Goal: Task Accomplishment & Management: Manage account settings

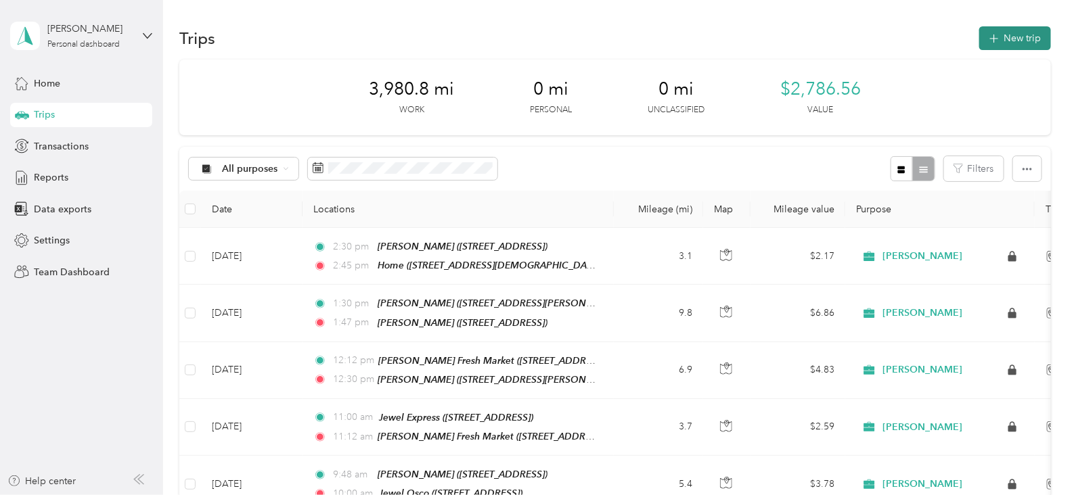
click at [1006, 39] on button "New trip" at bounding box center [1015, 38] width 72 height 24
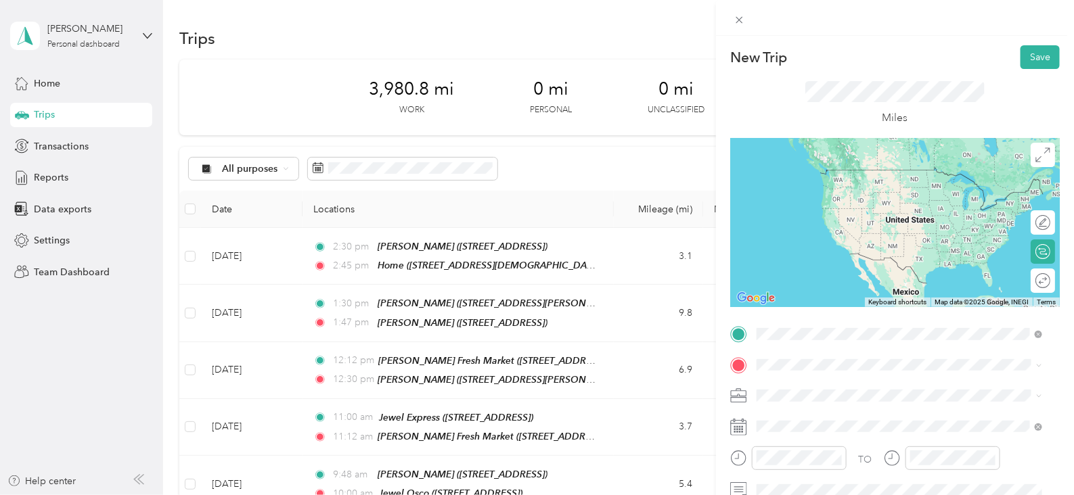
click at [835, 192] on div "Home [STREET_ADDRESS][DEMOGRAPHIC_DATA][US_STATE]" at bounding box center [902, 182] width 241 height 28
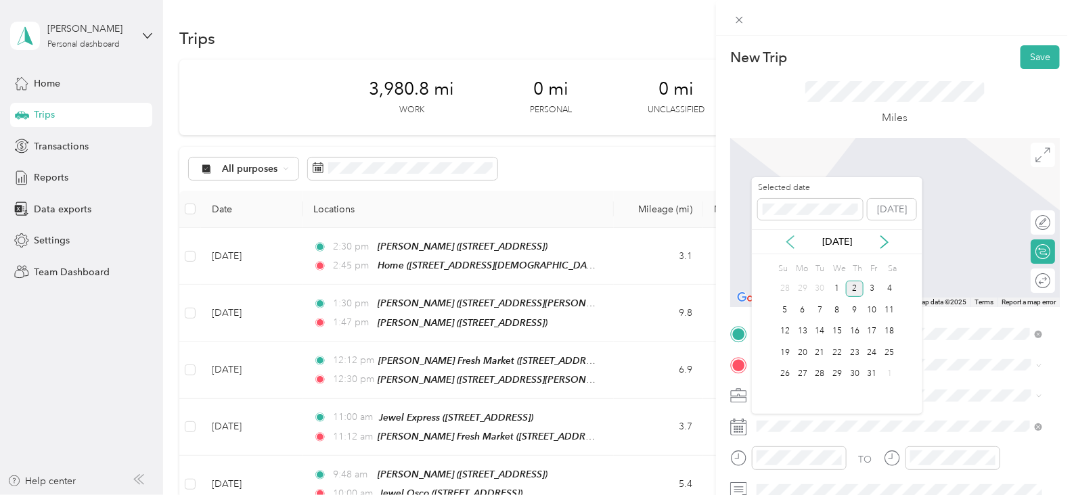
click at [787, 240] on icon at bounding box center [791, 243] width 14 height 14
click at [822, 289] on div "2" at bounding box center [821, 289] width 18 height 17
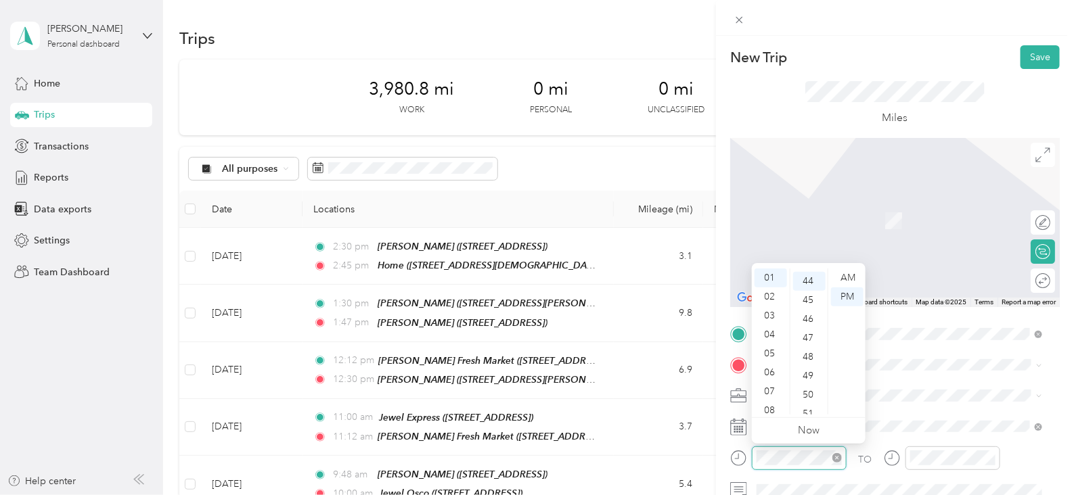
scroll to position [833, 0]
click at [771, 372] on div "06" at bounding box center [771, 372] width 32 height 19
click at [809, 282] on div "00" at bounding box center [809, 278] width 32 height 19
click at [847, 273] on div "AM" at bounding box center [847, 278] width 32 height 19
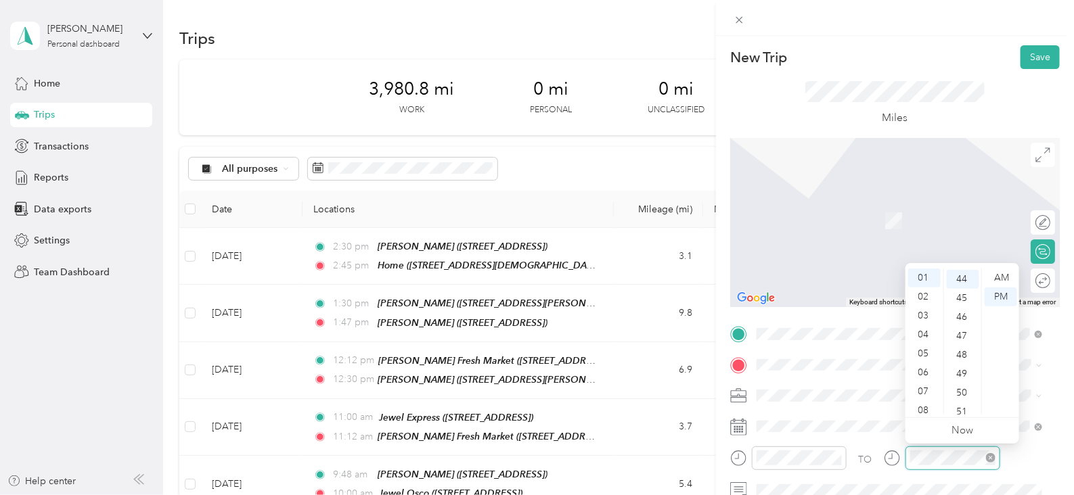
scroll to position [833, 0]
click at [925, 377] on div "06" at bounding box center [924, 372] width 32 height 19
click at [964, 272] on div "13" at bounding box center [963, 270] width 32 height 19
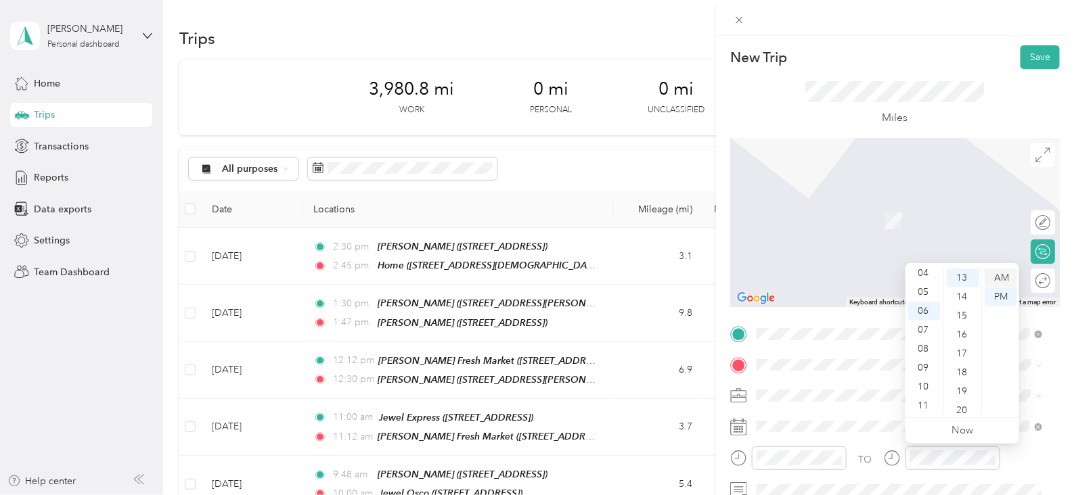
click at [998, 272] on div "AM" at bounding box center [1001, 278] width 32 height 19
click at [999, 279] on div "AM" at bounding box center [1001, 278] width 32 height 19
click at [839, 356] on span at bounding box center [906, 366] width 308 height 22
click at [864, 217] on div "TEAM Jewel Osco [STREET_ADDRESS]" at bounding box center [845, 215] width 127 height 33
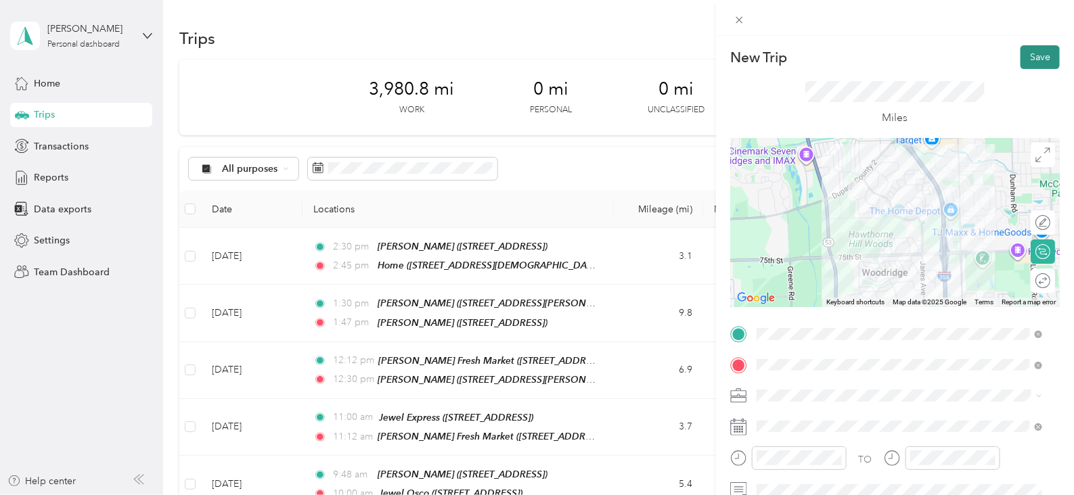
click at [1021, 52] on button "Save" at bounding box center [1040, 57] width 39 height 24
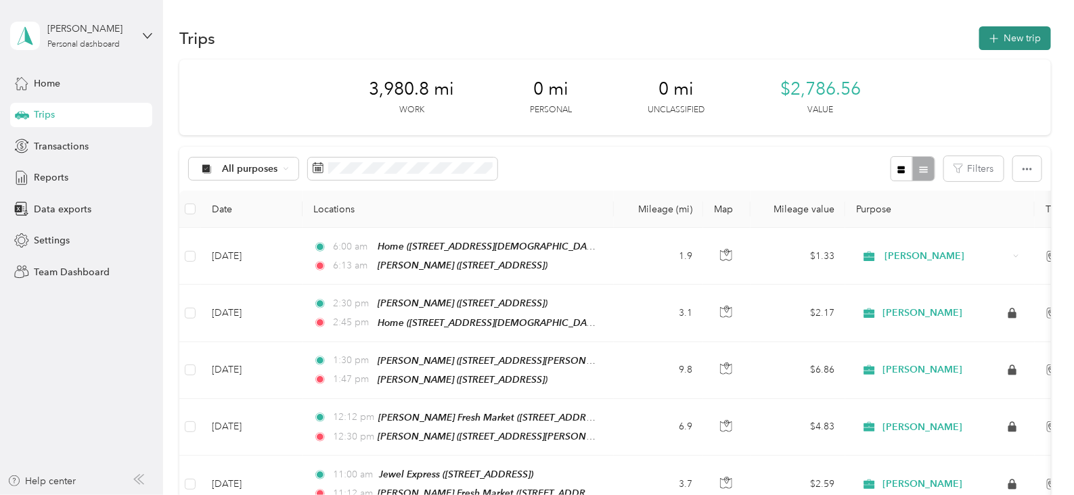
click at [991, 47] on button "New trip" at bounding box center [1015, 38] width 72 height 24
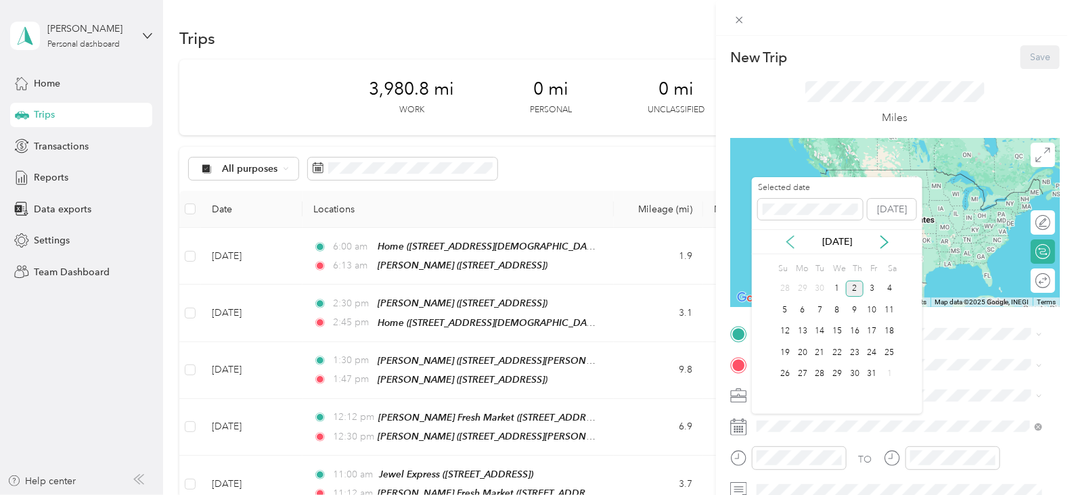
click at [791, 244] on icon at bounding box center [790, 242] width 7 height 12
click at [822, 292] on div "2" at bounding box center [821, 289] width 18 height 17
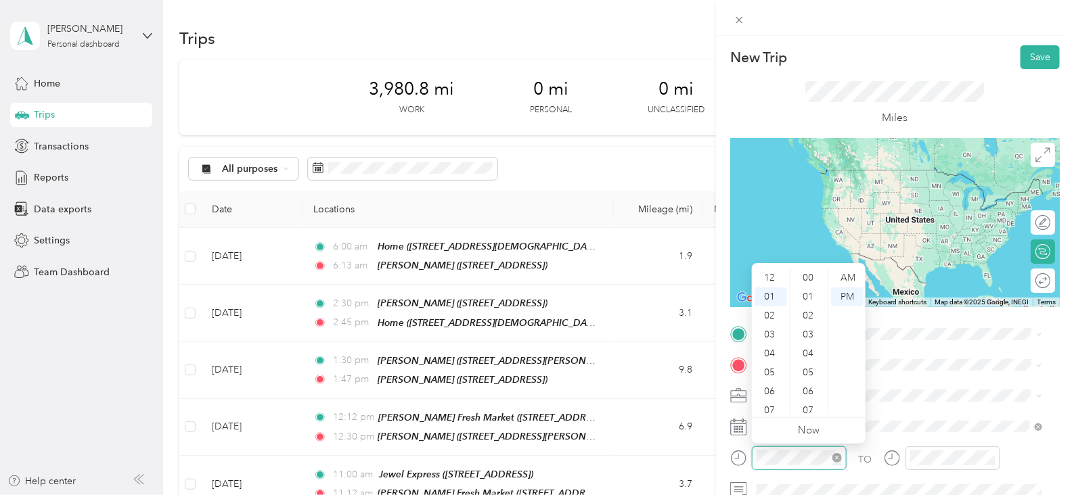
scroll to position [910, 0]
click at [831, 458] on div at bounding box center [799, 458] width 85 height 15
click at [769, 408] on div "08" at bounding box center [771, 410] width 32 height 19
click at [812, 282] on div "00" at bounding box center [809, 278] width 32 height 19
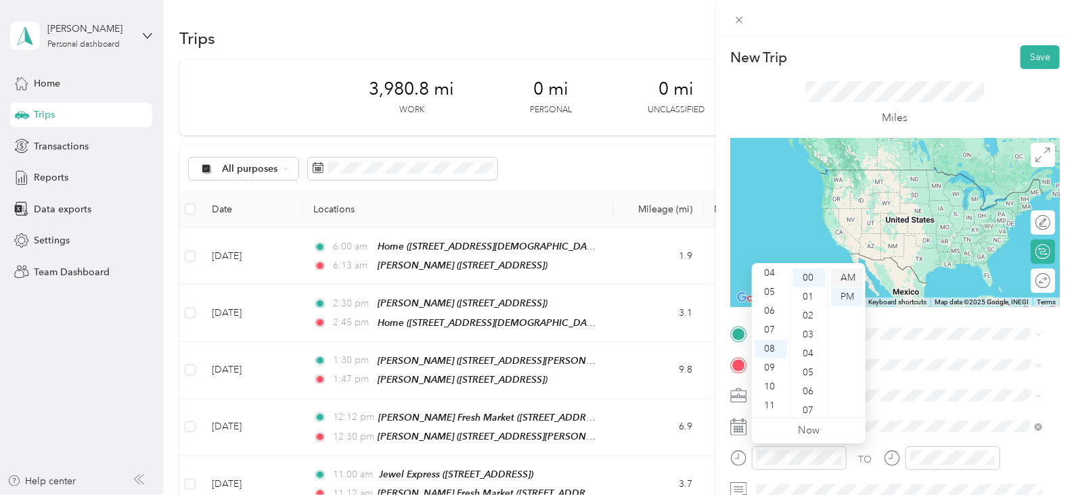
click at [849, 276] on div "AM" at bounding box center [847, 278] width 32 height 19
click at [770, 334] on div "07" at bounding box center [771, 330] width 32 height 19
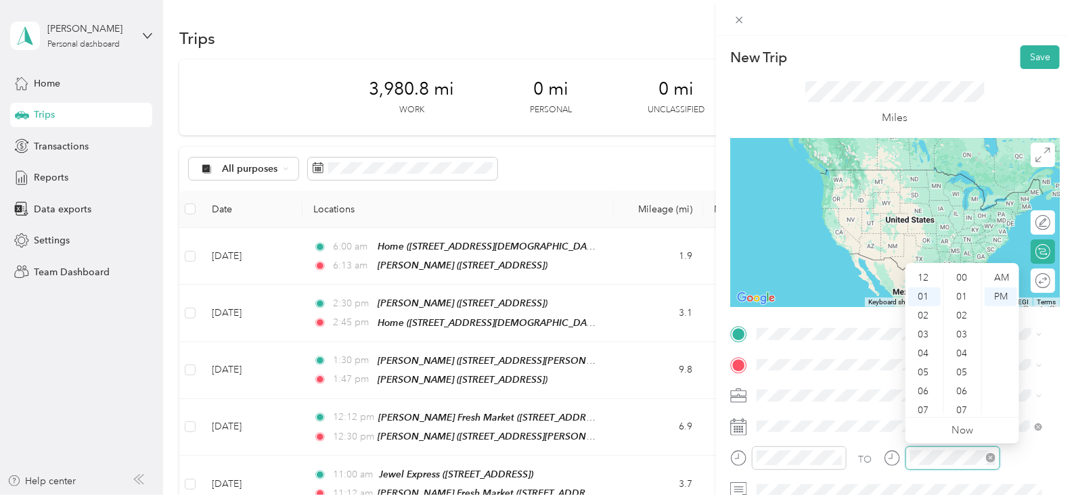
scroll to position [19, 0]
click at [926, 396] on div "07" at bounding box center [924, 391] width 32 height 19
click at [966, 360] on div "30" at bounding box center [963, 360] width 32 height 19
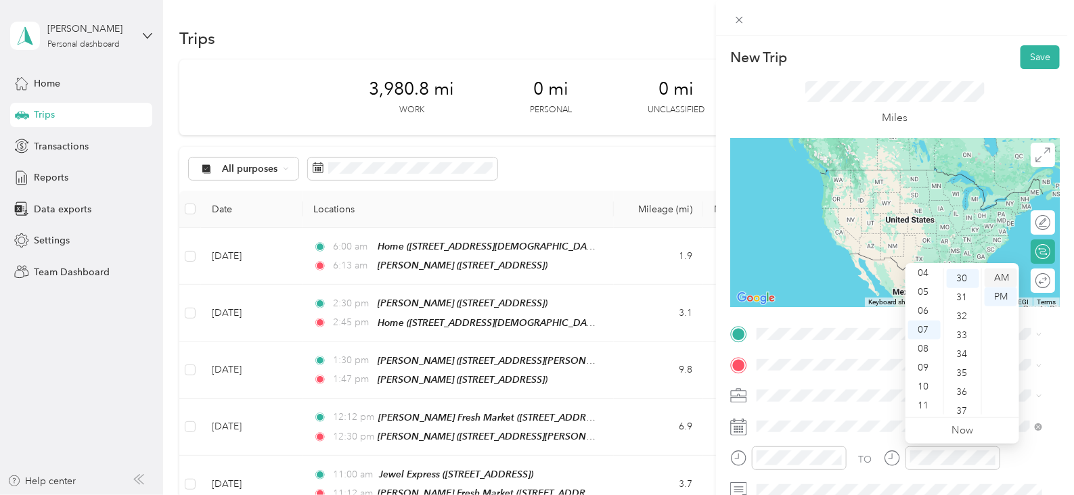
click at [1001, 272] on div "AM" at bounding box center [1001, 278] width 32 height 19
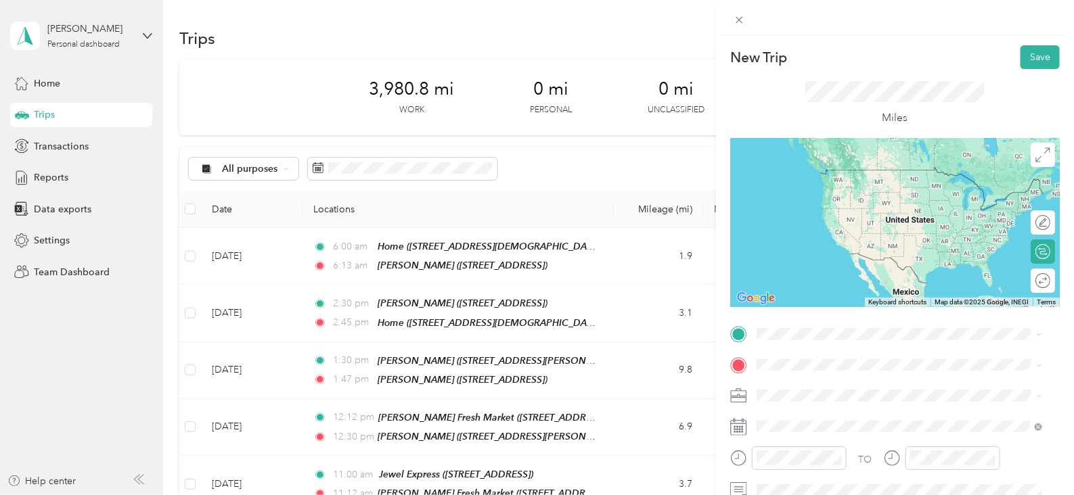
click at [853, 181] on div "TEAM [PERSON_NAME]" at bounding box center [845, 176] width 127 height 16
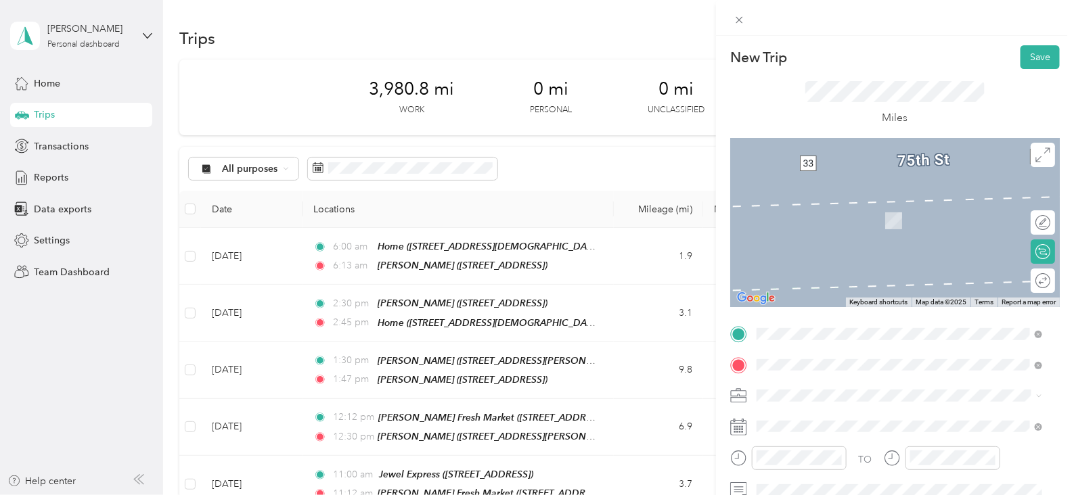
click at [918, 223] on div "TEAM Marianos Fresh Market [STREET_ADDRESS][PERSON_NAME]" at bounding box center [862, 220] width 161 height 33
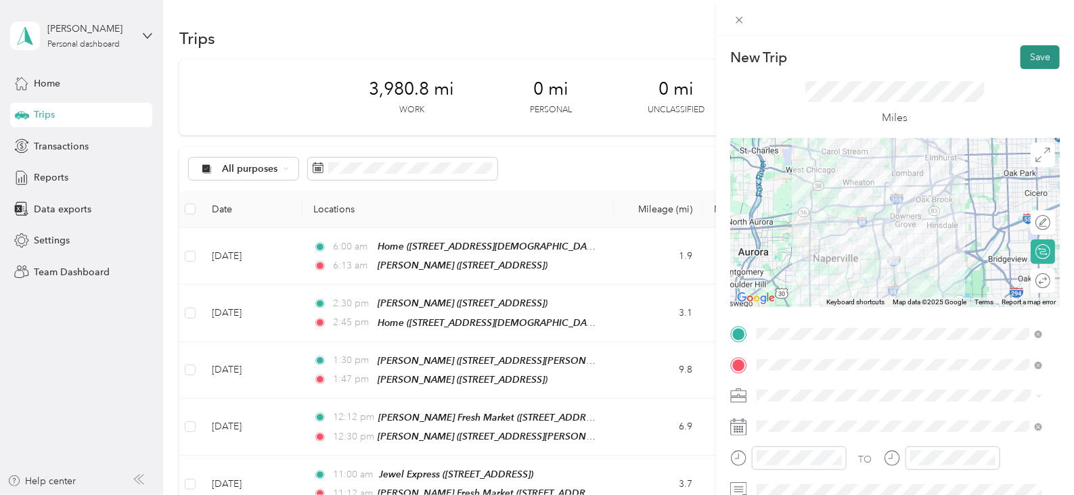
click at [1022, 58] on button "Save" at bounding box center [1040, 57] width 39 height 24
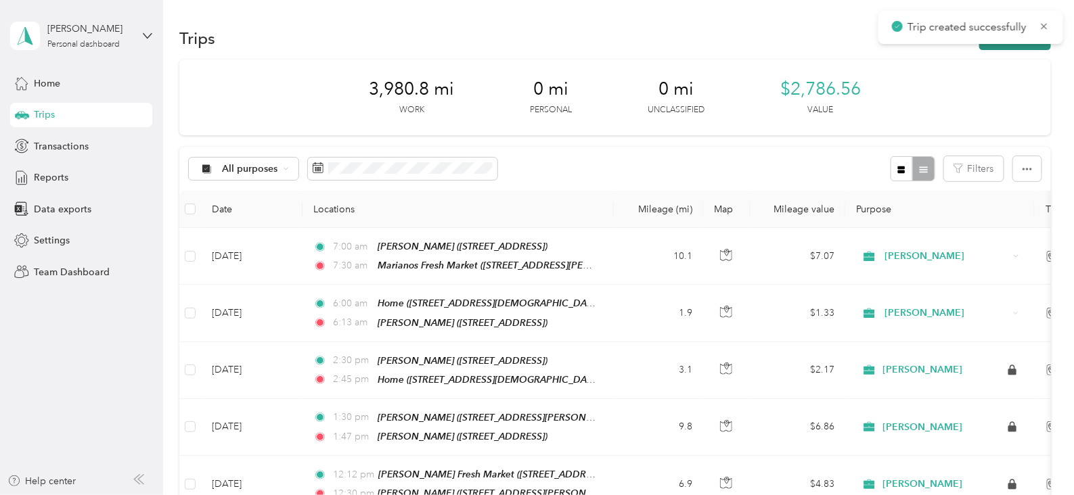
click at [985, 45] on button "New trip" at bounding box center [1015, 38] width 72 height 24
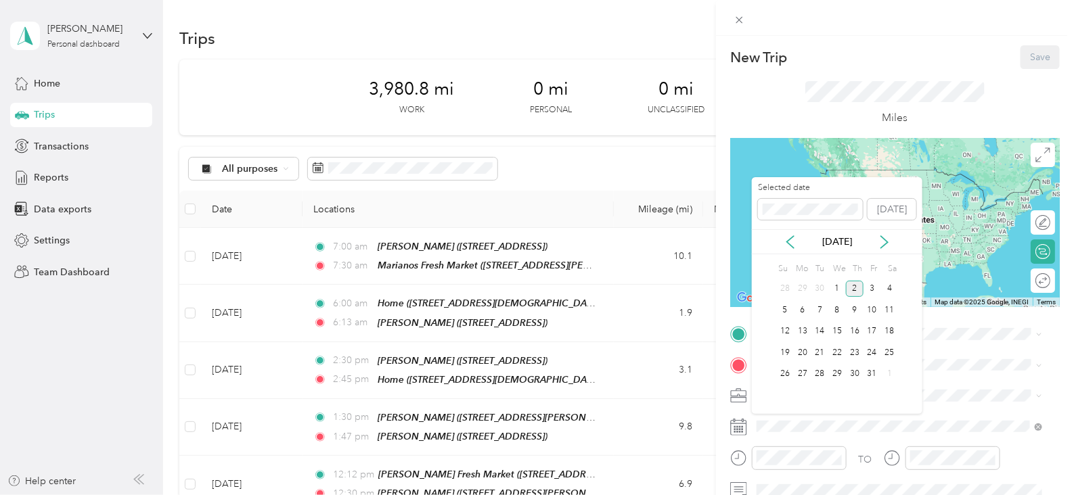
click at [780, 239] on div "[DATE]" at bounding box center [837, 242] width 171 height 14
click at [799, 243] on div "[DATE]" at bounding box center [837, 242] width 171 height 14
click at [792, 247] on icon at bounding box center [791, 243] width 14 height 14
click at [820, 289] on div "2" at bounding box center [821, 289] width 18 height 17
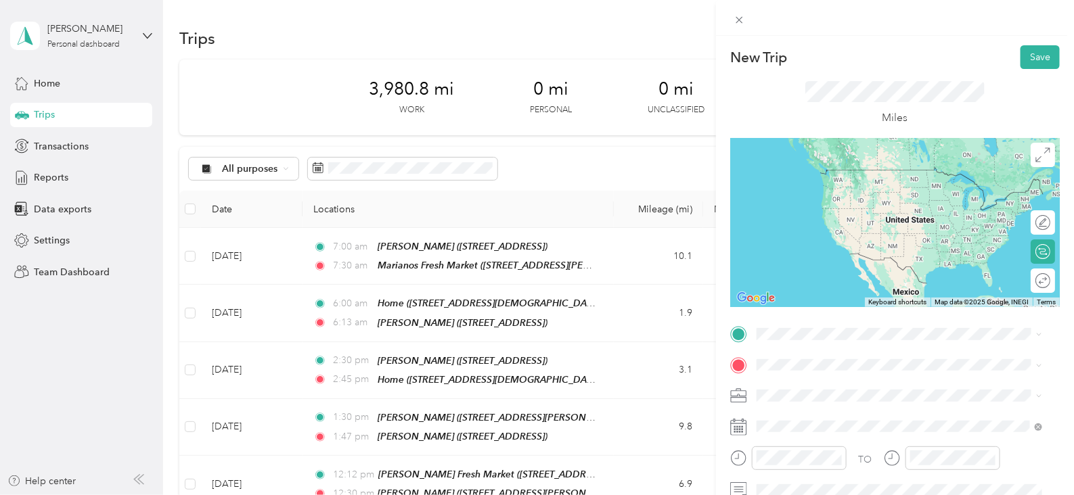
click at [853, 187] on div "TEAM Marianos Fresh Market [STREET_ADDRESS][PERSON_NAME]" at bounding box center [862, 182] width 161 height 33
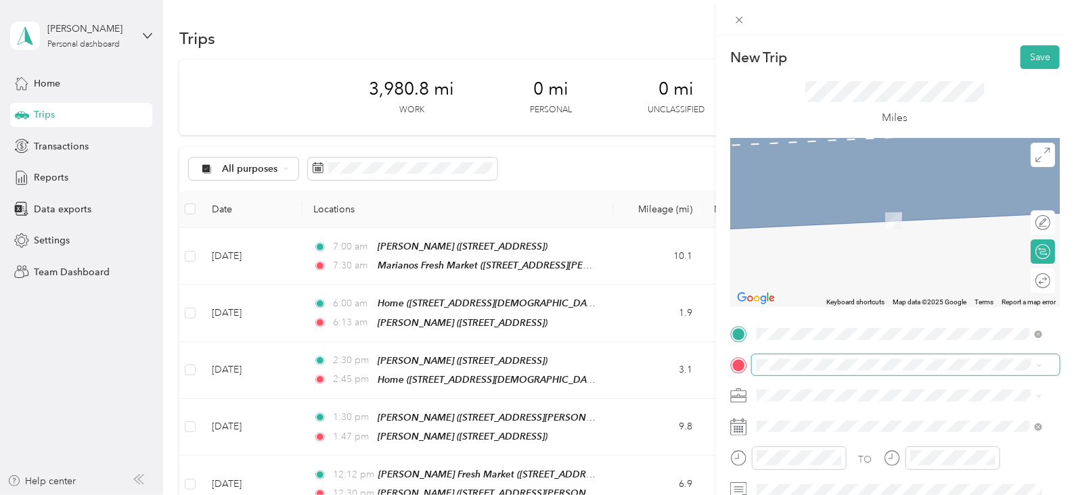
click at [795, 357] on span at bounding box center [906, 366] width 308 height 22
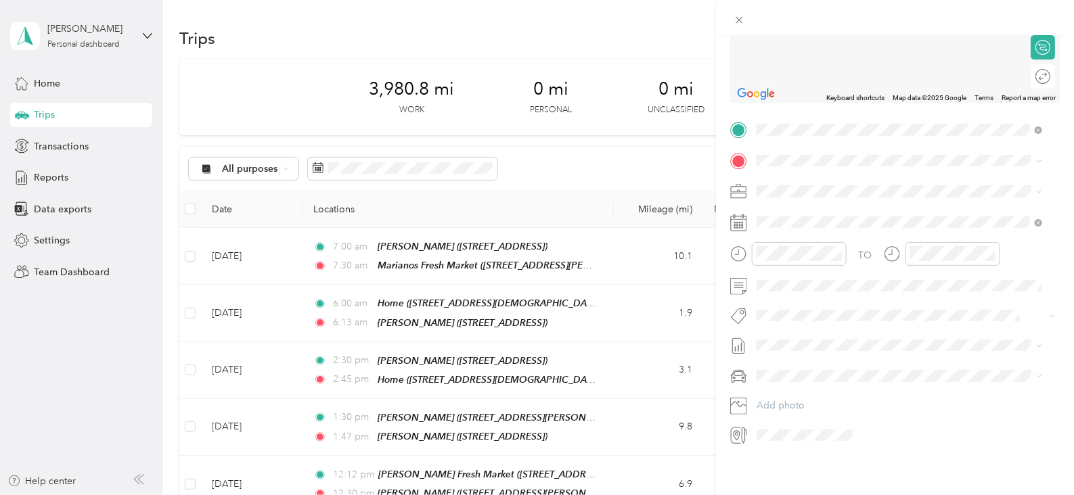
scroll to position [0, 0]
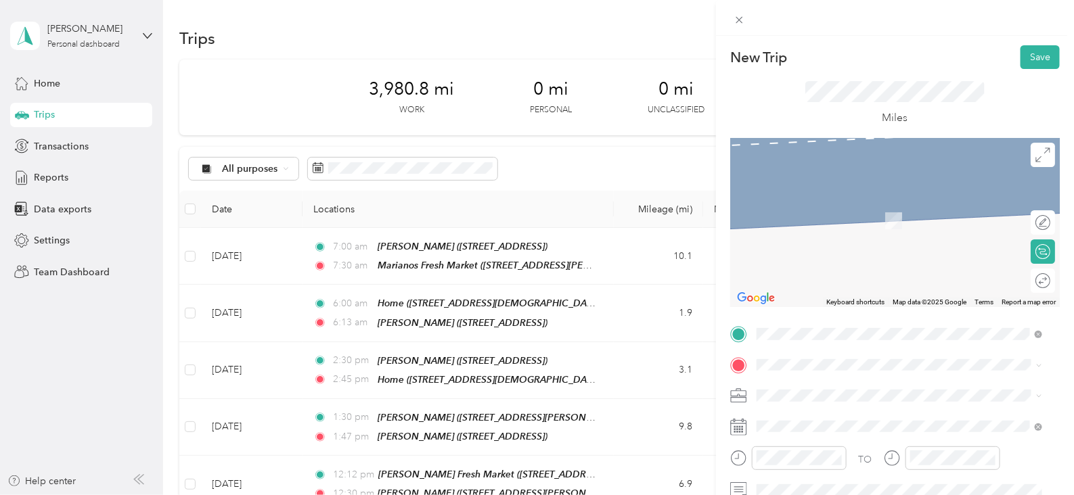
click at [846, 218] on span "[STREET_ADDRESS]" at bounding box center [825, 223] width 86 height 12
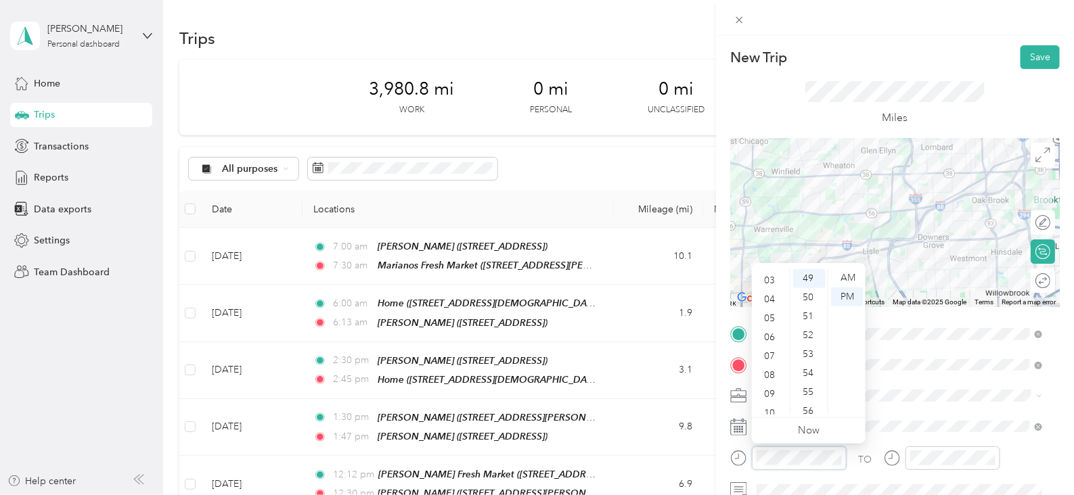
scroll to position [81, 0]
click at [778, 367] on div "09" at bounding box center [771, 368] width 32 height 19
click at [805, 274] on div "00" at bounding box center [809, 278] width 32 height 19
click at [848, 275] on div "AM" at bounding box center [847, 278] width 32 height 19
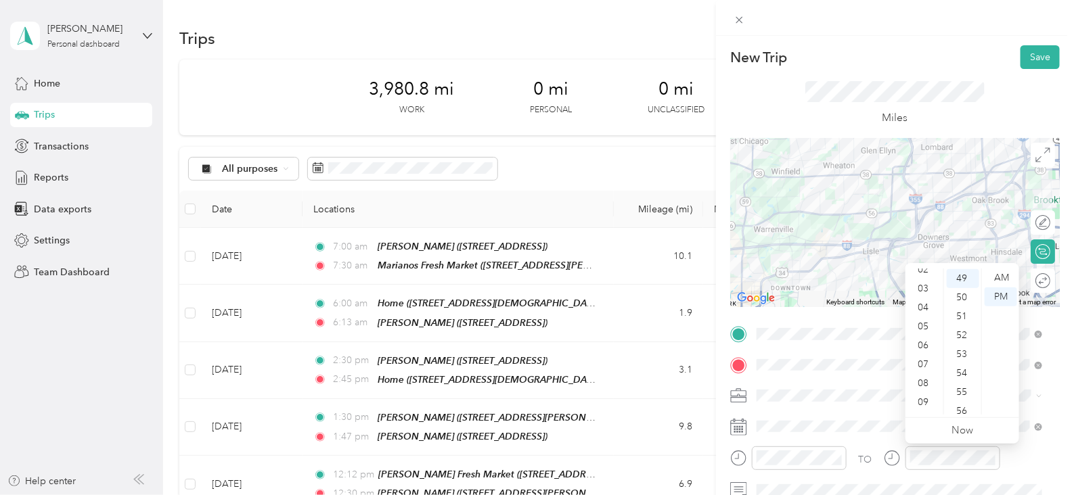
scroll to position [53, 0]
drag, startPoint x: 928, startPoint y: 396, endPoint x: 916, endPoint y: 394, distance: 11.7
click at [929, 396] on div "09" at bounding box center [924, 395] width 32 height 19
click at [964, 331] on div "25" at bounding box center [963, 331] width 32 height 19
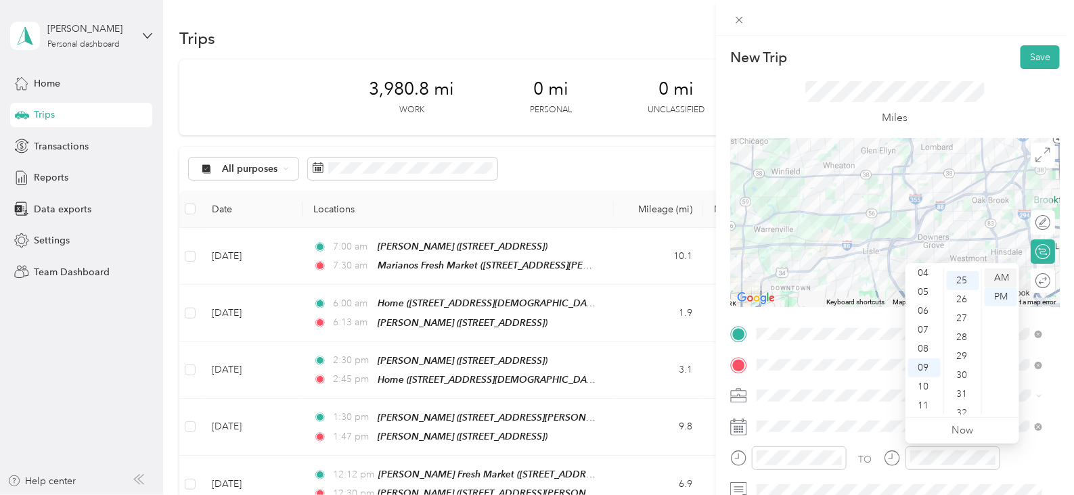
scroll to position [474, 0]
click at [1008, 268] on div "12 01 02 03 04 05 06 07 08 09 10 11 00 01 02 03 04 05 06 07 08 09 10 11 12 13 1…" at bounding box center [963, 342] width 114 height 152
click at [1005, 279] on div "AM" at bounding box center [1001, 278] width 32 height 19
click at [1021, 51] on button "Save" at bounding box center [1040, 57] width 39 height 24
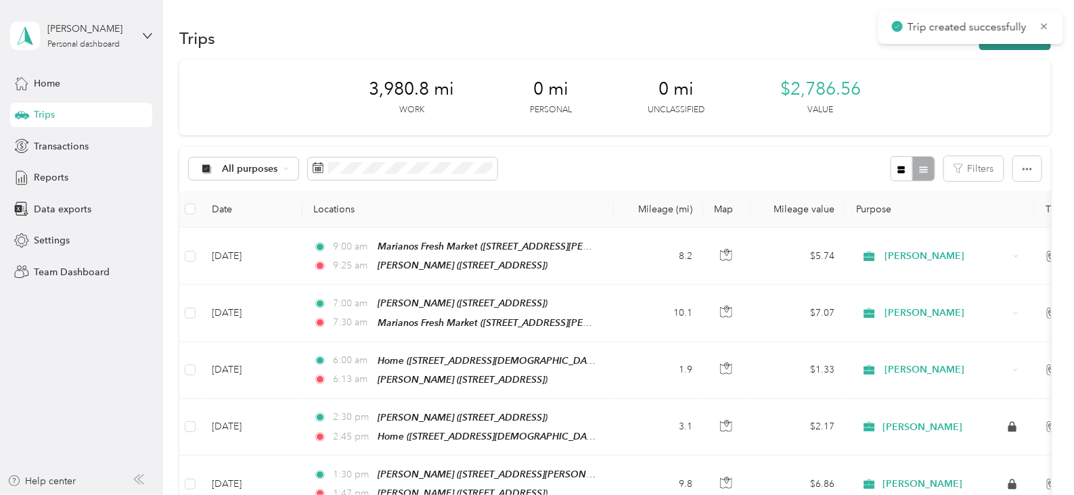
click at [994, 47] on button "New trip" at bounding box center [1015, 38] width 72 height 24
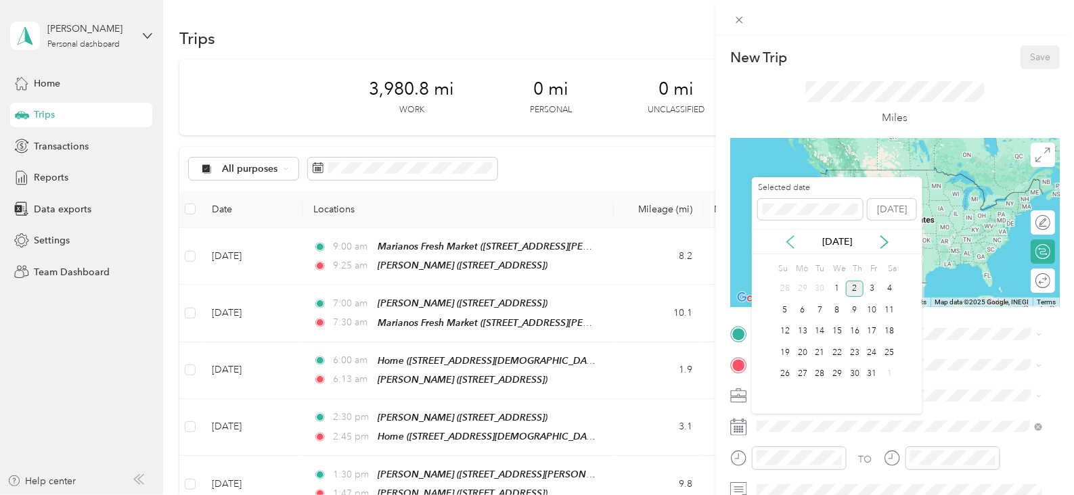
click at [789, 244] on icon at bounding box center [790, 242] width 7 height 12
click at [820, 292] on div "2" at bounding box center [821, 289] width 18 height 17
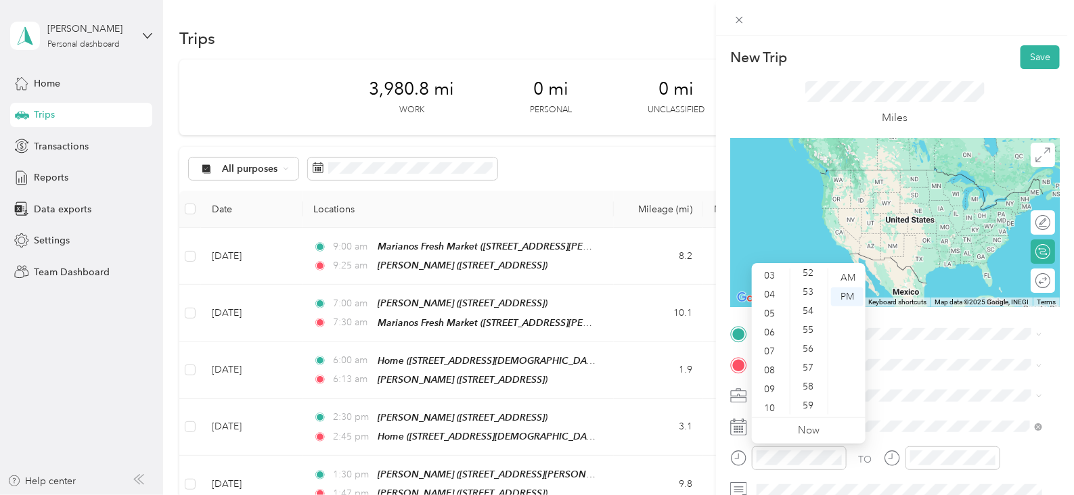
scroll to position [79, 0]
click at [773, 407] on div "11" at bounding box center [771, 407] width 32 height 19
click at [807, 279] on div "00" at bounding box center [809, 278] width 32 height 19
click at [849, 277] on div "AM" at bounding box center [847, 278] width 32 height 19
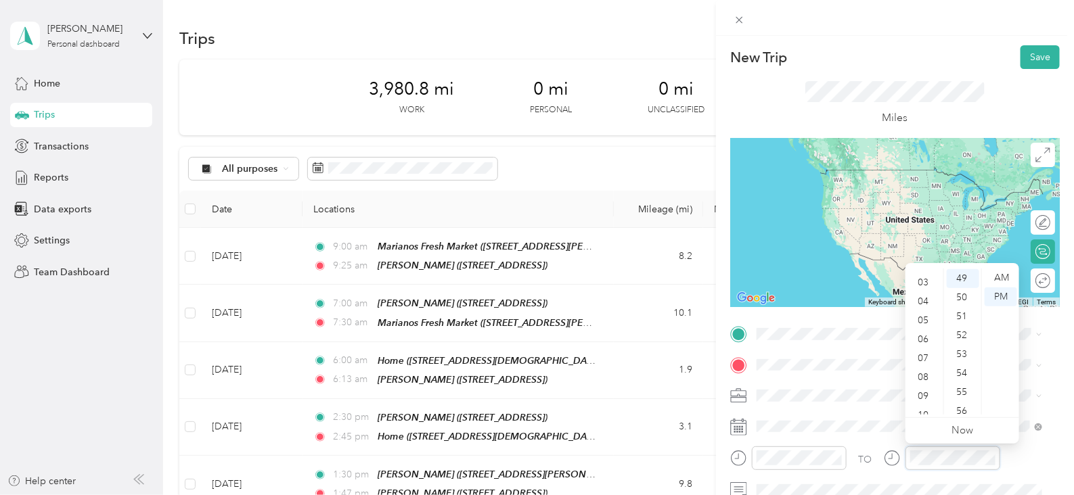
scroll to position [81, 0]
click at [922, 411] on div "11" at bounding box center [924, 406] width 32 height 19
click at [961, 277] on div "22" at bounding box center [963, 274] width 32 height 19
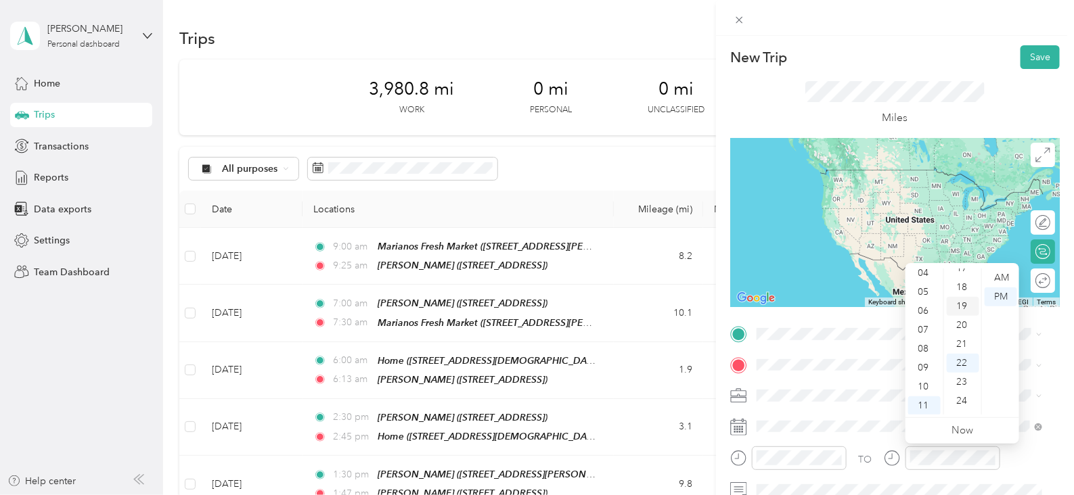
click at [964, 304] on div "19" at bounding box center [963, 306] width 32 height 19
click at [1000, 280] on div "AM" at bounding box center [1001, 278] width 32 height 19
click at [1005, 271] on div "AM" at bounding box center [1001, 278] width 32 height 19
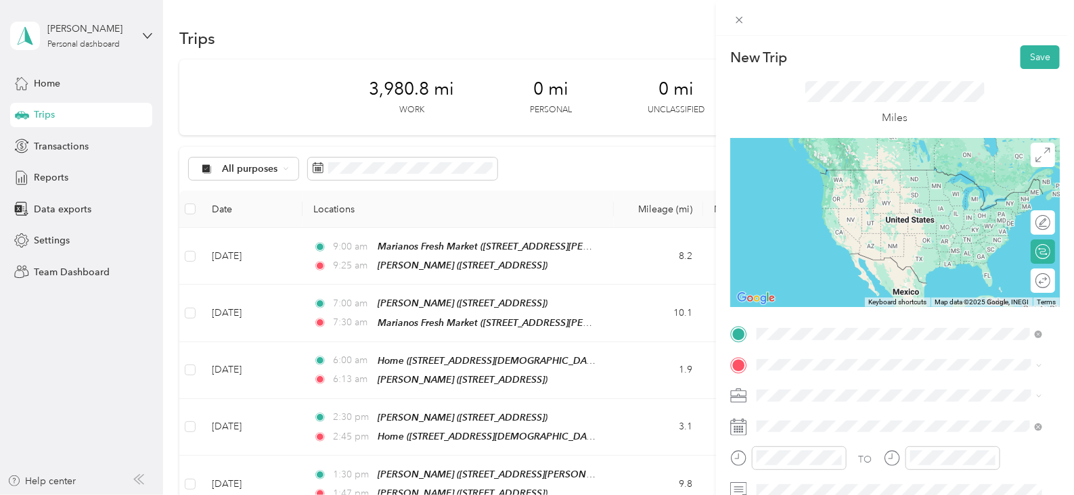
click at [822, 192] on span "[STREET_ADDRESS]" at bounding box center [825, 194] width 86 height 12
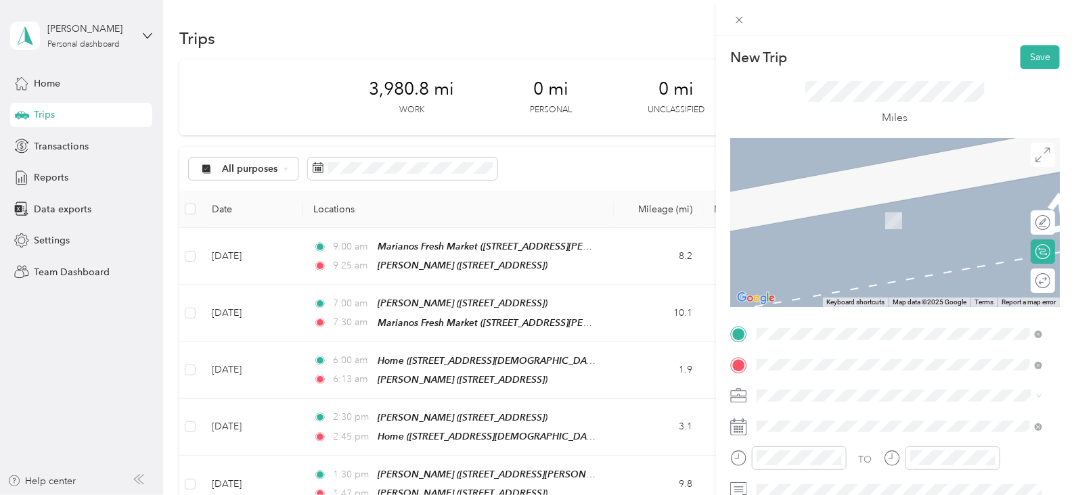
click at [883, 221] on span "[STREET_ADDRESS][DEMOGRAPHIC_DATA][US_STATE]" at bounding box center [902, 221] width 241 height 12
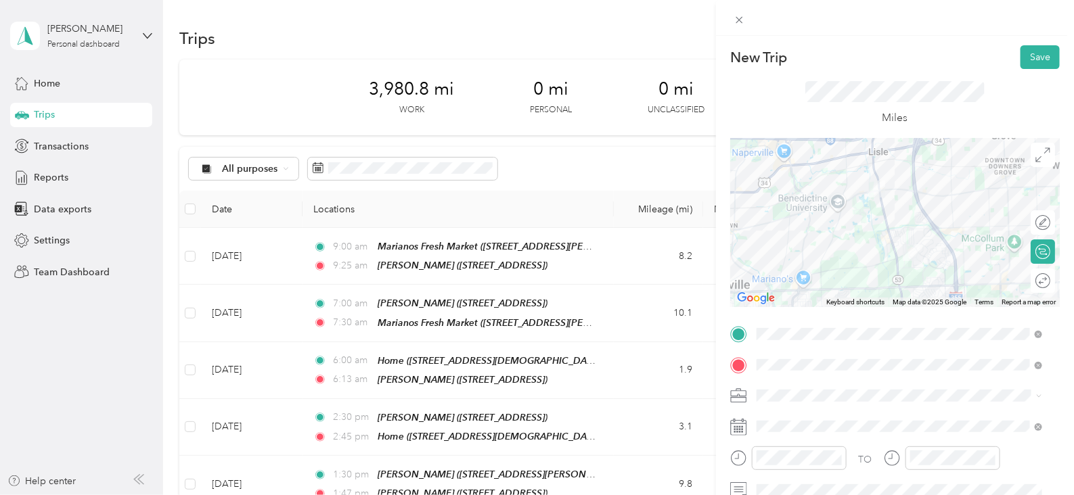
click at [1031, 70] on div "Miles" at bounding box center [895, 103] width 330 height 69
click at [1021, 58] on button "Save" at bounding box center [1040, 57] width 39 height 24
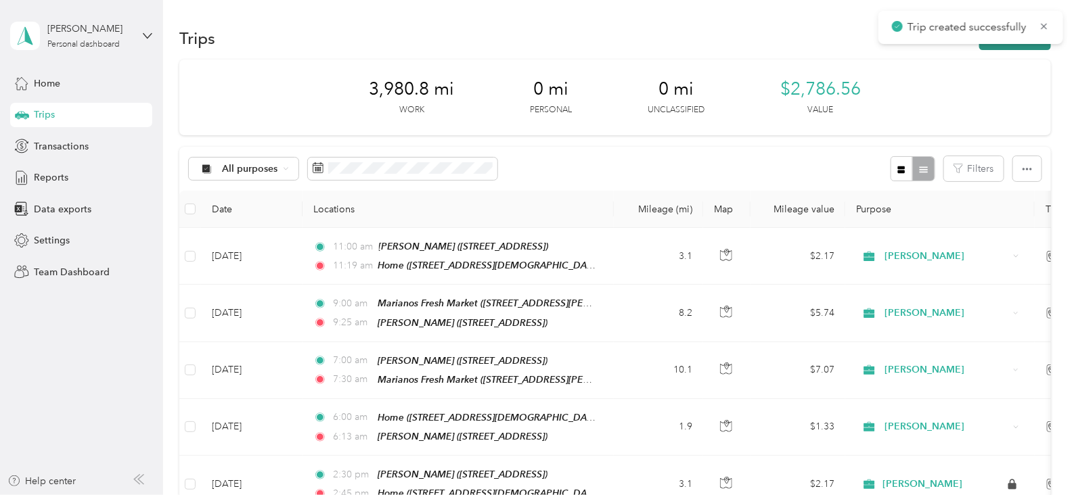
click at [1000, 48] on button "New trip" at bounding box center [1015, 38] width 72 height 24
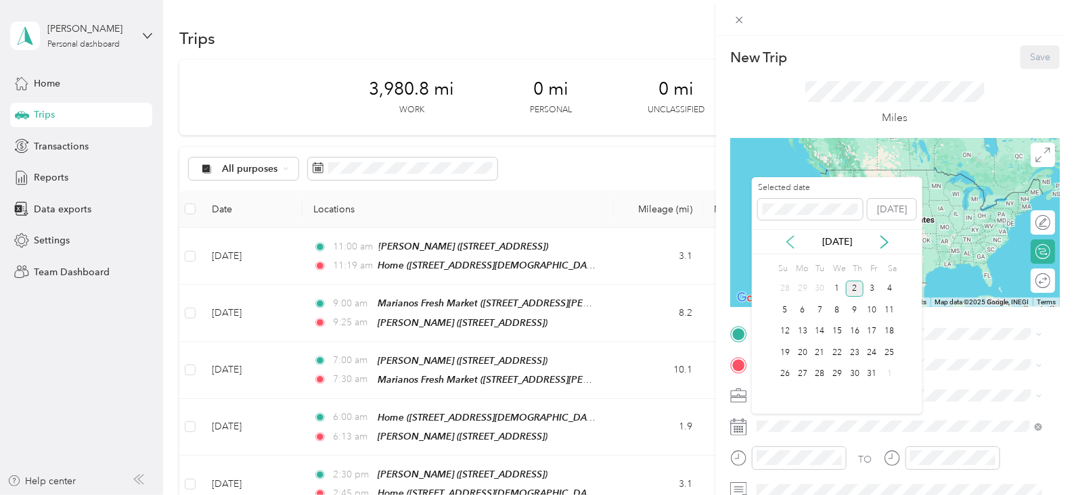
click at [787, 248] on icon at bounding box center [791, 243] width 14 height 14
click at [854, 289] on div "4" at bounding box center [855, 289] width 18 height 17
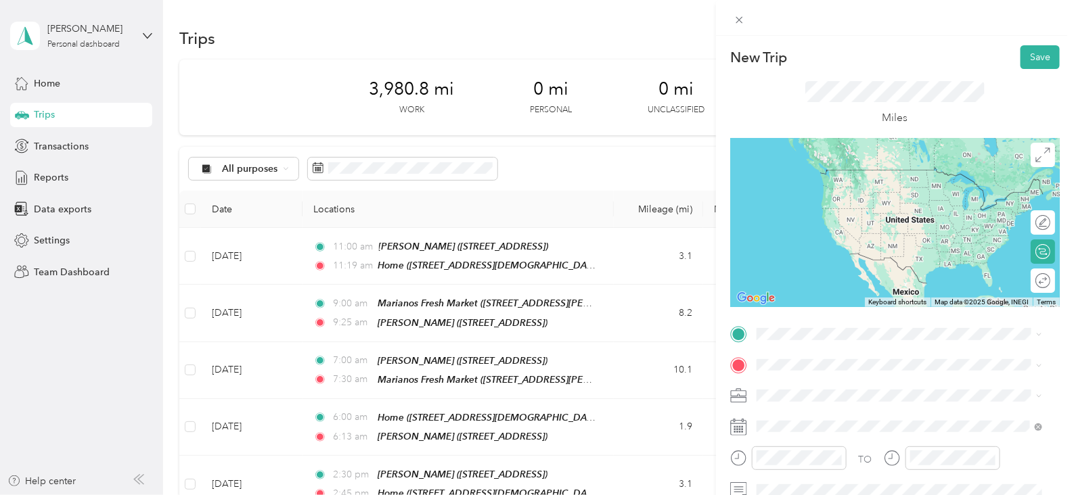
click at [837, 182] on div "Home [STREET_ADDRESS][DEMOGRAPHIC_DATA][US_STATE]" at bounding box center [902, 180] width 241 height 28
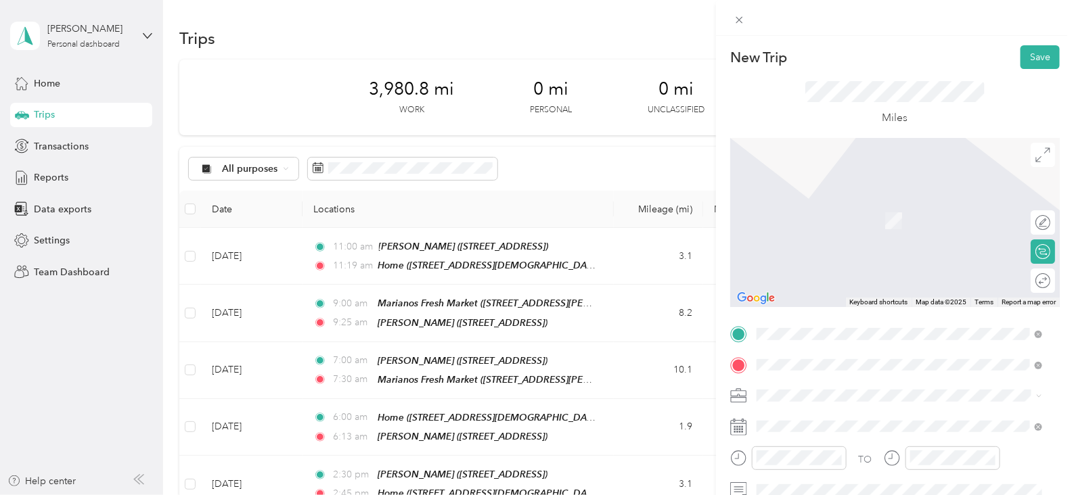
click at [860, 217] on div "TEAM Jewel Osco [STREET_ADDRESS]" at bounding box center [845, 215] width 127 height 33
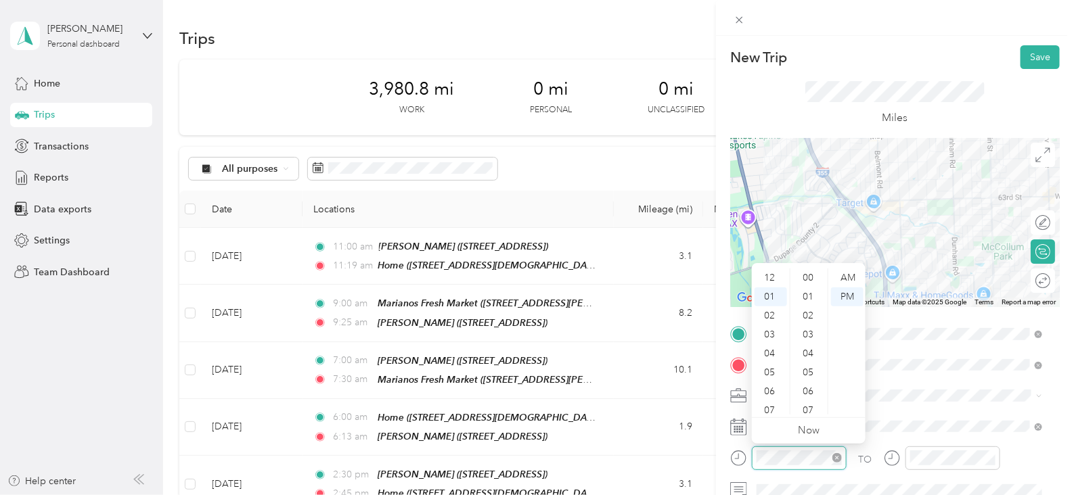
scroll to position [19, 0]
click at [772, 406] on div "08" at bounding box center [771, 410] width 32 height 19
click at [811, 280] on div "00" at bounding box center [809, 278] width 32 height 19
click at [848, 277] on div "AM" at bounding box center [847, 278] width 32 height 19
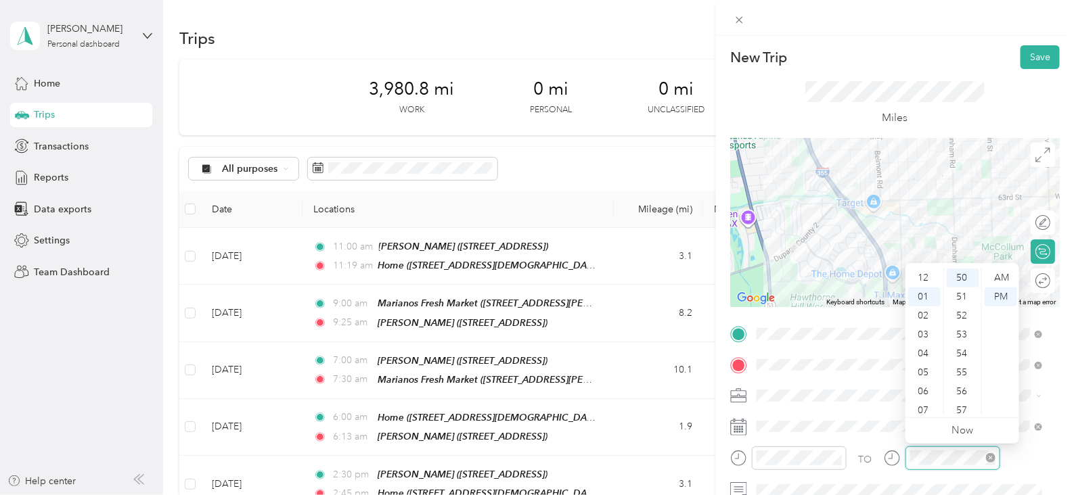
scroll to position [19, 0]
click at [925, 409] on div "08" at bounding box center [924, 410] width 32 height 19
click at [985, 413] on ul "AM PM" at bounding box center [1000, 342] width 38 height 146
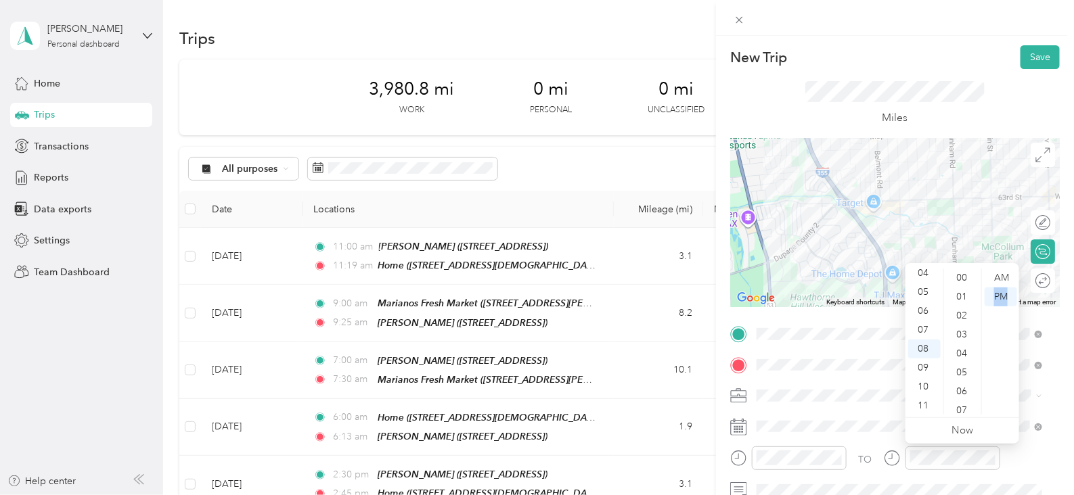
click at [985, 413] on ul "AM PM" at bounding box center [1000, 342] width 38 height 146
click at [1002, 272] on div "AM" at bounding box center [1001, 278] width 32 height 19
click at [969, 323] on div "17" at bounding box center [963, 330] width 32 height 19
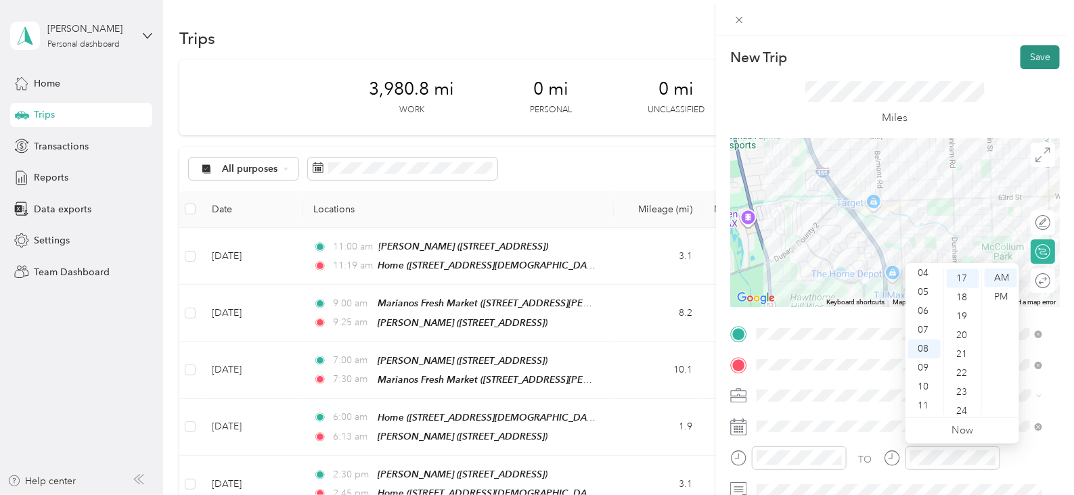
click at [1040, 47] on button "Save" at bounding box center [1040, 57] width 39 height 24
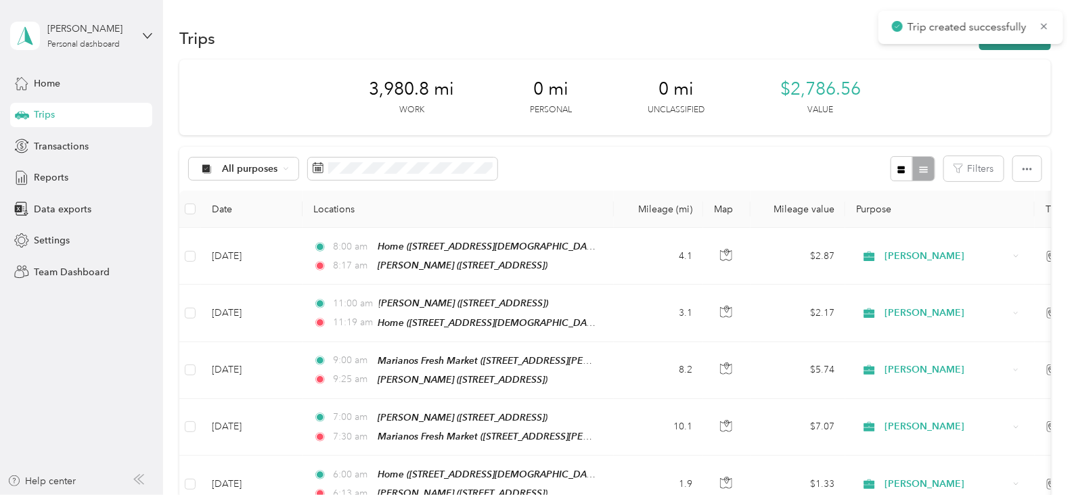
click at [995, 49] on button "New trip" at bounding box center [1015, 38] width 72 height 24
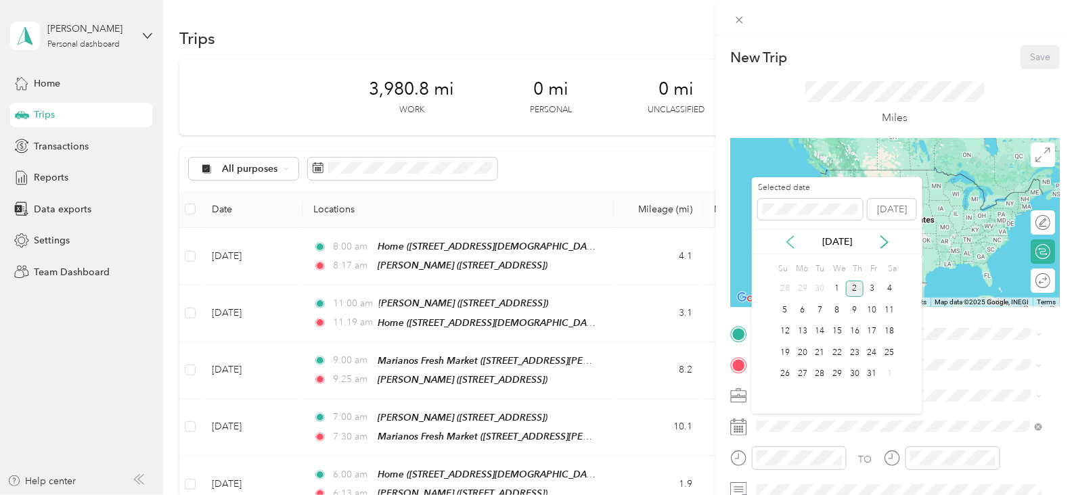
click at [795, 240] on icon at bounding box center [791, 243] width 14 height 14
click at [853, 284] on div "4" at bounding box center [855, 289] width 18 height 17
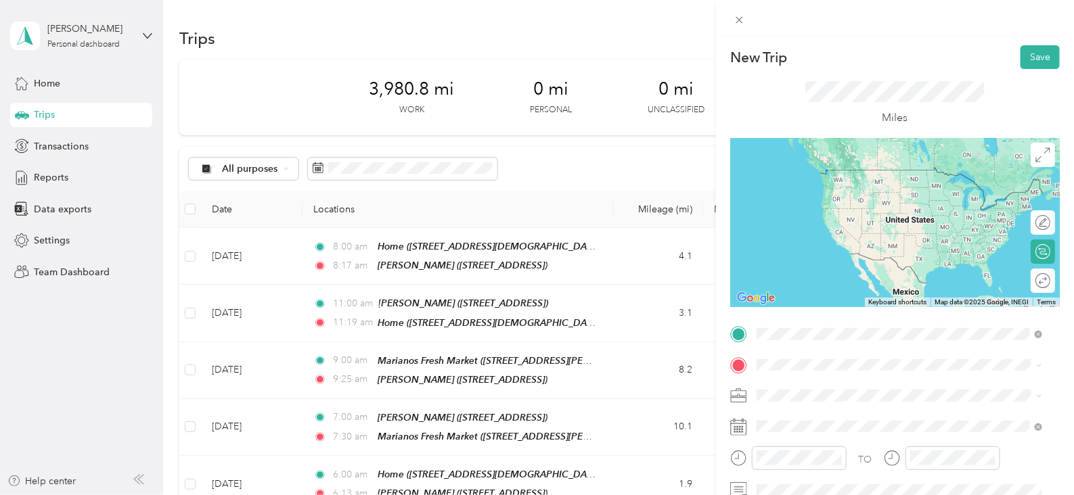
click at [830, 382] on span "[STREET_ADDRESS][US_STATE]" at bounding box center [849, 383] width 135 height 12
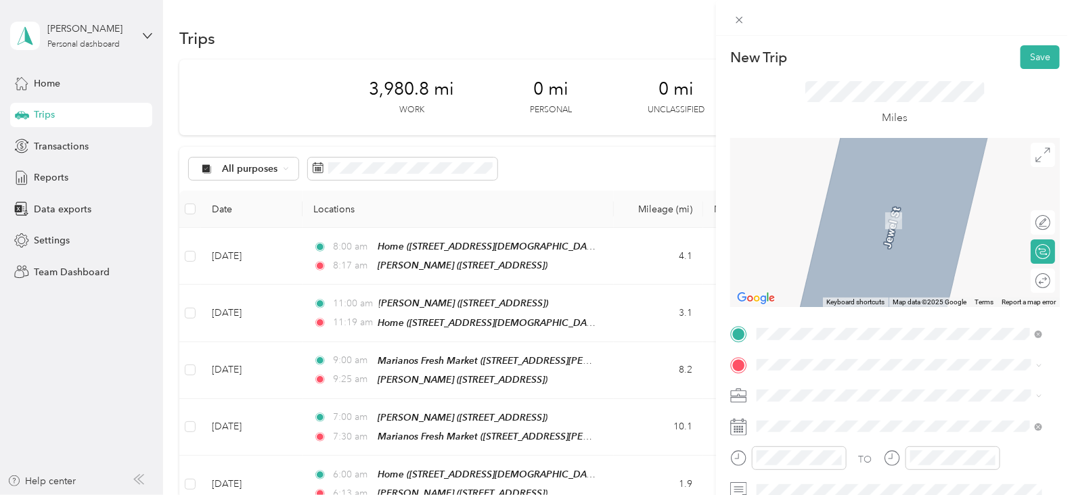
click at [856, 204] on strong "[PERSON_NAME]" at bounding box center [869, 204] width 80 height 12
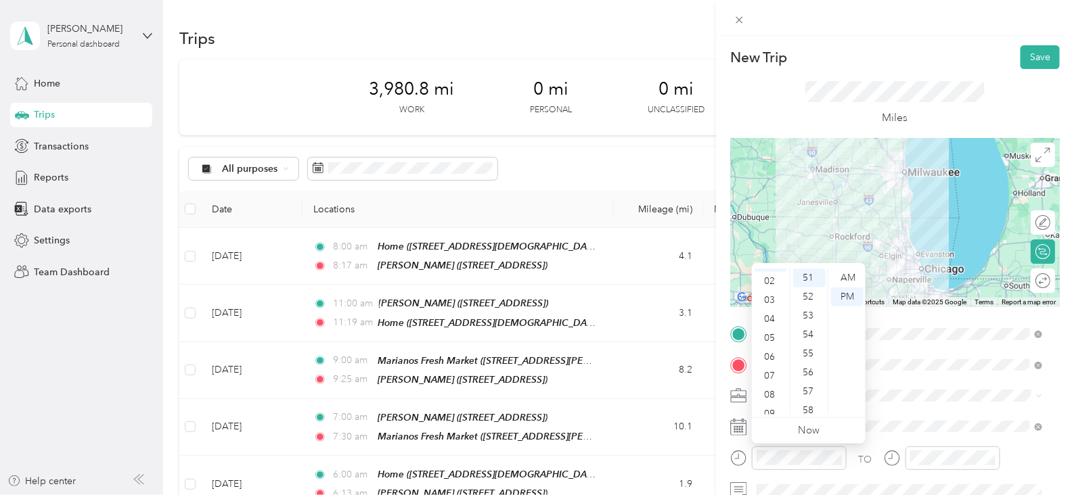
scroll to position [36, 0]
click at [770, 414] on div "09" at bounding box center [771, 412] width 32 height 19
click at [803, 278] on div "00" at bounding box center [809, 278] width 32 height 19
click at [843, 271] on div "AM" at bounding box center [847, 278] width 32 height 19
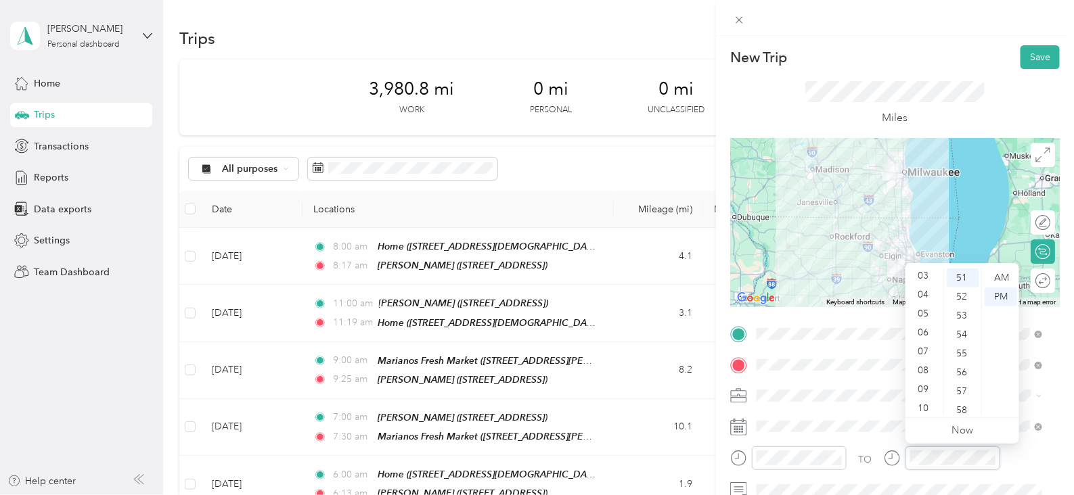
scroll to position [81, 0]
click at [921, 370] on div "09" at bounding box center [924, 368] width 32 height 19
click at [918, 368] on div "09" at bounding box center [924, 368] width 32 height 19
click at [928, 363] on div "09" at bounding box center [924, 368] width 32 height 19
click at [1006, 275] on div "AM" at bounding box center [1001, 278] width 32 height 19
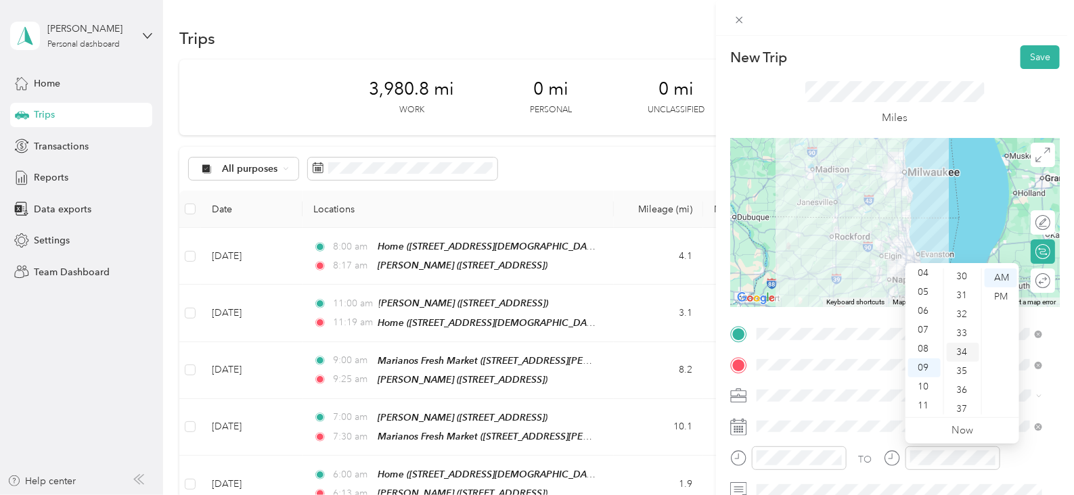
scroll to position [543, 0]
click at [969, 280] on div "29" at bounding box center [963, 284] width 32 height 19
click at [1022, 60] on button "Save" at bounding box center [1040, 57] width 39 height 24
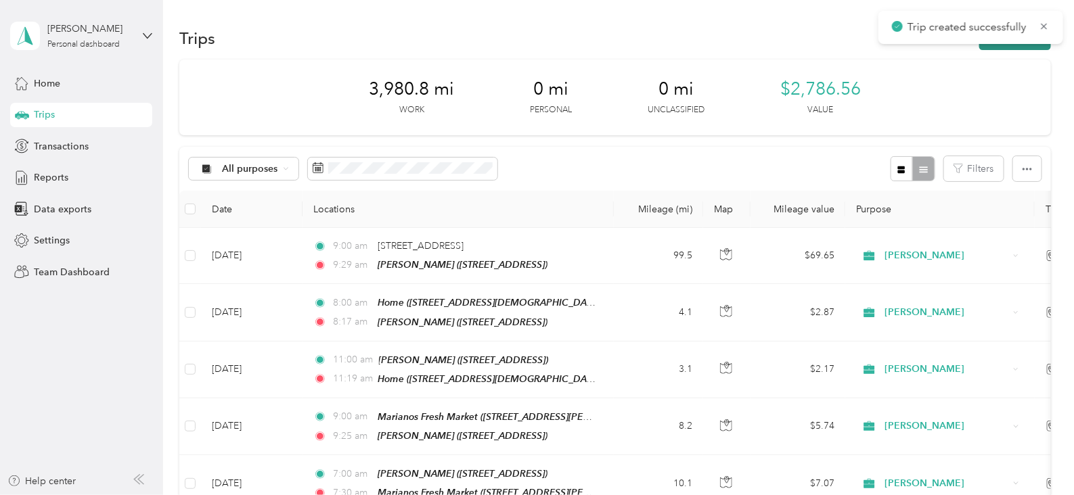
click at [1018, 48] on button "New trip" at bounding box center [1015, 38] width 72 height 24
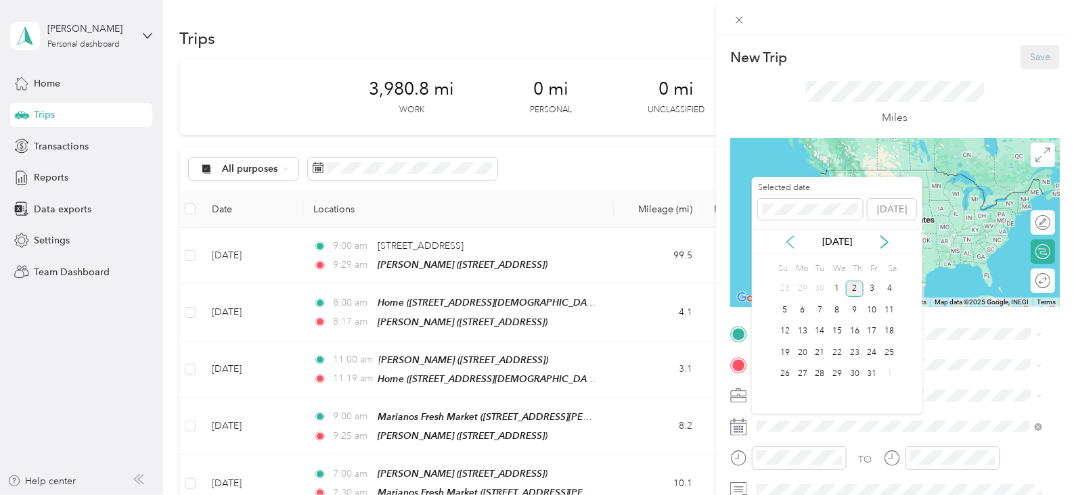
click at [788, 245] on icon at bounding box center [791, 243] width 14 height 14
click at [856, 287] on div "4" at bounding box center [855, 289] width 18 height 17
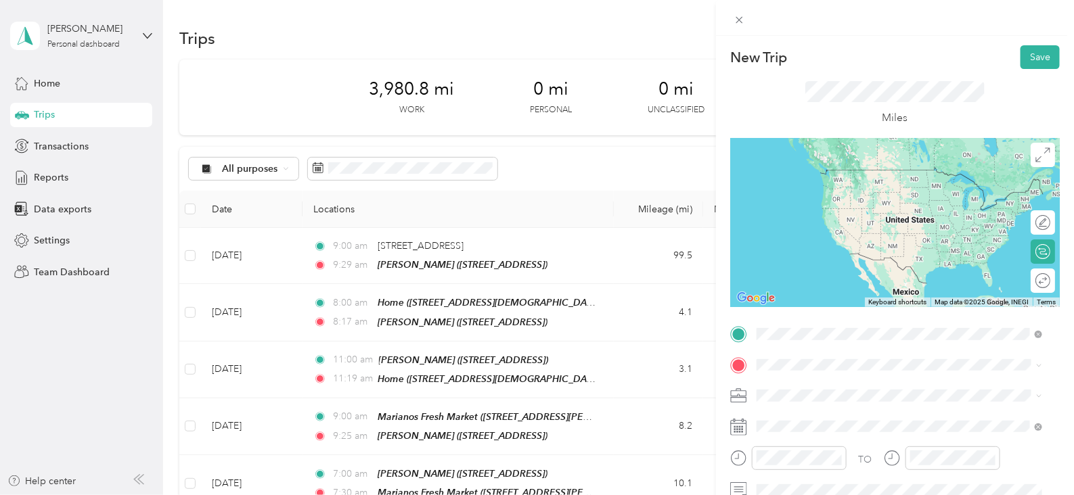
click at [840, 189] on span "[STREET_ADDRESS]" at bounding box center [825, 194] width 86 height 12
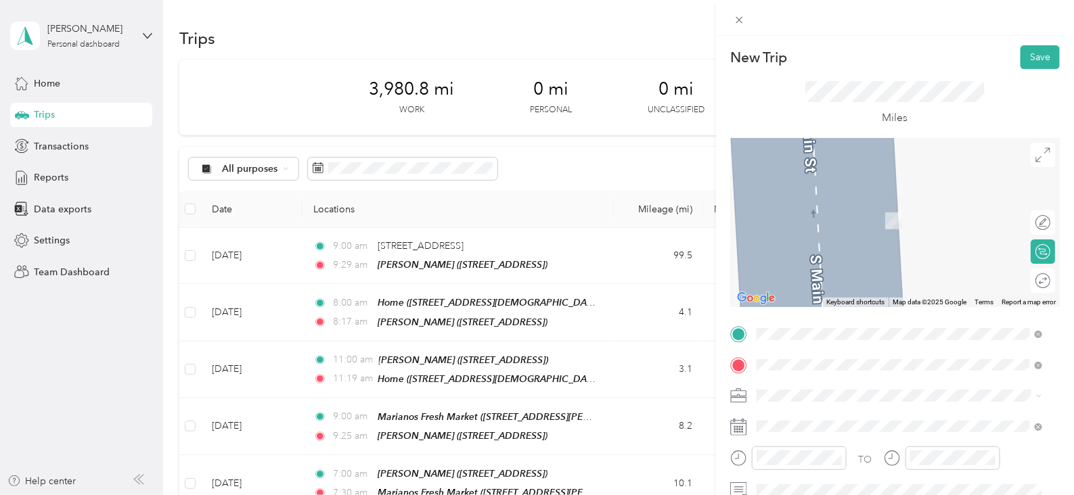
click at [843, 200] on div "TEAM [PERSON_NAME]" at bounding box center [845, 207] width 127 height 17
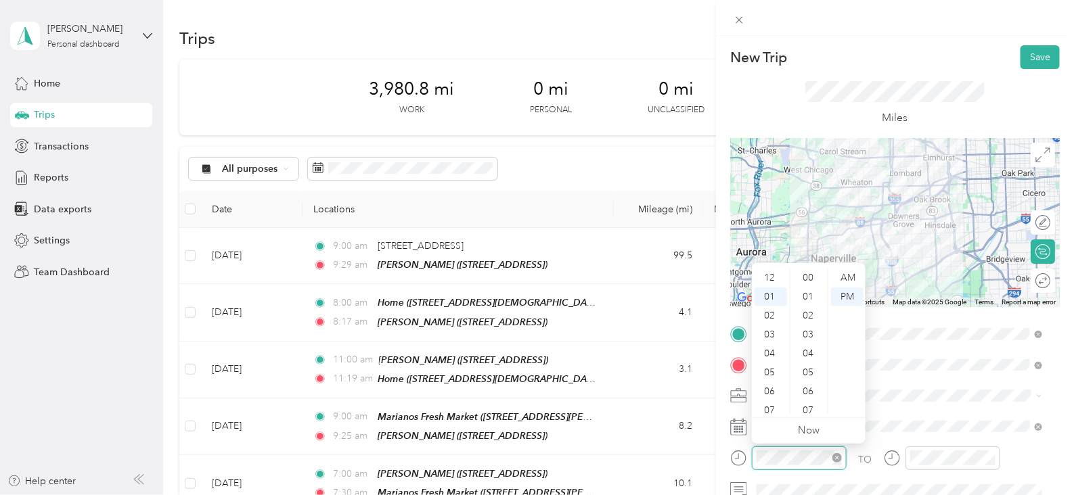
scroll to position [985, 0]
click at [849, 274] on div "AM" at bounding box center [847, 278] width 32 height 19
click at [772, 380] on div "10" at bounding box center [771, 387] width 32 height 19
click at [772, 383] on div "10" at bounding box center [771, 387] width 32 height 19
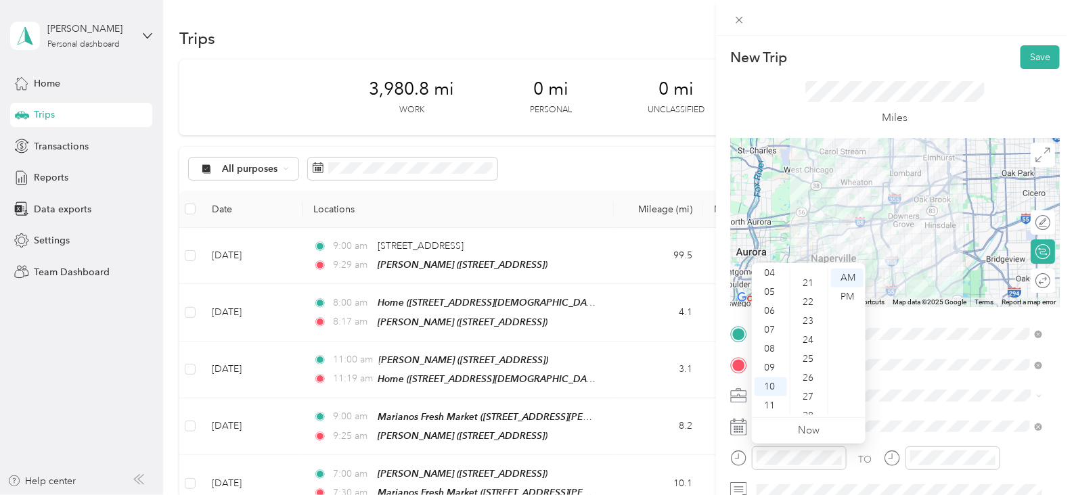
scroll to position [0, 0]
click at [810, 277] on div "00" at bounding box center [809, 278] width 32 height 19
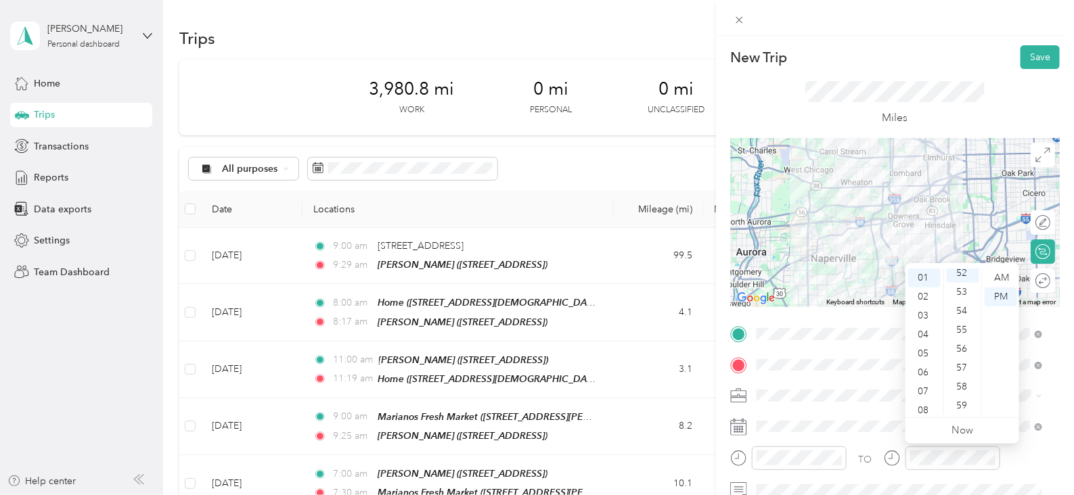
scroll to position [81, 0]
click at [927, 384] on div "10" at bounding box center [924, 387] width 32 height 19
click at [929, 384] on div "10" at bounding box center [924, 387] width 32 height 19
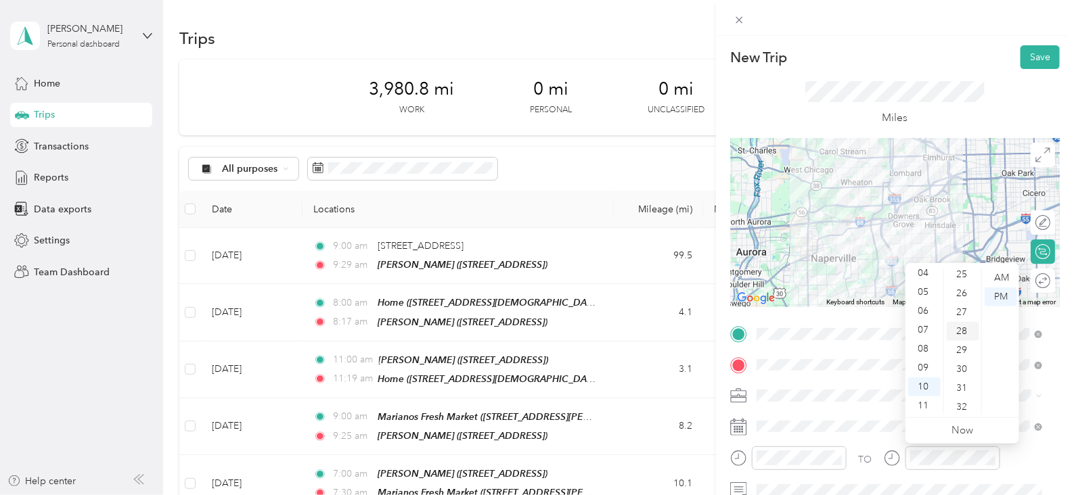
click at [962, 333] on div "28" at bounding box center [963, 331] width 32 height 19
click at [1002, 280] on div "AM" at bounding box center [1001, 278] width 32 height 19
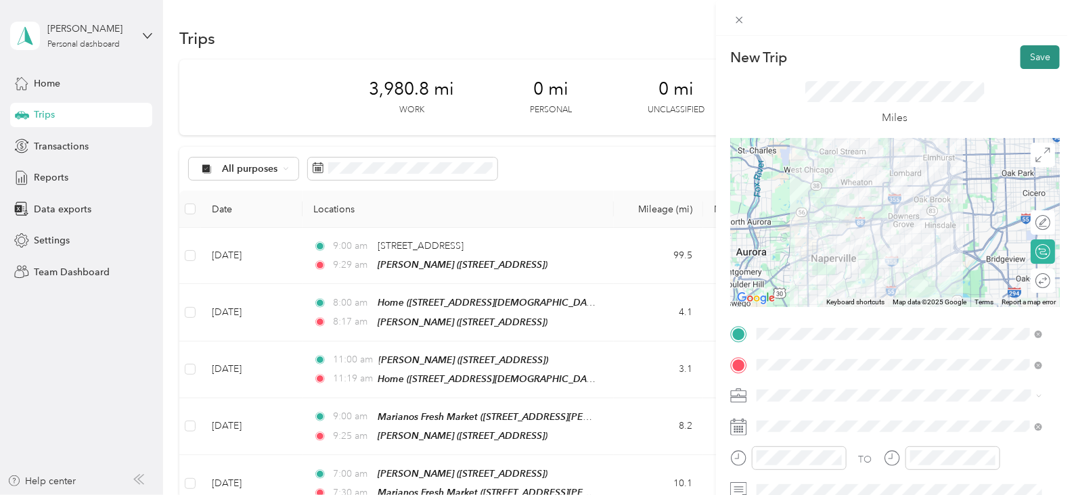
click at [1021, 58] on button "Save" at bounding box center [1040, 57] width 39 height 24
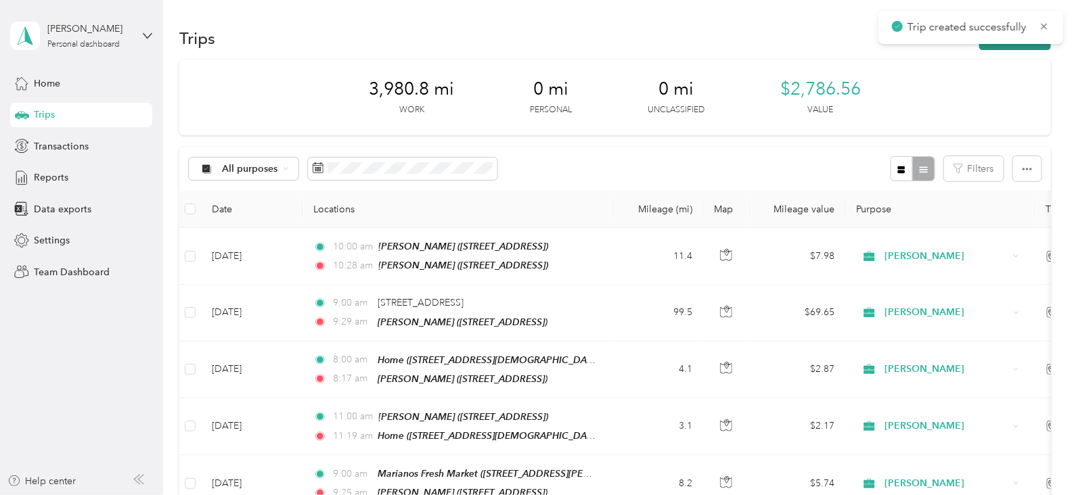
click at [996, 45] on button "New trip" at bounding box center [1015, 38] width 72 height 24
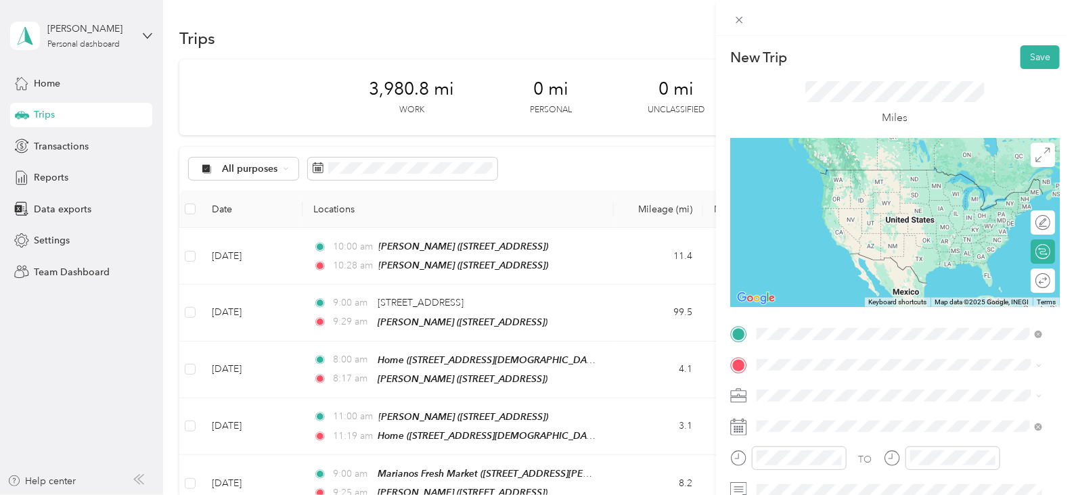
click at [823, 187] on div "TEAM Jewel Osco [STREET_ADDRESS]" at bounding box center [845, 184] width 127 height 33
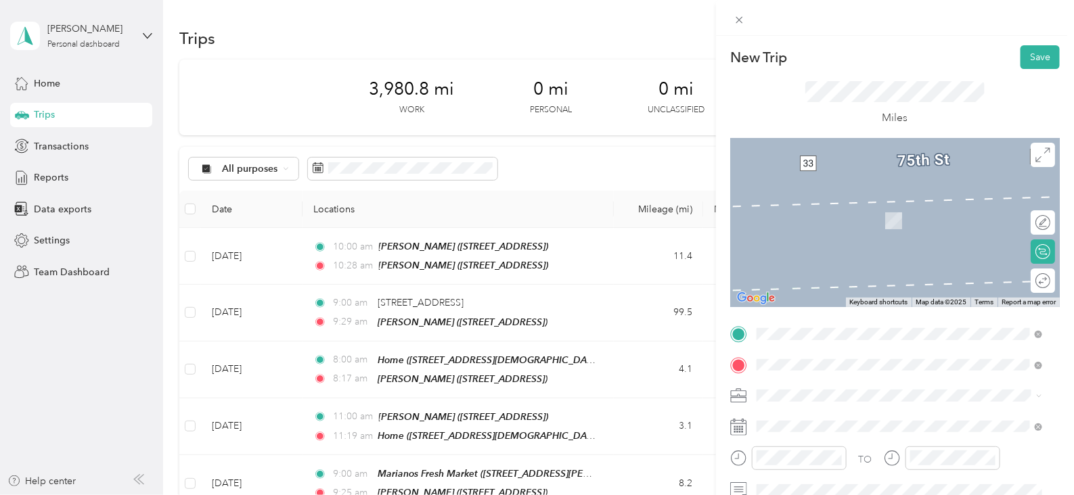
click at [839, 219] on span "[STREET_ADDRESS][DEMOGRAPHIC_DATA][US_STATE]" at bounding box center [902, 221] width 241 height 12
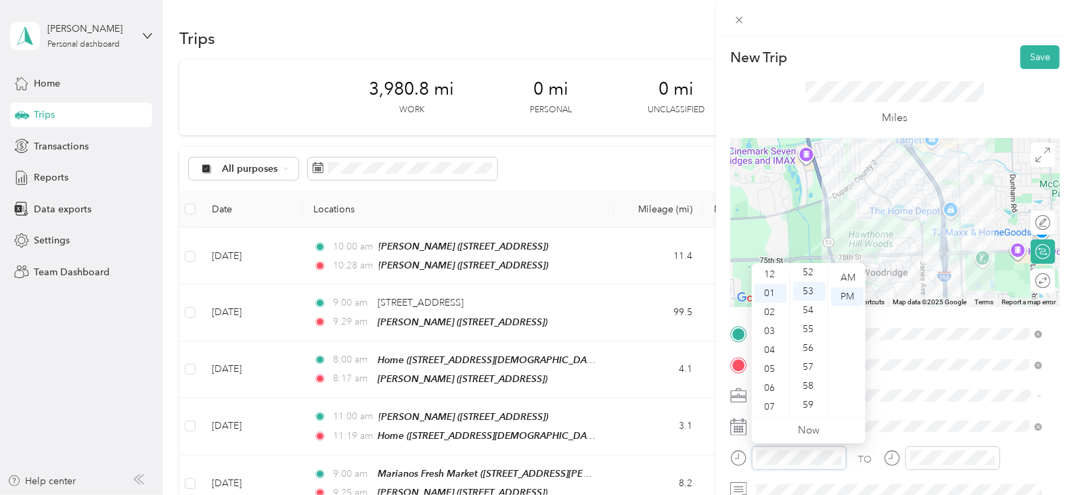
scroll to position [0, 0]
click at [770, 279] on div "12" at bounding box center [771, 278] width 32 height 19
click at [813, 275] on div "00" at bounding box center [809, 278] width 32 height 19
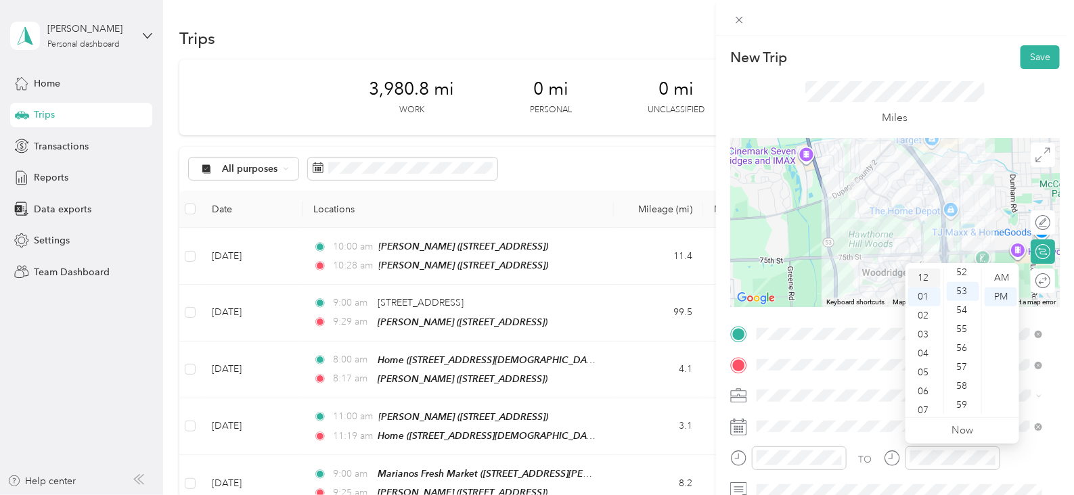
click at [920, 273] on div "12" at bounding box center [924, 278] width 32 height 19
click at [962, 340] on div "12" at bounding box center [963, 337] width 32 height 19
click at [1028, 51] on button "Save" at bounding box center [1040, 57] width 39 height 24
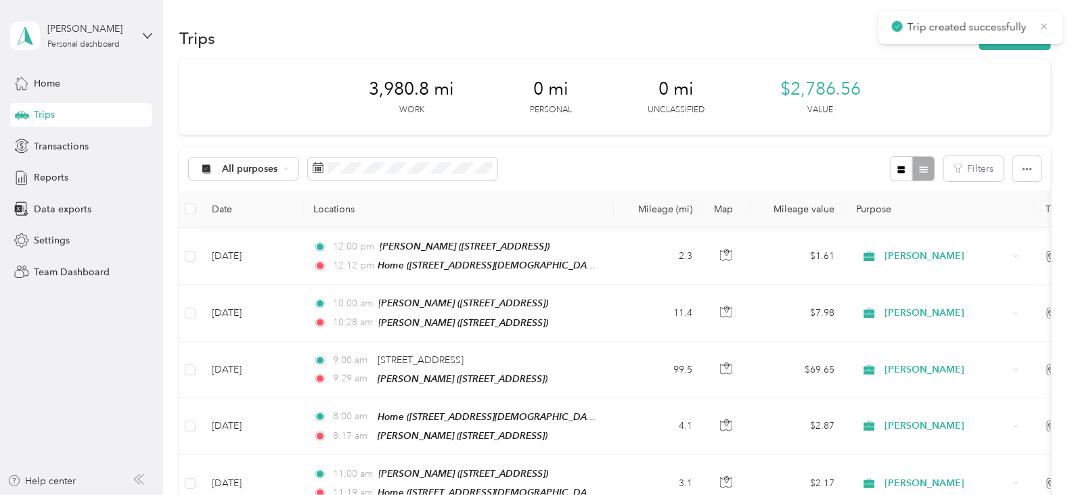
click at [1042, 28] on icon at bounding box center [1044, 26] width 11 height 12
click at [1029, 38] on button "New trip" at bounding box center [1015, 38] width 72 height 24
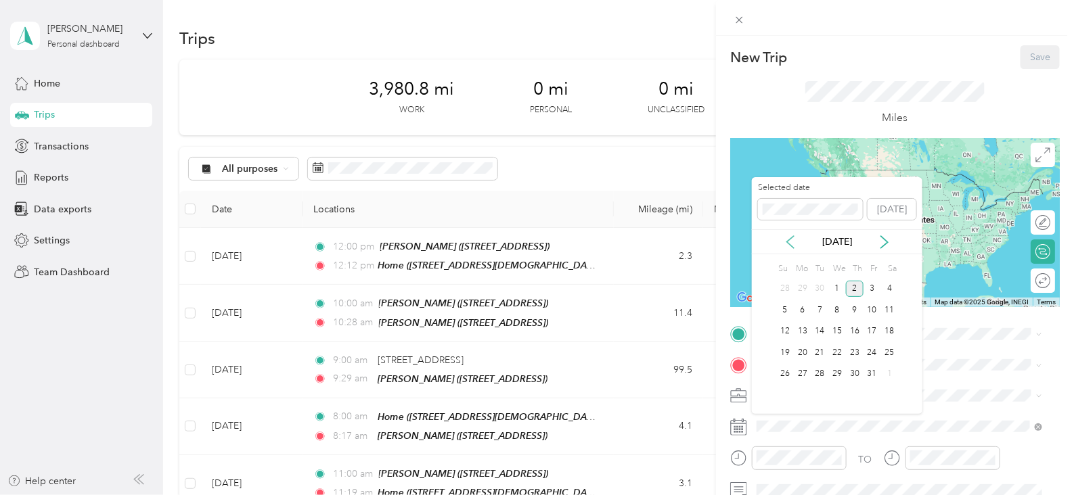
click at [784, 246] on icon at bounding box center [791, 243] width 14 height 14
click at [822, 308] on div "9" at bounding box center [821, 310] width 18 height 17
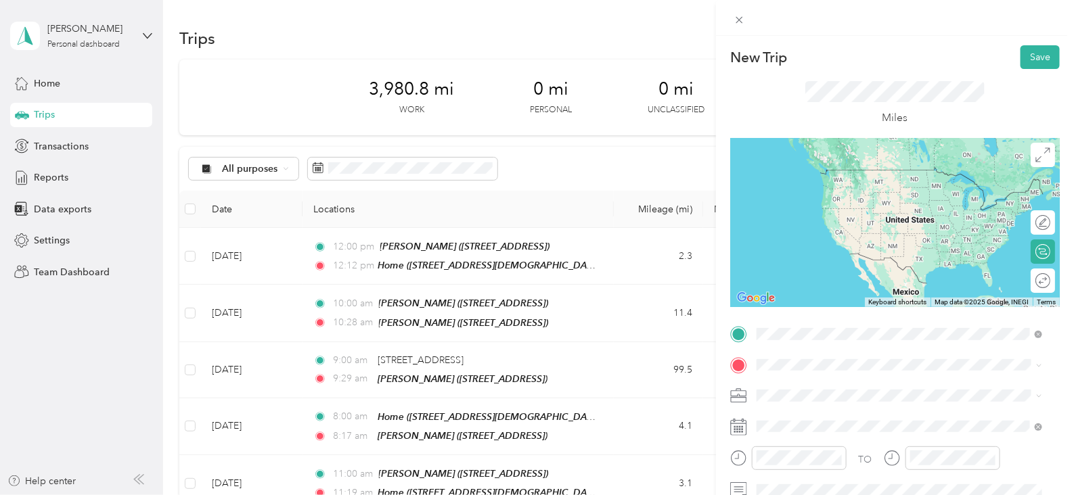
click at [821, 176] on div "Home" at bounding box center [902, 174] width 241 height 12
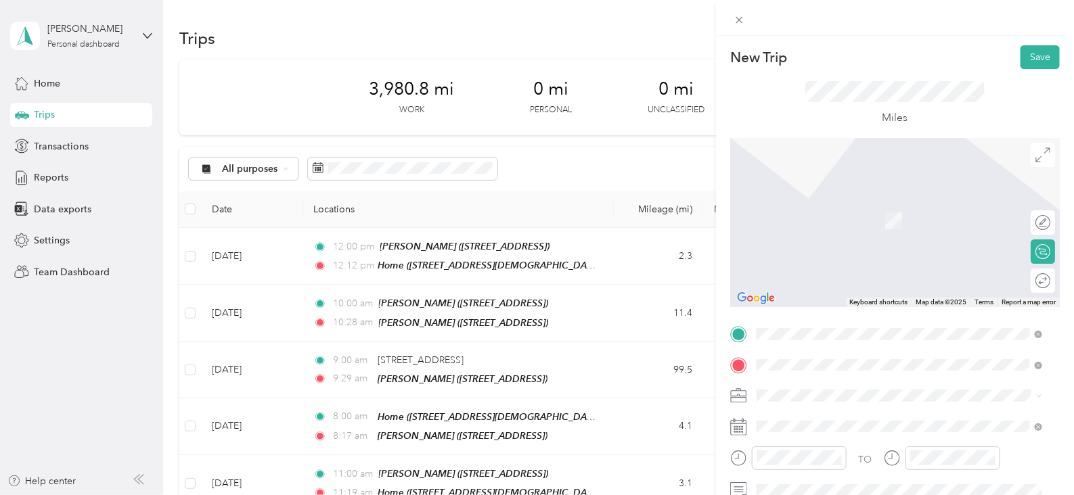
click at [829, 208] on strong "[PERSON_NAME]" at bounding box center [869, 207] width 80 height 12
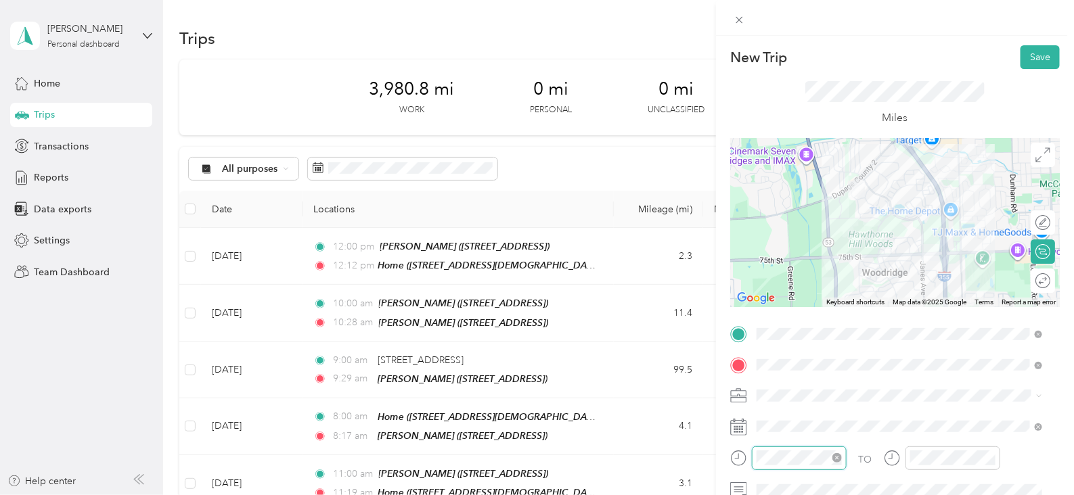
scroll to position [991, 0]
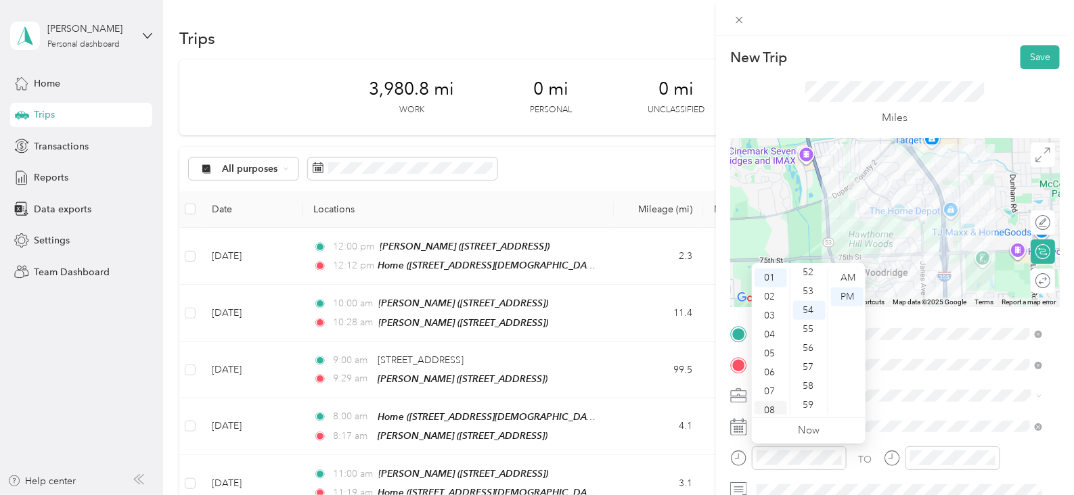
click at [770, 407] on div "08" at bounding box center [771, 410] width 32 height 19
click at [853, 275] on div "AM" at bounding box center [847, 278] width 32 height 19
click at [809, 275] on div "00" at bounding box center [809, 278] width 32 height 19
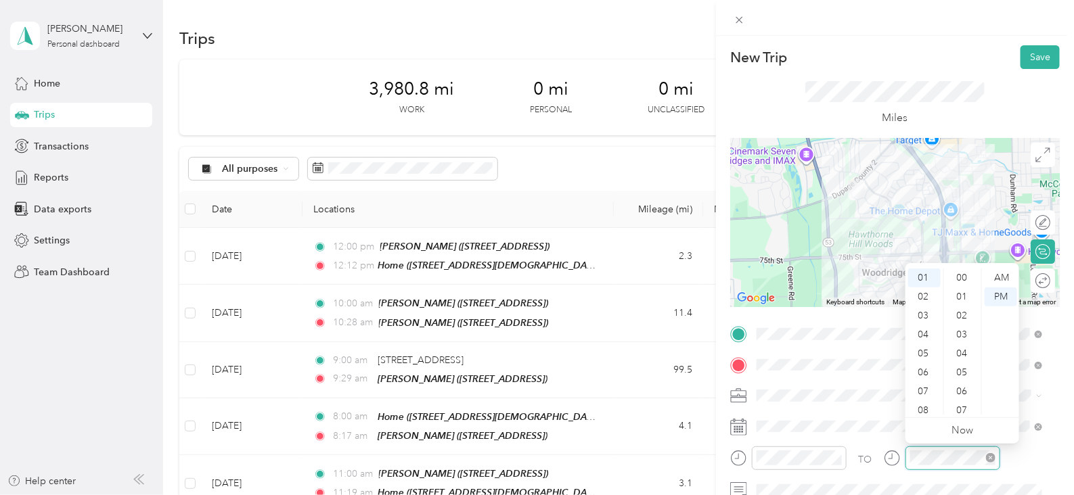
scroll to position [991, 0]
click at [1004, 280] on div "AM" at bounding box center [1001, 278] width 32 height 19
click at [927, 416] on div "12 01 02 03 04 05 06 07 08 09 10 11 00 01 02 03 04 05 06 07 08 09 10 11 12 13 1…" at bounding box center [963, 342] width 114 height 152
click at [925, 411] on div "08" at bounding box center [924, 410] width 32 height 19
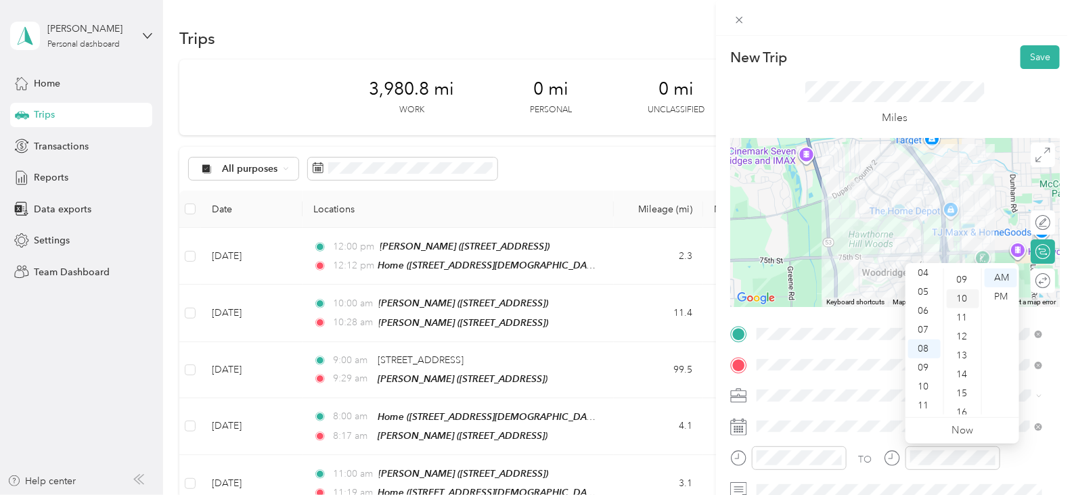
click at [966, 297] on div "10" at bounding box center [963, 299] width 32 height 19
click at [1032, 51] on button "Save" at bounding box center [1040, 57] width 39 height 24
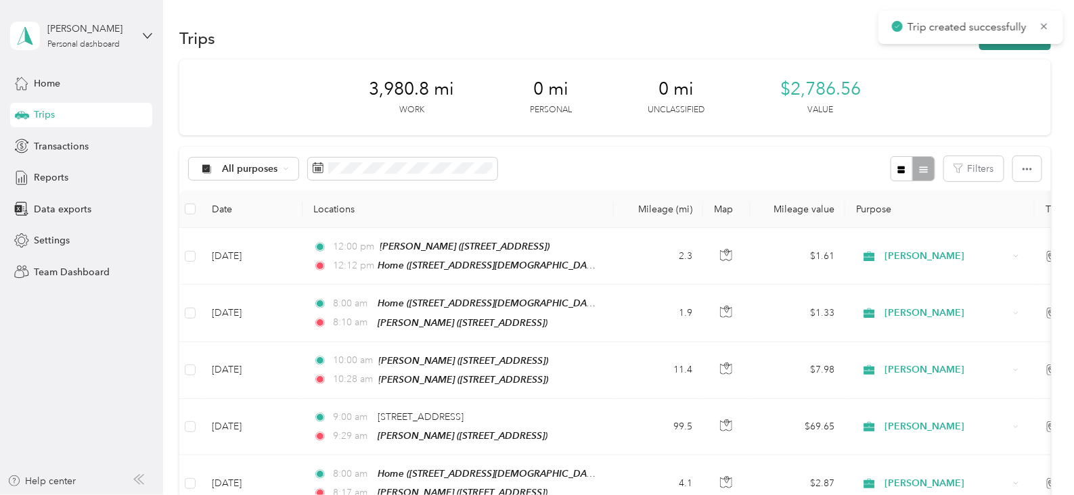
click at [979, 45] on button "New trip" at bounding box center [1015, 38] width 72 height 24
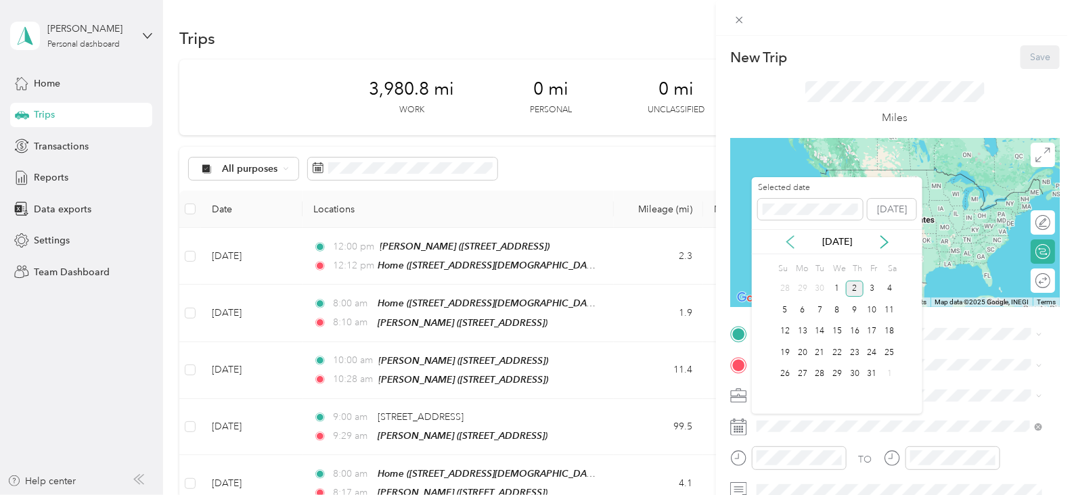
click at [789, 242] on icon at bounding box center [791, 243] width 14 height 14
click at [818, 306] on div "9" at bounding box center [821, 310] width 18 height 17
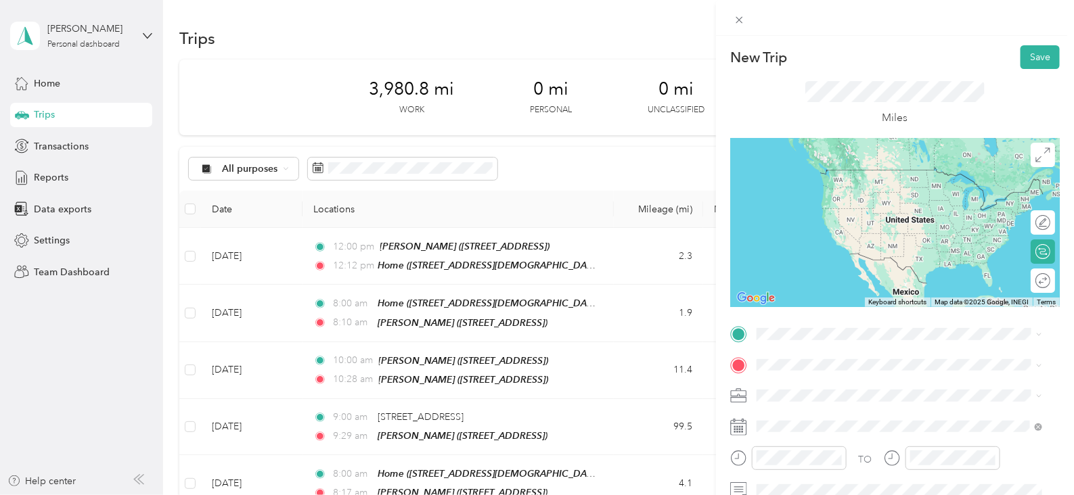
click at [244, 258] on div "New Trip Save This trip cannot be edited because it is either under review, app…" at bounding box center [537, 247] width 1074 height 495
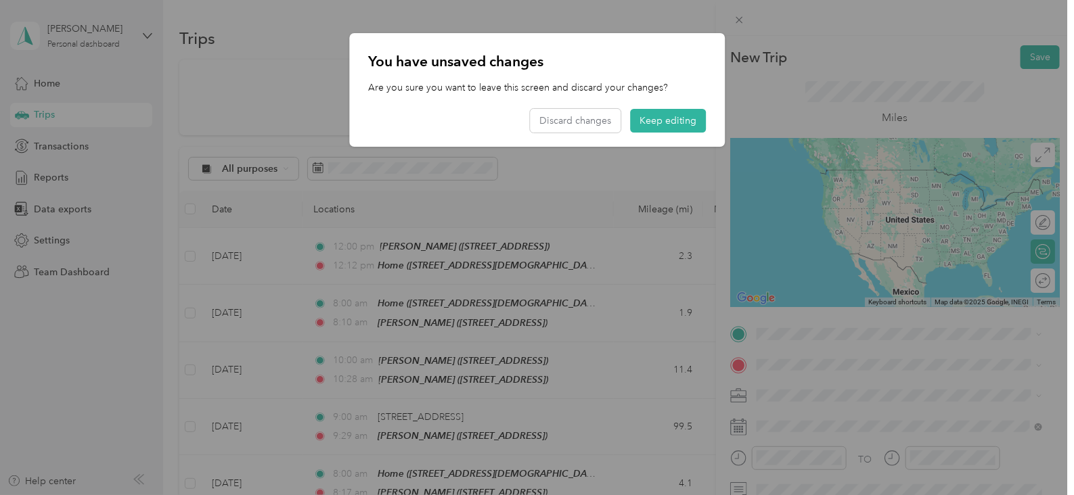
click at [948, 405] on div at bounding box center [537, 247] width 1074 height 495
click at [586, 119] on button "Discard changes" at bounding box center [575, 121] width 91 height 24
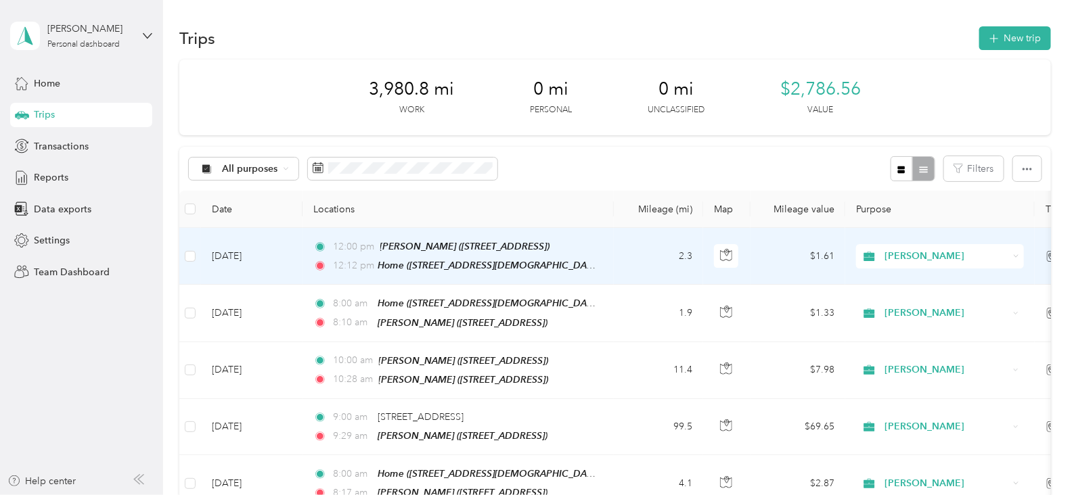
click at [235, 259] on td "[DATE]" at bounding box center [252, 256] width 102 height 57
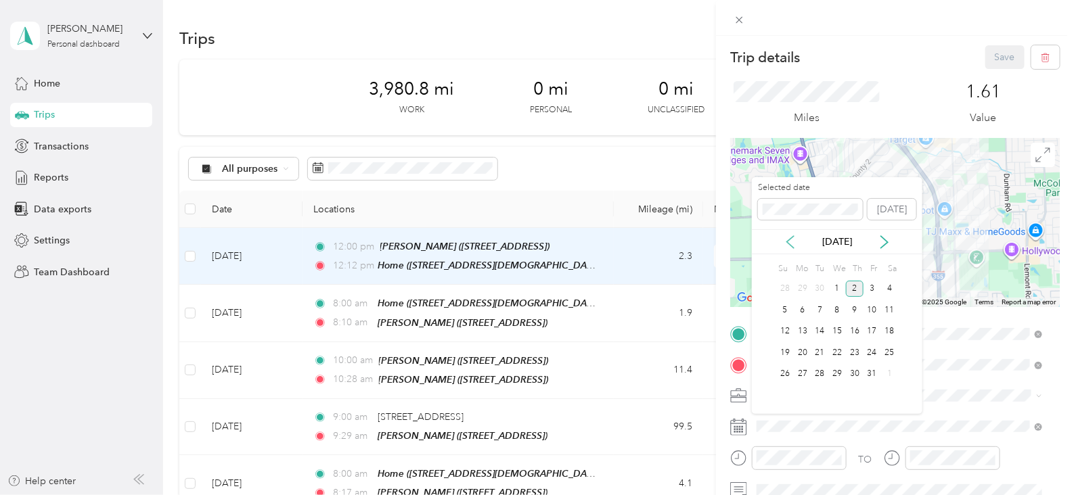
click at [793, 245] on icon at bounding box center [791, 243] width 14 height 14
click at [822, 291] on div "2" at bounding box center [821, 289] width 18 height 17
click at [820, 307] on div "9" at bounding box center [821, 310] width 18 height 17
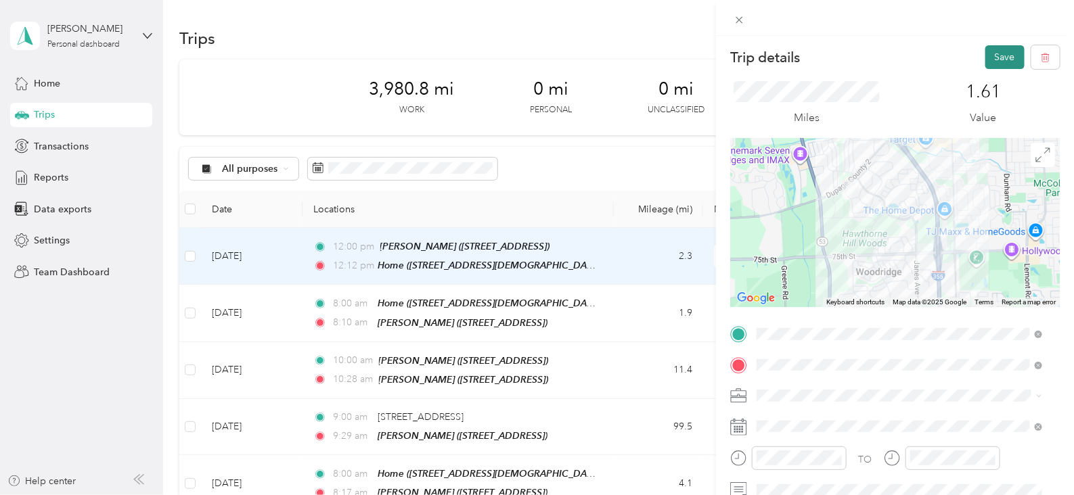
click at [995, 59] on button "Save" at bounding box center [1004, 57] width 39 height 24
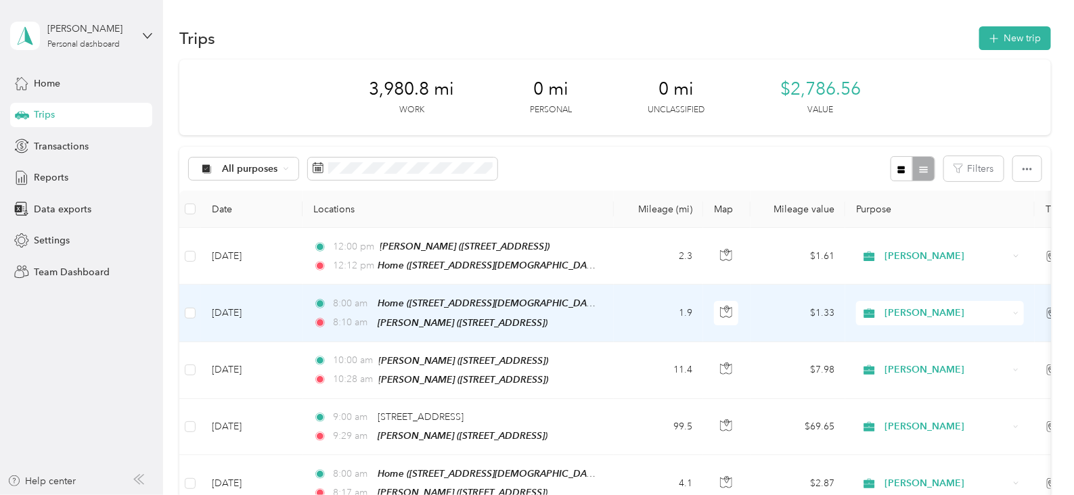
click at [242, 312] on td "[DATE]" at bounding box center [252, 313] width 102 height 57
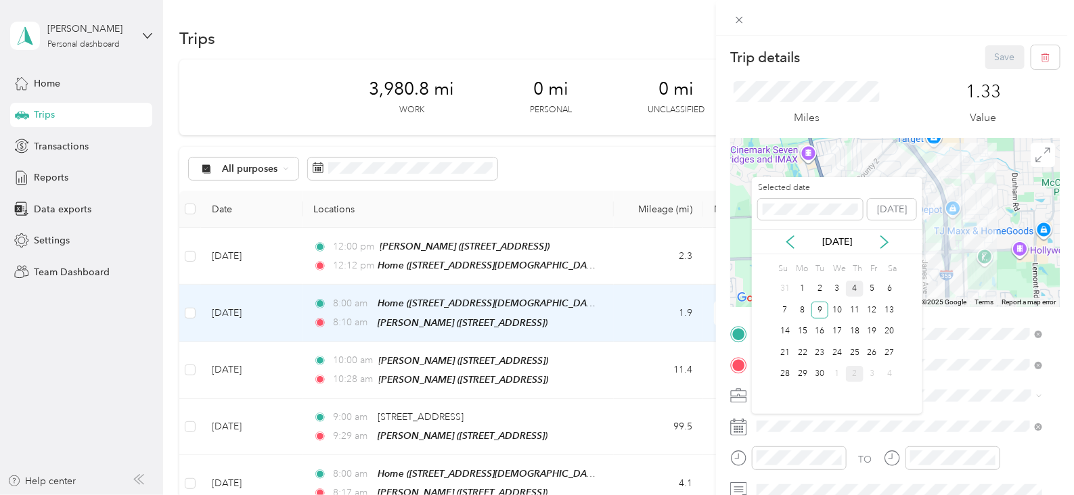
click at [858, 291] on div "4" at bounding box center [855, 289] width 18 height 17
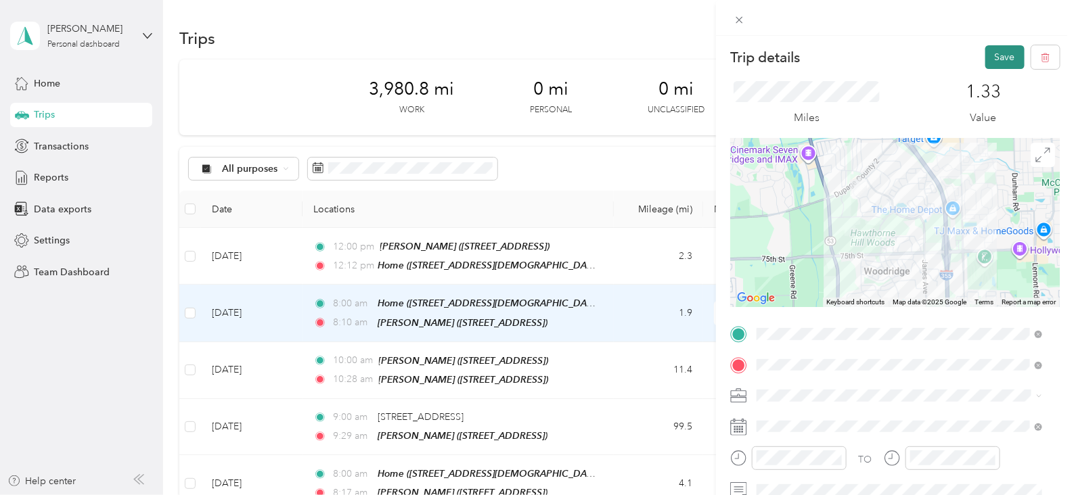
click at [985, 53] on button "Save" at bounding box center [1004, 57] width 39 height 24
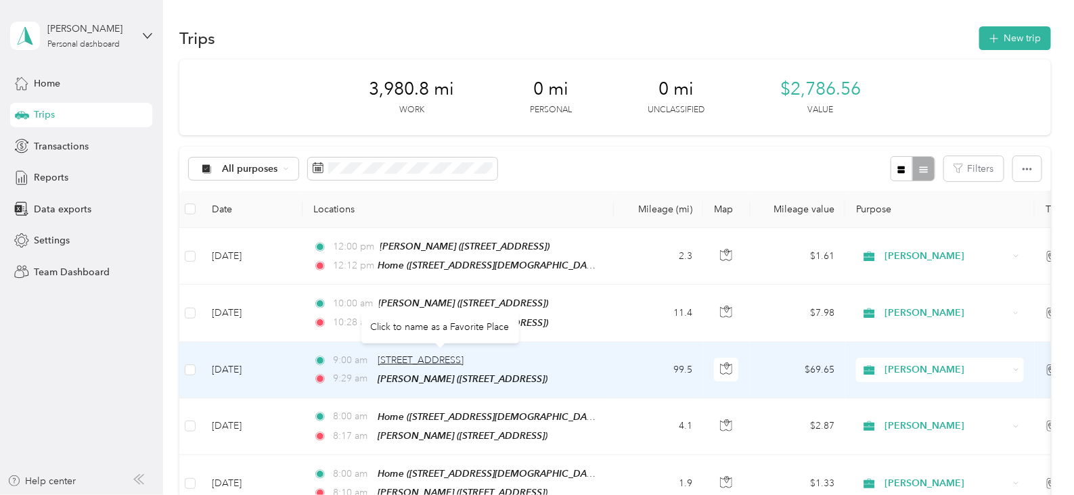
click at [447, 355] on span "[STREET_ADDRESS]" at bounding box center [421, 361] width 86 height 12
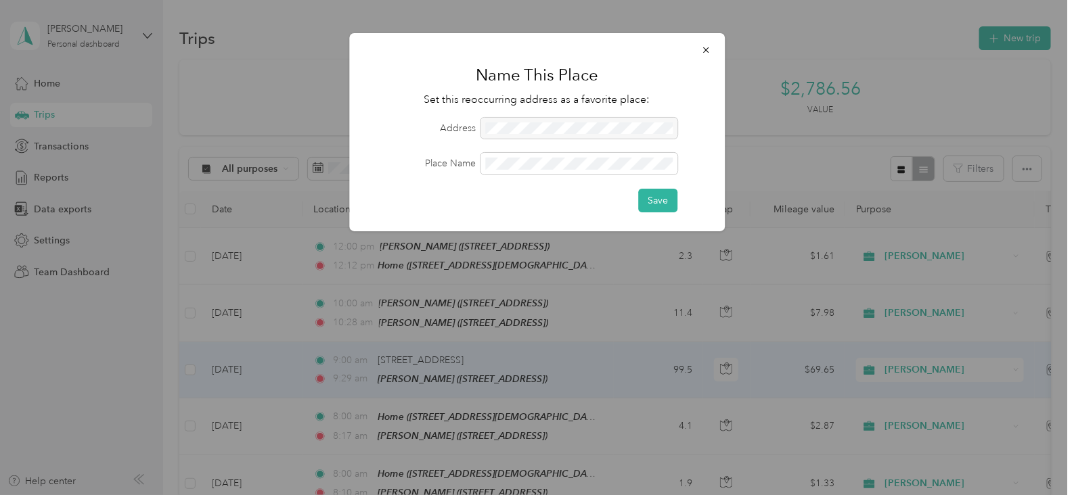
click at [242, 370] on div at bounding box center [537, 247] width 1074 height 495
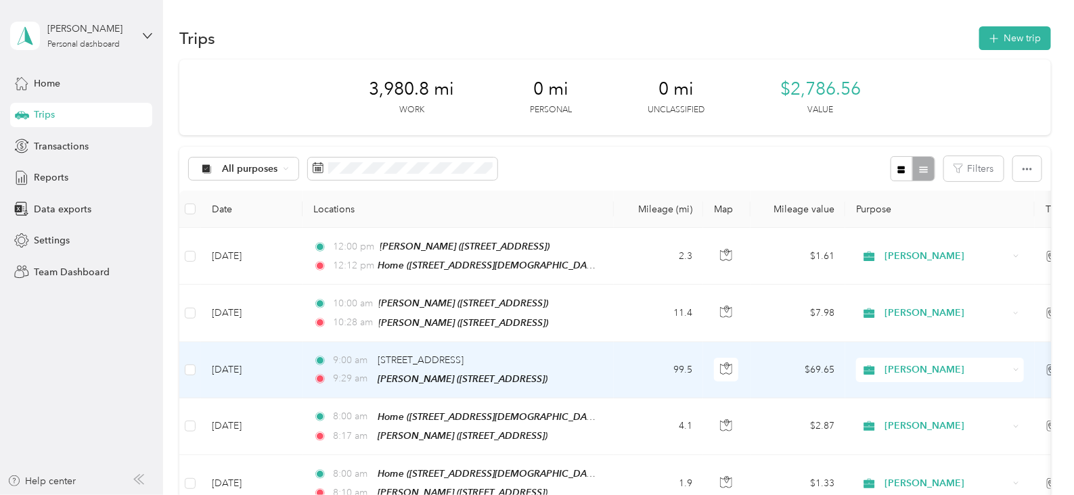
click at [249, 369] on td "[DATE]" at bounding box center [252, 370] width 102 height 56
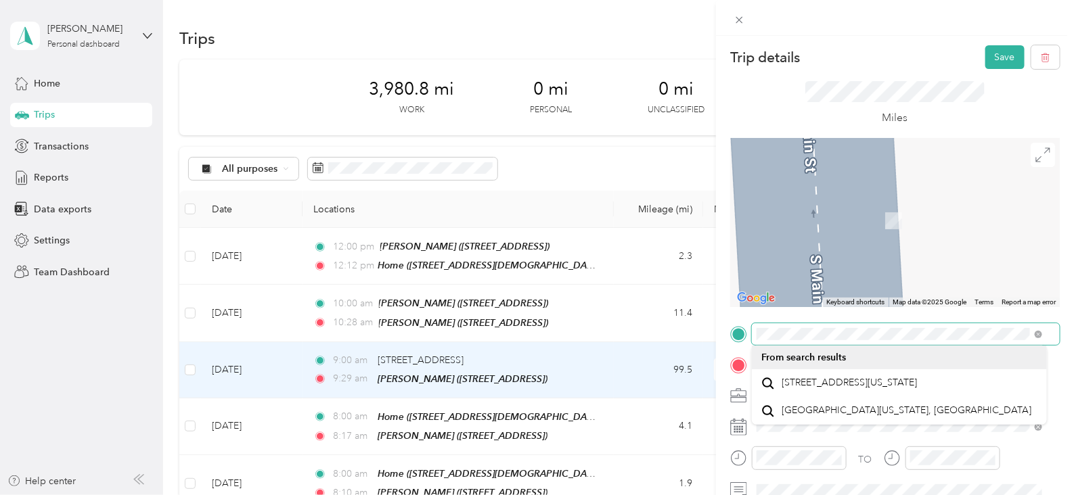
click at [687, 328] on div "Trip details Save This trip cannot be edited because it is either under review,…" at bounding box center [537, 247] width 1074 height 495
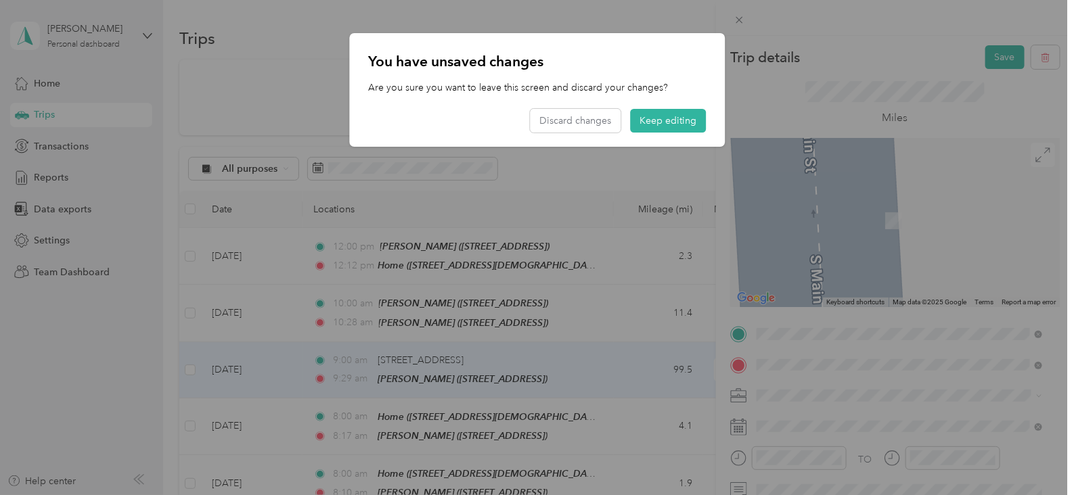
click at [916, 229] on div "Jewel [STREET_ADDRESS][US_STATE]" at bounding box center [849, 229] width 135 height 28
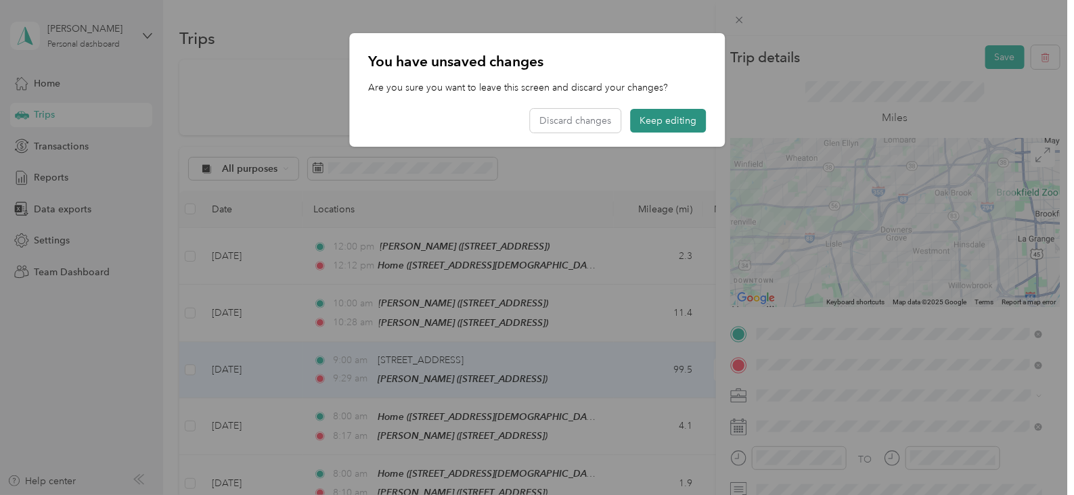
click at [652, 121] on button "Keep editing" at bounding box center [668, 121] width 76 height 24
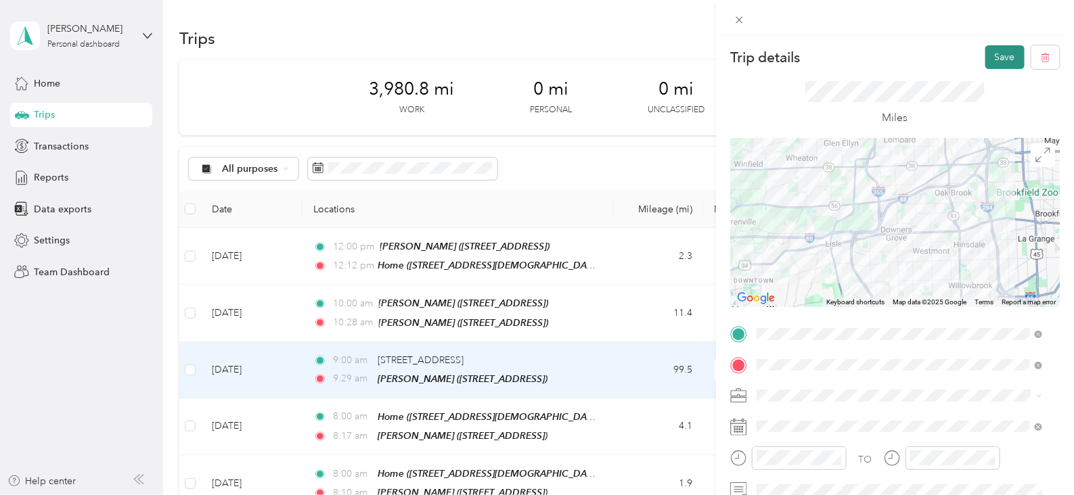
click at [992, 45] on button "Save" at bounding box center [1004, 57] width 39 height 24
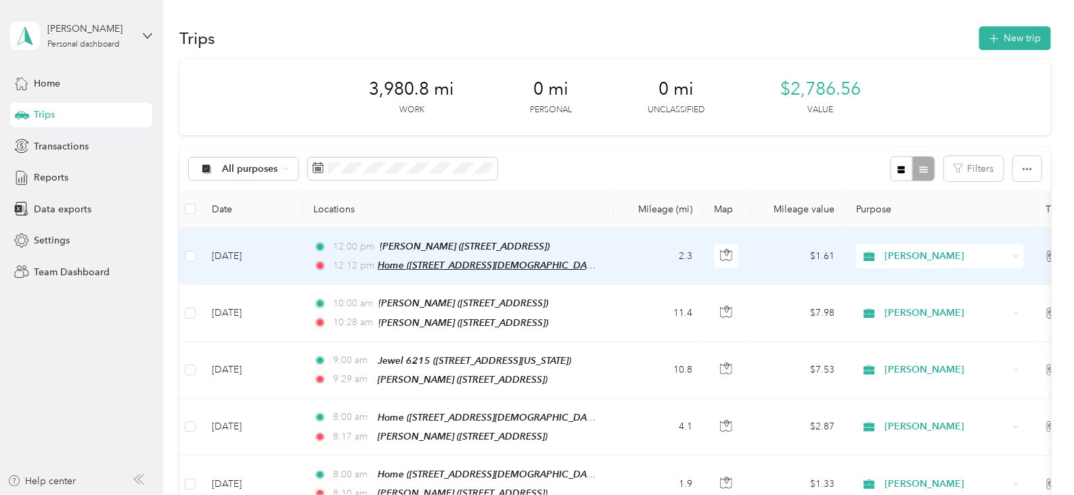
click at [457, 260] on span "Home ([STREET_ADDRESS][DEMOGRAPHIC_DATA][US_STATE])" at bounding box center [513, 266] width 271 height 12
click at [219, 259] on td "[DATE]" at bounding box center [252, 256] width 102 height 57
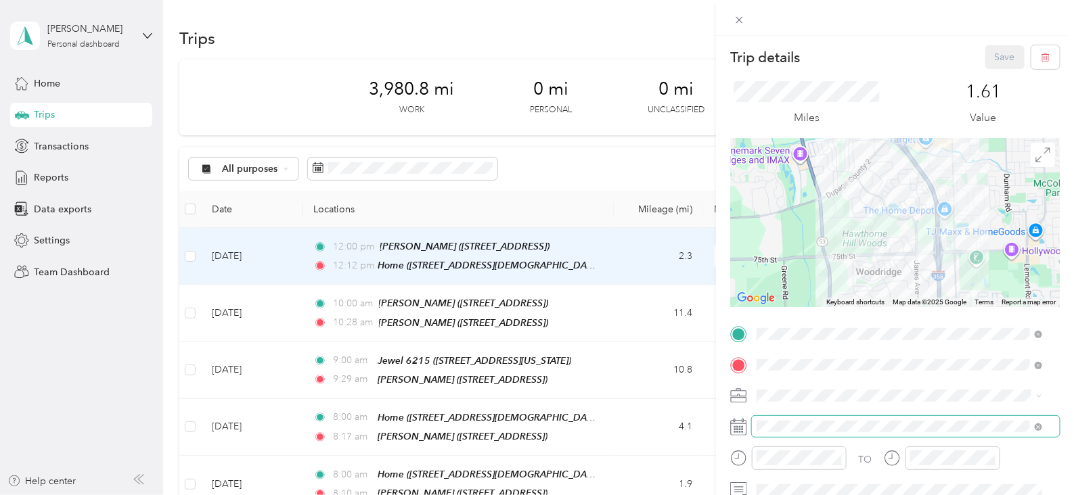
click at [776, 434] on span at bounding box center [906, 427] width 308 height 22
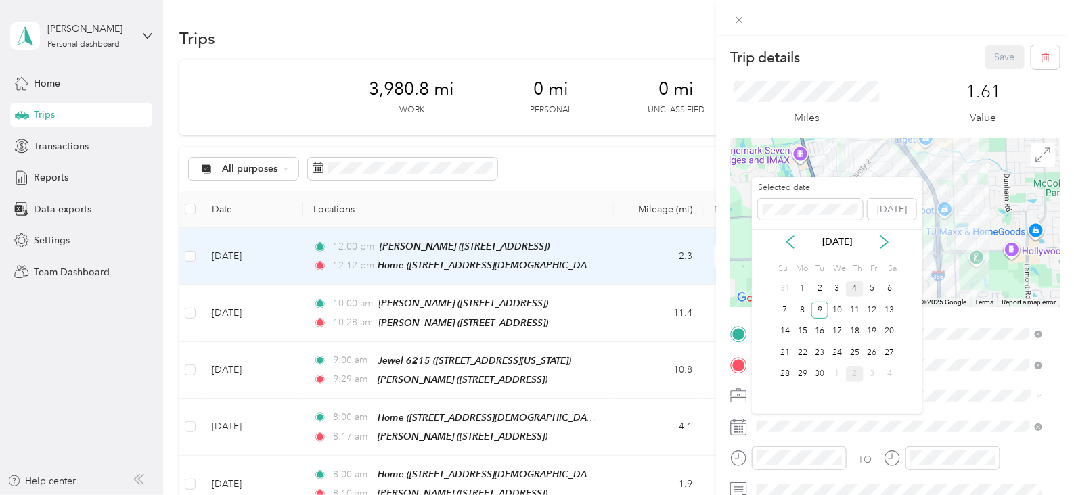
click at [860, 296] on div "4" at bounding box center [855, 289] width 18 height 17
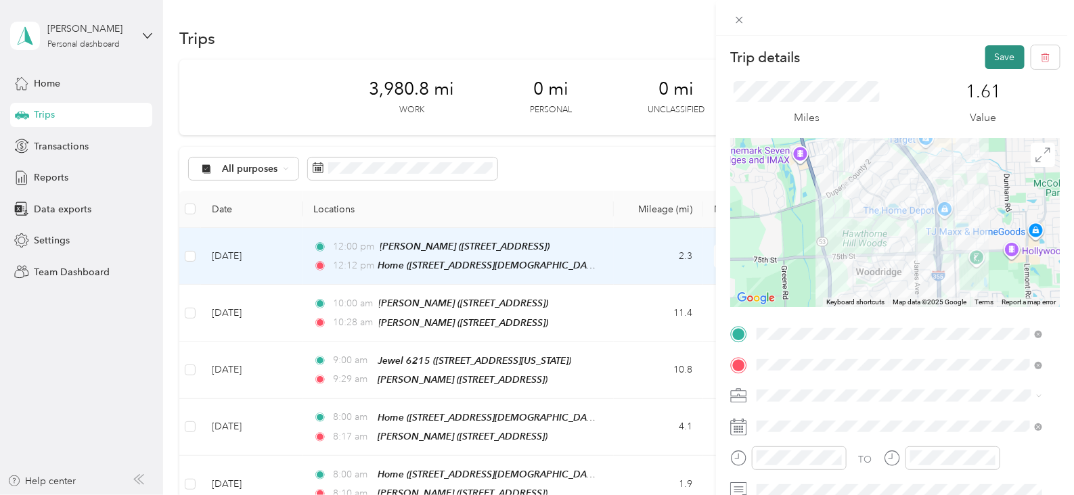
click at [987, 59] on button "Save" at bounding box center [1004, 57] width 39 height 24
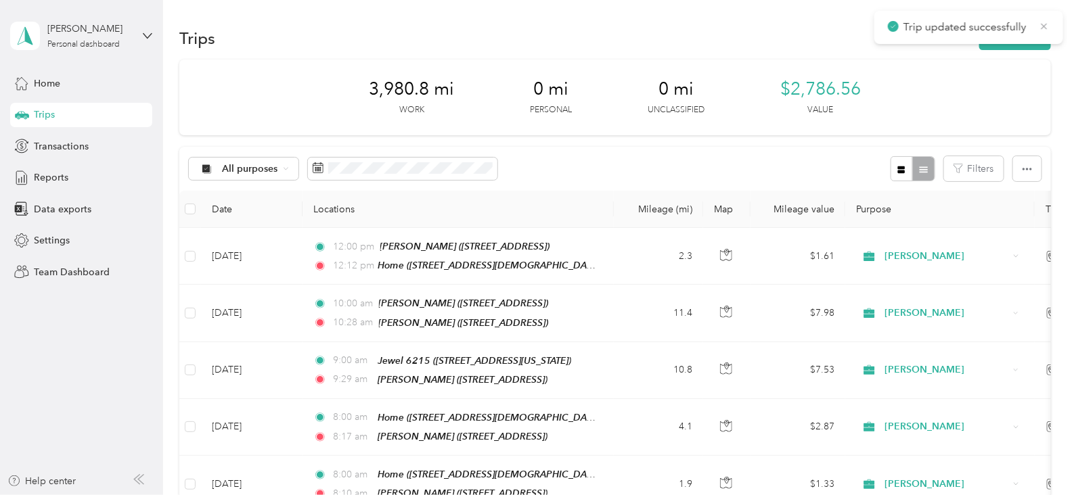
click at [1042, 22] on icon at bounding box center [1044, 26] width 11 height 12
click at [1029, 30] on button "New trip" at bounding box center [1015, 38] width 72 height 24
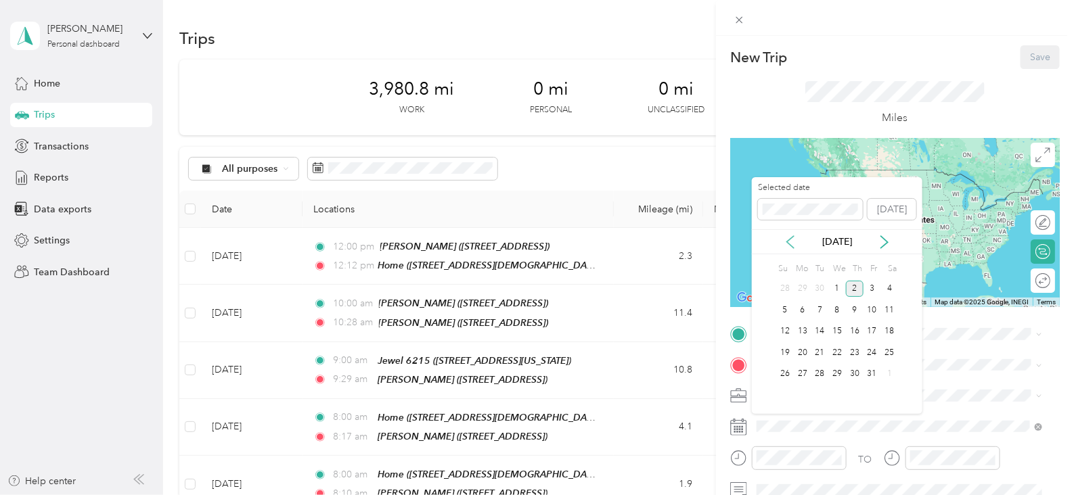
click at [785, 239] on icon at bounding box center [791, 243] width 14 height 14
click at [835, 313] on div "10" at bounding box center [837, 310] width 18 height 17
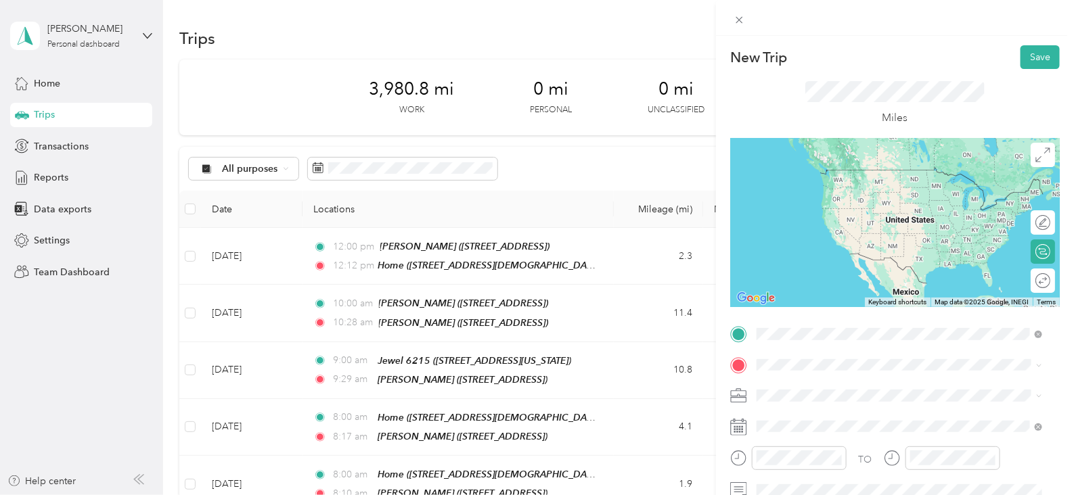
click at [832, 187] on span "[STREET_ADDRESS][DEMOGRAPHIC_DATA][US_STATE]" at bounding box center [902, 189] width 241 height 12
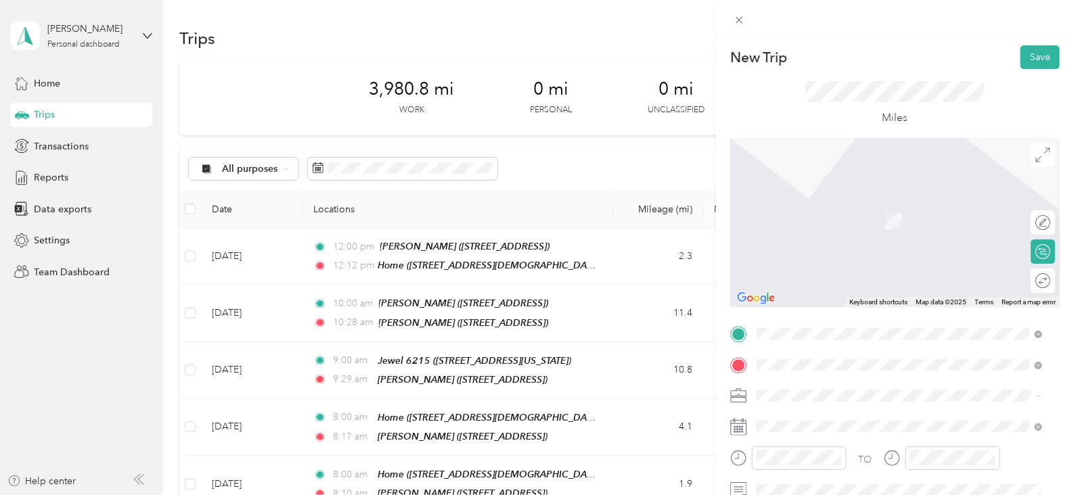
click at [842, 213] on div "TEAM Jewel Osco [STREET_ADDRESS]" at bounding box center [845, 215] width 127 height 33
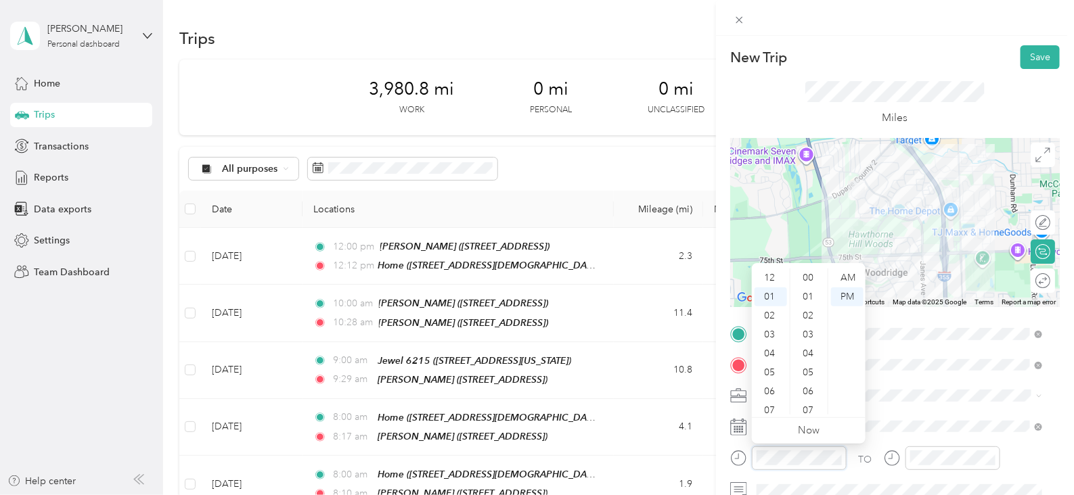
scroll to position [991, 0]
click at [770, 407] on div "08" at bounding box center [771, 410] width 32 height 19
click at [804, 277] on div "00" at bounding box center [809, 278] width 32 height 19
click at [853, 273] on div "AM" at bounding box center [847, 278] width 32 height 19
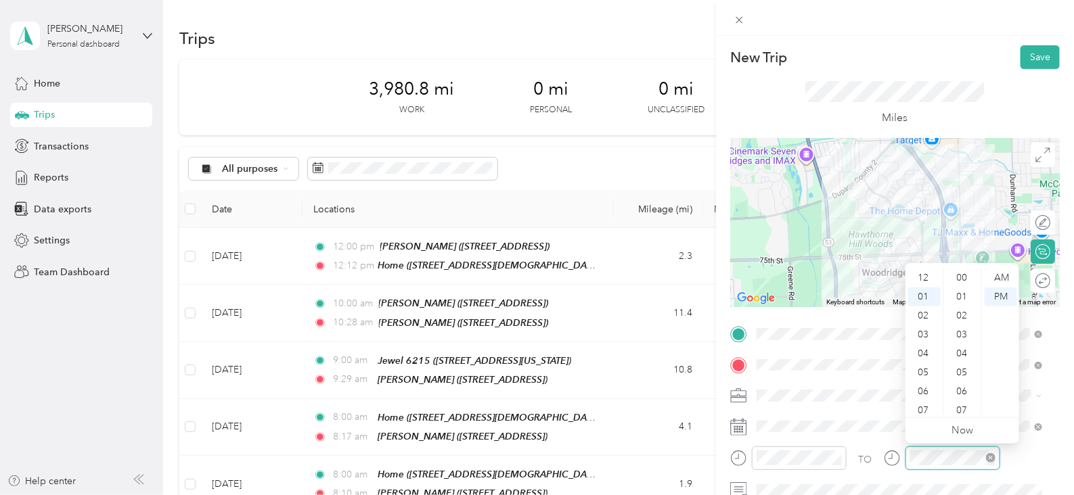
scroll to position [991, 0]
click at [928, 408] on div "08" at bounding box center [924, 410] width 32 height 19
click at [964, 282] on div "17" at bounding box center [963, 286] width 32 height 19
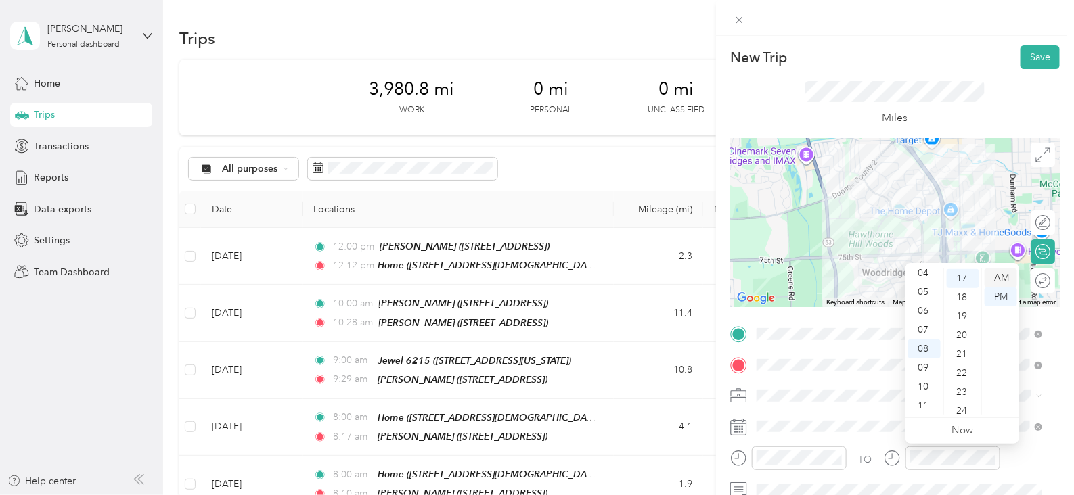
click at [1002, 275] on div "AM" at bounding box center [1001, 278] width 32 height 19
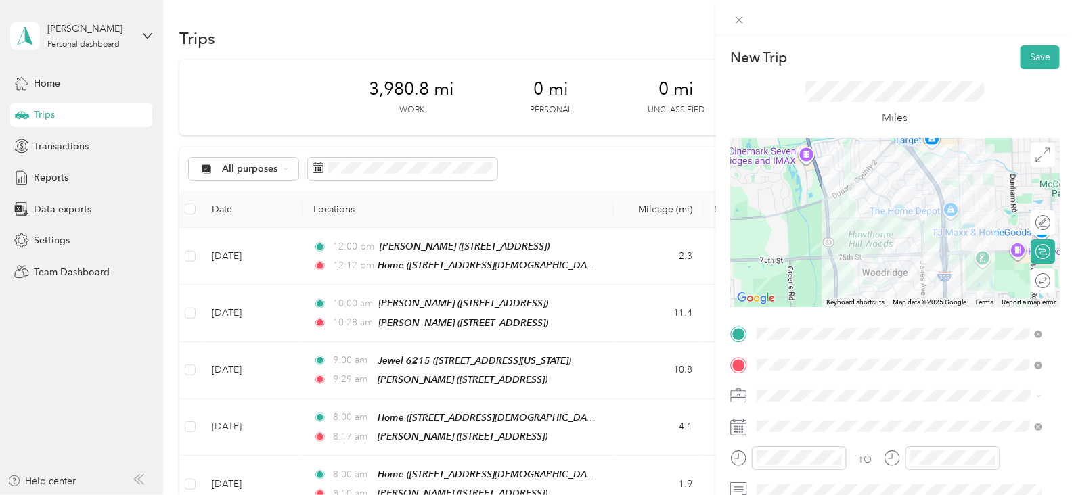
click at [835, 55] on div "New Trip Save" at bounding box center [895, 57] width 330 height 24
click at [914, 372] on span at bounding box center [906, 366] width 308 height 22
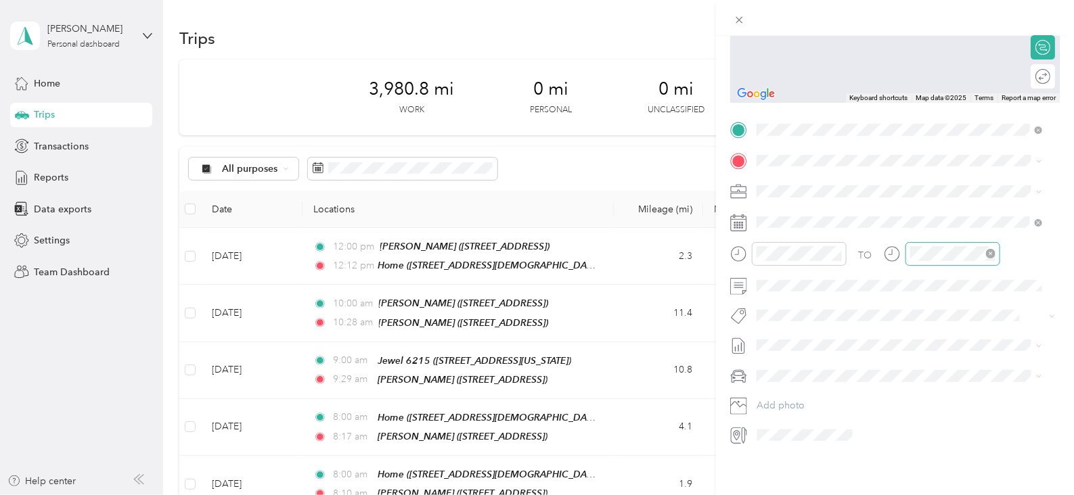
scroll to position [0, 0]
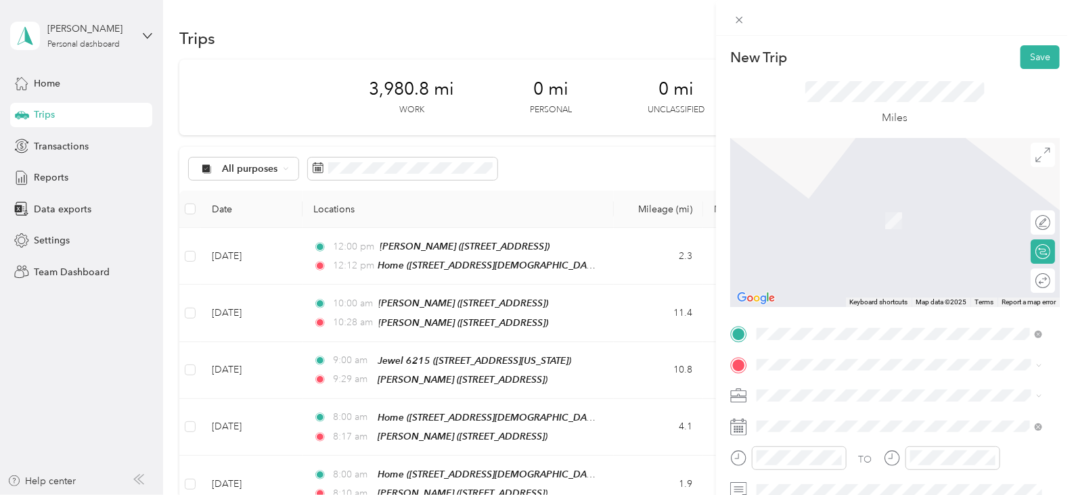
click at [866, 218] on div "TEAM Dollar General [STREET_ADDRESS]" at bounding box center [838, 214] width 112 height 33
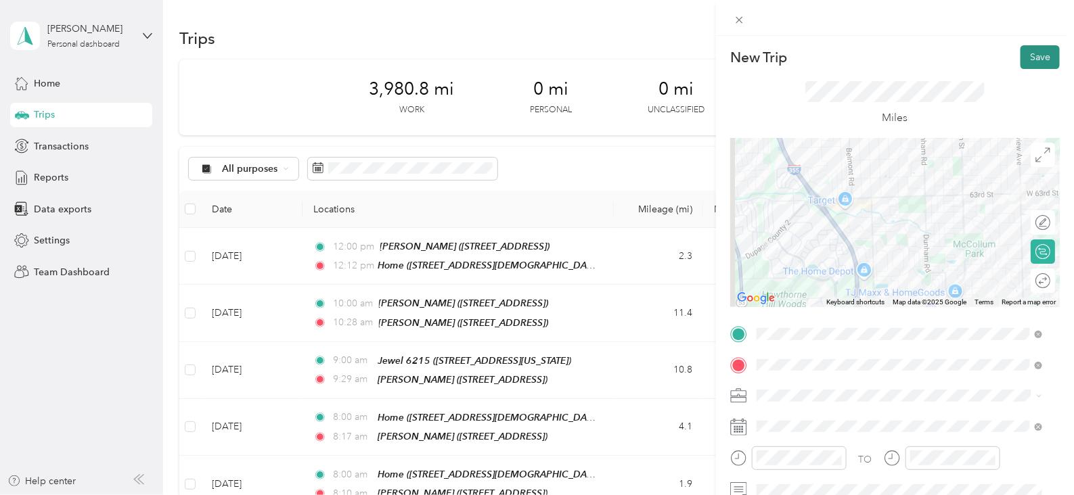
drag, startPoint x: 1034, startPoint y: 57, endPoint x: 1027, endPoint y: 52, distance: 8.3
click at [1033, 55] on button "Save" at bounding box center [1040, 57] width 39 height 24
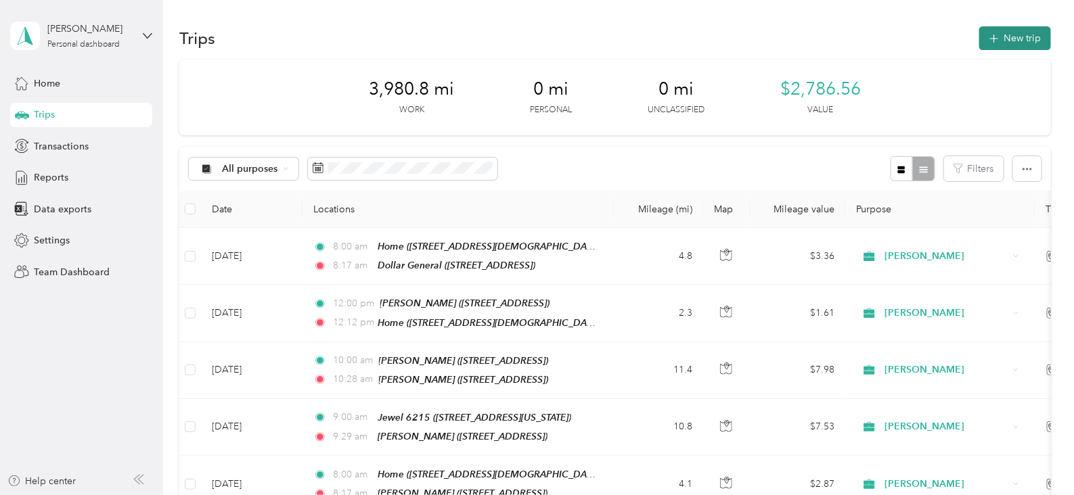
click at [996, 45] on button "New trip" at bounding box center [1015, 38] width 72 height 24
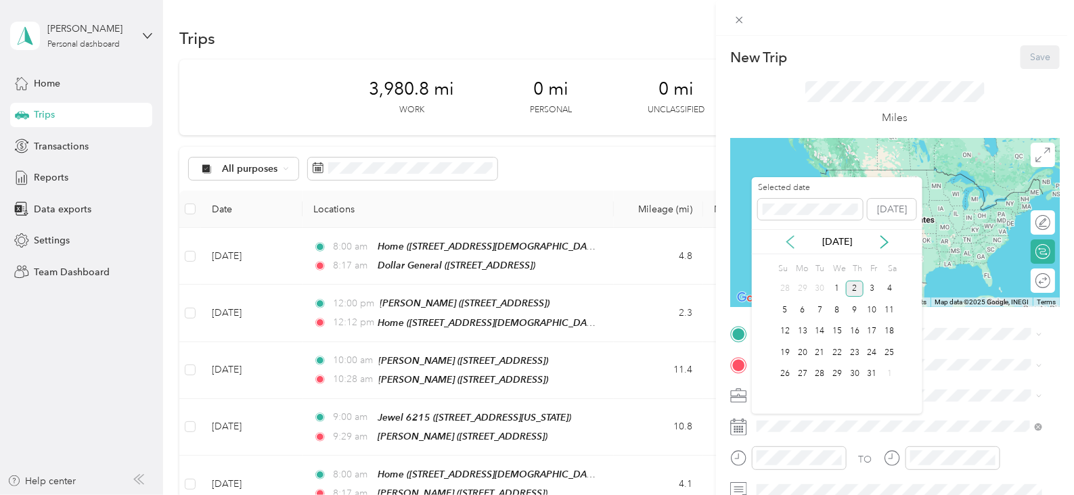
click at [794, 248] on icon at bounding box center [790, 242] width 7 height 12
click at [837, 311] on div "10" at bounding box center [837, 310] width 18 height 17
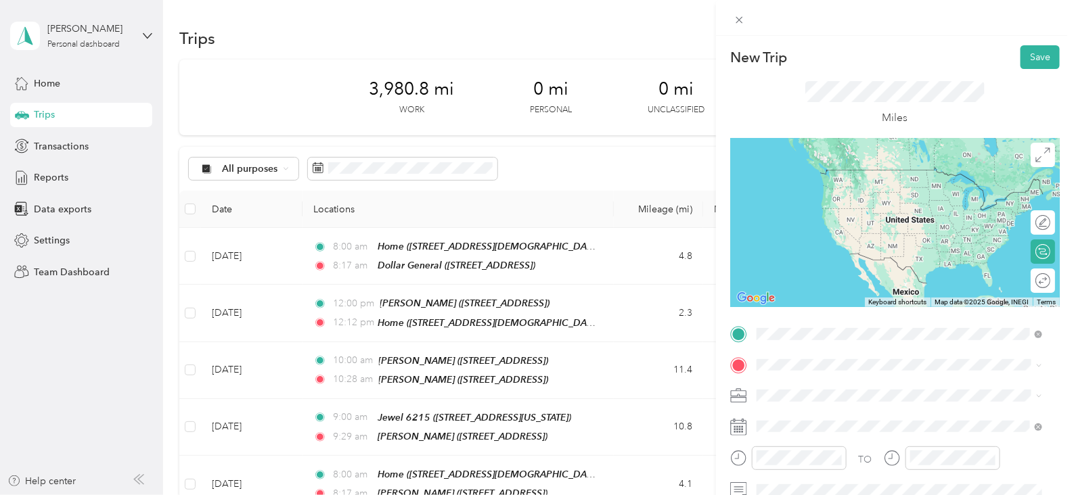
click at [863, 186] on div "TEAM Dollar General [STREET_ADDRESS]" at bounding box center [838, 184] width 112 height 33
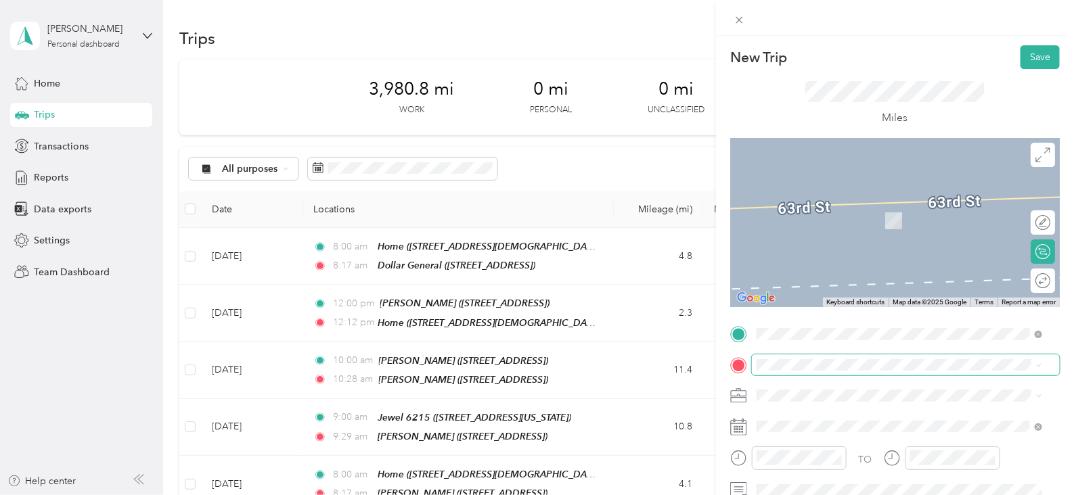
click at [832, 372] on span at bounding box center [906, 366] width 308 height 22
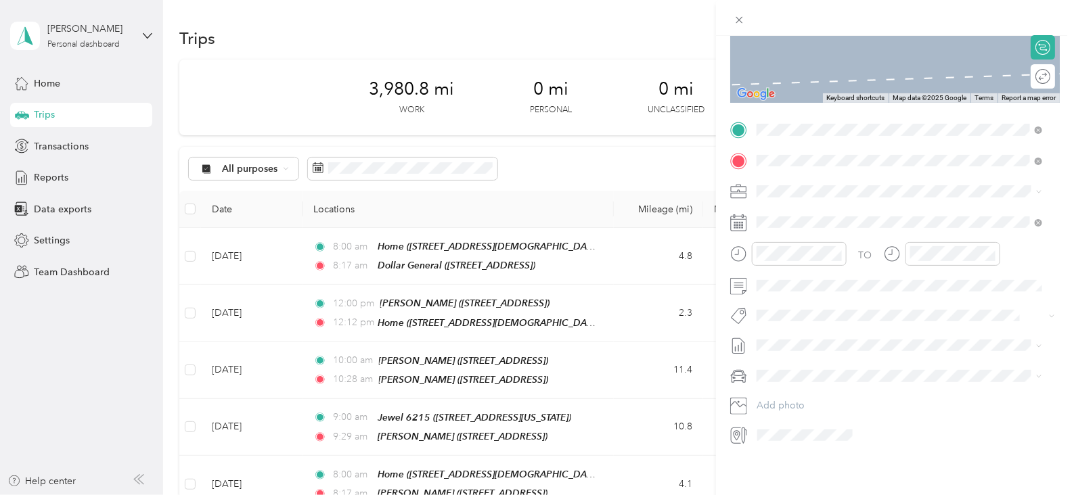
click at [943, 225] on div "TEAM Dollar General [STREET_ADDRESS][PERSON_NAME]" at bounding box center [862, 212] width 161 height 33
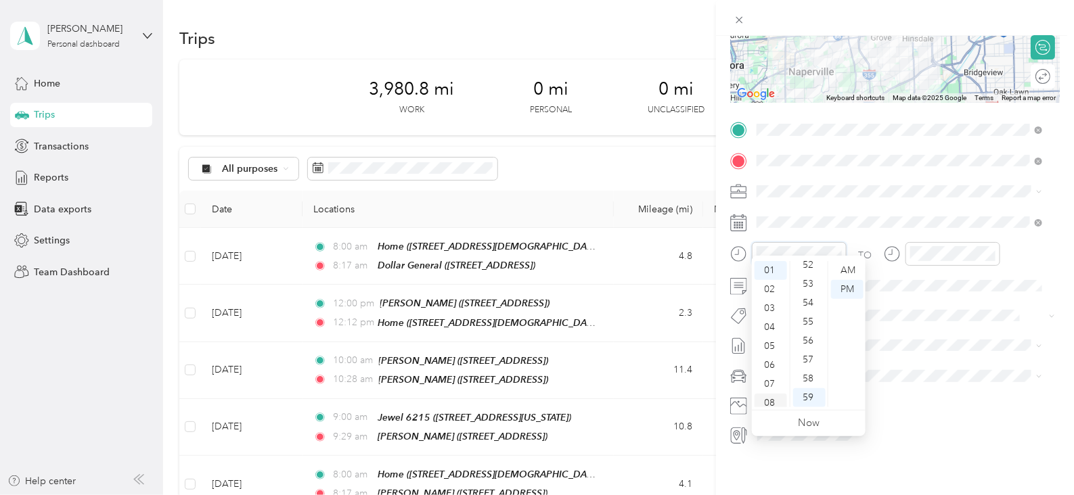
scroll to position [81, 0]
click at [772, 363] on div "09" at bounding box center [771, 360] width 32 height 19
click at [850, 265] on div "AM" at bounding box center [847, 270] width 32 height 19
click at [809, 269] on div "00" at bounding box center [809, 270] width 32 height 19
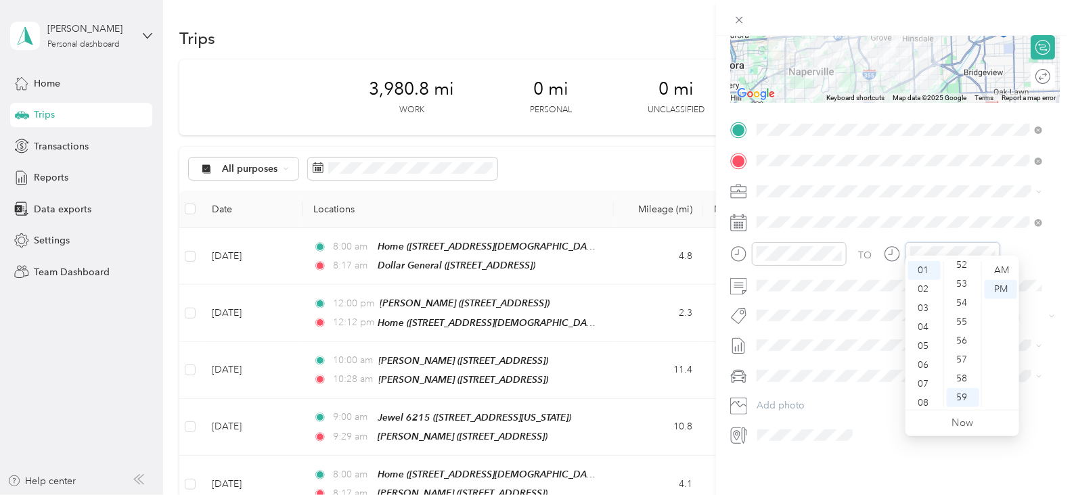
scroll to position [81, 0]
click at [924, 361] on div "09" at bounding box center [924, 360] width 32 height 19
click at [956, 399] on div "19" at bounding box center [963, 401] width 32 height 19
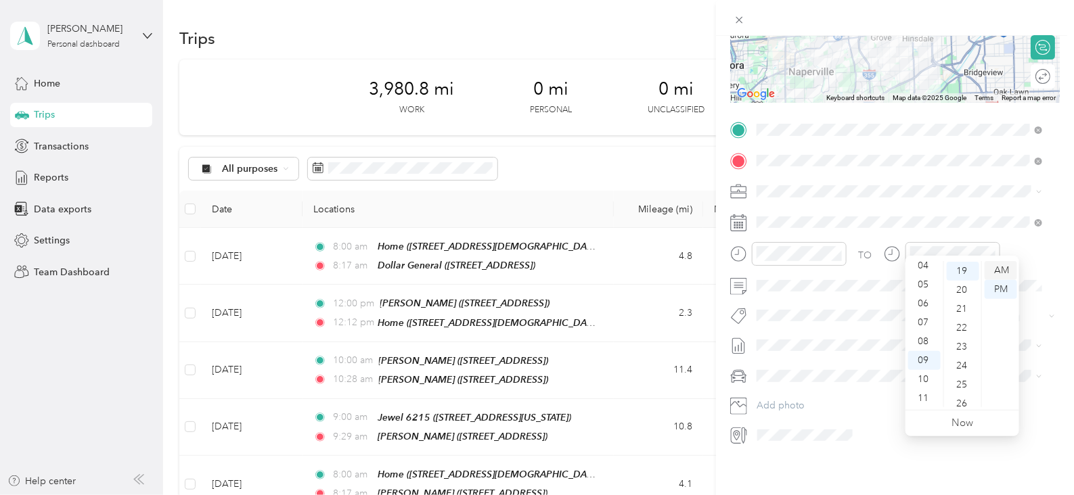
click at [1012, 266] on div "AM" at bounding box center [1001, 270] width 32 height 19
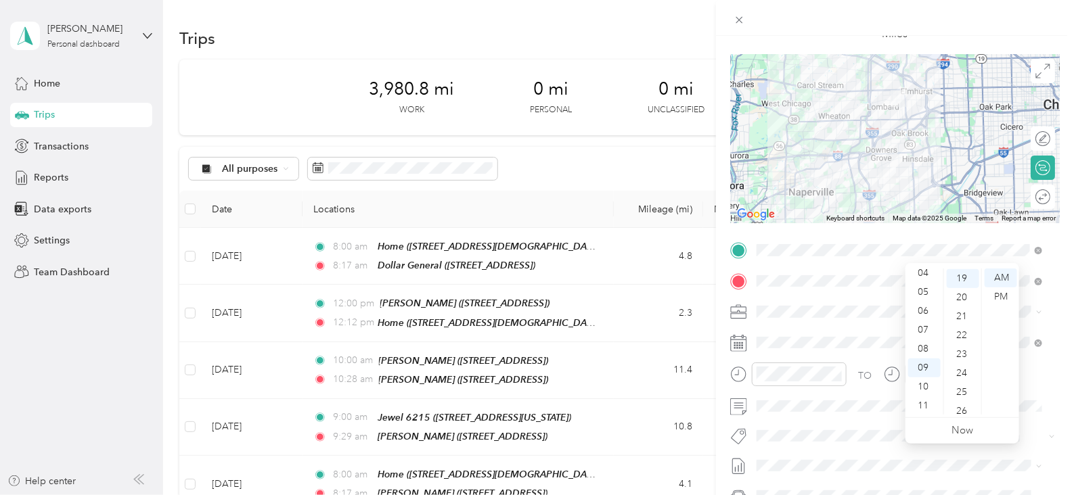
scroll to position [0, 0]
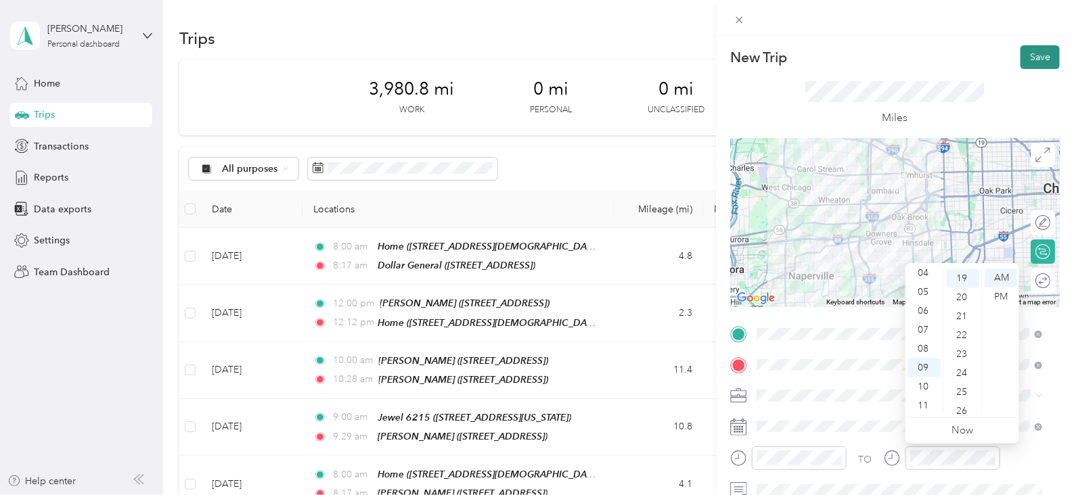
click at [1029, 55] on button "Save" at bounding box center [1040, 57] width 39 height 24
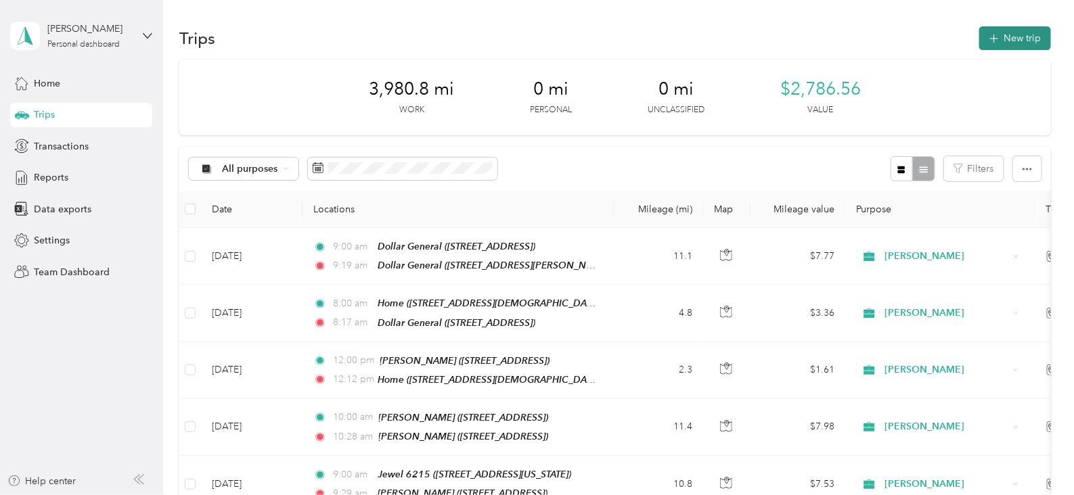
click at [985, 45] on button "New trip" at bounding box center [1015, 38] width 72 height 24
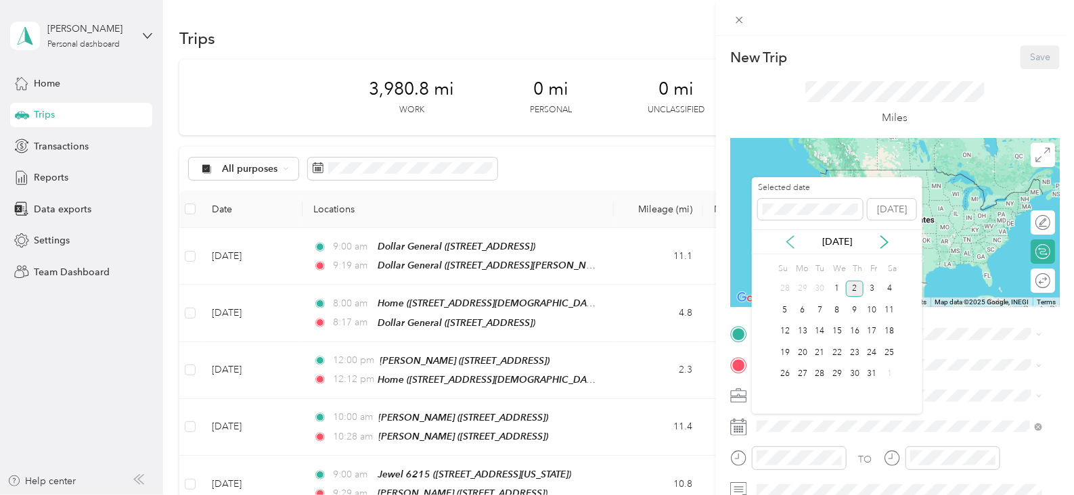
click at [789, 243] on icon at bounding box center [791, 243] width 14 height 14
click at [841, 312] on div "10" at bounding box center [837, 310] width 18 height 17
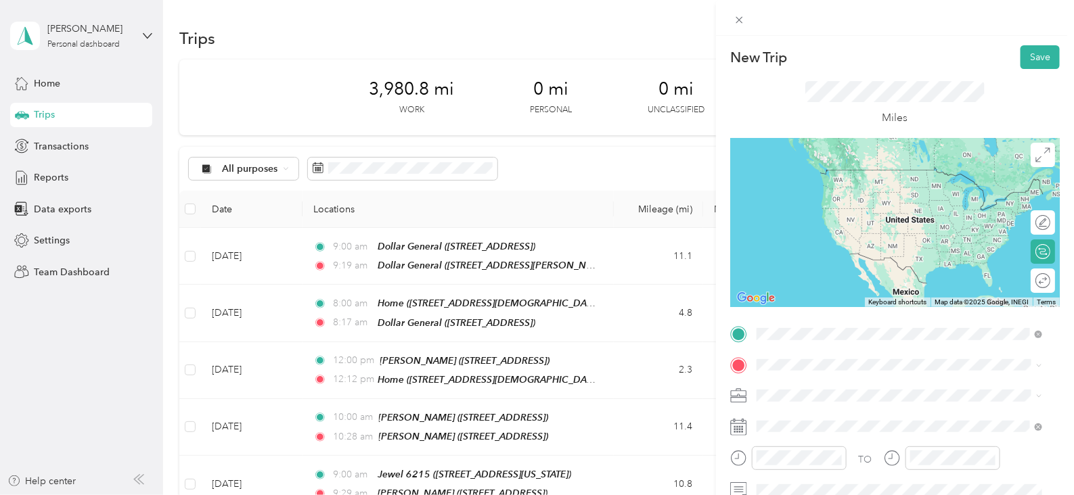
click at [902, 189] on span "[STREET_ADDRESS][PERSON_NAME]" at bounding box center [862, 194] width 161 height 12
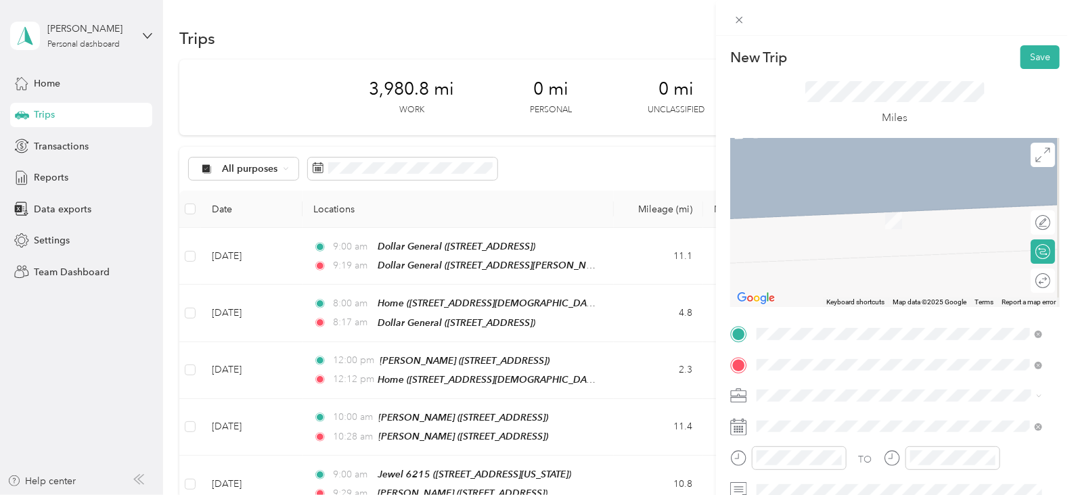
click at [726, 231] on form "New Trip Save This trip cannot be edited because it is either under review, app…" at bounding box center [895, 347] width 358 height 605
click at [921, 231] on li "TEAM Dollar General [STREET_ADDRESS][PERSON_NAME]" at bounding box center [899, 215] width 295 height 47
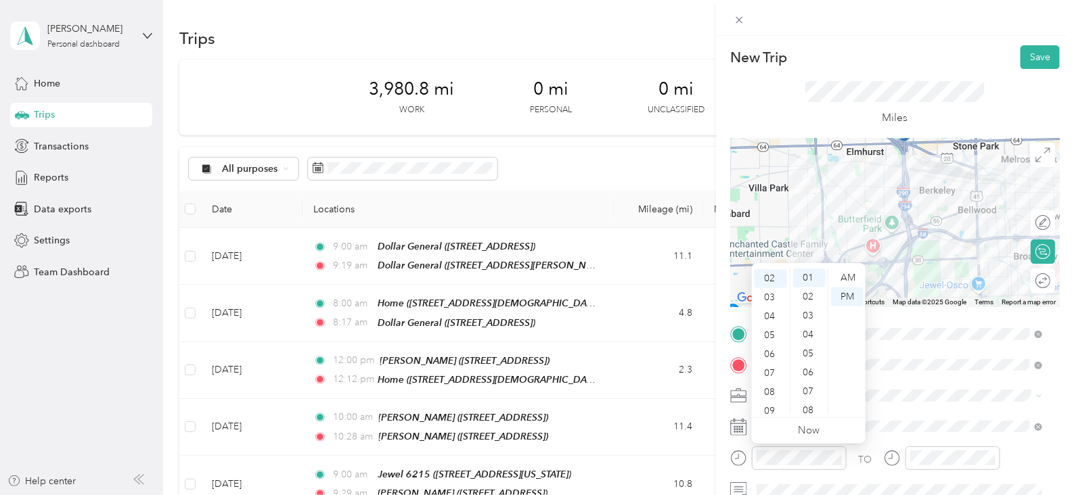
scroll to position [81, 0]
click at [770, 380] on div "10" at bounding box center [771, 387] width 32 height 19
click at [845, 277] on div "AM" at bounding box center [847, 278] width 32 height 19
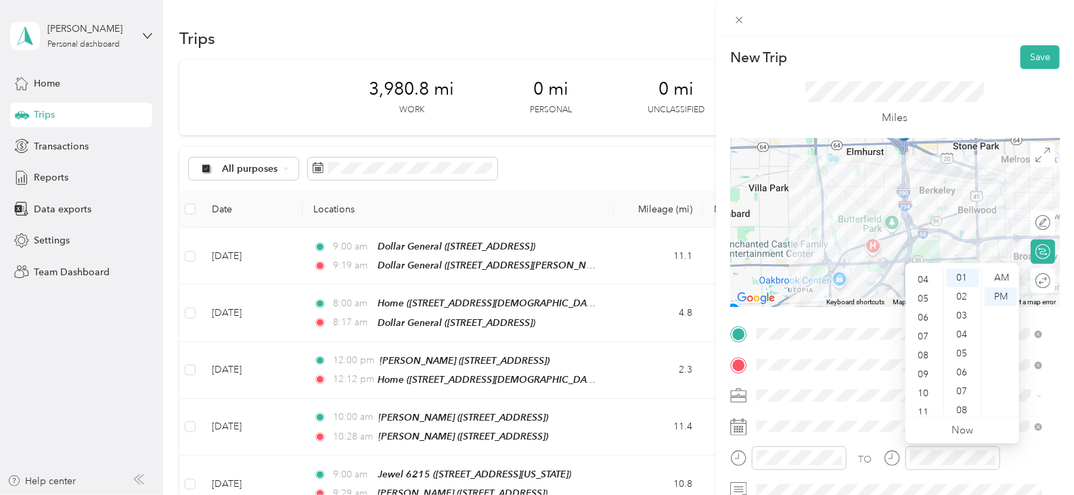
scroll to position [81, 0]
click at [929, 389] on div "10" at bounding box center [924, 387] width 32 height 19
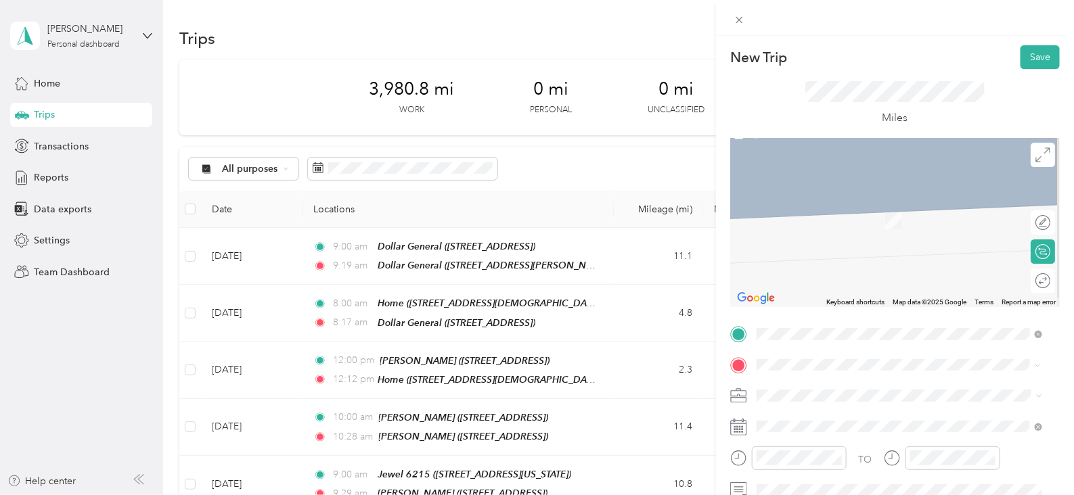
click at [922, 212] on ol "From your Favorite places TEAM Dollar General [STREET_ADDRESS][PERSON_NAME], [G…" at bounding box center [899, 258] width 295 height 190
click at [902, 234] on li "TEAM Dollar General [STREET_ADDRESS][PERSON_NAME]" at bounding box center [899, 215] width 295 height 47
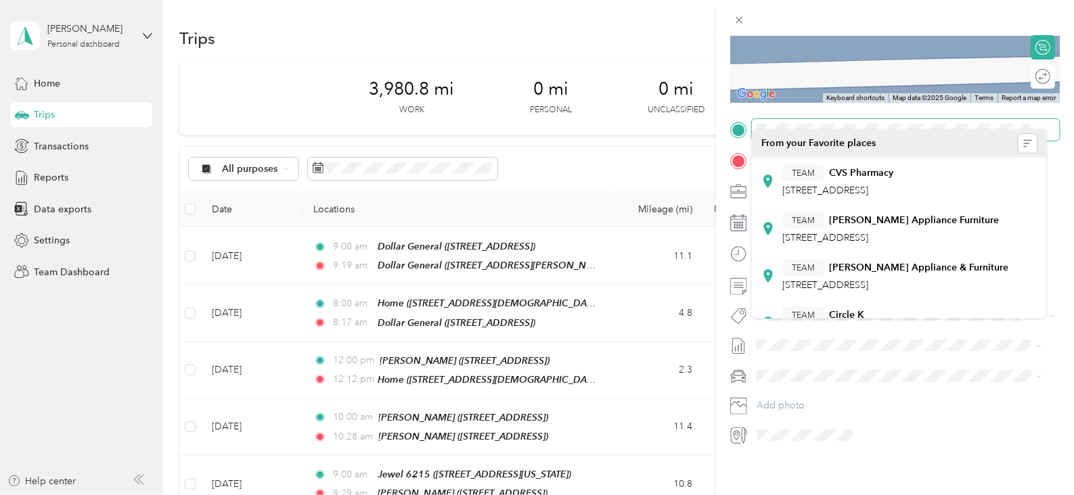
scroll to position [217, 0]
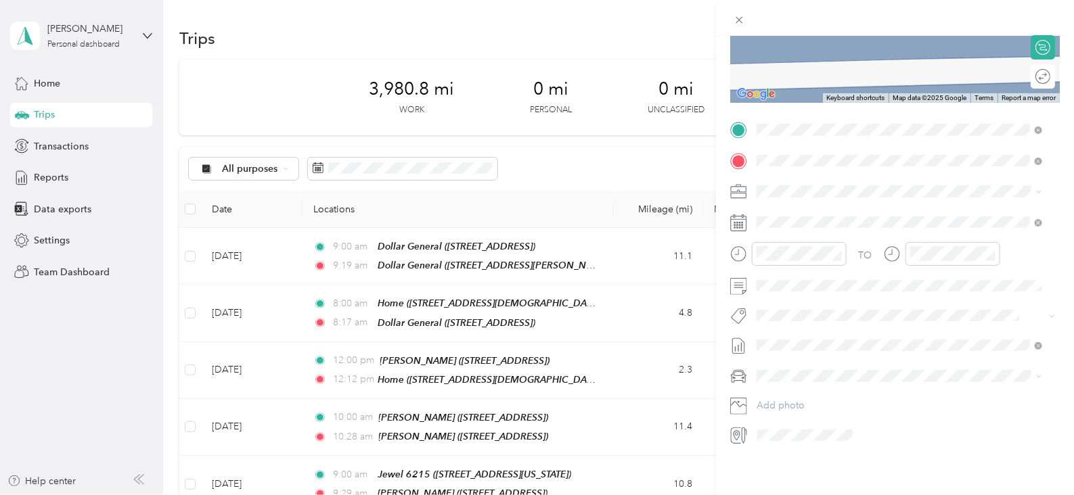
click at [929, 175] on div "TEAM Dollar General" at bounding box center [862, 172] width 161 height 17
click at [928, 382] on div "10" at bounding box center [924, 379] width 32 height 19
click at [960, 404] on div "15" at bounding box center [963, 408] width 32 height 19
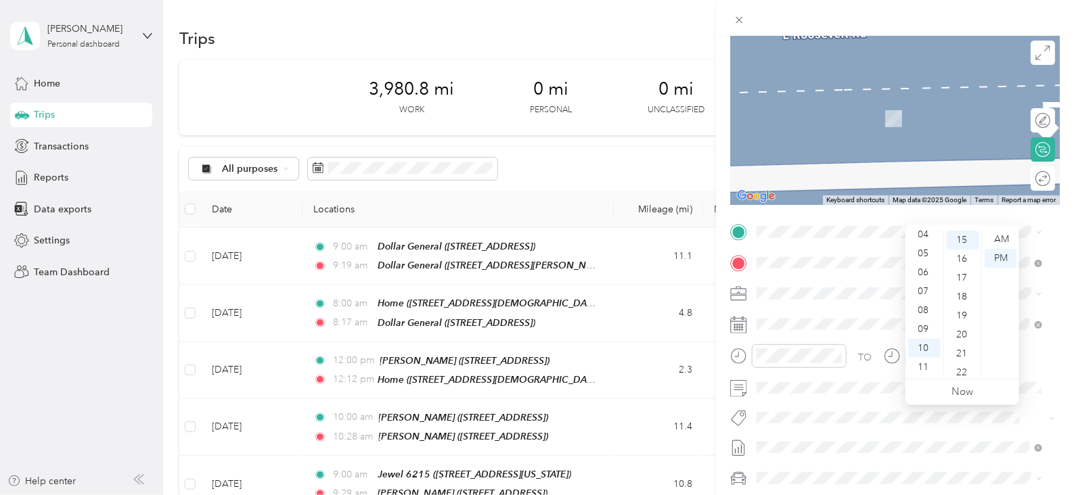
scroll to position [0, 0]
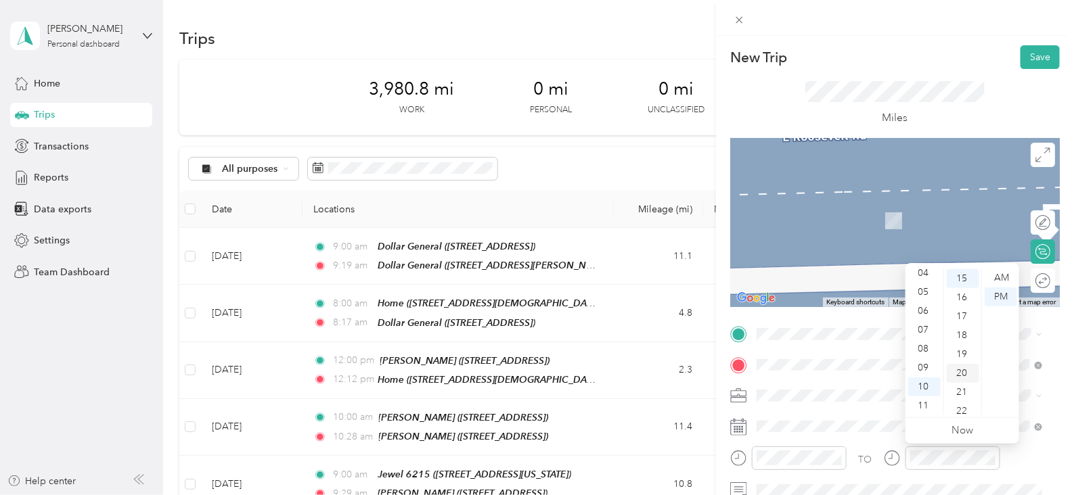
click at [968, 370] on div "20" at bounding box center [963, 373] width 32 height 19
click at [1008, 275] on div "AM" at bounding box center [1001, 278] width 32 height 19
click at [849, 189] on span "[STREET_ADDRESS][PERSON_NAME]" at bounding box center [862, 194] width 161 height 12
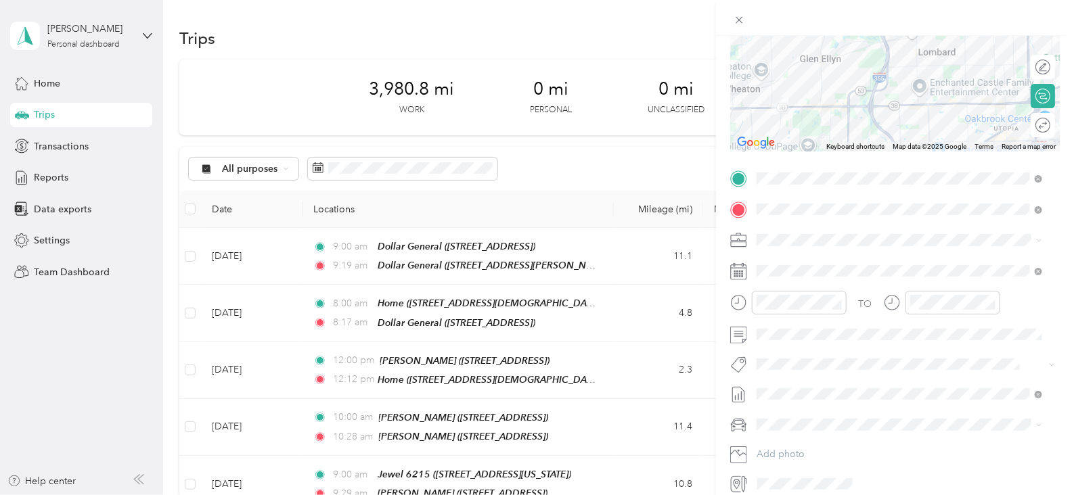
scroll to position [0, 0]
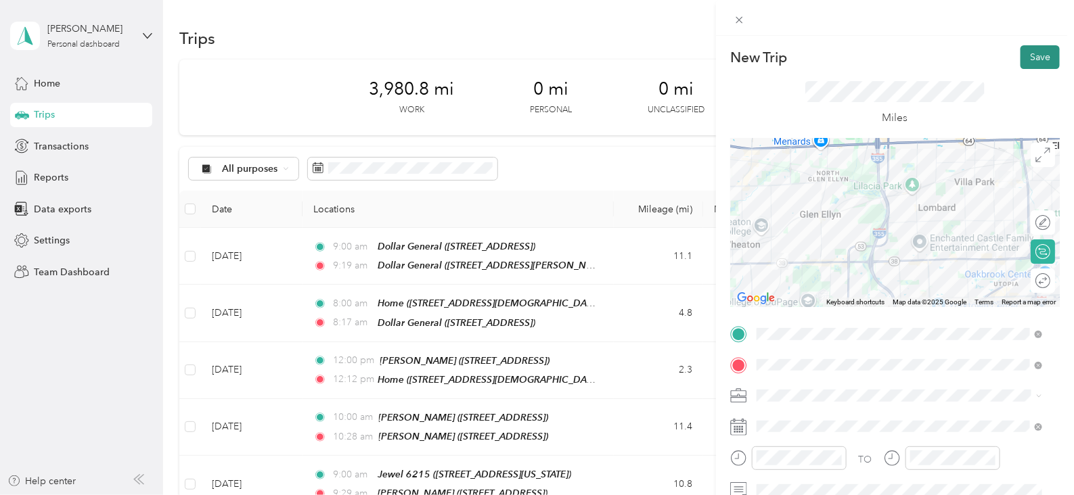
click at [1021, 62] on button "Save" at bounding box center [1040, 57] width 39 height 24
click at [904, 185] on div "TEAM Dollar General [STREET_ADDRESS][PERSON_NAME]" at bounding box center [862, 182] width 161 height 33
click at [925, 218] on div "TEAM Dollar General [STREET_ADDRESS][PERSON_NAME]" at bounding box center [862, 215] width 161 height 33
click at [1033, 60] on button "Save" at bounding box center [1040, 57] width 39 height 24
click at [1044, 70] on icon at bounding box center [1045, 70] width 6 height 6
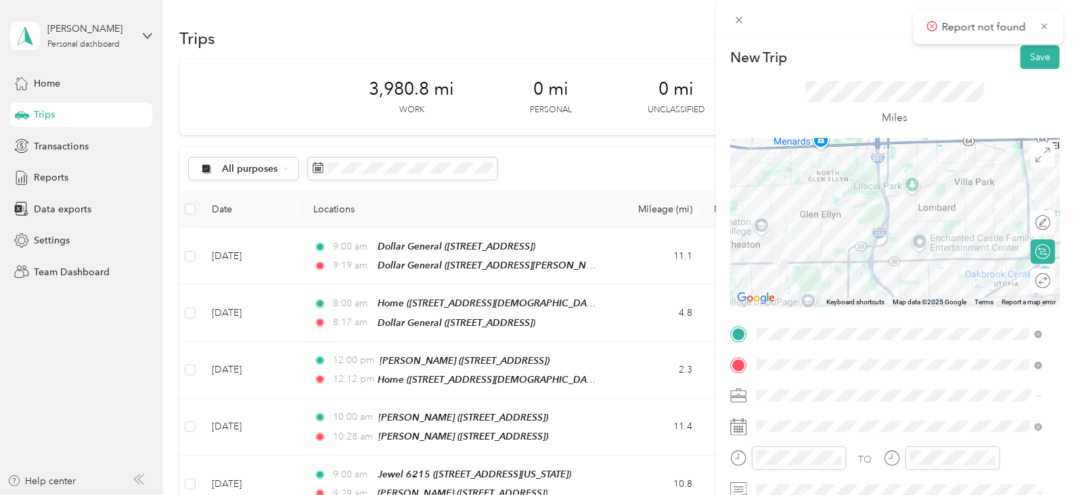
click at [856, 420] on div "[PERSON_NAME]" at bounding box center [891, 415] width 261 height 14
click at [1037, 25] on span "Report not found" at bounding box center [988, 27] width 123 height 17
click at [1033, 53] on button "Save" at bounding box center [1040, 57] width 39 height 24
click at [253, 253] on div "New Trip Save This trip cannot be edited because it is either under review, app…" at bounding box center [537, 247] width 1074 height 495
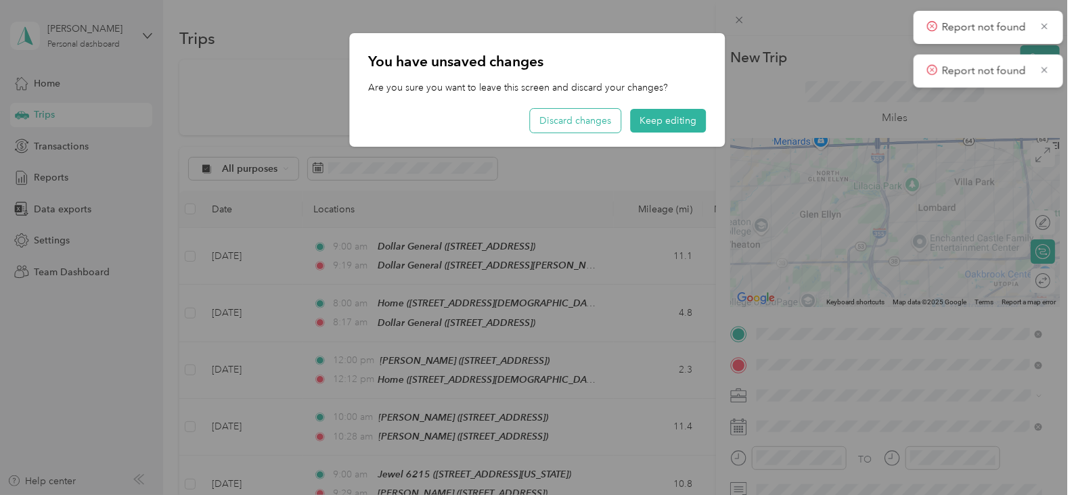
click at [592, 114] on button "Discard changes" at bounding box center [575, 121] width 91 height 24
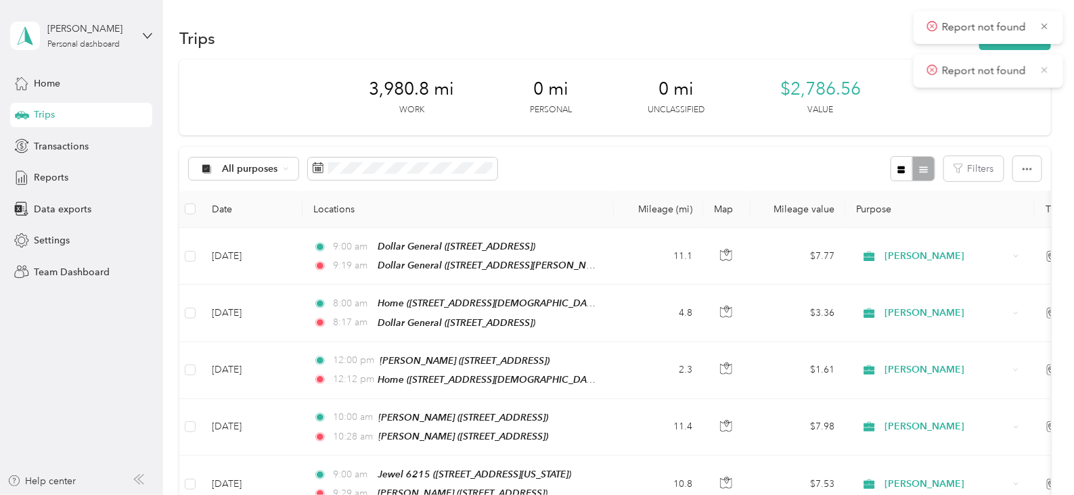
click at [1044, 74] on icon at bounding box center [1045, 70] width 10 height 12
click at [1044, 32] on span "Report not found" at bounding box center [988, 27] width 123 height 17
click at [1021, 46] on button "New trip" at bounding box center [1015, 38] width 72 height 24
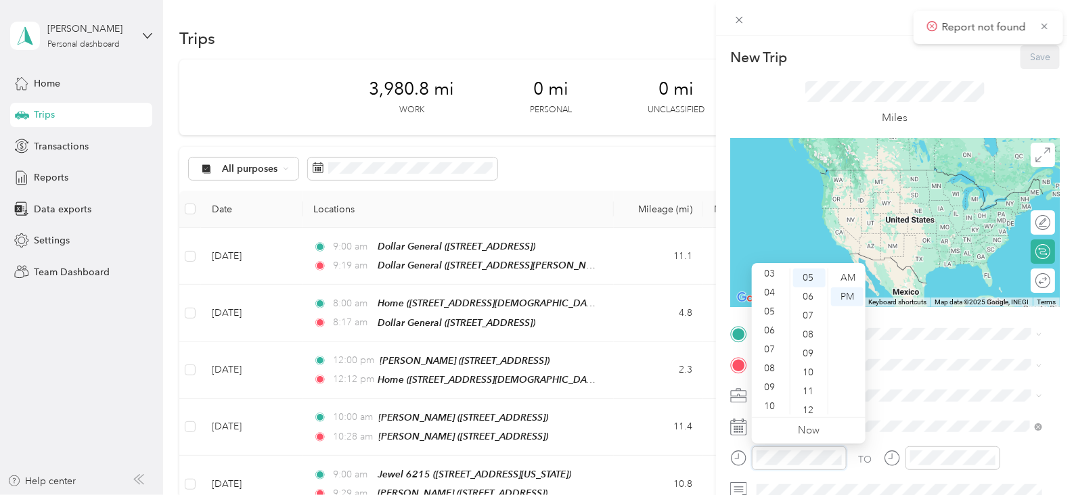
scroll to position [81, 0]
click at [770, 385] on div "10" at bounding box center [771, 387] width 32 height 19
drag, startPoint x: 803, startPoint y: 277, endPoint x: 820, endPoint y: 277, distance: 16.9
click at [804, 277] on div "00" at bounding box center [809, 278] width 32 height 19
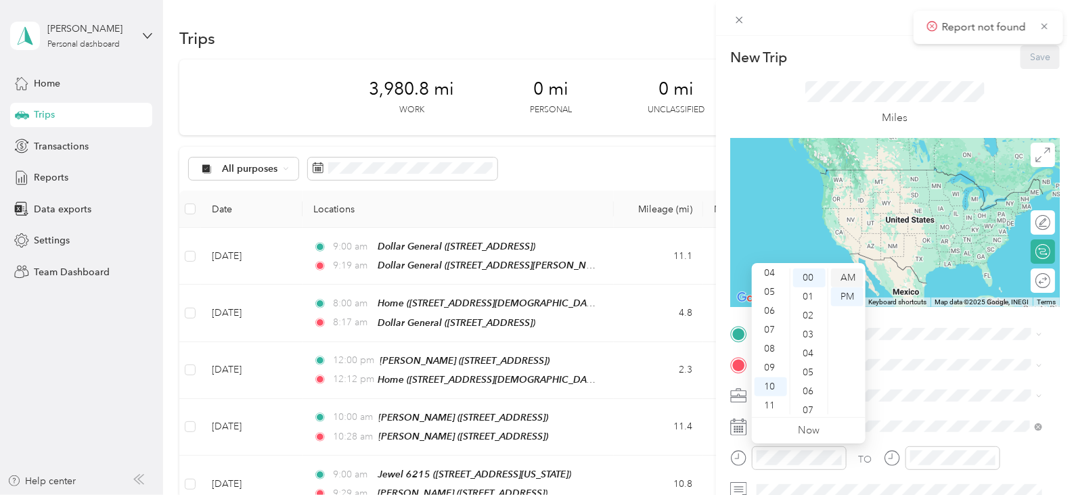
click at [856, 275] on div "AM" at bounding box center [847, 278] width 32 height 19
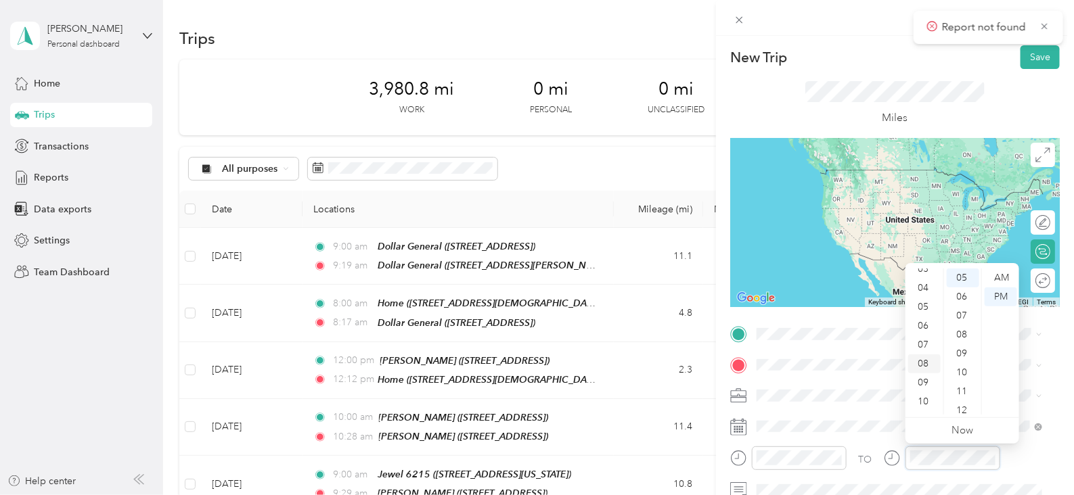
scroll to position [81, 0]
click at [930, 394] on div "10" at bounding box center [924, 387] width 32 height 19
click at [1010, 275] on div "AM" at bounding box center [1001, 278] width 32 height 19
click at [968, 412] on div "12" at bounding box center [963, 410] width 32 height 19
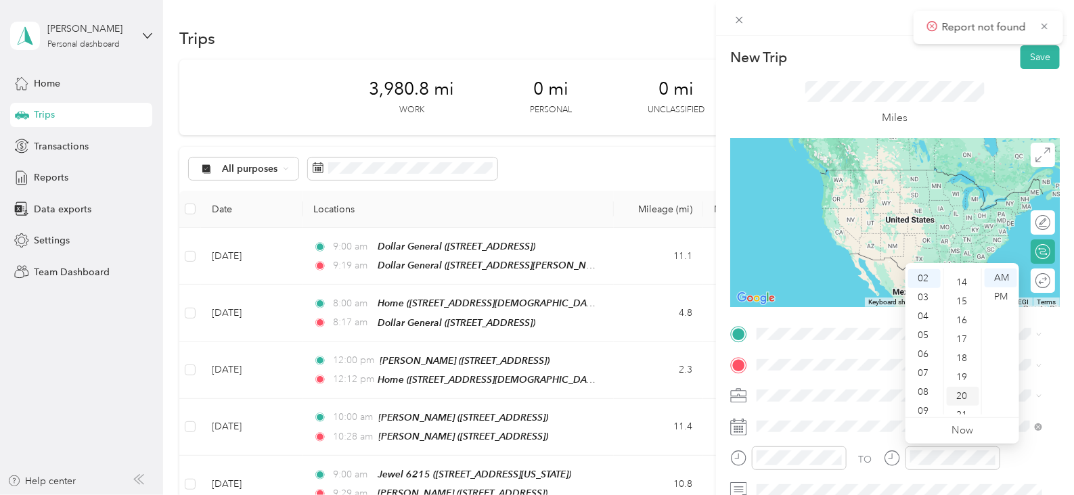
click at [969, 394] on div "20" at bounding box center [963, 396] width 32 height 19
click at [929, 391] on div "10" at bounding box center [924, 387] width 32 height 19
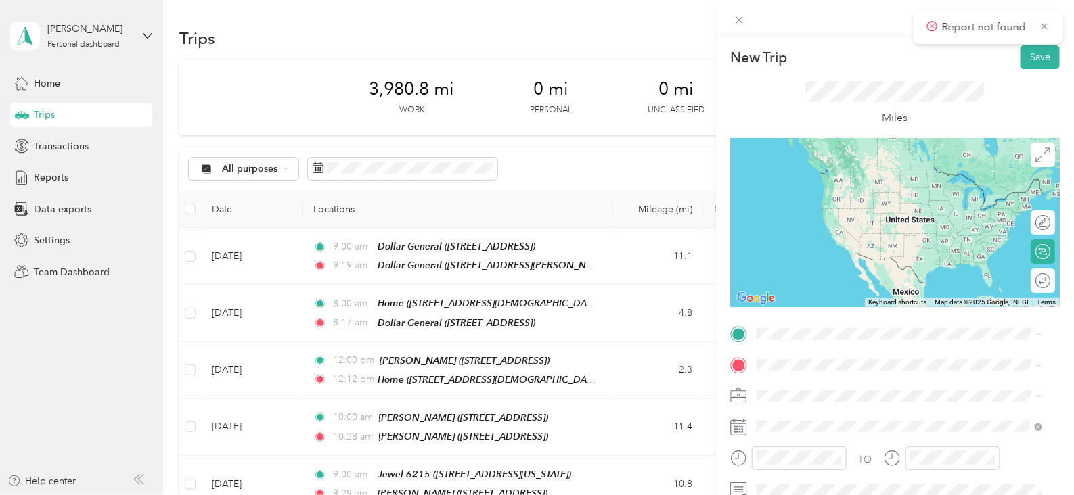
click at [887, 191] on span "[STREET_ADDRESS][PERSON_NAME]" at bounding box center [862, 192] width 161 height 12
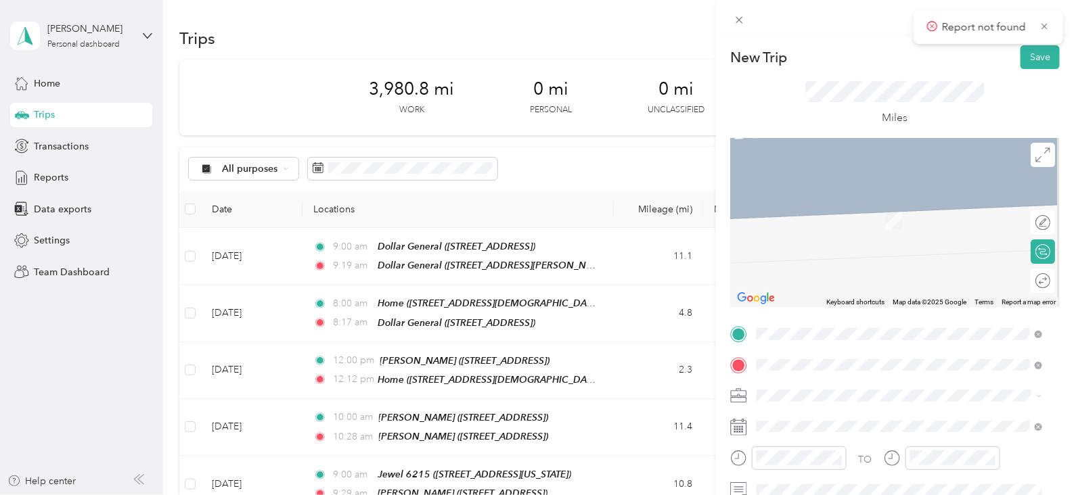
click at [933, 221] on div "TEAM Dollar General [STREET_ADDRESS][PERSON_NAME]" at bounding box center [862, 220] width 161 height 33
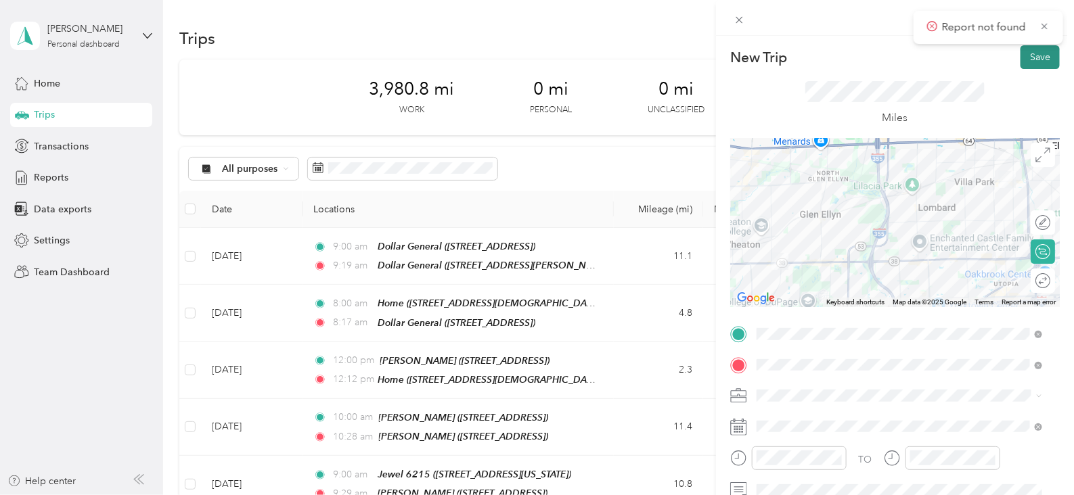
click at [1031, 51] on button "Save" at bounding box center [1040, 57] width 39 height 24
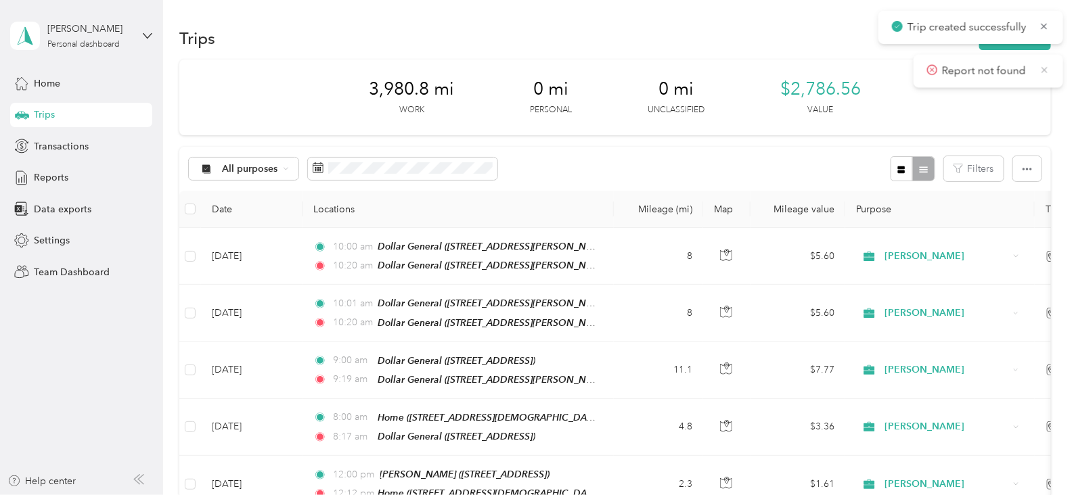
click at [1046, 73] on icon at bounding box center [1045, 70] width 10 height 12
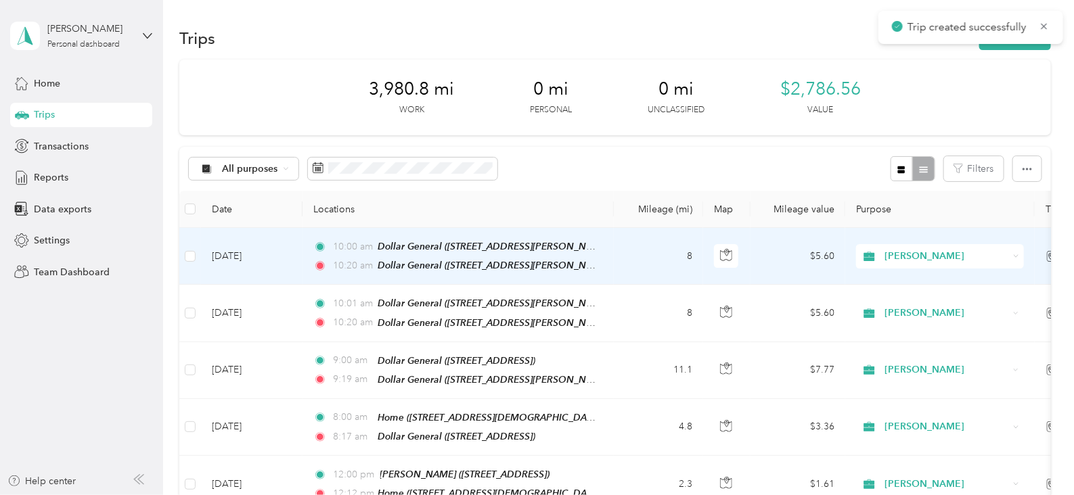
click at [292, 250] on td "[DATE]" at bounding box center [252, 256] width 102 height 57
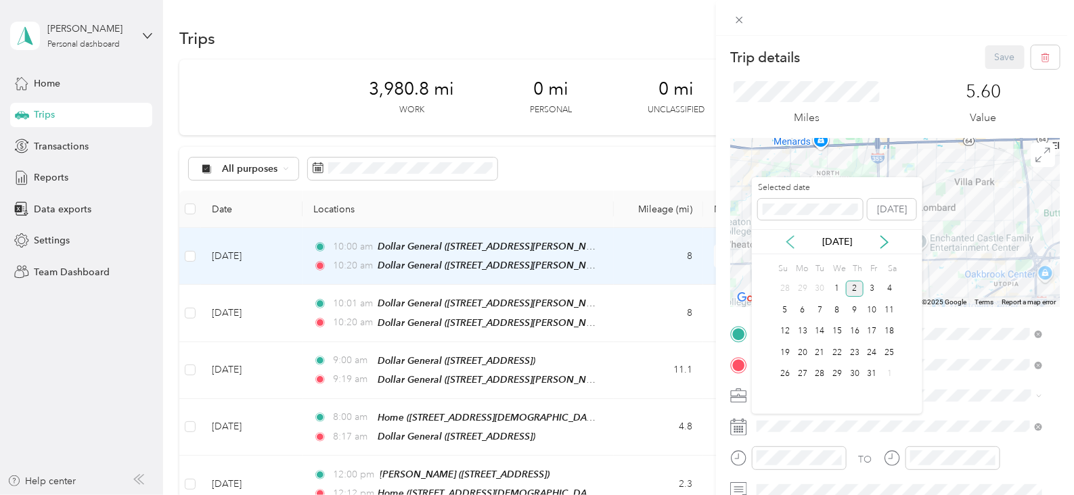
click at [789, 243] on icon at bounding box center [790, 242] width 7 height 12
click at [839, 313] on div "10" at bounding box center [837, 310] width 18 height 17
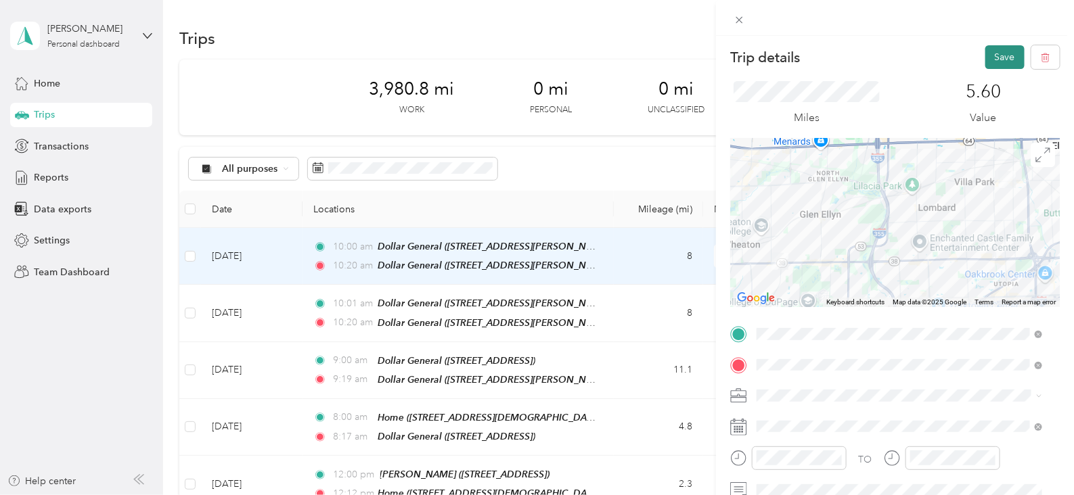
click at [991, 59] on button "Save" at bounding box center [1004, 57] width 39 height 24
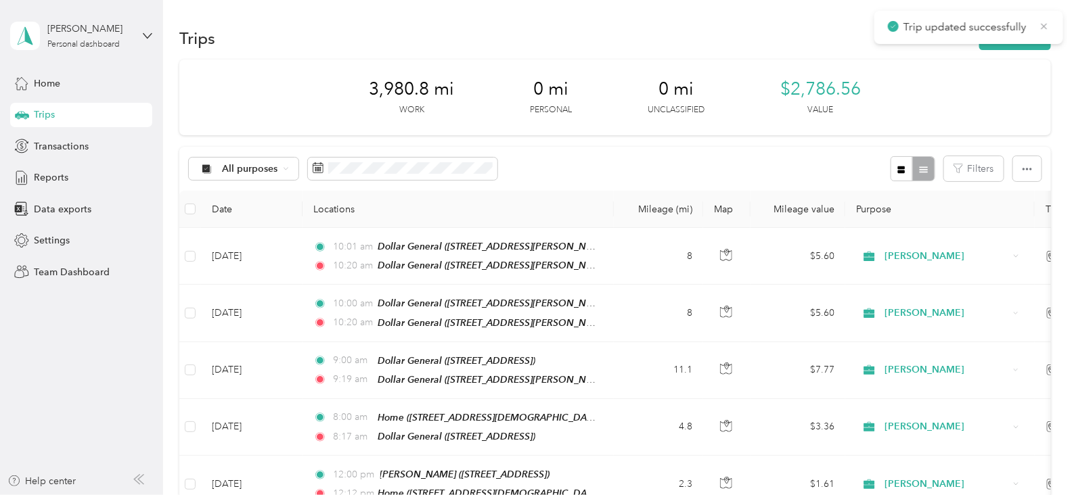
click at [1046, 26] on icon at bounding box center [1044, 26] width 11 height 12
click at [1025, 39] on button "New trip" at bounding box center [1015, 38] width 72 height 24
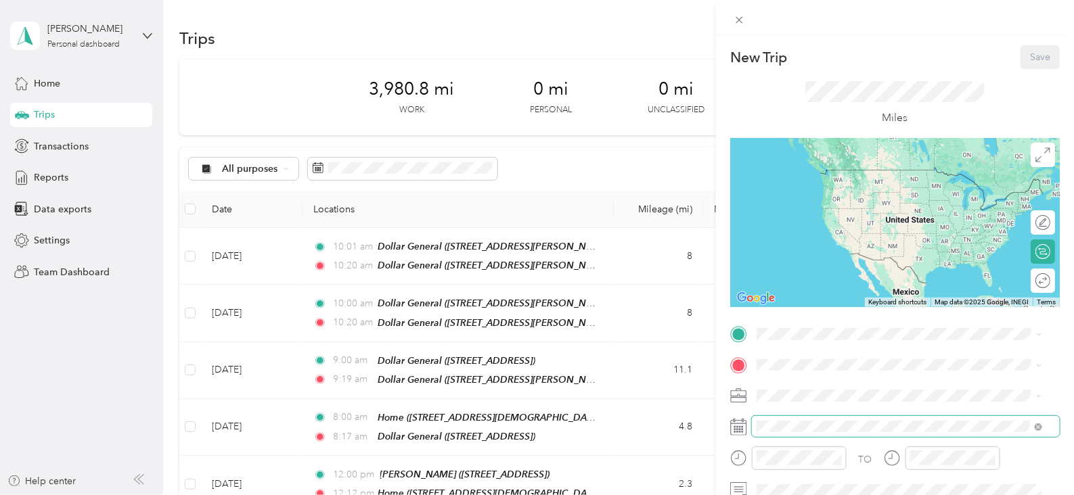
click at [768, 434] on span at bounding box center [906, 427] width 308 height 22
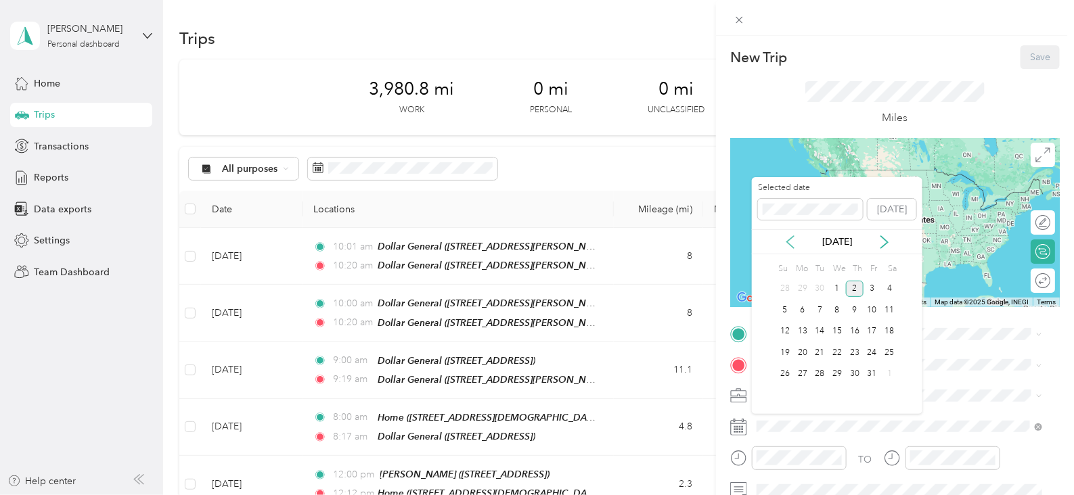
click at [784, 244] on icon at bounding box center [791, 243] width 14 height 14
click at [841, 316] on div "10" at bounding box center [837, 310] width 18 height 17
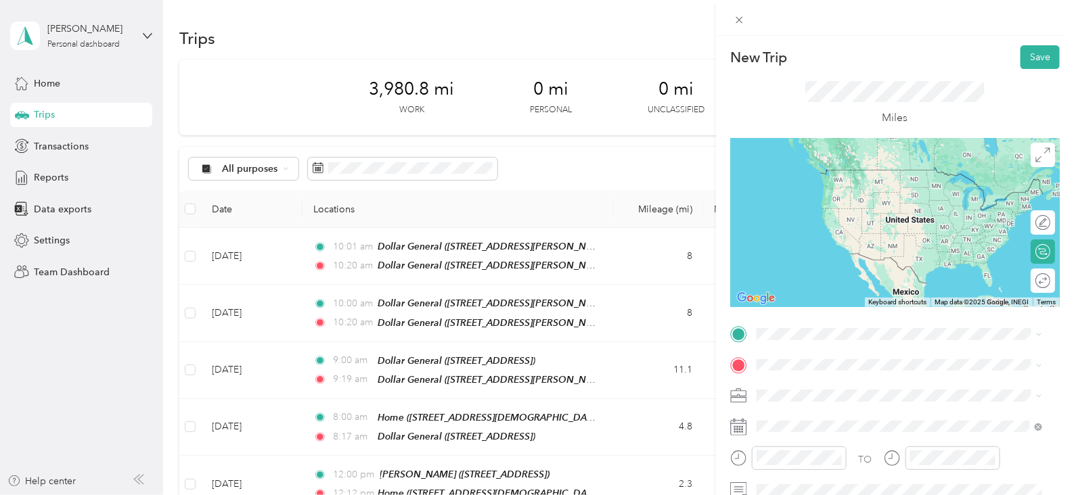
drag, startPoint x: 917, startPoint y: 197, endPoint x: 910, endPoint y: 203, distance: 9.1
click at [917, 198] on span "[STREET_ADDRESS][PERSON_NAME]" at bounding box center [862, 196] width 161 height 12
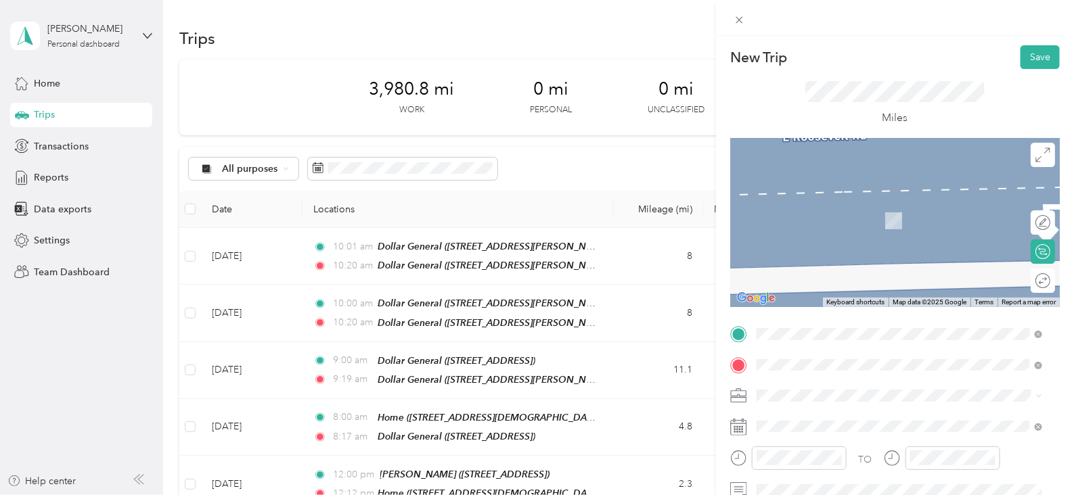
click at [843, 259] on div "TEAM [PERSON_NAME]" at bounding box center [862, 254] width 161 height 17
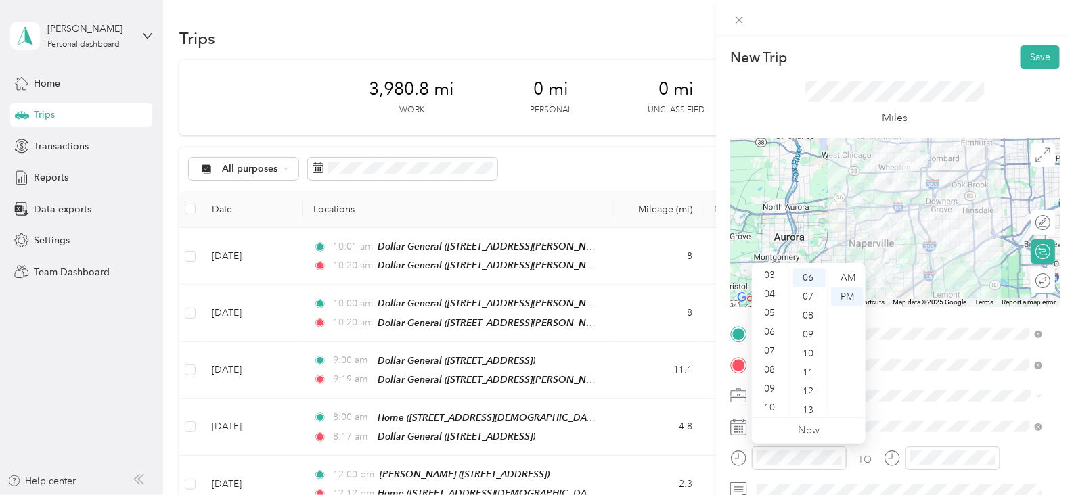
scroll to position [81, 0]
click at [769, 404] on div "11" at bounding box center [771, 406] width 32 height 19
click at [814, 279] on div "00" at bounding box center [809, 278] width 32 height 19
click at [839, 279] on div "AM" at bounding box center [847, 278] width 32 height 19
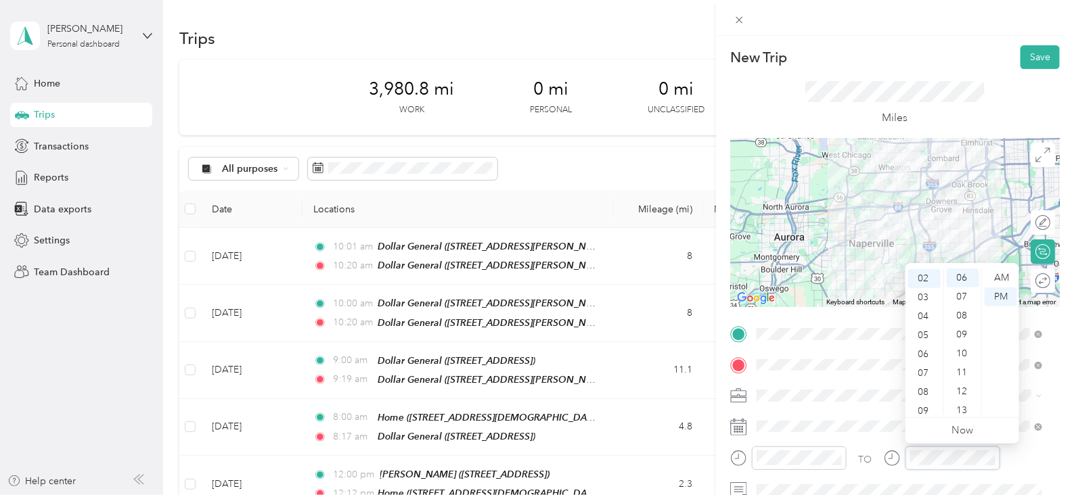
scroll to position [81, 0]
click at [931, 408] on div "11" at bounding box center [924, 406] width 32 height 19
click at [959, 311] on div "34" at bounding box center [963, 316] width 32 height 19
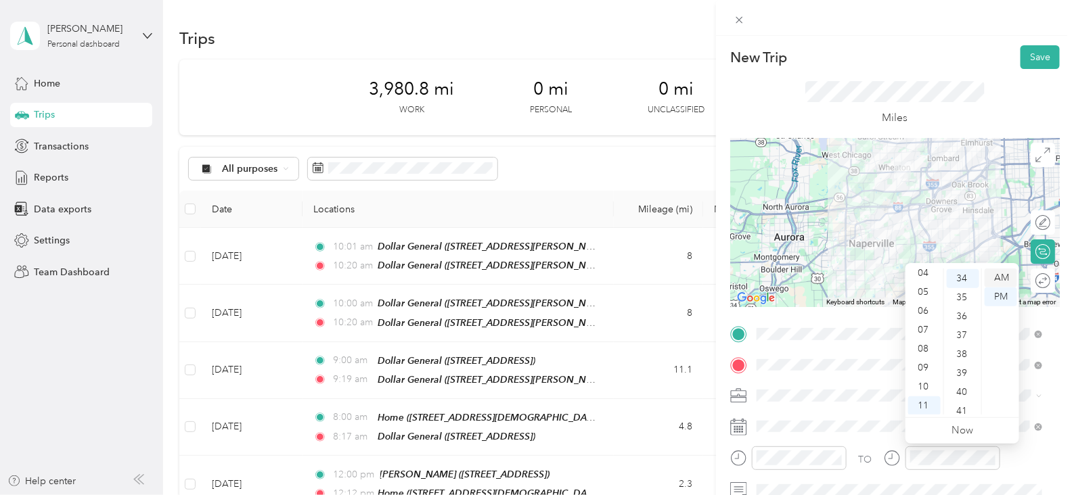
click at [996, 276] on div "AM" at bounding box center [1001, 278] width 32 height 19
click at [1022, 58] on button "Save" at bounding box center [1040, 57] width 39 height 24
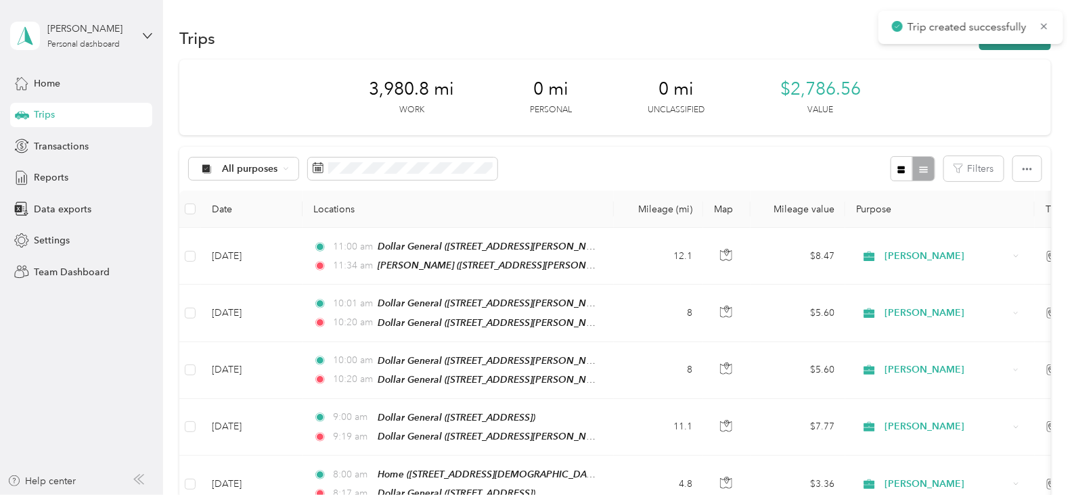
click at [981, 49] on button "New trip" at bounding box center [1015, 38] width 72 height 24
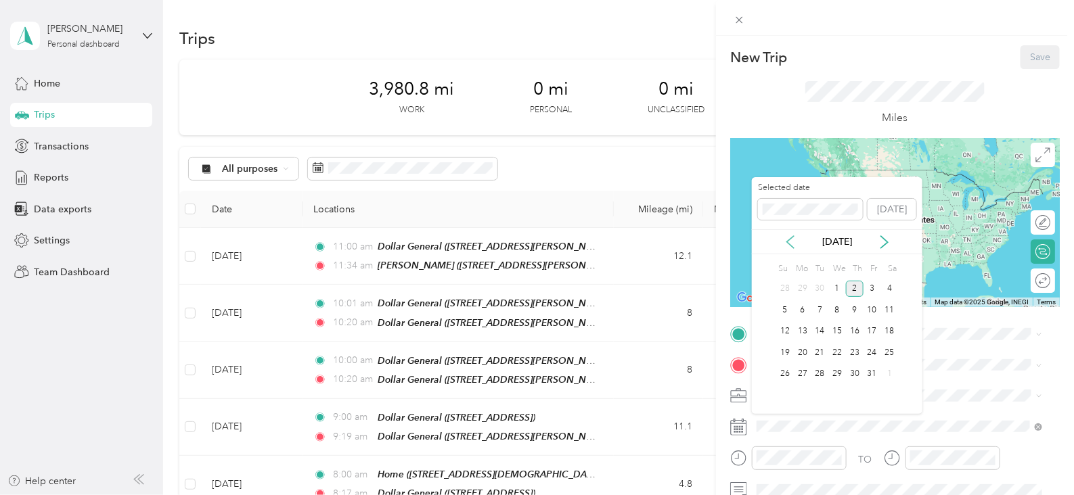
click at [795, 240] on icon at bounding box center [791, 243] width 14 height 14
click at [838, 308] on div "10" at bounding box center [837, 310] width 18 height 17
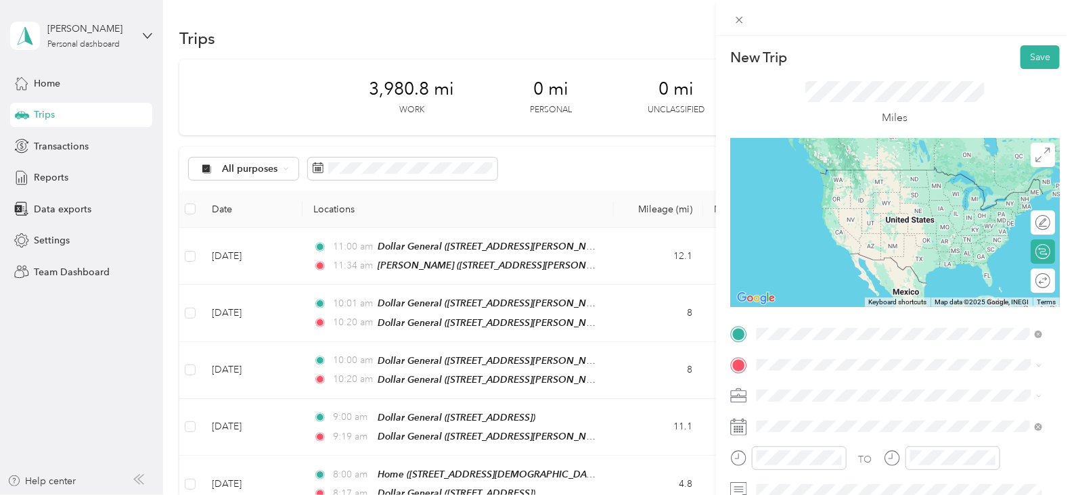
click at [820, 238] on span "[STREET_ADDRESS][PERSON_NAME]" at bounding box center [862, 242] width 161 height 12
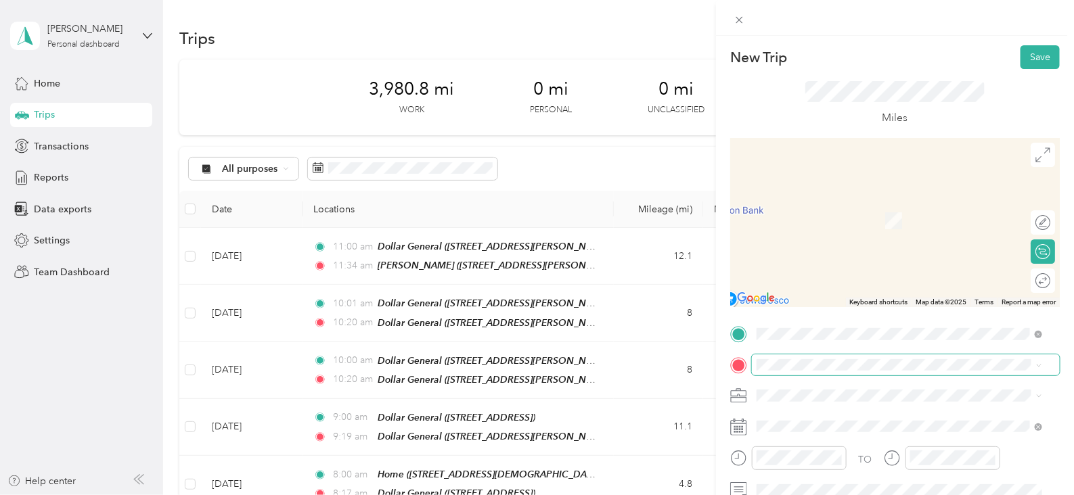
click at [817, 357] on span at bounding box center [906, 366] width 308 height 22
click at [853, 222] on span "[STREET_ADDRESS][DEMOGRAPHIC_DATA][US_STATE]" at bounding box center [902, 219] width 241 height 12
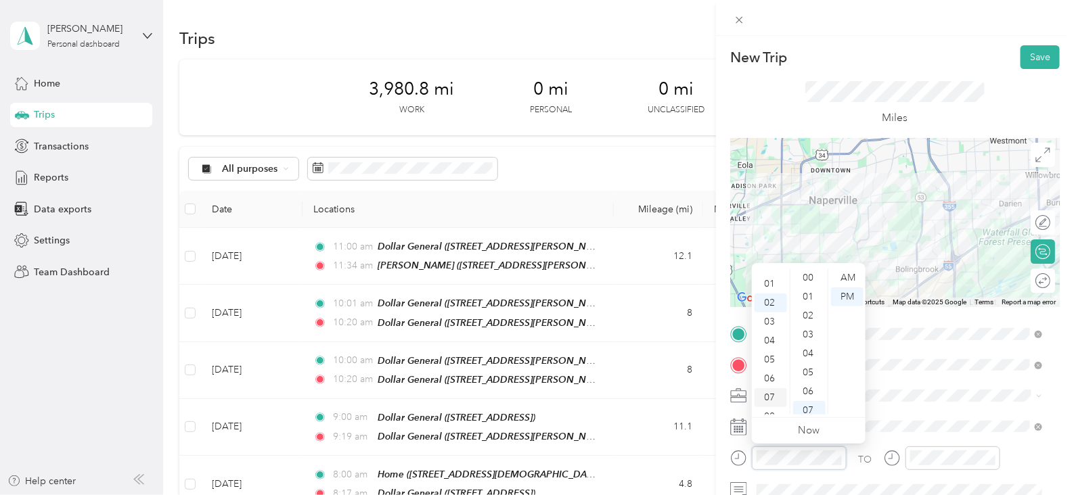
scroll to position [0, 0]
click at [768, 274] on div "12" at bounding box center [771, 278] width 32 height 19
click at [803, 272] on div "07" at bounding box center [809, 278] width 32 height 19
click at [844, 291] on div "PM" at bounding box center [847, 297] width 32 height 19
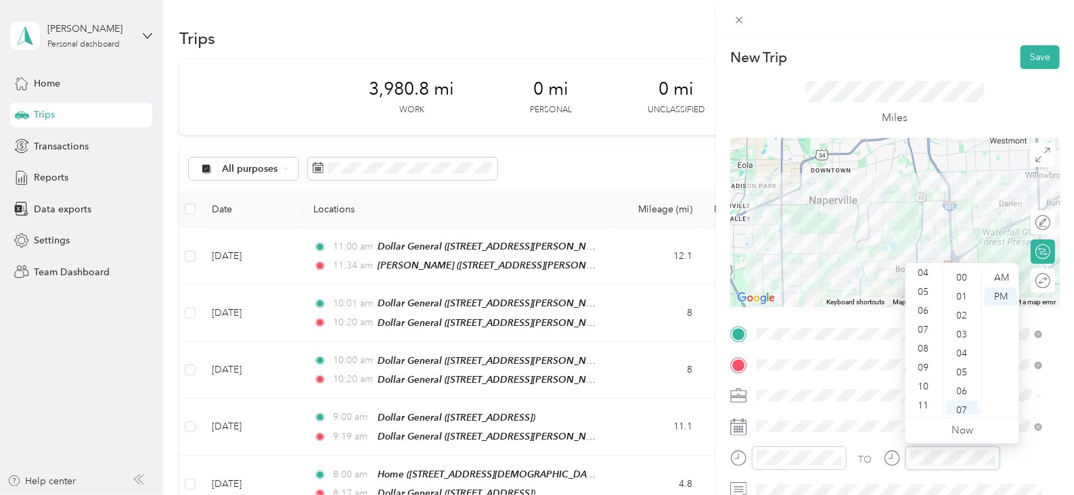
scroll to position [0, 0]
click at [927, 281] on div "12" at bounding box center [924, 278] width 32 height 19
click at [981, 370] on ul "AM PM" at bounding box center [1000, 342] width 38 height 146
click at [968, 400] on div "20" at bounding box center [963, 397] width 32 height 19
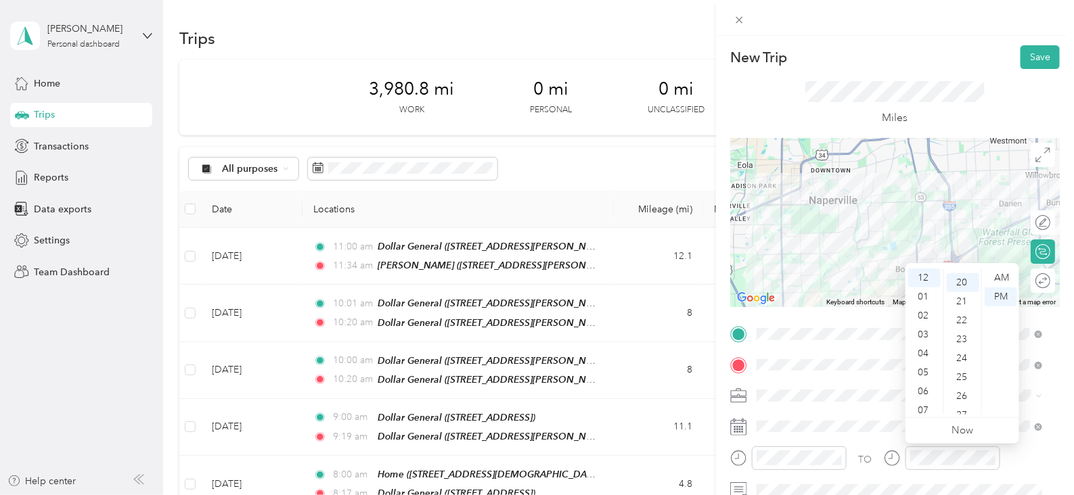
scroll to position [379, 0]
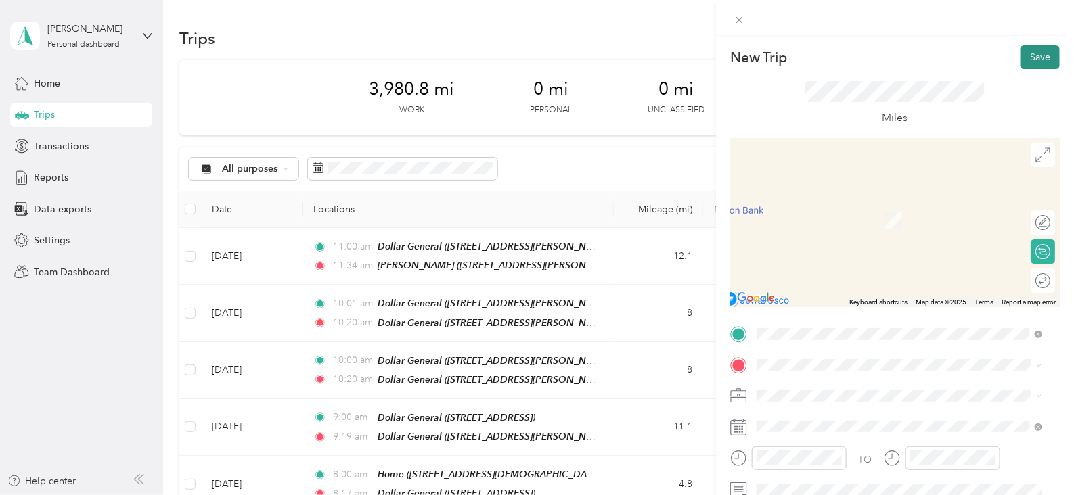
click at [1029, 55] on button "Save" at bounding box center [1040, 57] width 39 height 24
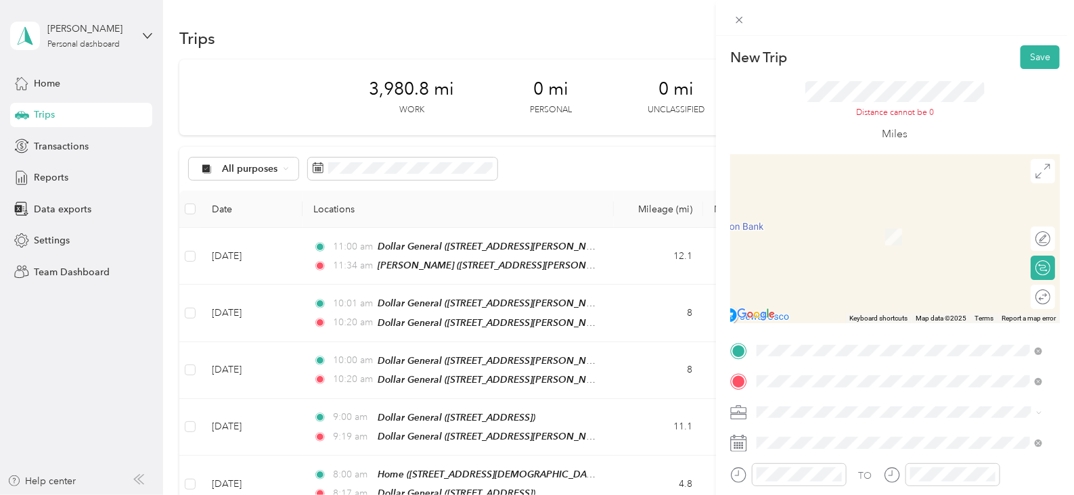
click at [821, 225] on div "[PERSON_NAME] [STREET_ADDRESS][US_STATE]" at bounding box center [849, 229] width 135 height 28
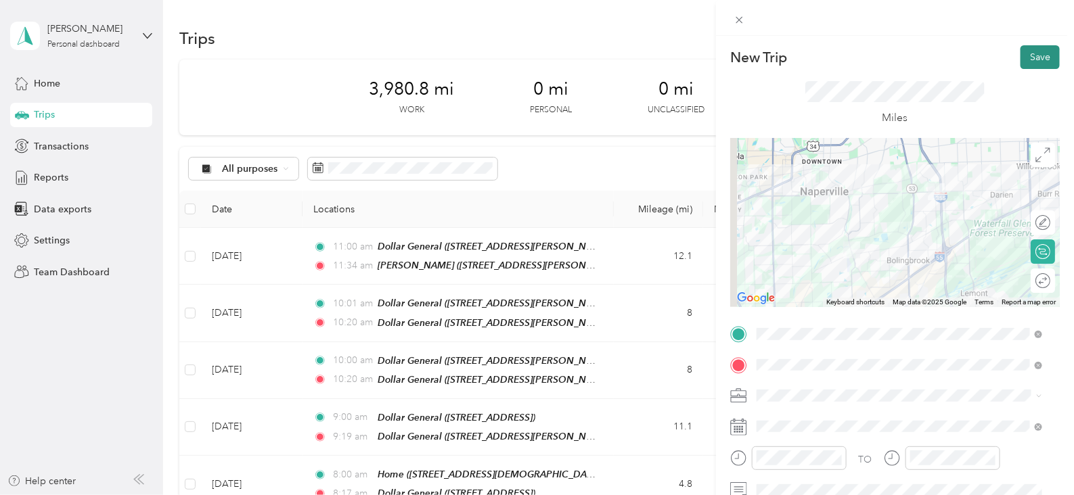
click at [1031, 59] on button "Save" at bounding box center [1040, 57] width 39 height 24
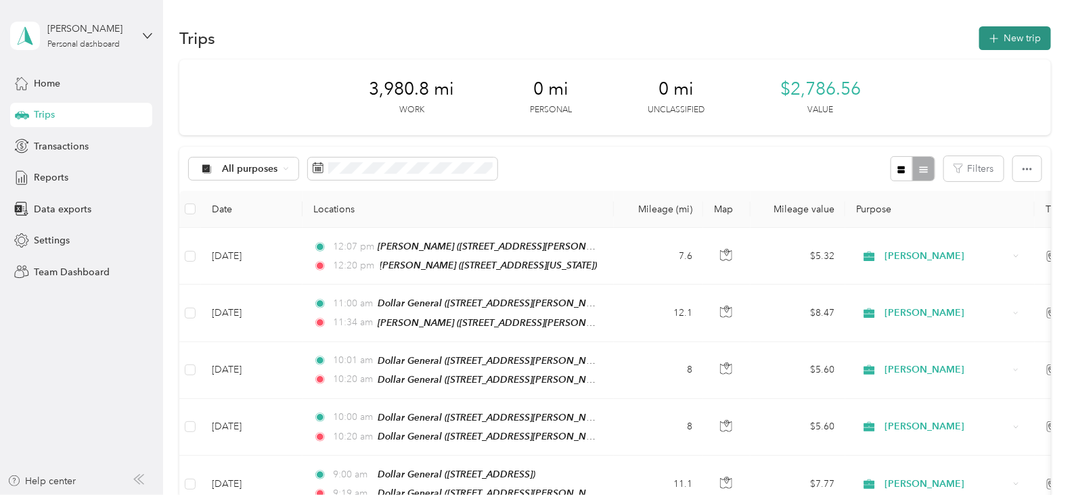
click at [1002, 47] on button "New trip" at bounding box center [1015, 38] width 72 height 24
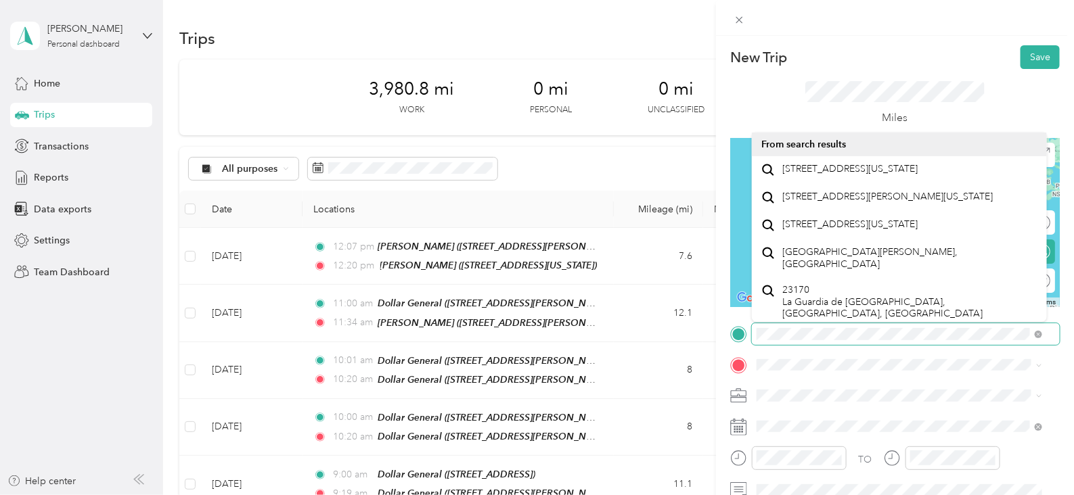
click at [726, 334] on form "New Trip Save This trip cannot be edited because it is either under review, app…" at bounding box center [895, 347] width 358 height 605
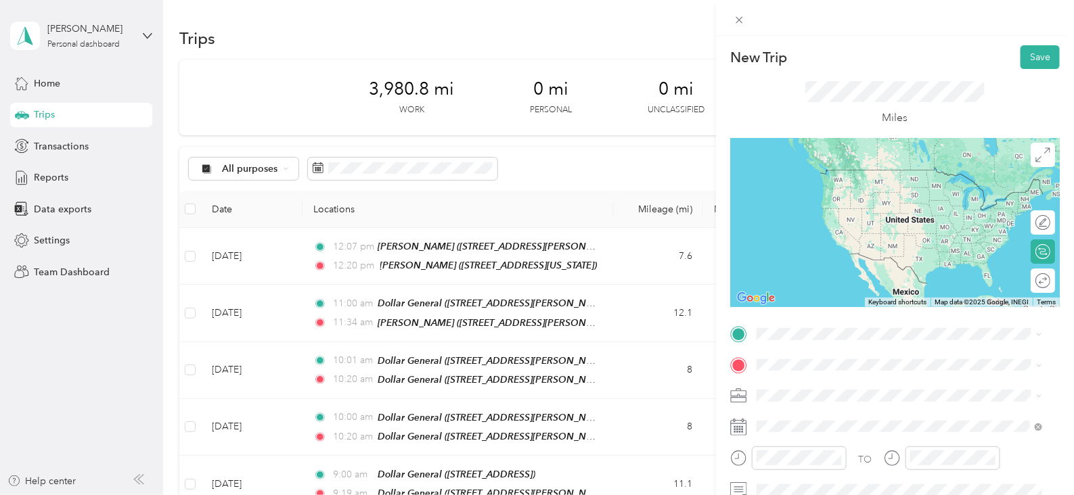
drag, startPoint x: 894, startPoint y: 174, endPoint x: 891, endPoint y: 206, distance: 32.6
click at [893, 174] on span "[STREET_ADDRESS][US_STATE]" at bounding box center [849, 168] width 135 height 12
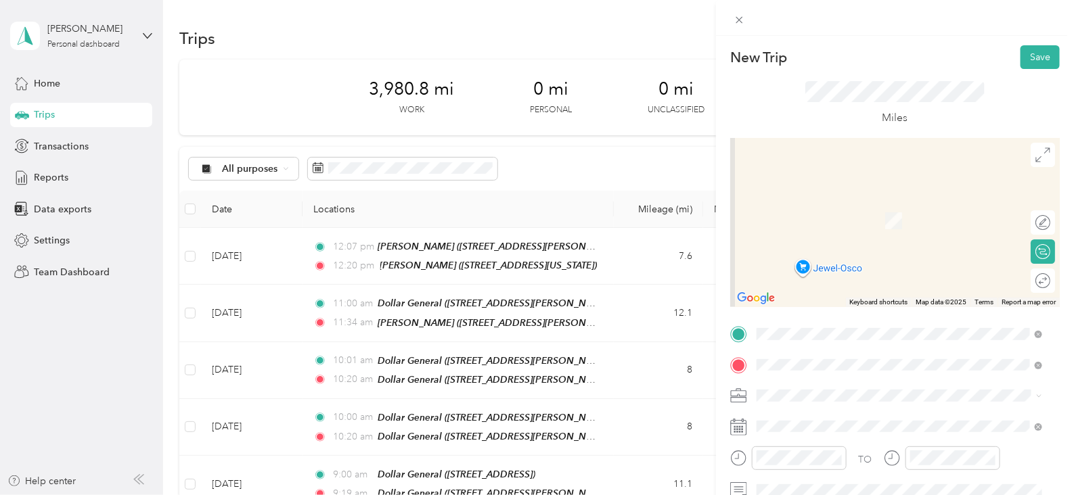
click at [846, 218] on span "[STREET_ADDRESS][DEMOGRAPHIC_DATA][US_STATE]" at bounding box center [902, 221] width 241 height 12
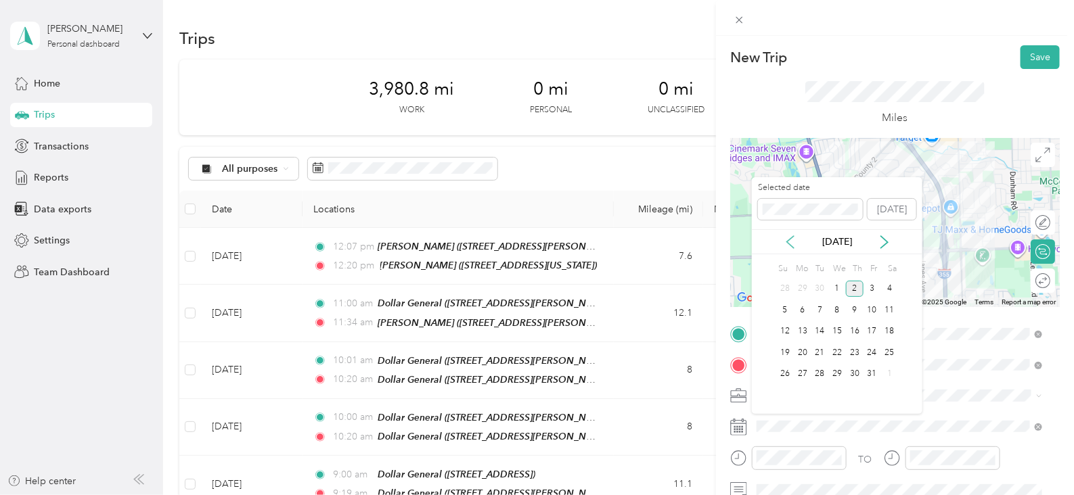
click at [791, 245] on icon at bounding box center [790, 242] width 7 height 12
click at [844, 308] on div "10" at bounding box center [837, 310] width 18 height 17
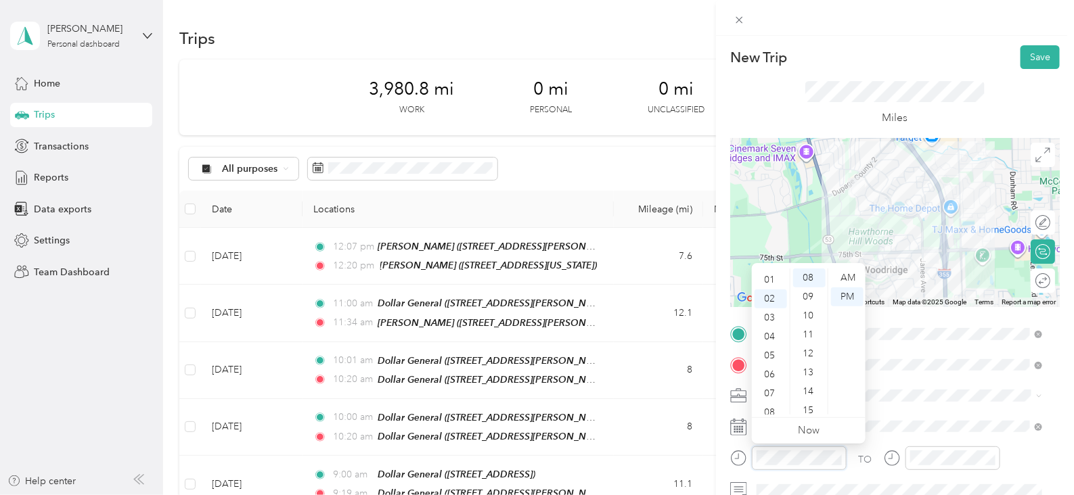
scroll to position [0, 0]
click at [770, 301] on div "01" at bounding box center [771, 297] width 32 height 19
click at [805, 411] on div "15" at bounding box center [809, 410] width 32 height 19
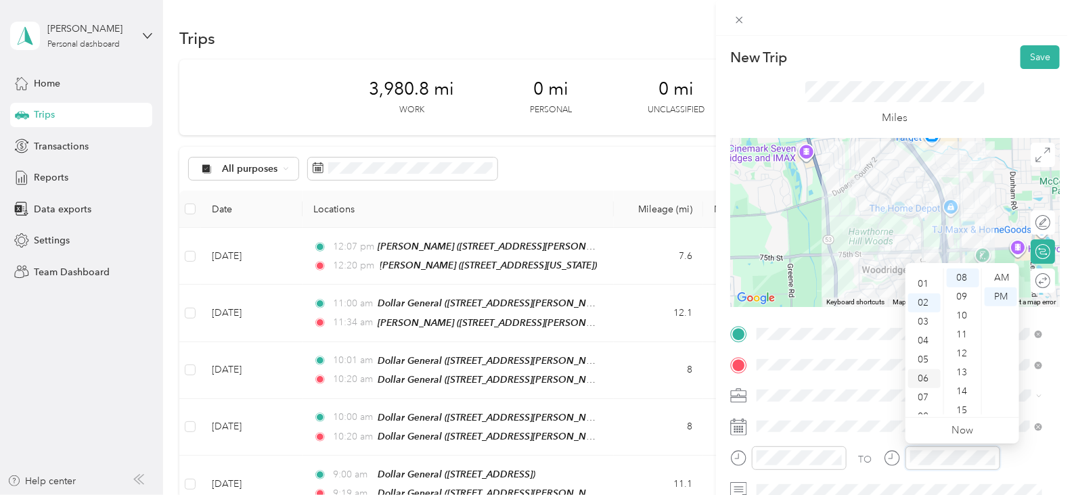
scroll to position [0, 0]
click at [920, 295] on div "01" at bounding box center [924, 297] width 32 height 19
click at [963, 406] on div "26" at bounding box center [963, 406] width 32 height 19
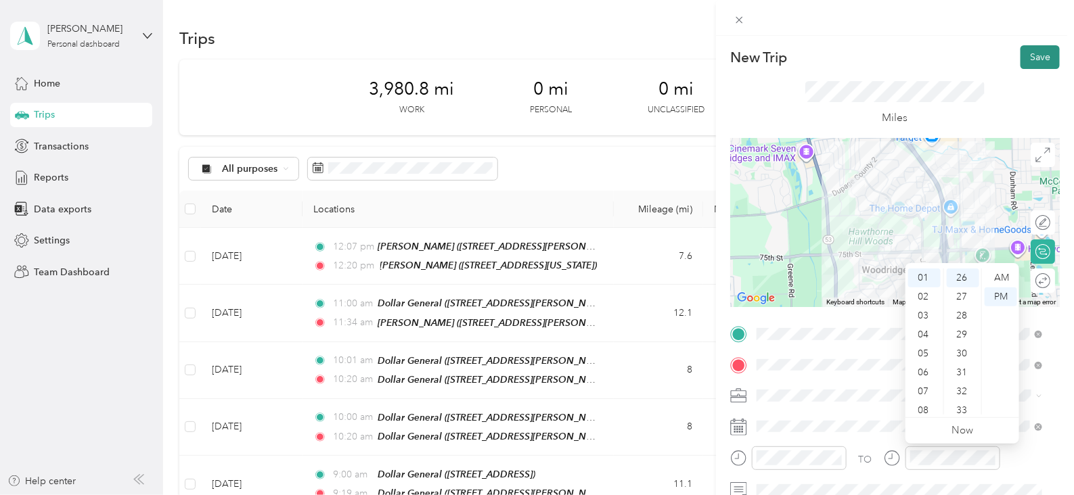
click at [1021, 55] on button "Save" at bounding box center [1040, 57] width 39 height 24
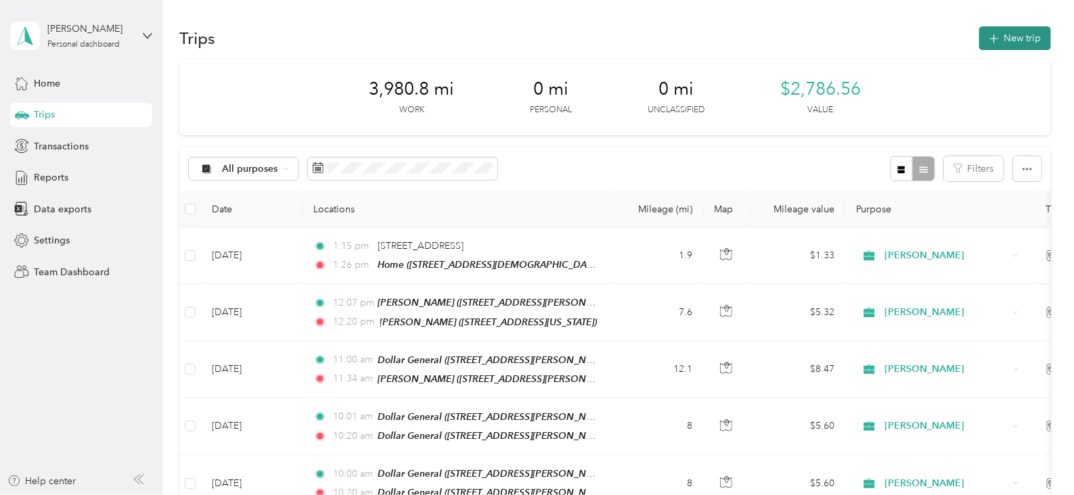
click at [1002, 41] on button "New trip" at bounding box center [1015, 38] width 72 height 24
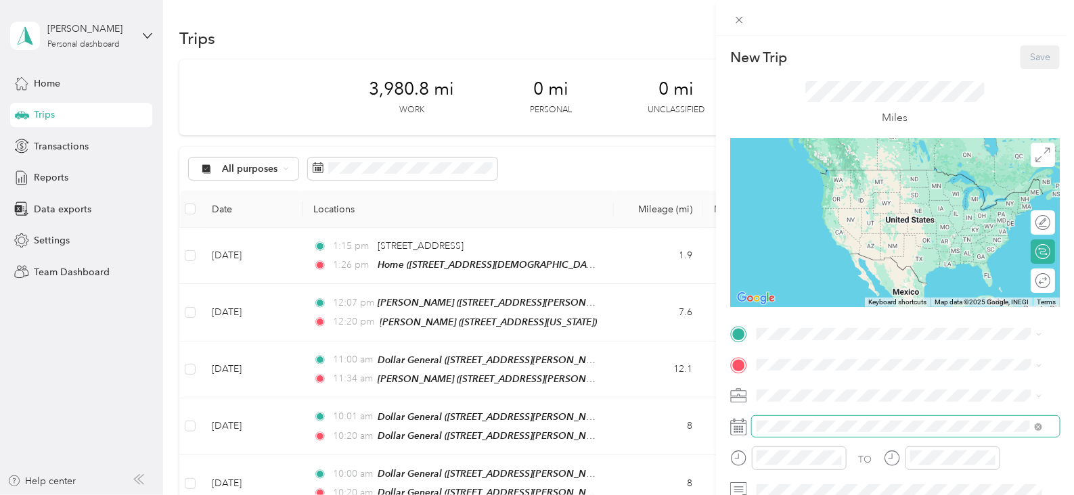
click at [846, 434] on span at bounding box center [906, 427] width 308 height 22
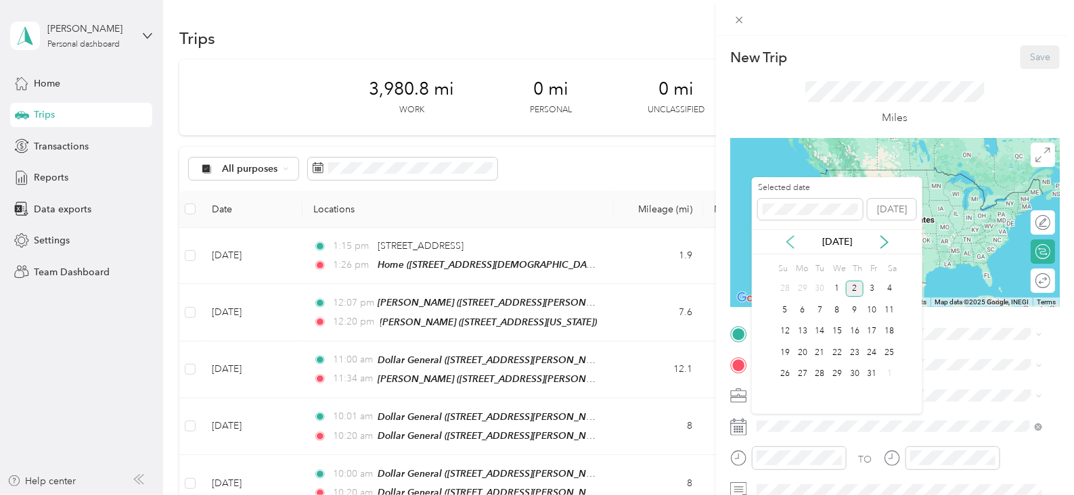
click at [786, 246] on icon at bounding box center [791, 243] width 14 height 14
click at [839, 330] on div "17" at bounding box center [837, 332] width 18 height 17
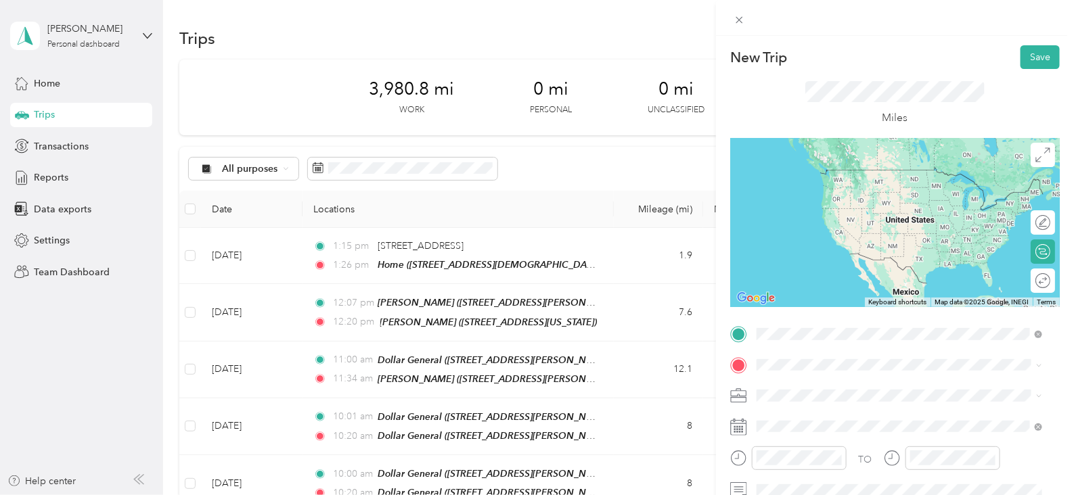
click at [838, 192] on span "[STREET_ADDRESS][DEMOGRAPHIC_DATA][US_STATE]" at bounding box center [902, 189] width 241 height 12
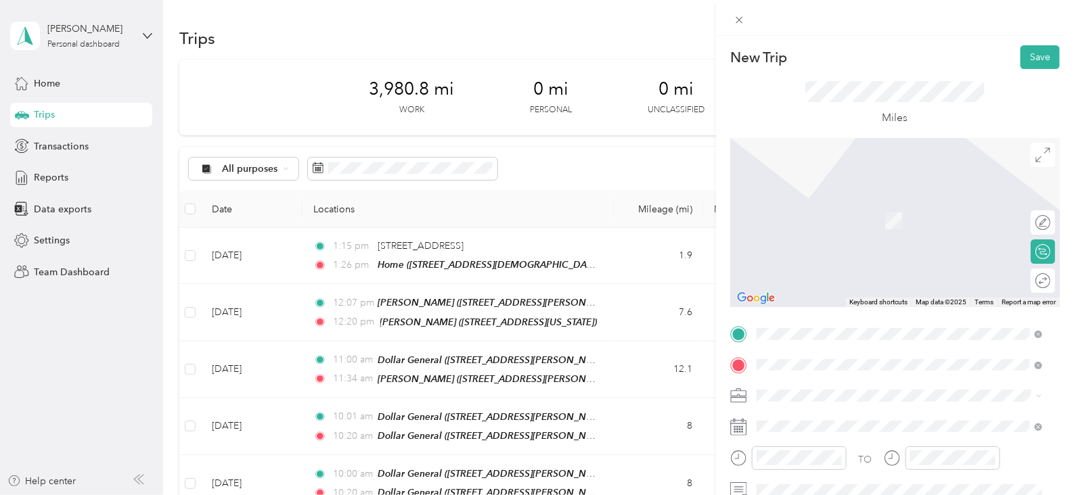
click at [812, 219] on span "[STREET_ADDRESS][US_STATE]" at bounding box center [849, 221] width 135 height 12
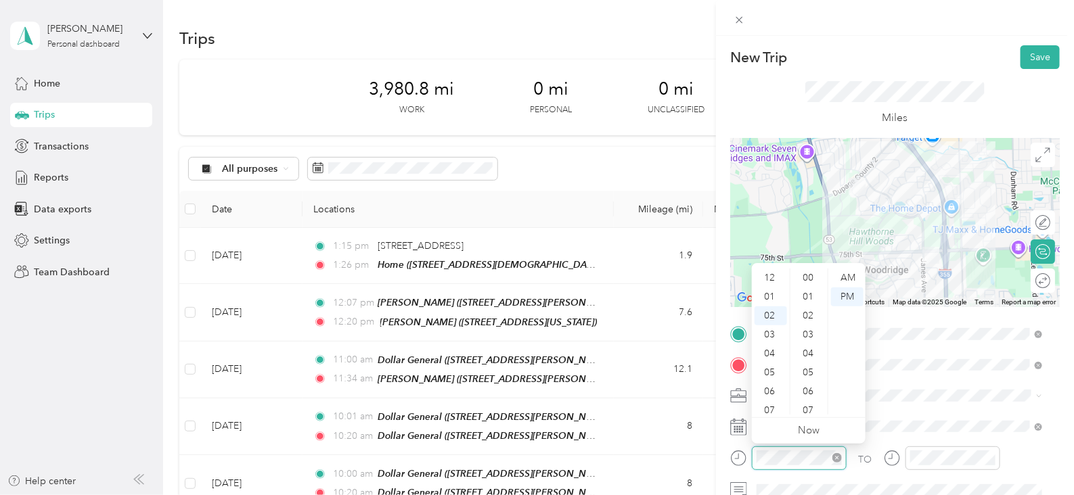
scroll to position [37, 0]
click at [772, 371] on div "07" at bounding box center [771, 373] width 32 height 19
click at [805, 272] on div "00" at bounding box center [809, 278] width 32 height 19
click at [853, 277] on div "AM" at bounding box center [847, 278] width 32 height 19
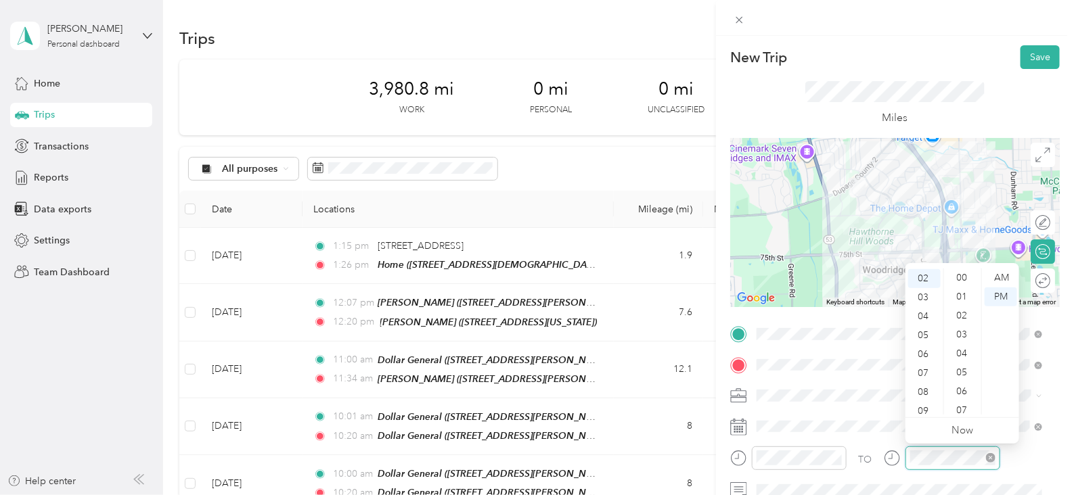
scroll to position [170, 0]
click at [925, 374] on div "07" at bounding box center [924, 373] width 32 height 19
click at [966, 299] on div "10" at bounding box center [963, 297] width 32 height 19
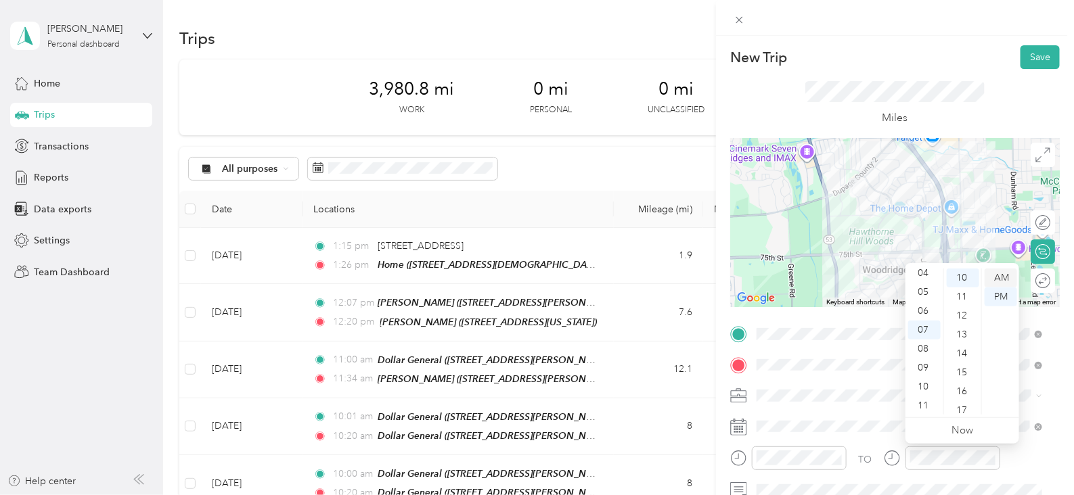
click at [1000, 277] on div "AM" at bounding box center [1001, 278] width 32 height 19
click at [1029, 57] on button "Save" at bounding box center [1040, 57] width 39 height 24
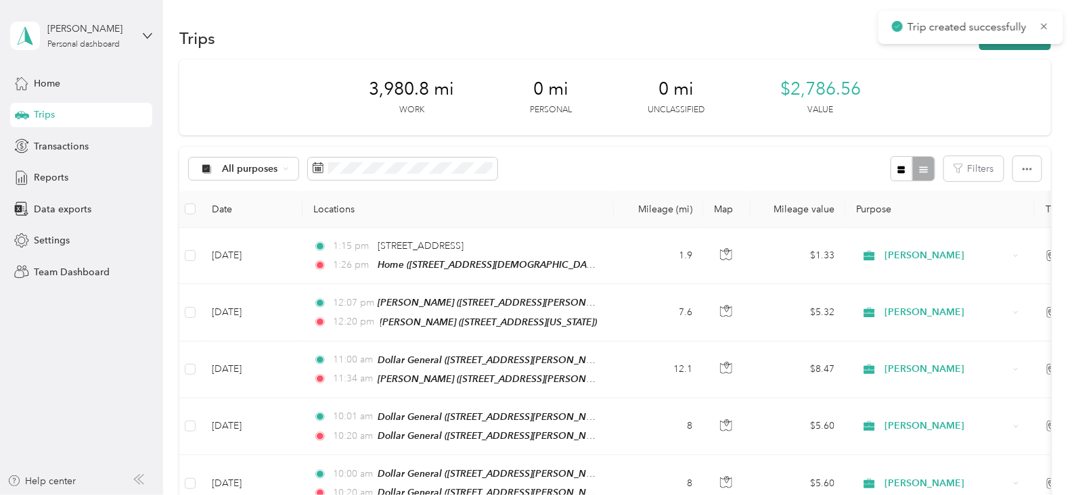
click at [1012, 47] on button "New trip" at bounding box center [1015, 38] width 72 height 24
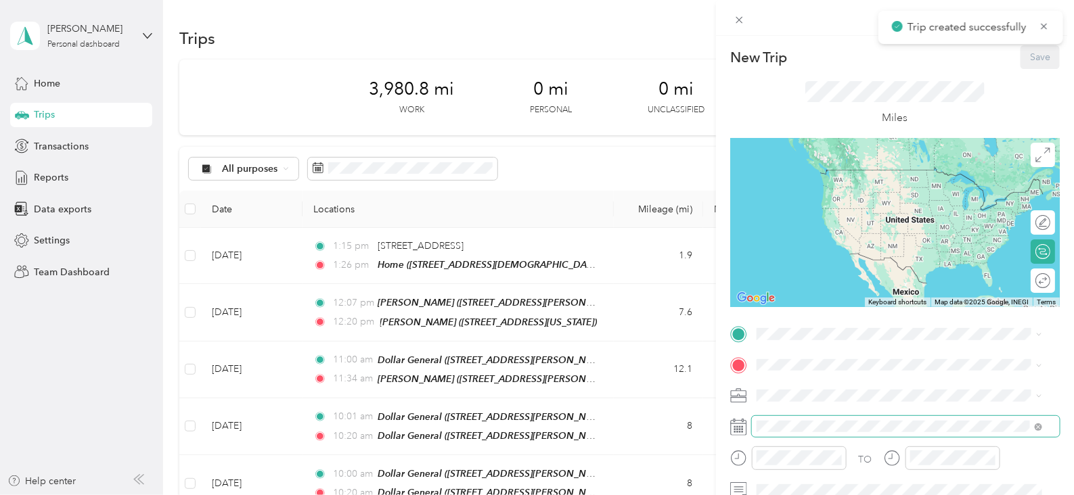
click at [822, 432] on span at bounding box center [906, 427] width 308 height 22
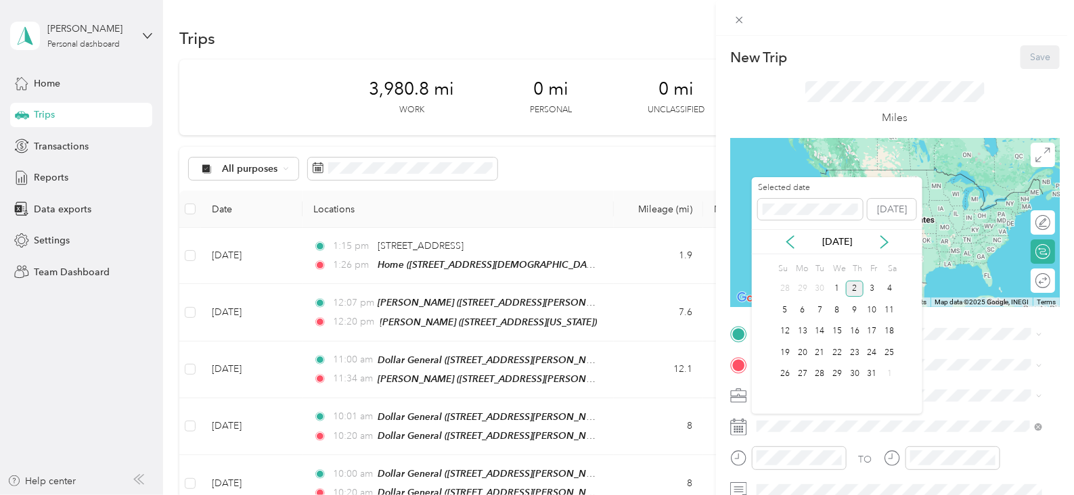
click at [782, 244] on div "[DATE]" at bounding box center [837, 242] width 171 height 14
click at [789, 245] on icon at bounding box center [791, 243] width 14 height 14
click at [842, 306] on div "10" at bounding box center [837, 310] width 18 height 17
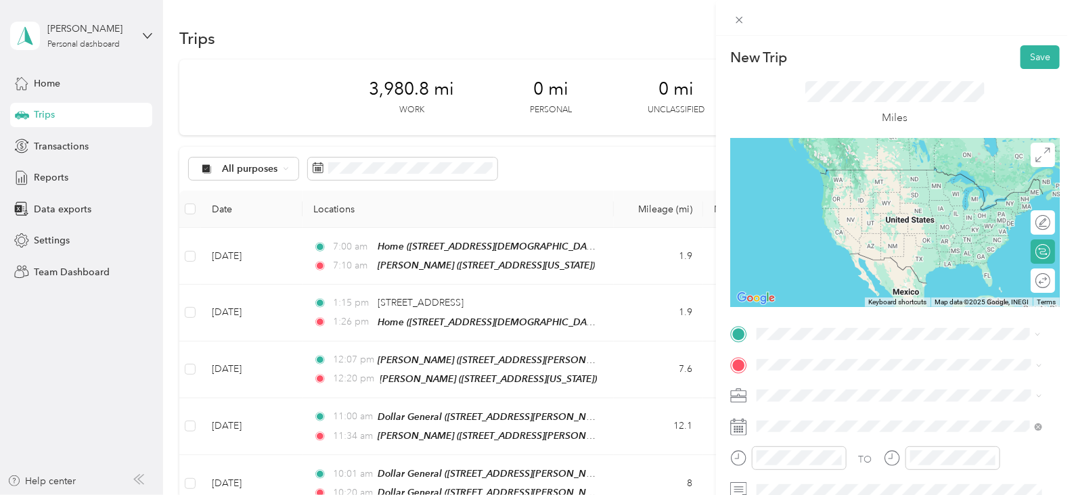
click at [823, 177] on div "[PERSON_NAME] [STREET_ADDRESS][US_STATE]" at bounding box center [849, 182] width 135 height 28
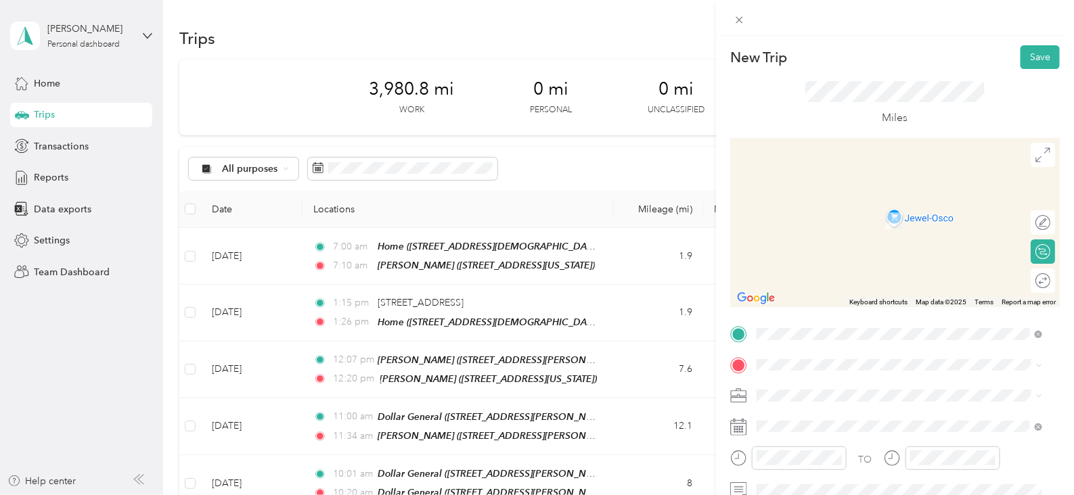
click at [891, 259] on strong "Marianos Fresh Market" at bounding box center [880, 256] width 102 height 12
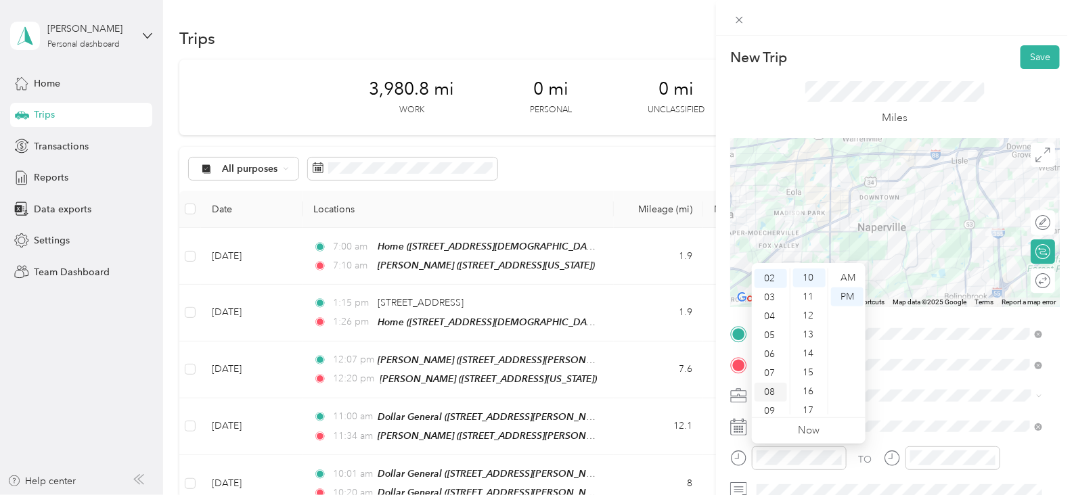
click at [772, 394] on div "08" at bounding box center [771, 392] width 32 height 19
click at [809, 275] on div "00" at bounding box center [809, 278] width 32 height 19
click at [850, 279] on div "AM" at bounding box center [847, 278] width 32 height 19
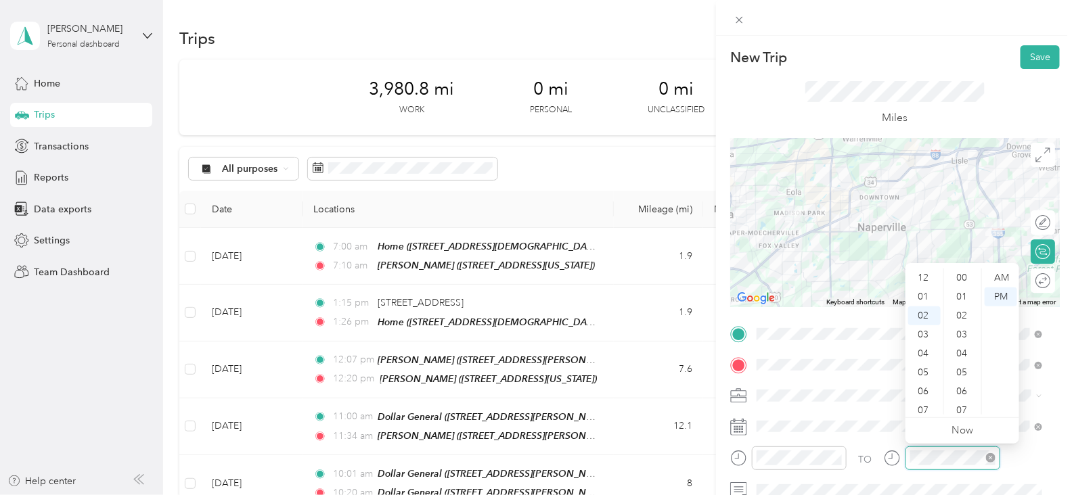
scroll to position [190, 0]
click at [929, 392] on div "08" at bounding box center [924, 392] width 32 height 19
click at [968, 384] on div "20" at bounding box center [963, 383] width 32 height 19
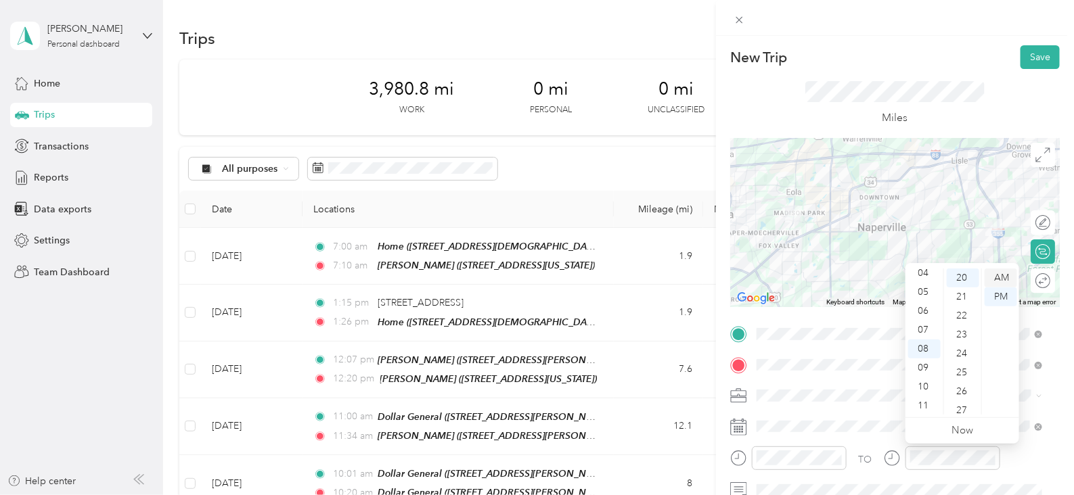
click at [1000, 275] on div "AM" at bounding box center [1001, 278] width 32 height 19
click at [971, 412] on div "27" at bounding box center [963, 410] width 32 height 19
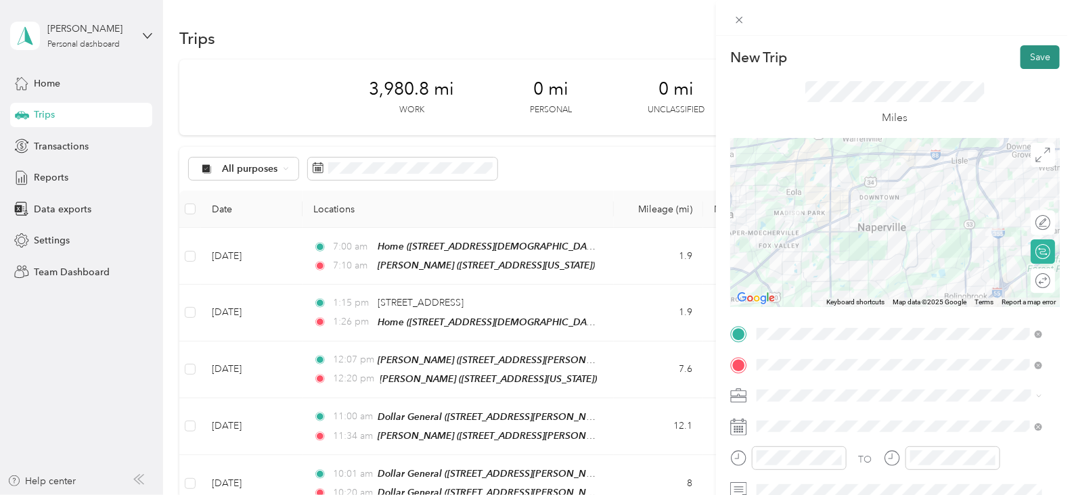
click at [1037, 53] on button "Save" at bounding box center [1040, 57] width 39 height 24
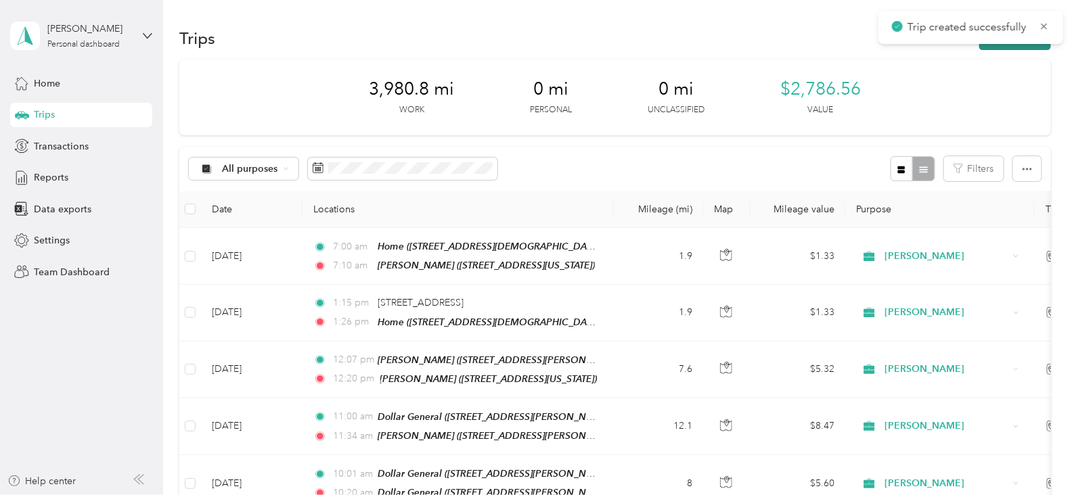
click at [992, 45] on button "New trip" at bounding box center [1015, 38] width 72 height 24
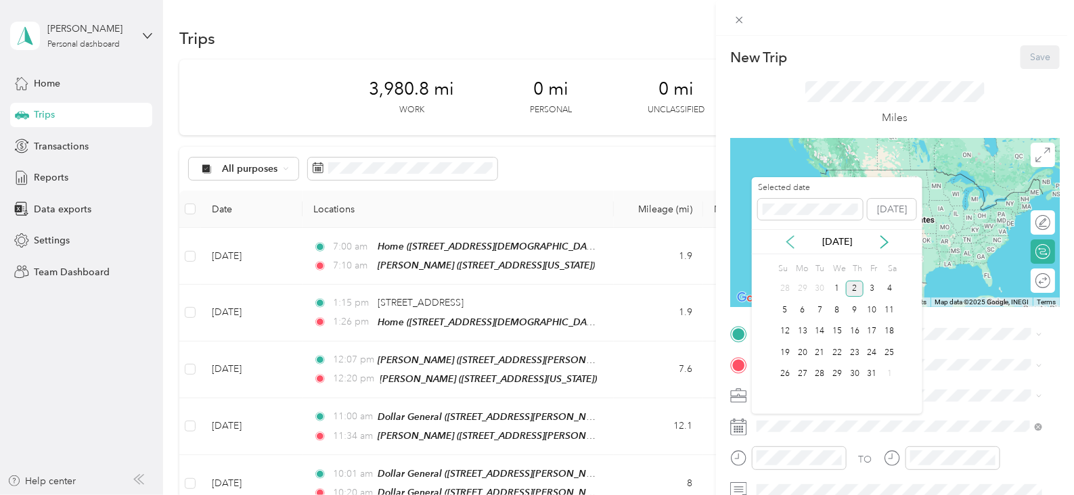
click at [785, 246] on icon at bounding box center [791, 243] width 14 height 14
click at [836, 330] on div "17" at bounding box center [837, 332] width 18 height 17
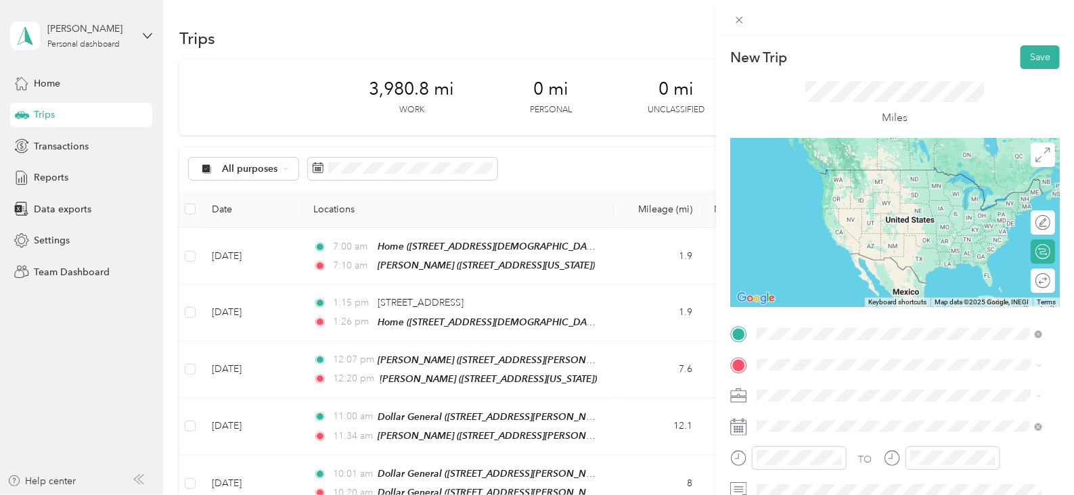
click at [857, 177] on strong "[PERSON_NAME]" at bounding box center [822, 174] width 80 height 12
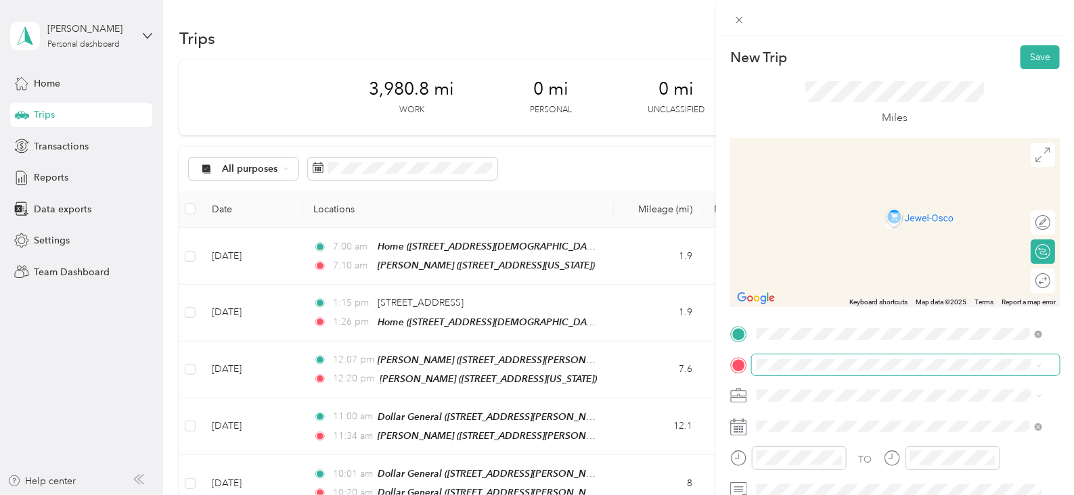
click at [851, 357] on span at bounding box center [906, 366] width 308 height 22
click at [851, 286] on li "TEAM Marianos Fresh Market [STREET_ADDRESS][US_STATE]" at bounding box center [899, 267] width 295 height 47
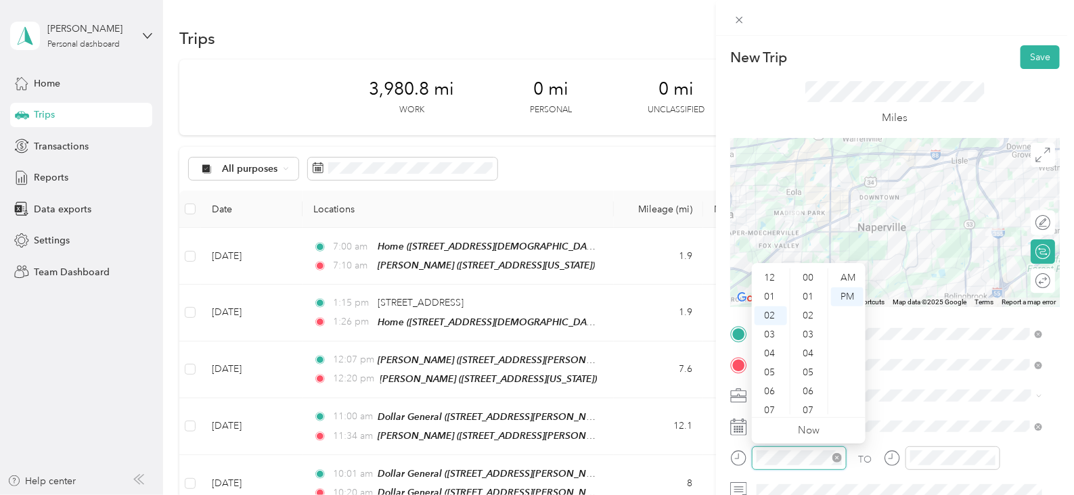
scroll to position [190, 0]
click at [770, 384] on div "08" at bounding box center [771, 392] width 32 height 19
click at [805, 280] on div "00" at bounding box center [809, 278] width 32 height 19
click at [851, 277] on div "AM" at bounding box center [847, 278] width 32 height 19
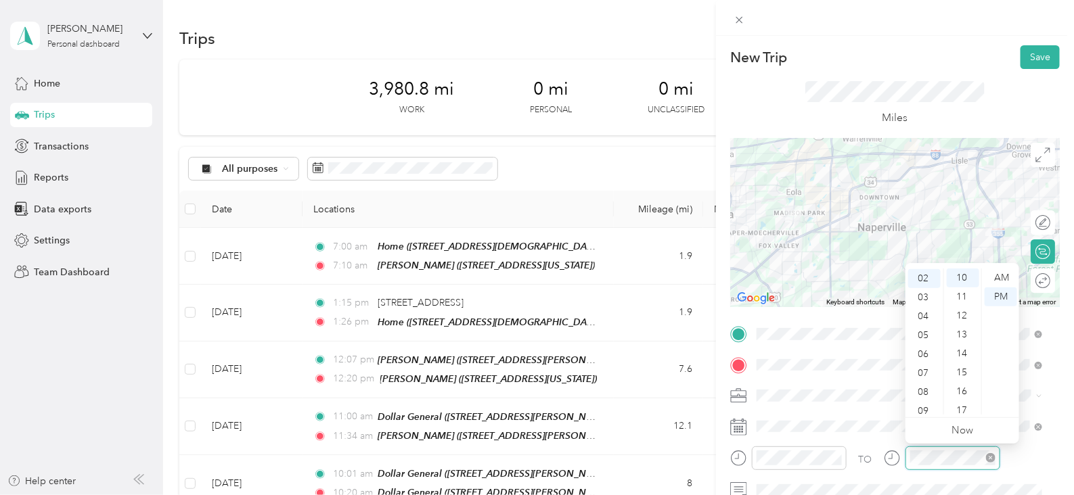
scroll to position [190, 0]
click at [925, 396] on div "08" at bounding box center [924, 392] width 32 height 19
click at [968, 387] on div "20" at bounding box center [963, 383] width 32 height 19
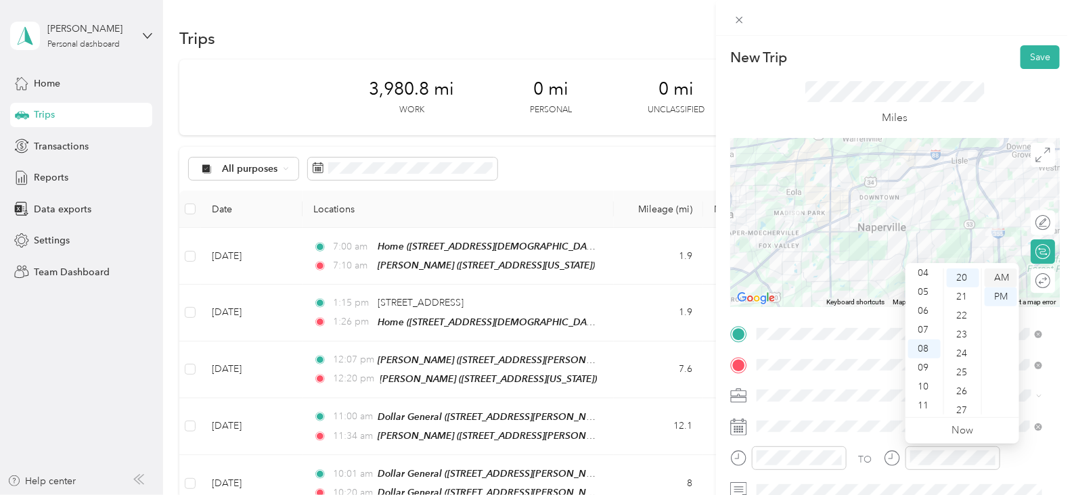
click at [996, 281] on div "AM" at bounding box center [1001, 278] width 32 height 19
click at [1023, 52] on button "Save" at bounding box center [1040, 57] width 39 height 24
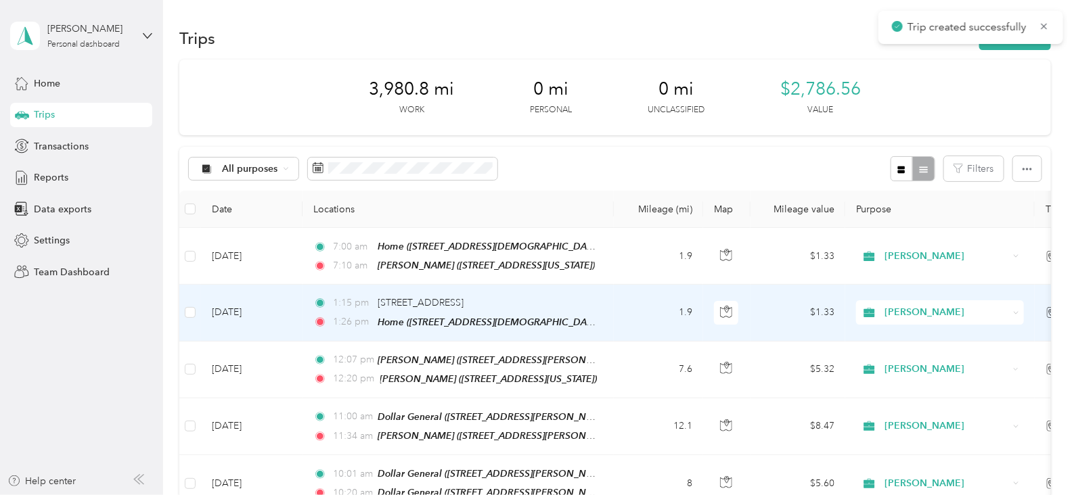
click at [264, 285] on td "[DATE]" at bounding box center [252, 256] width 102 height 57
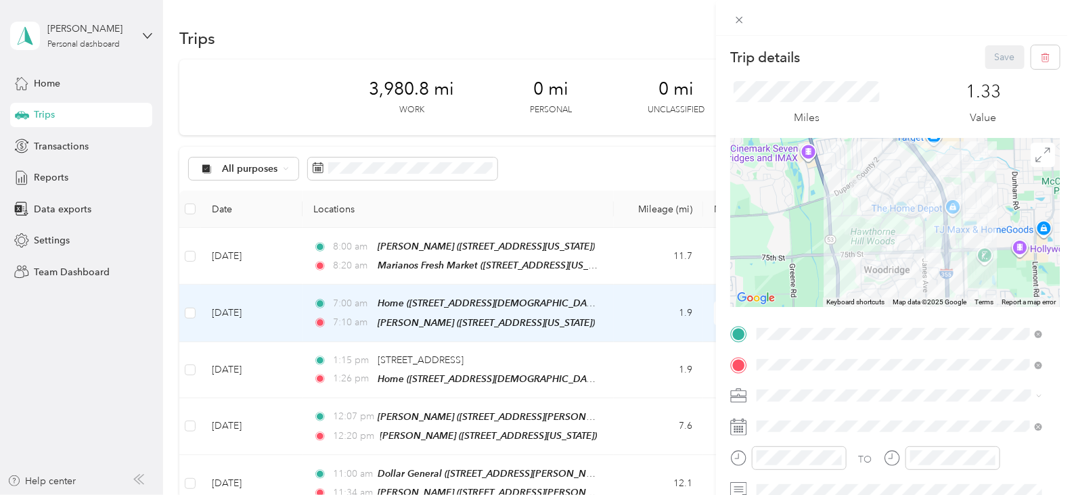
click at [257, 363] on div "Trip details Save This trip cannot be edited because it is either under review,…" at bounding box center [537, 247] width 1074 height 495
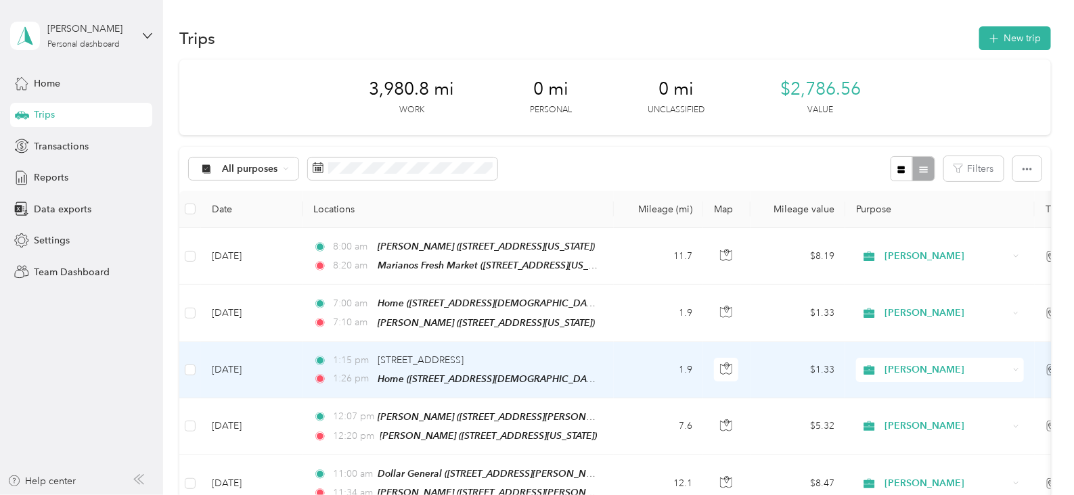
click at [217, 357] on td "[DATE]" at bounding box center [252, 370] width 102 height 56
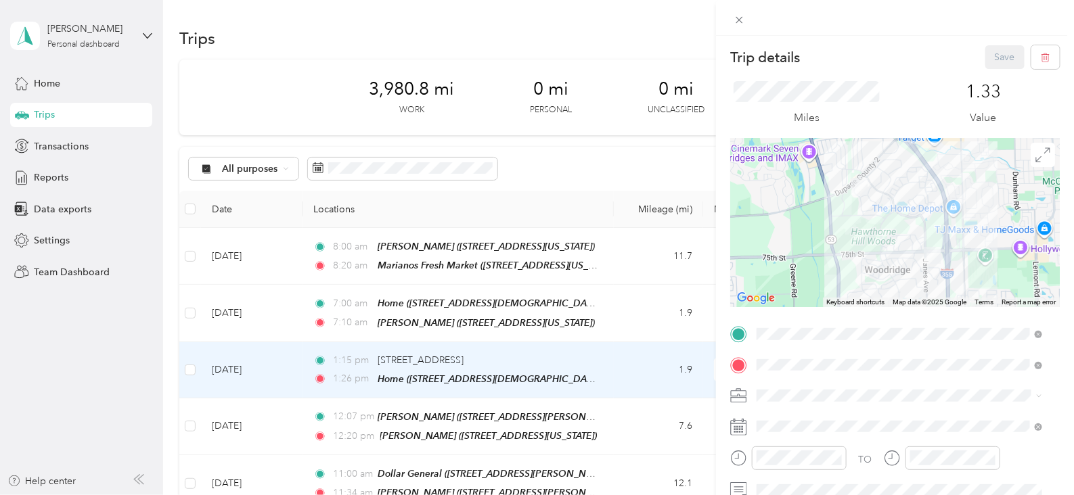
click at [872, 187] on span "[STREET_ADDRESS][US_STATE]" at bounding box center [849, 189] width 135 height 12
click at [999, 60] on button "Save" at bounding box center [1004, 57] width 39 height 24
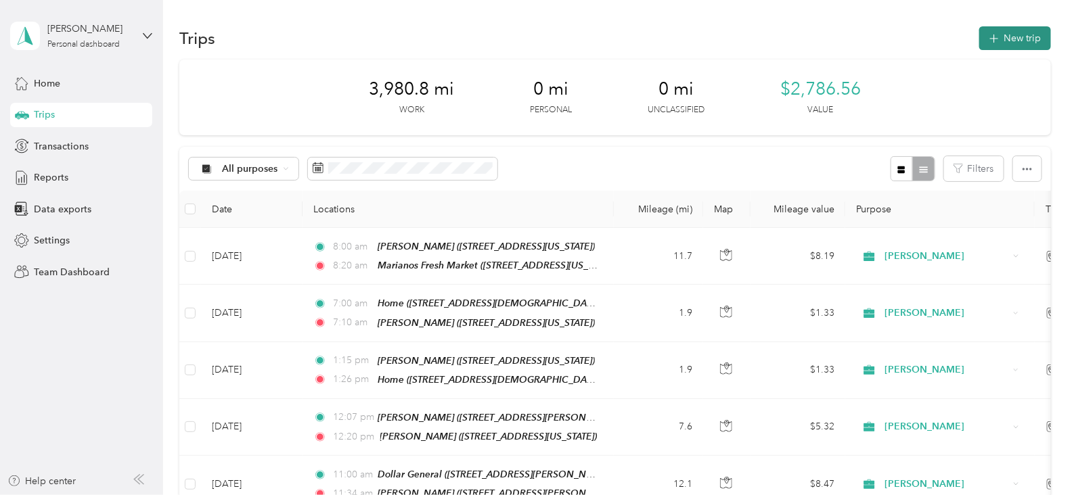
click at [1026, 45] on button "New trip" at bounding box center [1015, 38] width 72 height 24
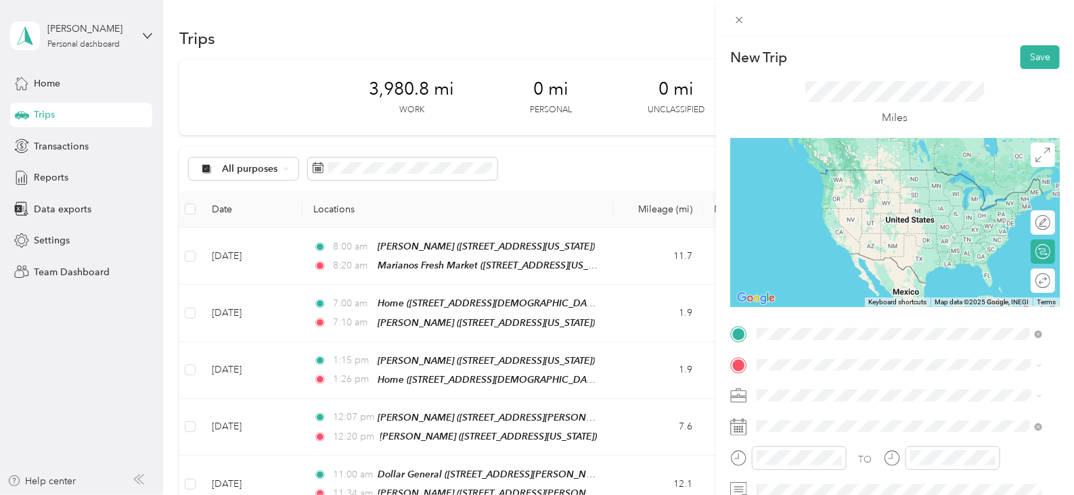
click at [830, 187] on div "TEAM Marianos Fresh Market [STREET_ADDRESS][US_STATE]" at bounding box center [856, 184] width 148 height 33
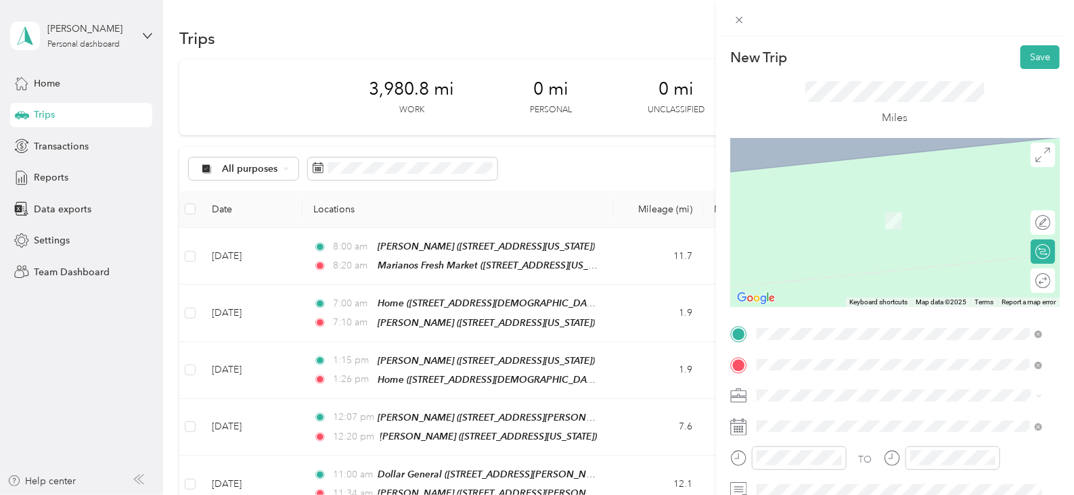
click at [891, 231] on div "TEAM Jewel Osco [STREET_ADDRESS]" at bounding box center [899, 215] width 276 height 38
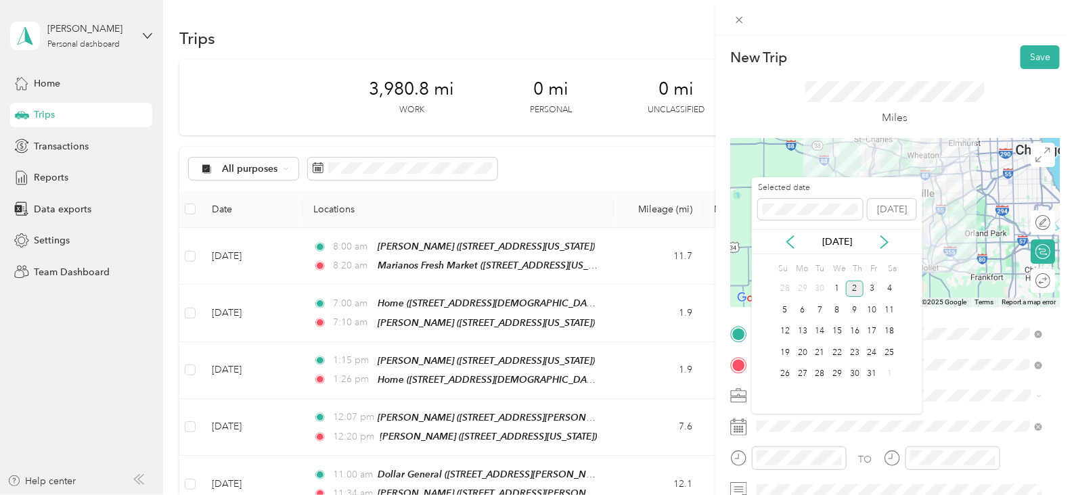
click at [782, 246] on div "[DATE]" at bounding box center [837, 242] width 171 height 14
click at [786, 242] on icon at bounding box center [791, 243] width 14 height 14
click at [839, 334] on div "17" at bounding box center [837, 332] width 18 height 17
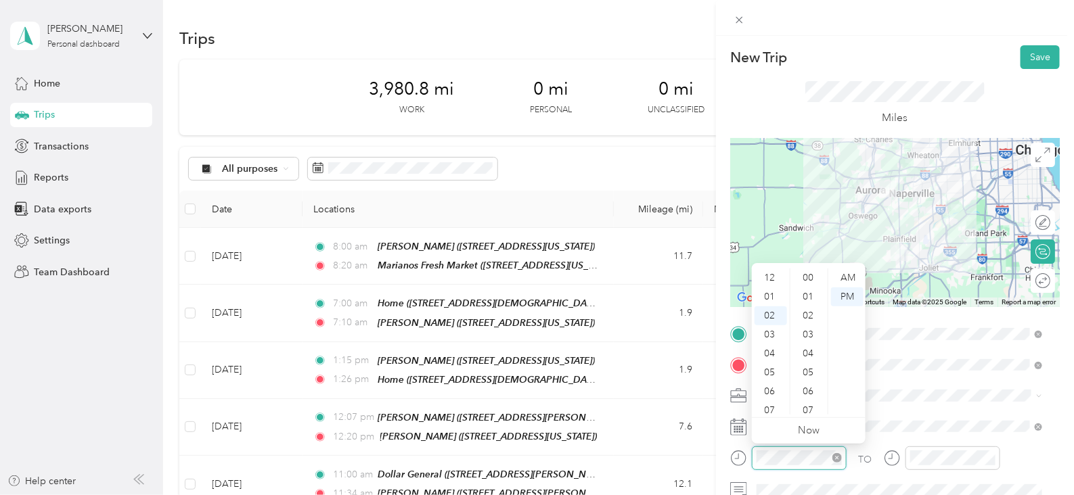
scroll to position [37, 0]
click at [772, 414] on div "09" at bounding box center [771, 411] width 32 height 19
click at [812, 355] on div "15" at bounding box center [809, 349] width 32 height 19
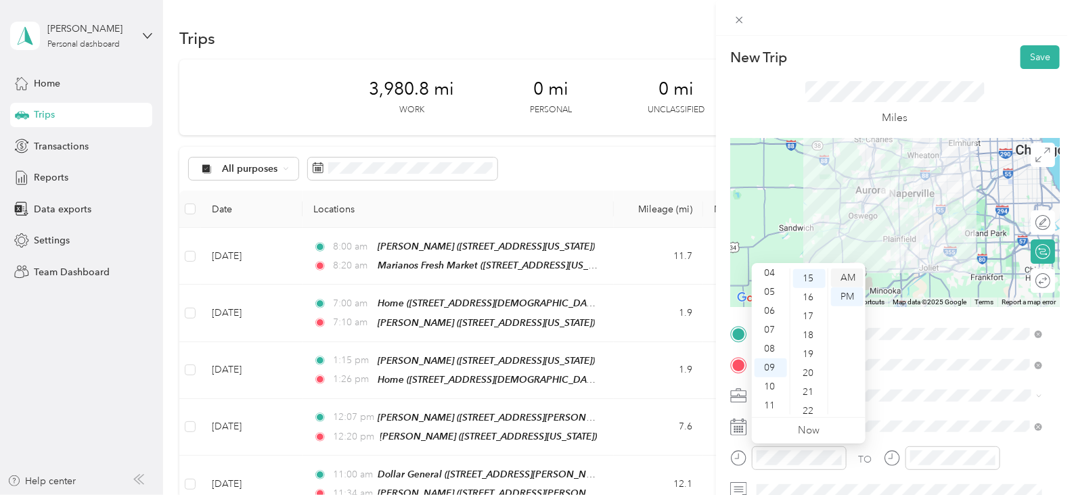
click at [849, 271] on div "AM" at bounding box center [847, 278] width 32 height 19
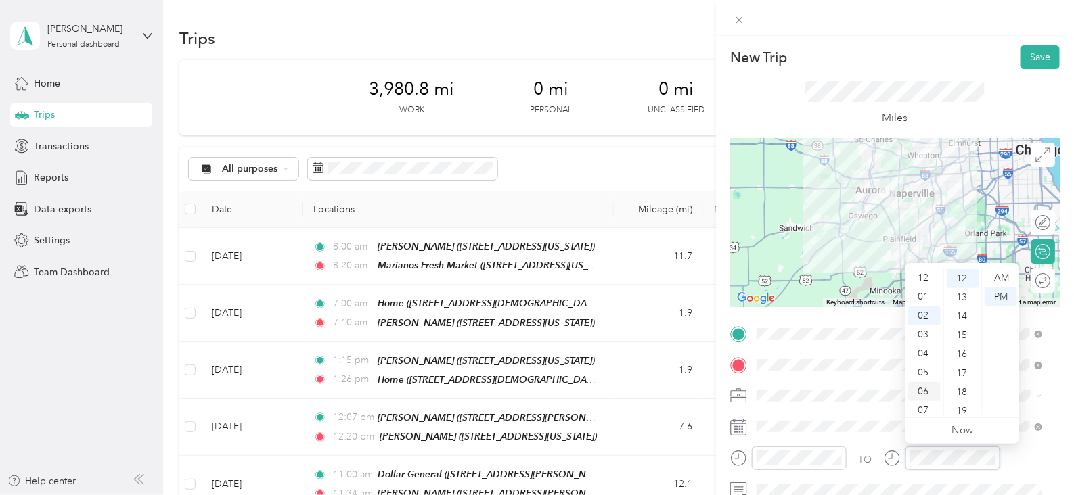
scroll to position [81, 0]
click at [926, 387] on div "10" at bounding box center [924, 387] width 32 height 19
click at [963, 278] on div "00" at bounding box center [963, 278] width 32 height 19
click at [1001, 272] on div "AM" at bounding box center [1001, 278] width 32 height 19
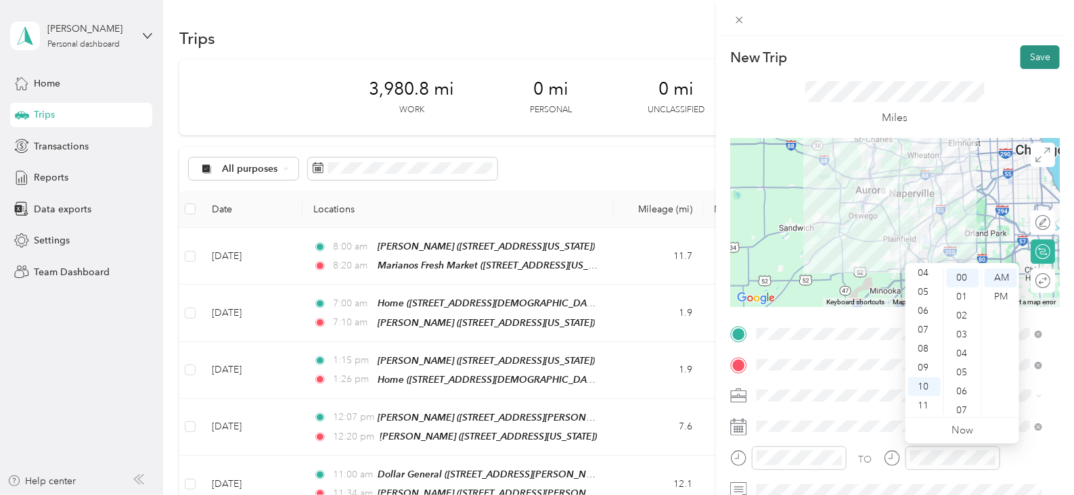
click at [1029, 55] on button "Save" at bounding box center [1040, 57] width 39 height 24
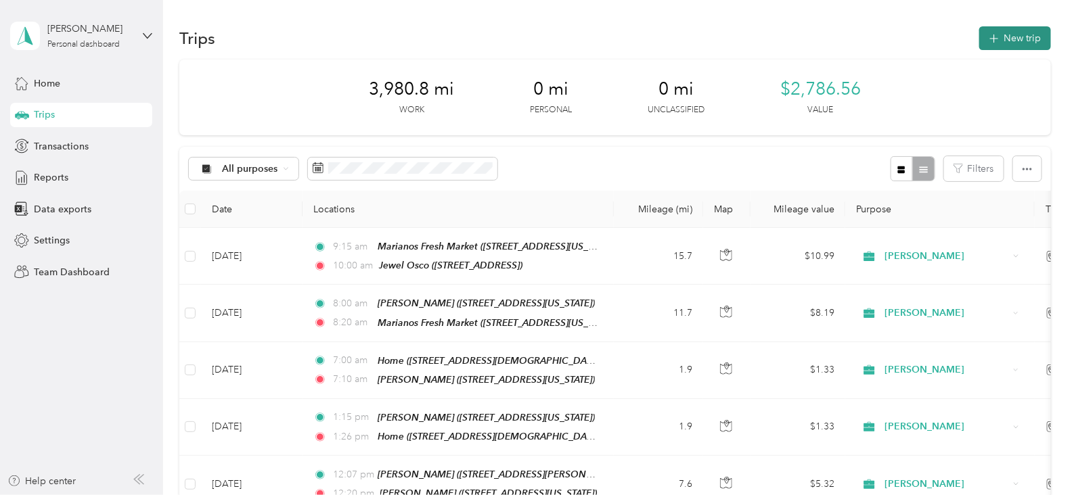
click at [1005, 37] on button "New trip" at bounding box center [1015, 38] width 72 height 24
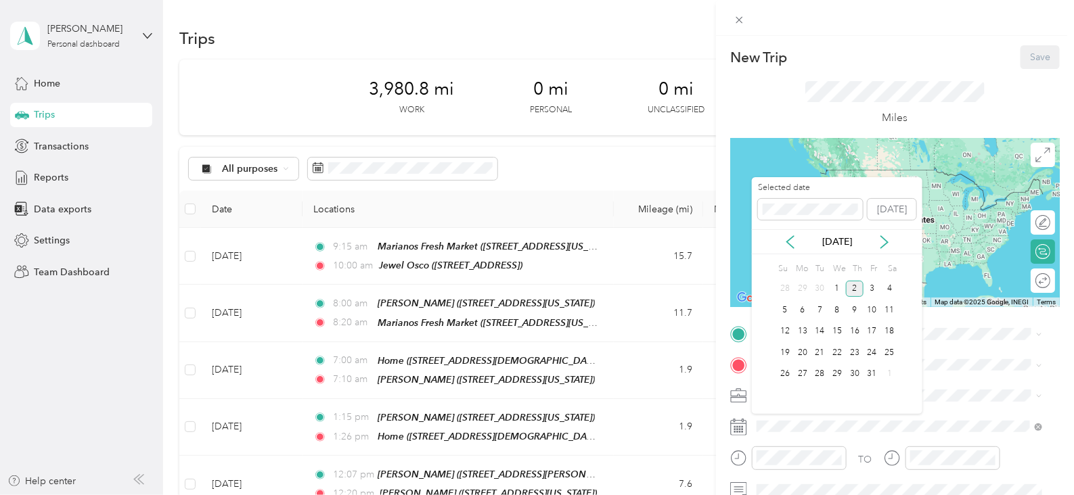
click at [802, 244] on div "[DATE]" at bounding box center [837, 242] width 171 height 14
click at [786, 241] on icon at bounding box center [791, 243] width 14 height 14
click at [841, 326] on div "17" at bounding box center [837, 332] width 18 height 17
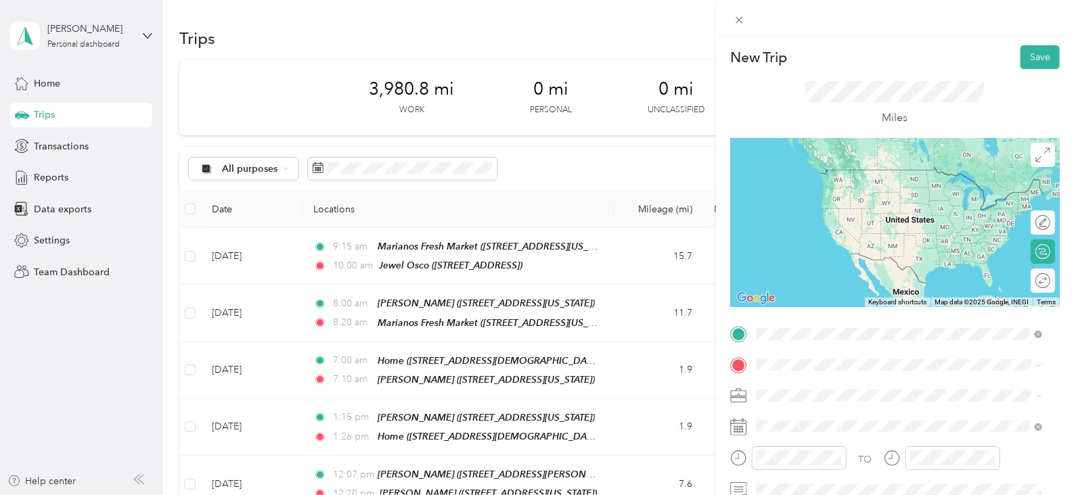
click at [831, 181] on div "TEAM [PERSON_NAME]" at bounding box center [845, 176] width 127 height 17
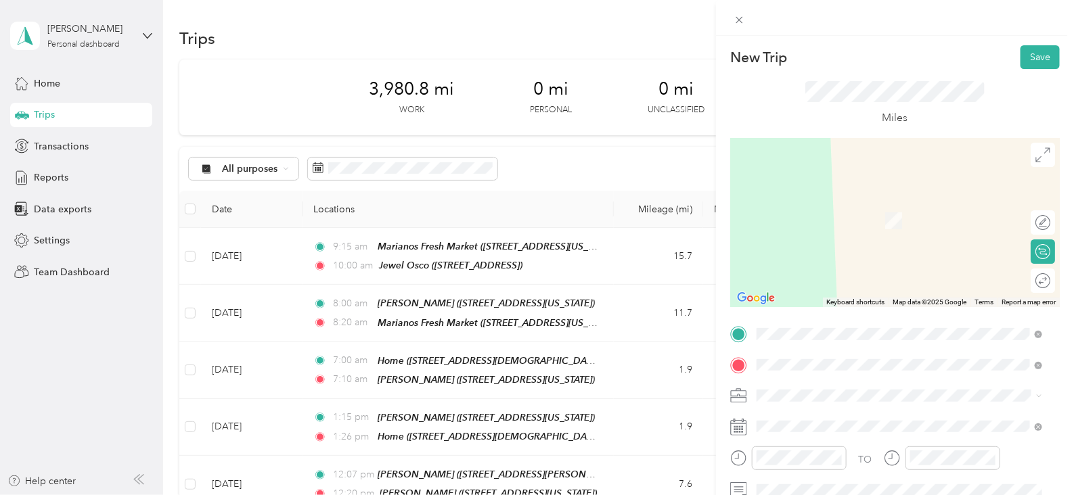
click at [911, 323] on div "TEAM Jewel Osco 13460 S Route 59, 605855270, [GEOGRAPHIC_DATA], [GEOGRAPHIC_DAT…" at bounding box center [910, 317] width 256 height 47
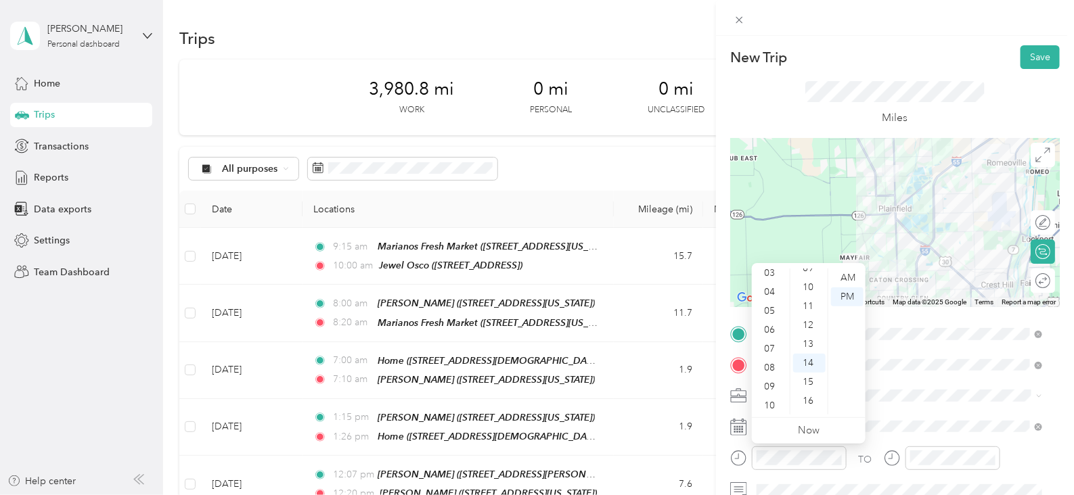
scroll to position [81, 0]
click at [770, 400] on div "11" at bounding box center [771, 406] width 32 height 19
click at [771, 407] on div "11" at bounding box center [771, 406] width 32 height 19
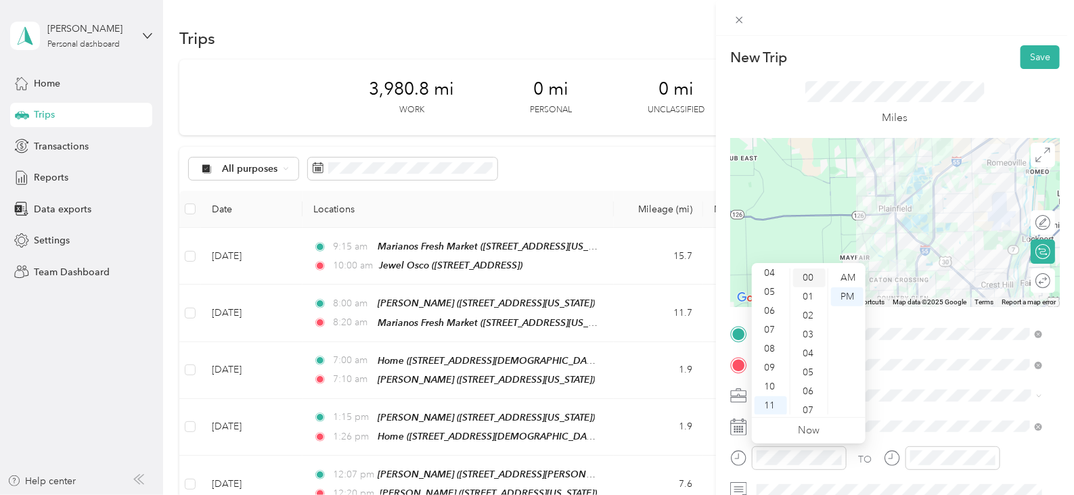
click at [810, 277] on div "00" at bounding box center [809, 278] width 32 height 19
click at [847, 277] on div "AM" at bounding box center [847, 278] width 32 height 19
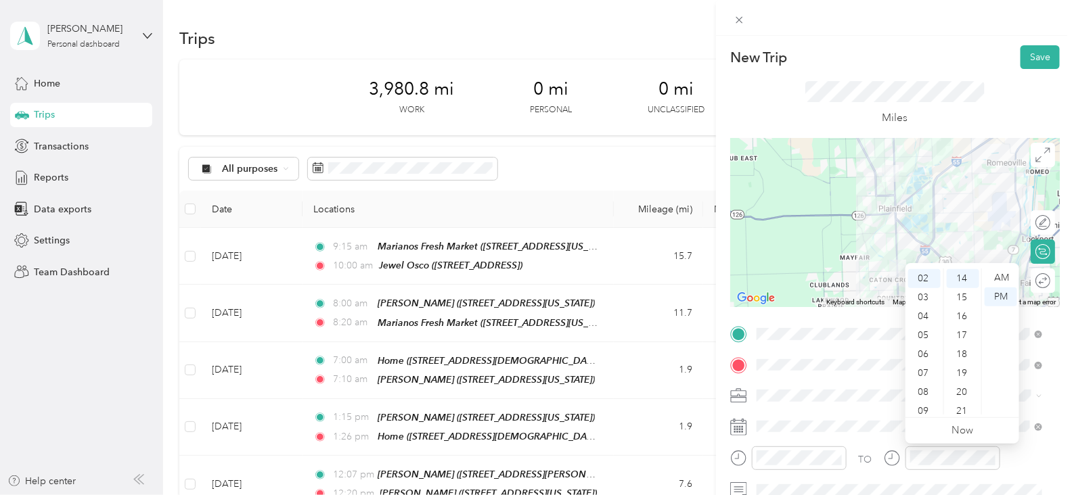
scroll to position [81, 0]
click at [926, 405] on div "11" at bounding box center [924, 406] width 32 height 19
click at [961, 404] on div "12" at bounding box center [963, 410] width 32 height 19
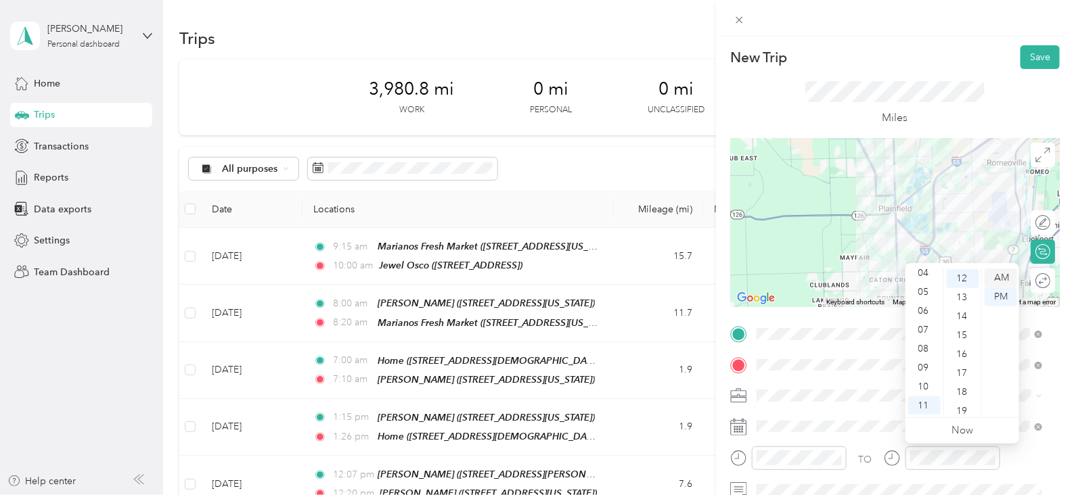
click at [1006, 274] on div "AM" at bounding box center [1001, 278] width 32 height 19
click at [1039, 56] on button "Save" at bounding box center [1040, 57] width 39 height 24
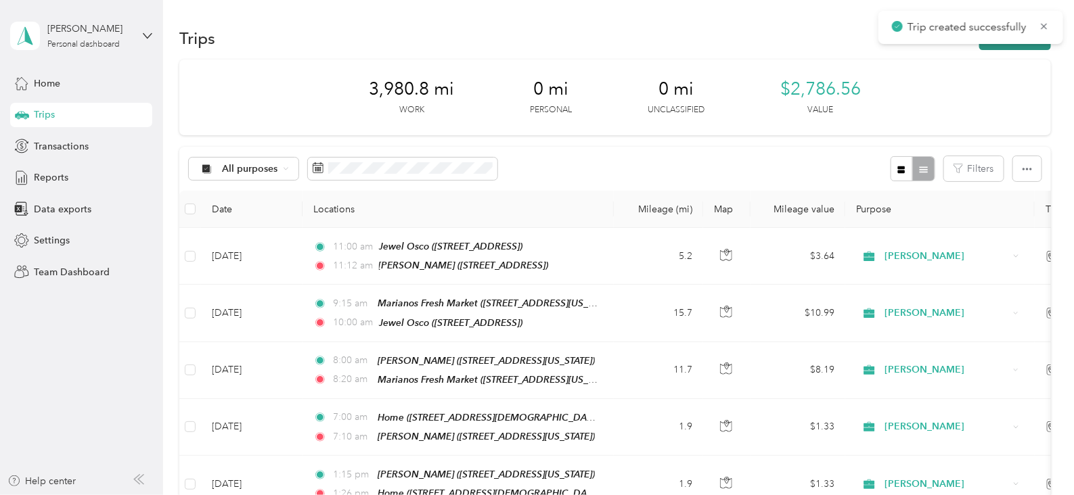
click at [989, 45] on button "New trip" at bounding box center [1015, 38] width 72 height 24
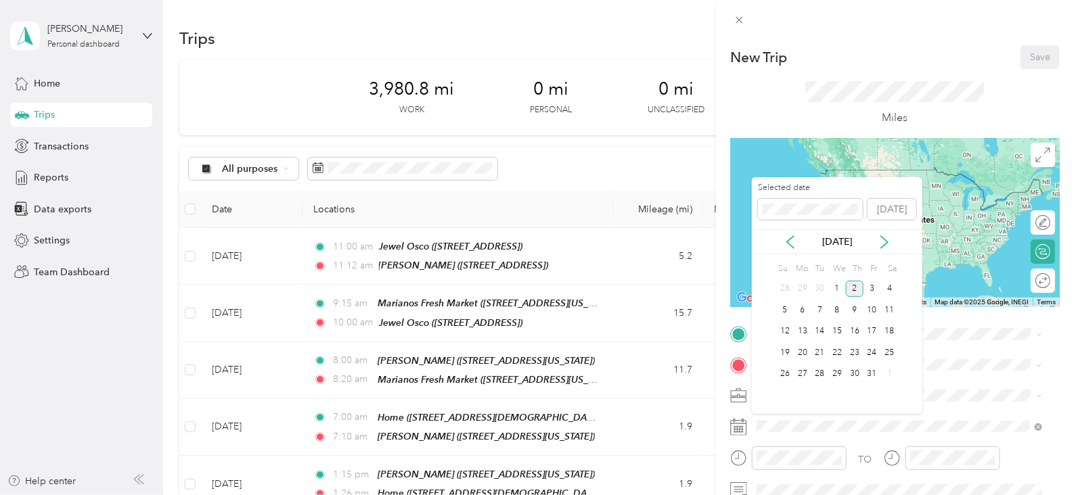
click at [792, 248] on div "[DATE]" at bounding box center [837, 242] width 171 height 14
click at [791, 245] on icon at bounding box center [790, 242] width 7 height 12
click at [843, 333] on div "17" at bounding box center [837, 332] width 18 height 17
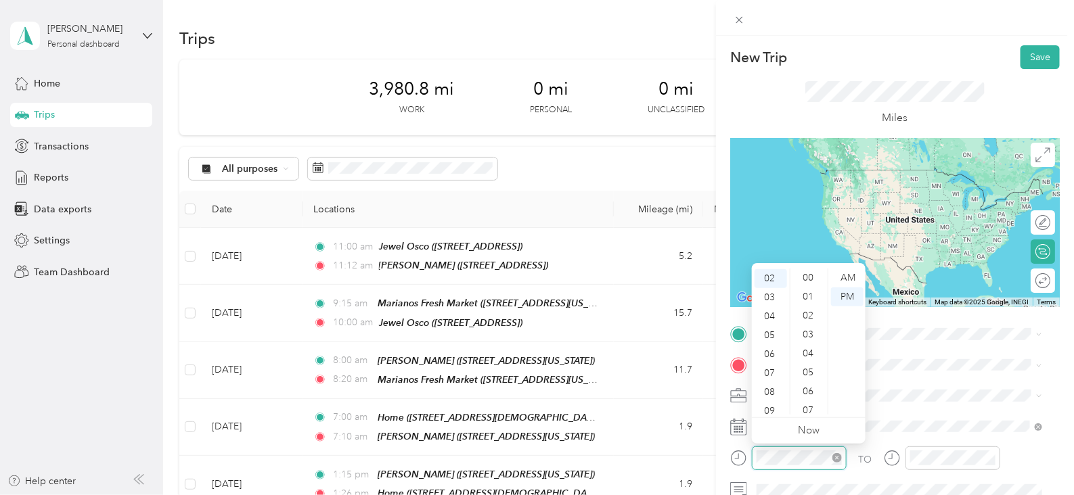
scroll to position [284, 0]
click at [841, 459] on icon "close-circle" at bounding box center [836, 457] width 9 height 9
click at [770, 295] on div "01" at bounding box center [771, 297] width 32 height 19
click at [805, 278] on div "00" at bounding box center [809, 278] width 32 height 19
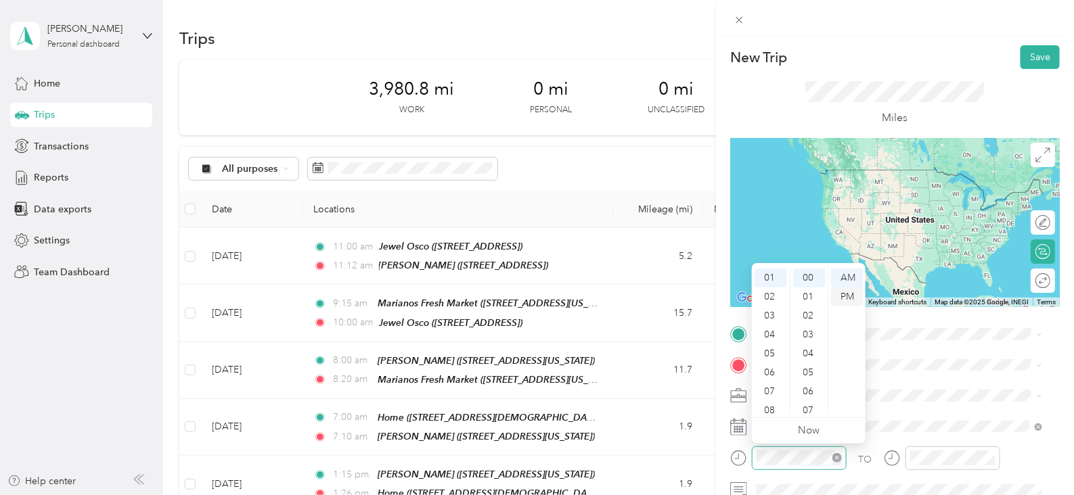
click at [852, 298] on div "PM" at bounding box center [847, 297] width 32 height 19
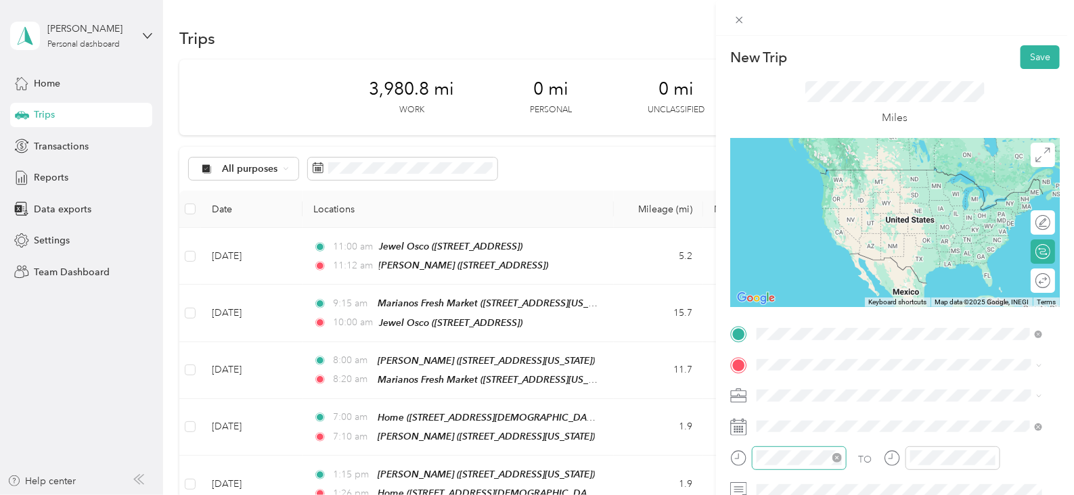
click at [870, 178] on strong "[PERSON_NAME]" at bounding box center [869, 177] width 80 height 12
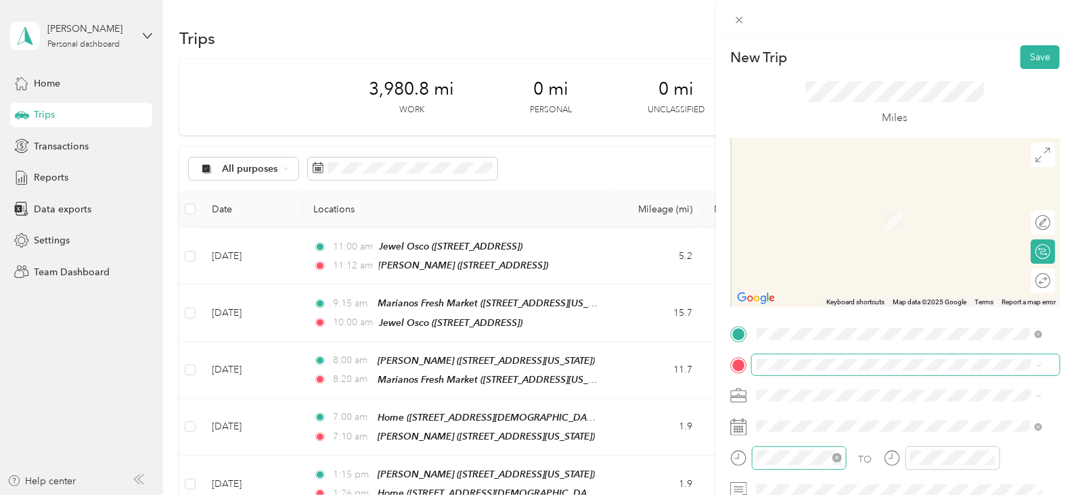
click at [843, 357] on span at bounding box center [906, 366] width 308 height 22
click at [851, 227] on span "[STREET_ADDRESS]" at bounding box center [825, 225] width 86 height 12
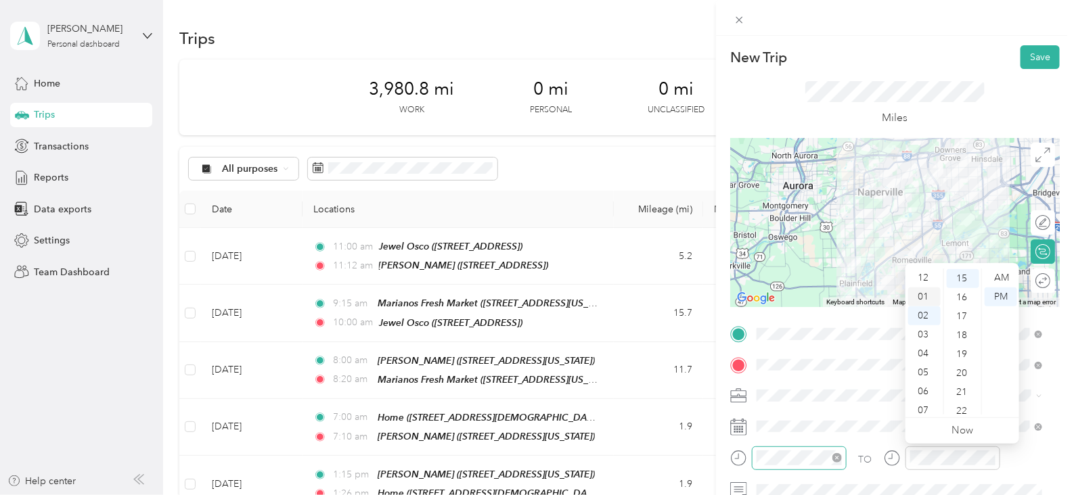
click at [927, 292] on div "01" at bounding box center [924, 297] width 32 height 19
click at [967, 378] on div "27" at bounding box center [963, 377] width 32 height 19
click at [1037, 62] on button "Save" at bounding box center [1040, 57] width 39 height 24
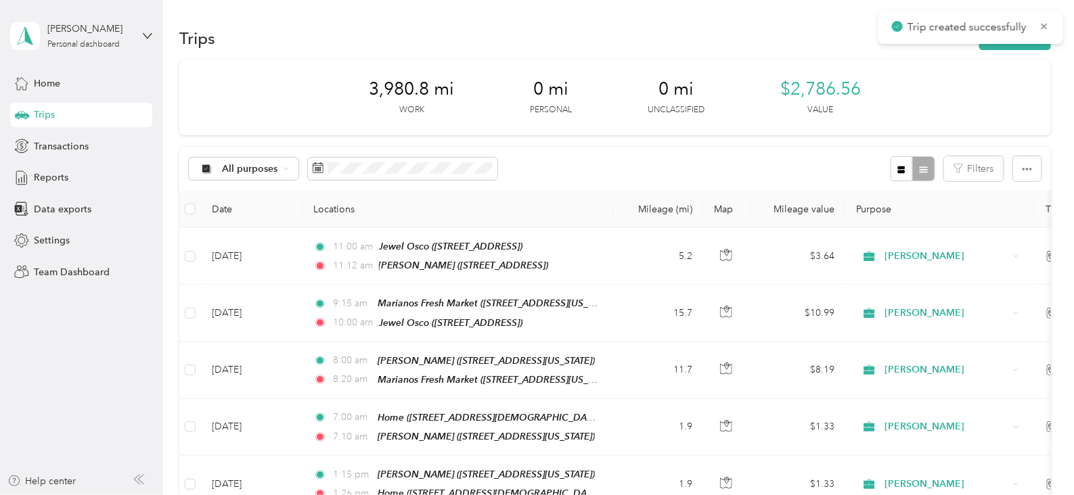
click at [989, 51] on div "Trips New trip" at bounding box center [615, 38] width 872 height 28
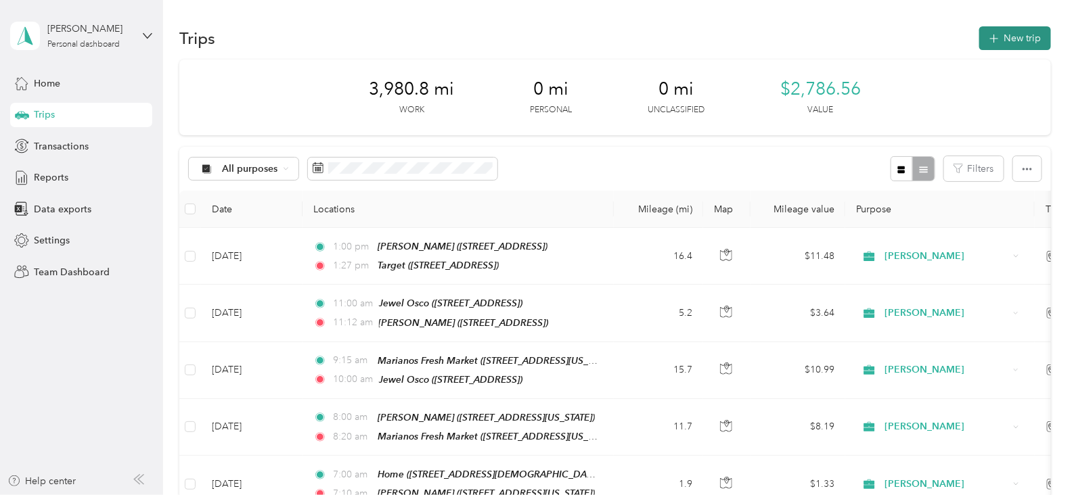
click at [992, 35] on icon "button" at bounding box center [994, 39] width 16 height 16
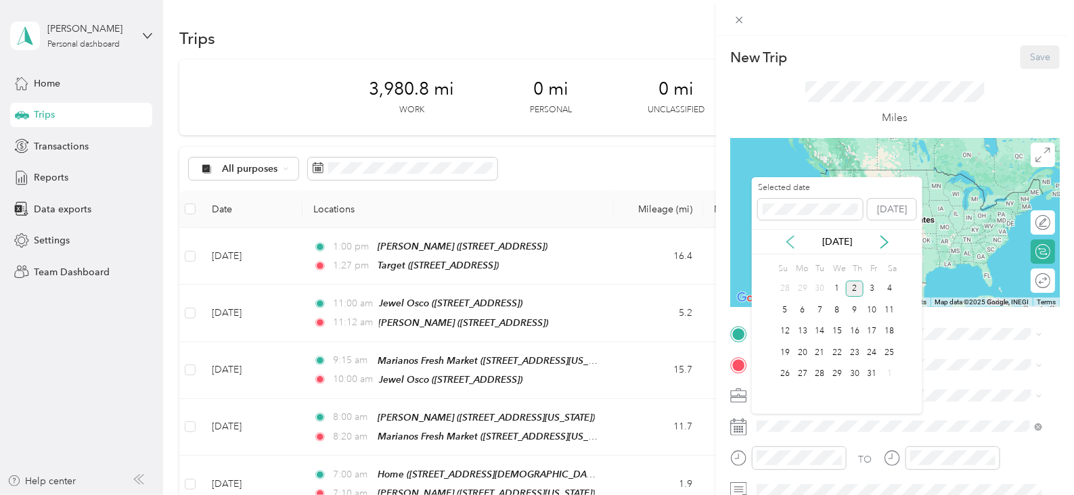
click at [786, 246] on icon at bounding box center [791, 243] width 14 height 14
click at [843, 330] on div "17" at bounding box center [837, 332] width 18 height 17
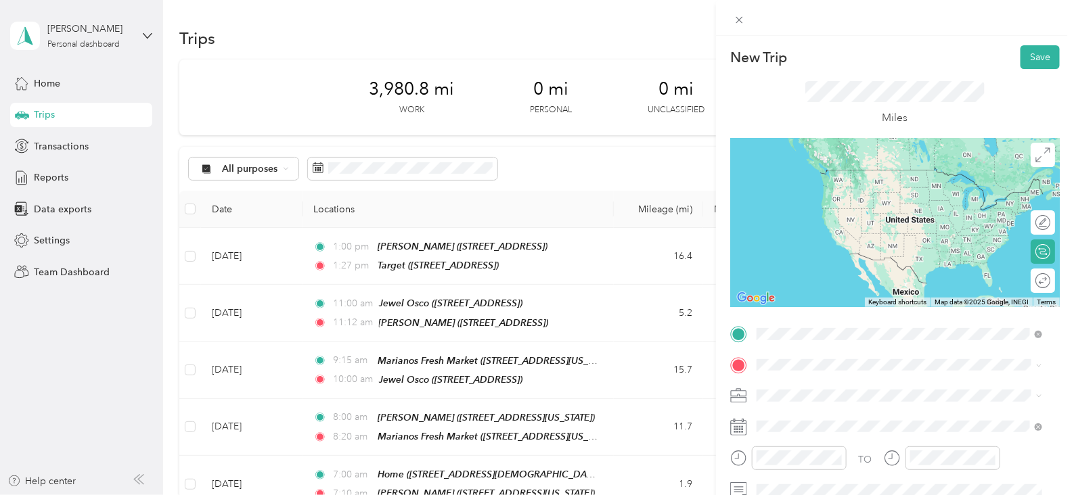
click at [822, 194] on span "[STREET_ADDRESS]" at bounding box center [825, 194] width 86 height 12
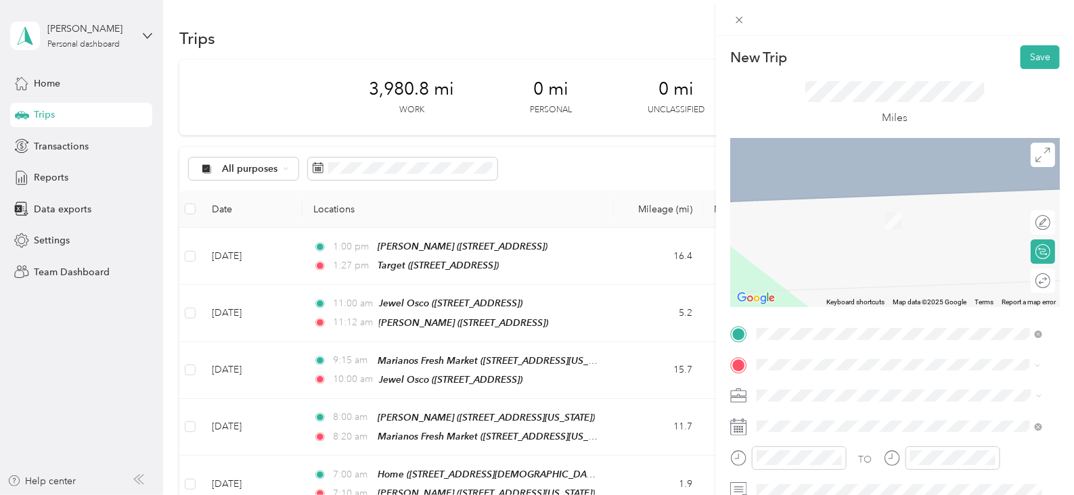
click at [852, 215] on span "[STREET_ADDRESS][DEMOGRAPHIC_DATA][US_STATE]" at bounding box center [902, 220] width 241 height 12
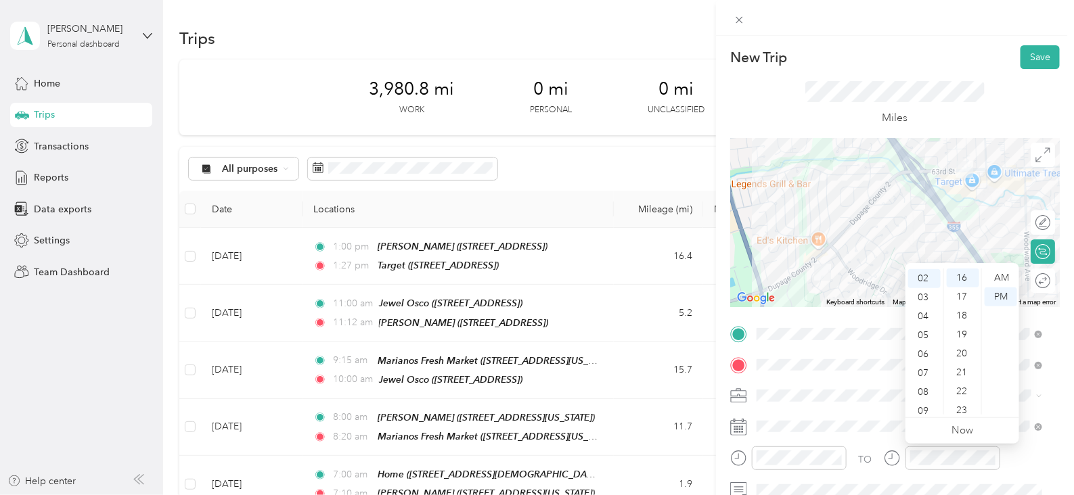
scroll to position [431, 0]
click at [967, 411] on div "30" at bounding box center [963, 415] width 32 height 19
click at [1011, 299] on div "PM" at bounding box center [1001, 297] width 32 height 19
click at [1025, 64] on button "Save" at bounding box center [1040, 57] width 39 height 24
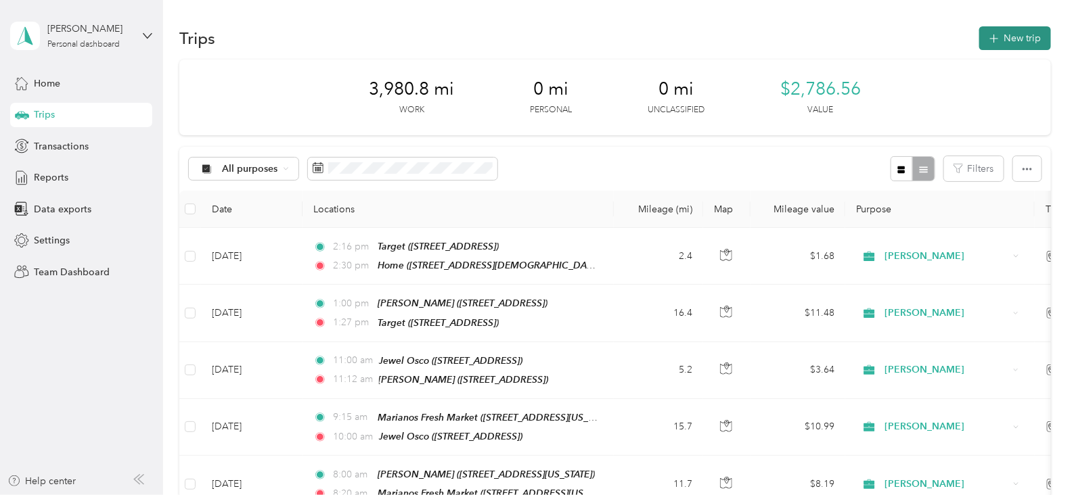
click at [1015, 35] on button "New trip" at bounding box center [1015, 38] width 72 height 24
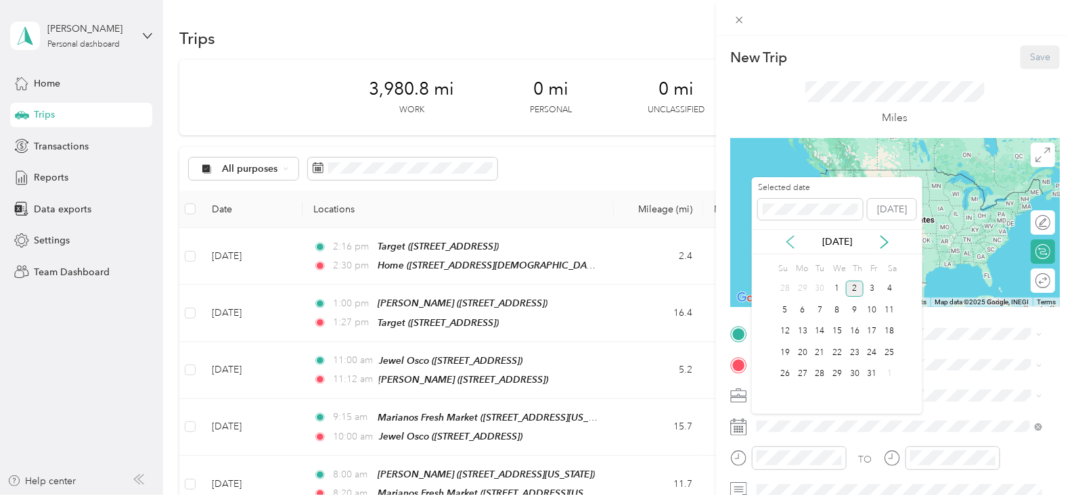
click at [793, 244] on icon at bounding box center [791, 243] width 14 height 14
click at [872, 349] on div "26" at bounding box center [873, 353] width 18 height 17
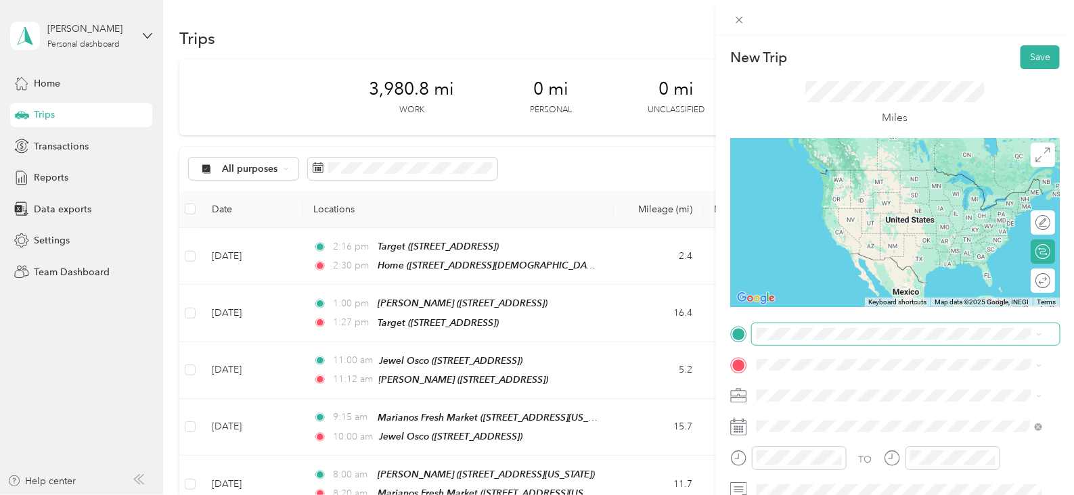
click at [823, 341] on span at bounding box center [906, 335] width 308 height 22
click at [826, 183] on span "[STREET_ADDRESS][DEMOGRAPHIC_DATA][US_STATE]" at bounding box center [902, 189] width 241 height 12
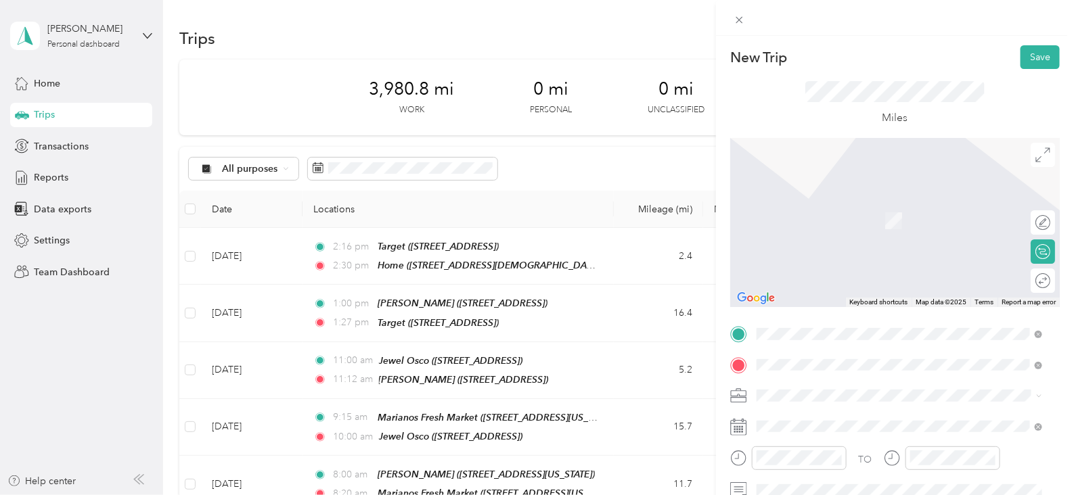
click at [842, 199] on strong "[PERSON_NAME]" at bounding box center [822, 205] width 80 height 12
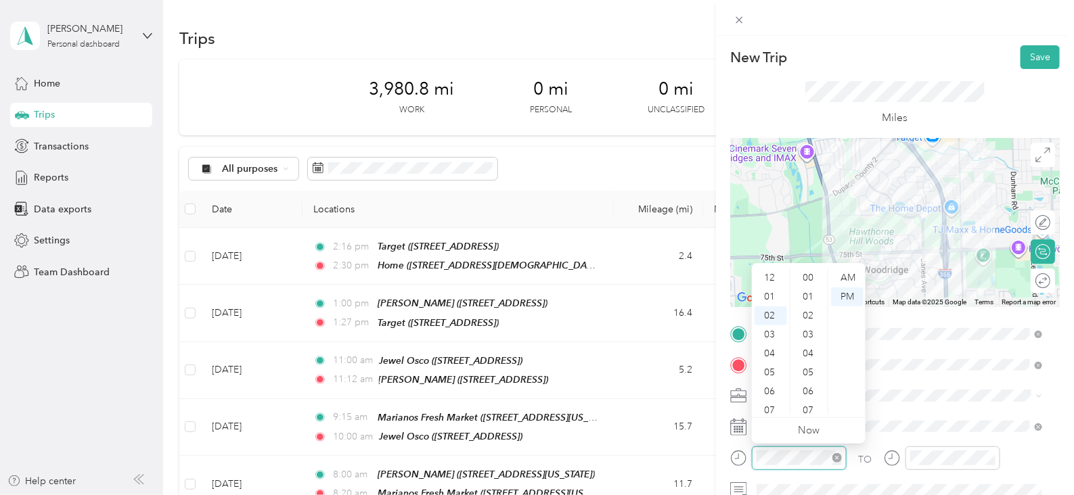
scroll to position [37, 0]
click at [772, 394] on div "08" at bounding box center [771, 392] width 32 height 19
click at [864, 275] on ul "AM PM" at bounding box center [847, 342] width 38 height 146
click at [855, 276] on div "AM" at bounding box center [847, 278] width 32 height 19
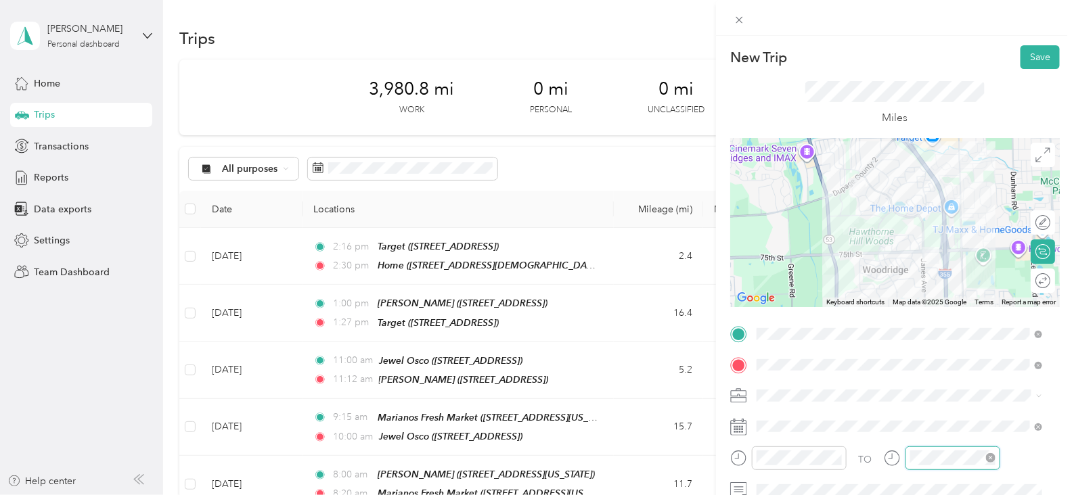
scroll to position [321, 0]
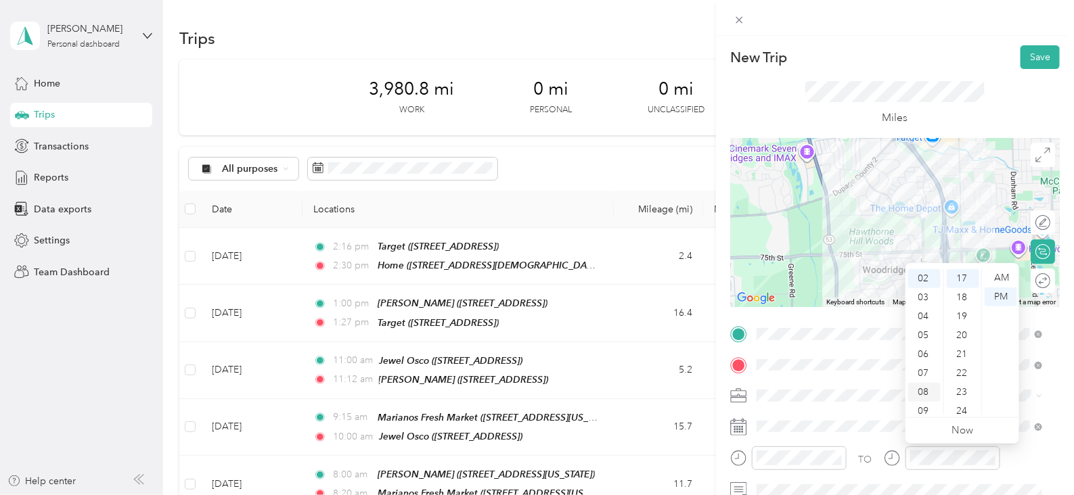
click at [920, 395] on div "08" at bounding box center [924, 392] width 32 height 19
click at [964, 410] on div "24" at bounding box center [963, 411] width 32 height 19
click at [1002, 279] on div "AM" at bounding box center [1001, 278] width 32 height 19
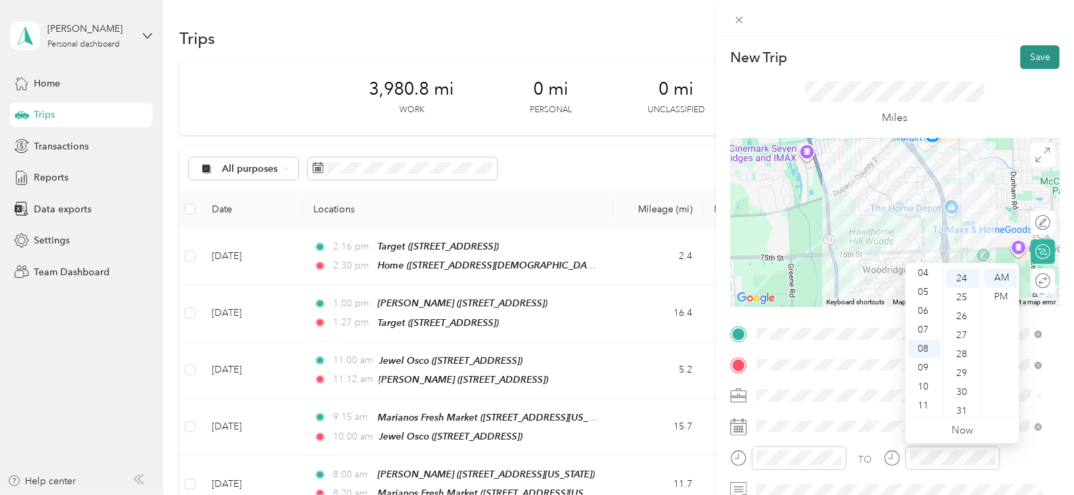
click at [1039, 65] on button "Save" at bounding box center [1040, 57] width 39 height 24
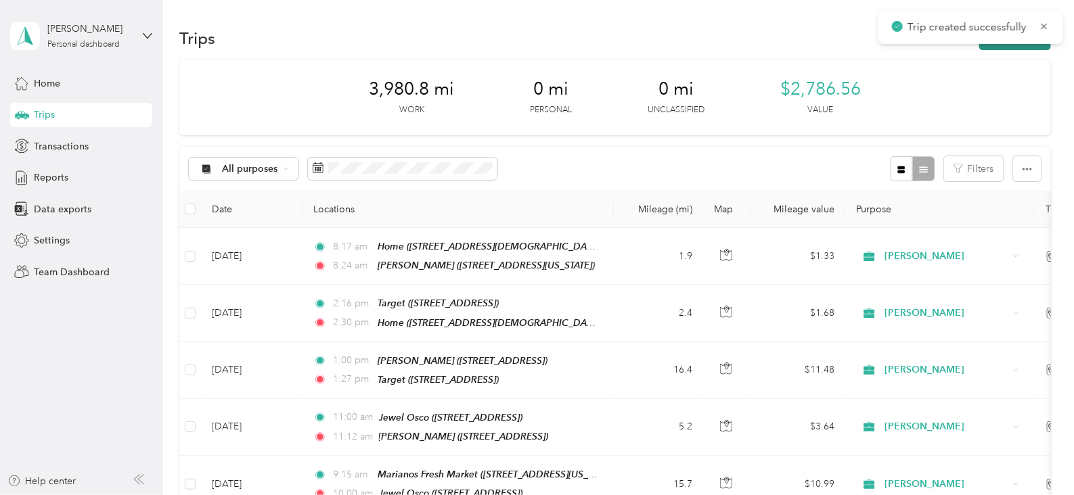
click at [988, 46] on button "New trip" at bounding box center [1015, 38] width 72 height 24
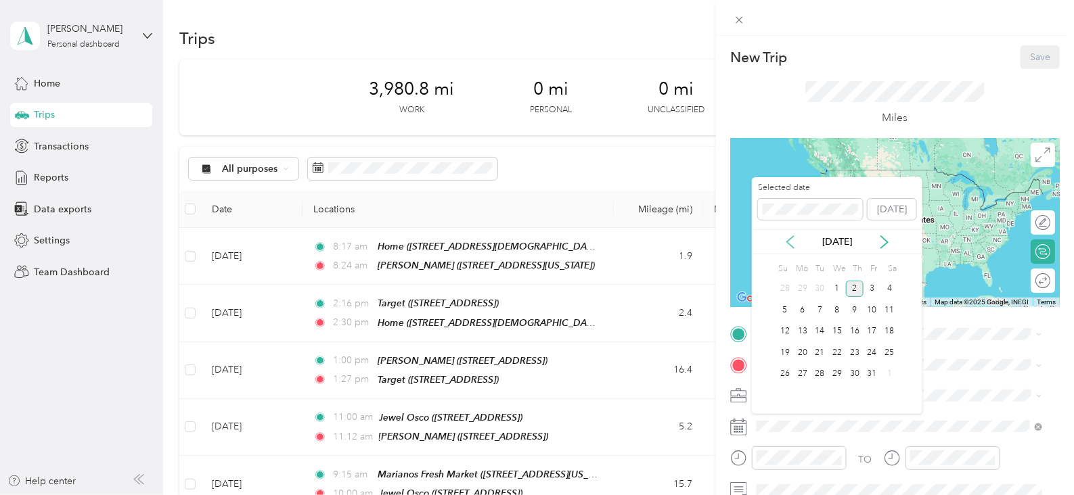
click at [792, 246] on icon at bounding box center [790, 242] width 7 height 12
click at [873, 351] on div "26" at bounding box center [873, 353] width 18 height 17
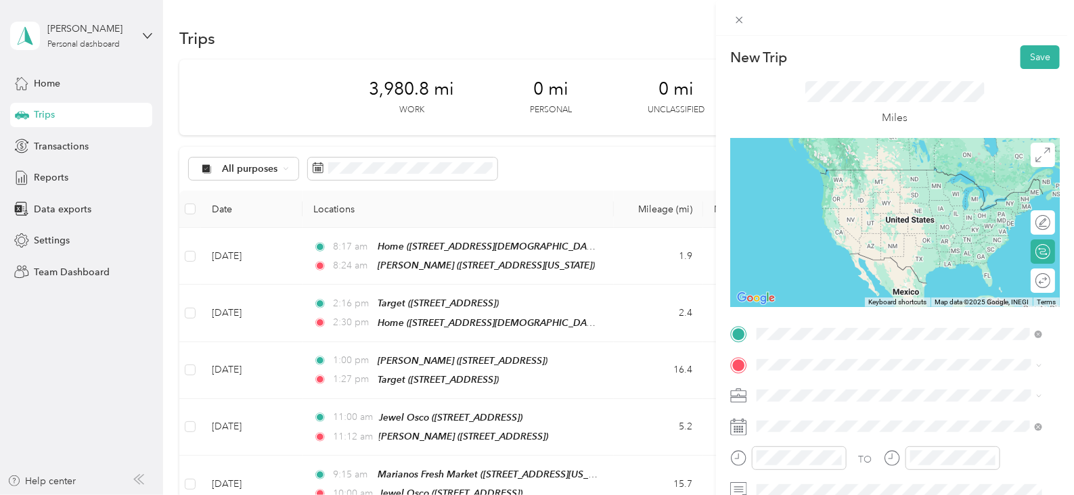
click at [823, 172] on strong "[PERSON_NAME]" at bounding box center [822, 174] width 80 height 12
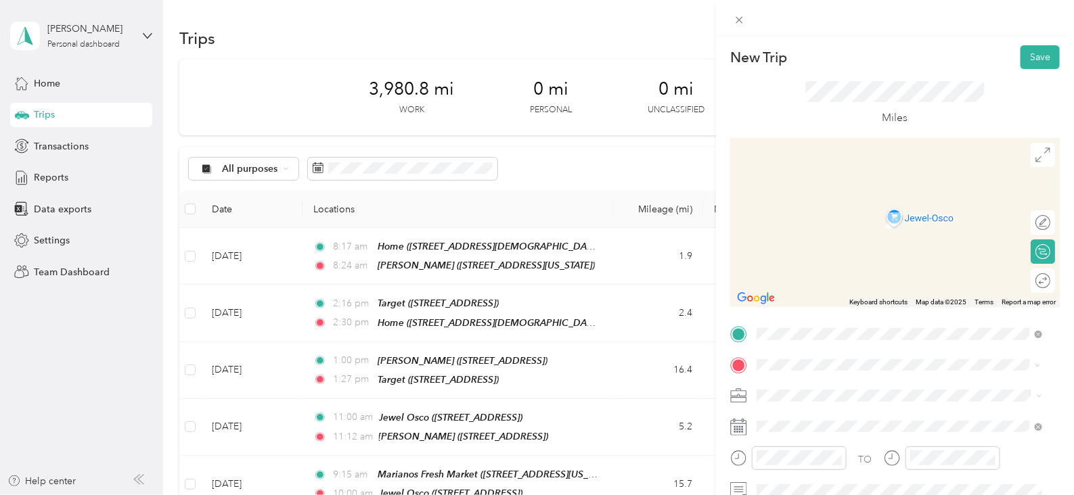
click at [906, 215] on div "TEAM Jewel Osco [STREET_ADDRESS]" at bounding box center [845, 214] width 127 height 33
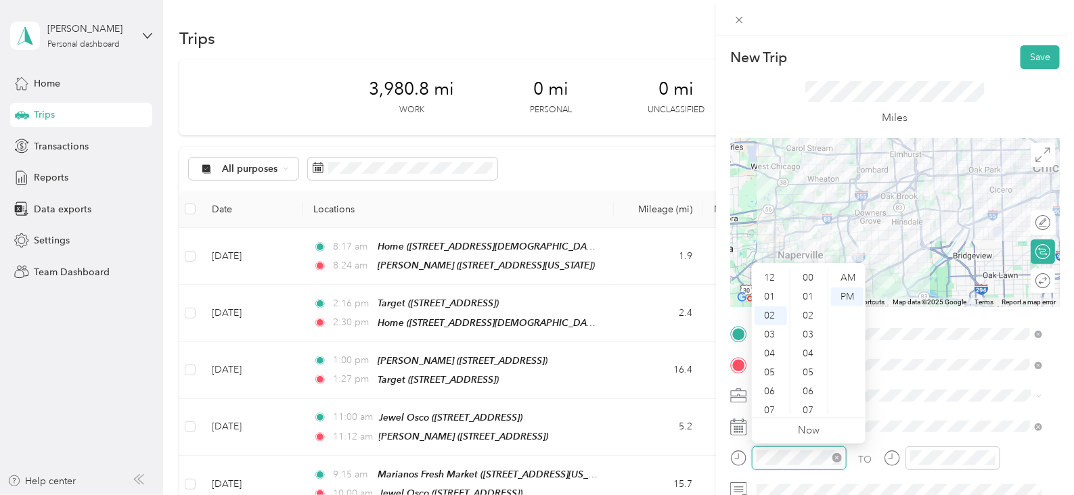
scroll to position [341, 0]
click at [768, 411] on div "09" at bounding box center [771, 411] width 32 height 19
click at [805, 273] on div "18" at bounding box center [809, 278] width 32 height 19
click at [851, 281] on div "AM" at bounding box center [847, 278] width 32 height 19
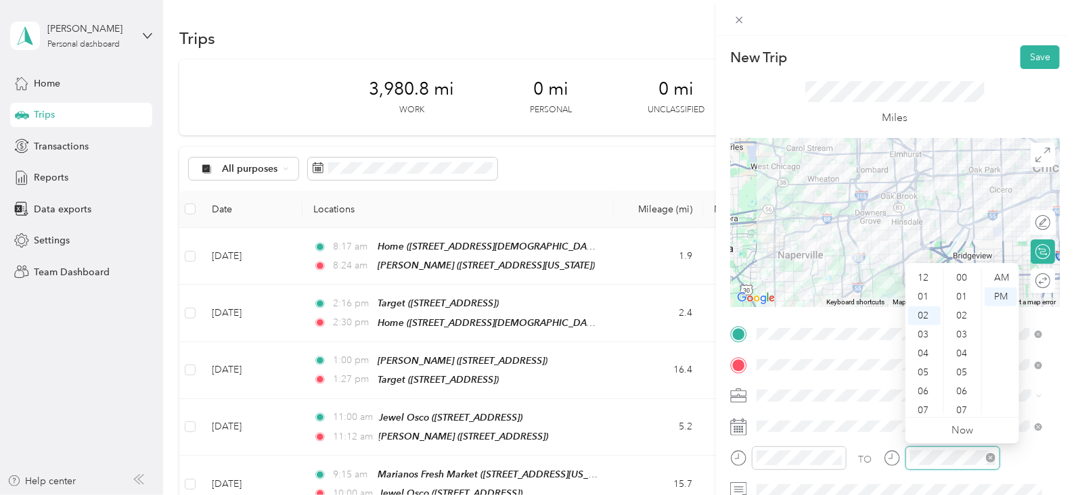
scroll to position [37, 0]
click at [925, 414] on div "09" at bounding box center [924, 411] width 32 height 19
click at [964, 403] on div "38" at bounding box center [963, 401] width 32 height 19
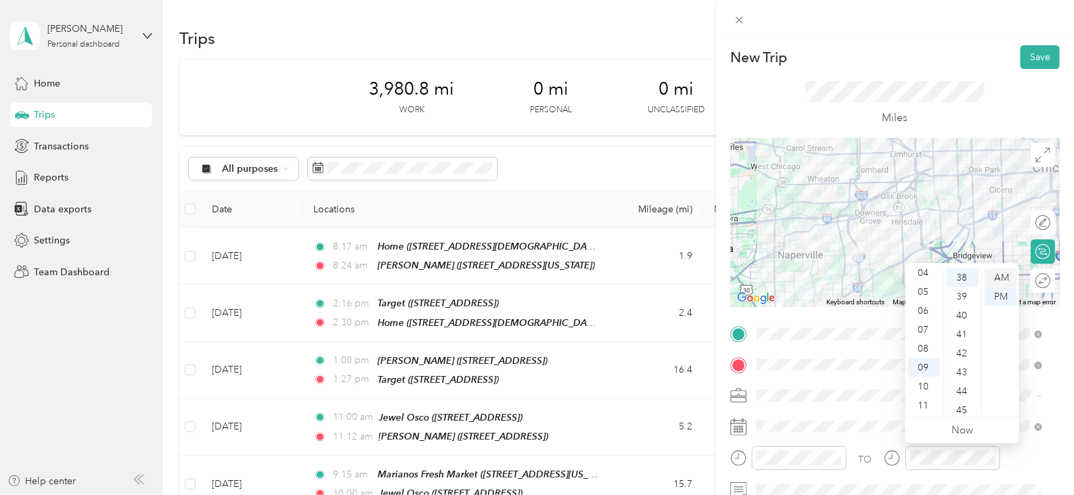
click at [995, 273] on div "AM" at bounding box center [1001, 278] width 32 height 19
click at [965, 407] on div "45" at bounding box center [963, 410] width 32 height 19
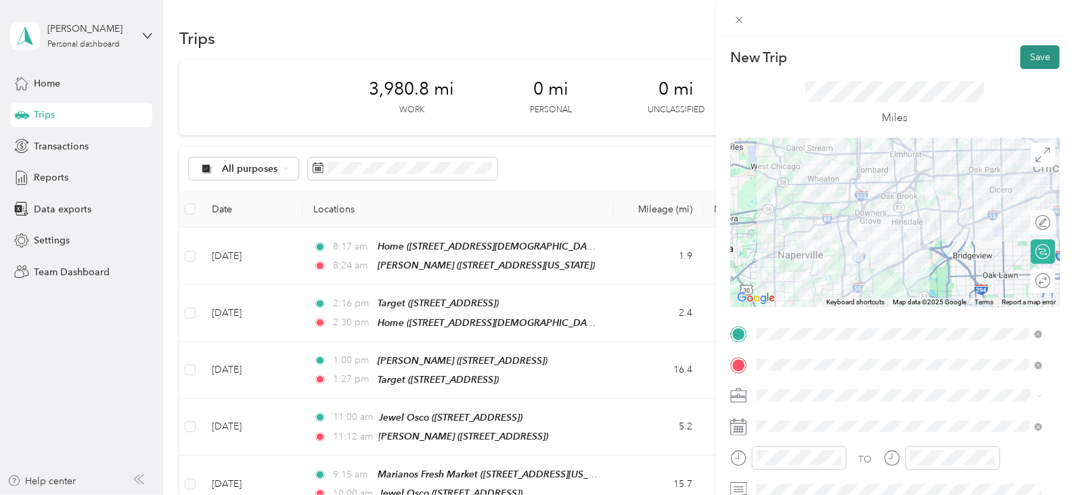
drag, startPoint x: 1043, startPoint y: 59, endPoint x: 1037, endPoint y: 66, distance: 9.1
click at [1042, 59] on button "Save" at bounding box center [1040, 57] width 39 height 24
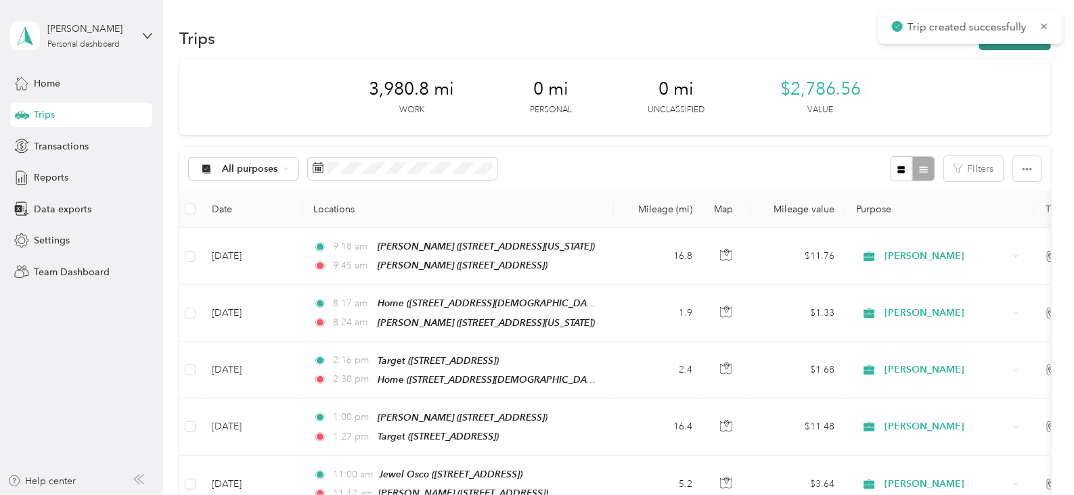
click at [998, 44] on button "New trip" at bounding box center [1015, 38] width 72 height 24
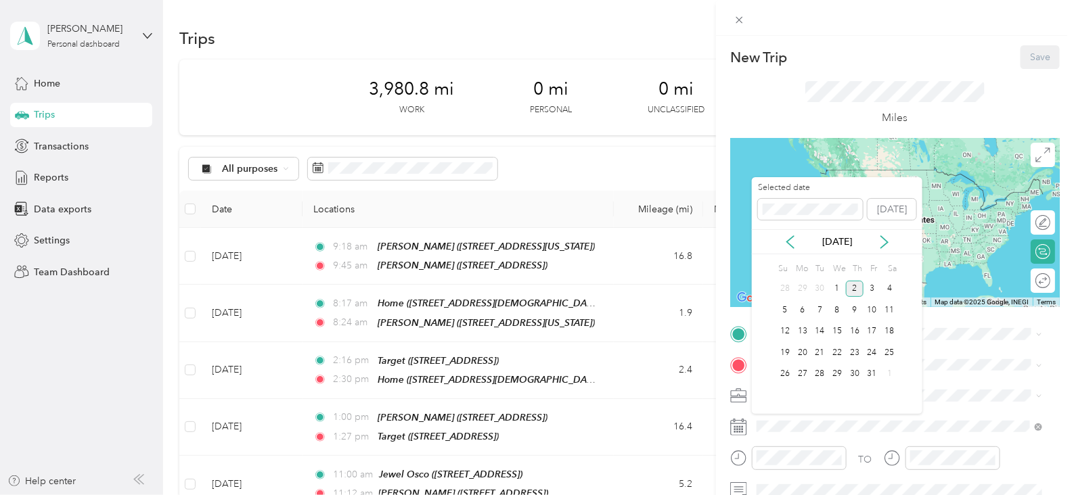
click at [795, 250] on div "[DATE]" at bounding box center [837, 241] width 171 height 25
click at [788, 243] on icon at bounding box center [790, 242] width 7 height 12
click at [876, 355] on div "26" at bounding box center [873, 353] width 18 height 17
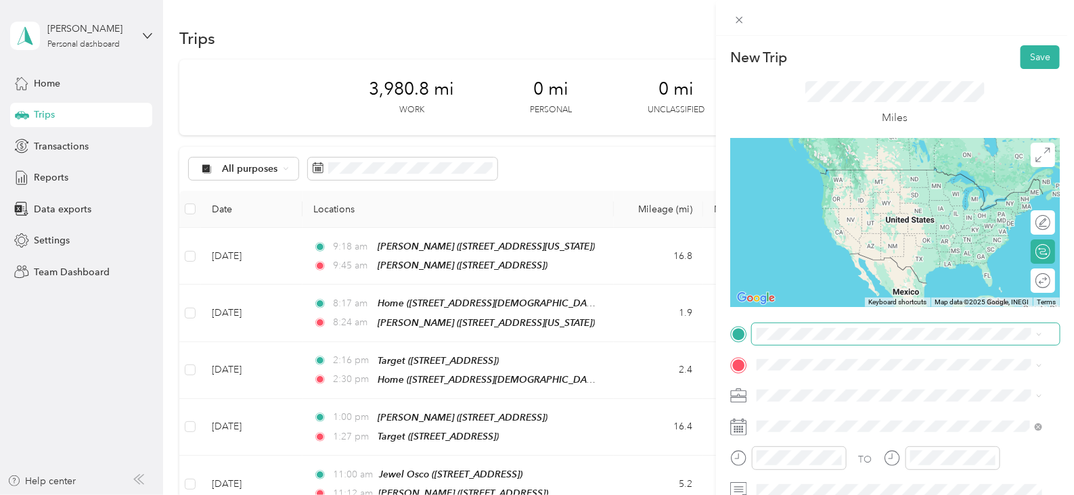
click at [841, 340] on span at bounding box center [906, 335] width 308 height 22
click at [835, 188] on span "[STREET_ADDRESS]" at bounding box center [825, 194] width 86 height 12
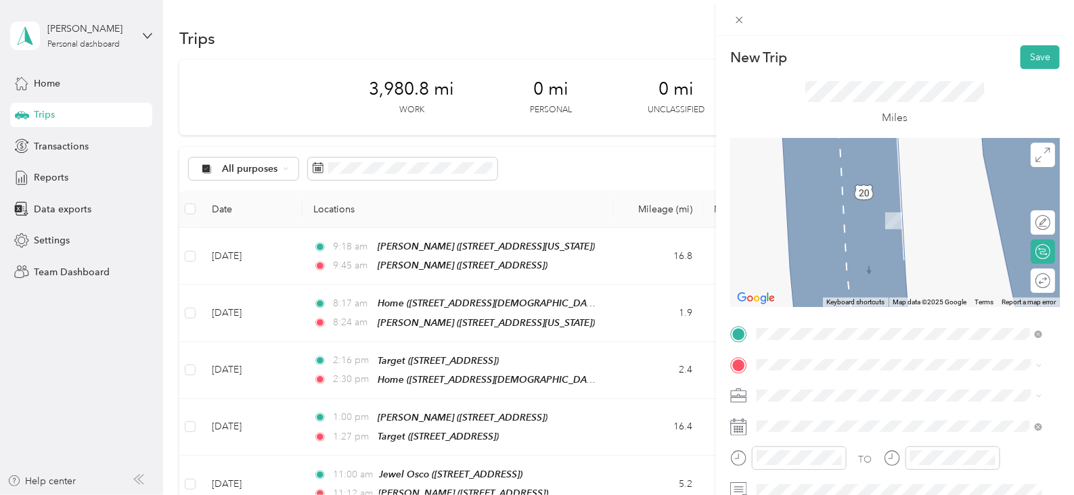
click at [858, 225] on span "[STREET_ADDRESS]" at bounding box center [825, 223] width 86 height 12
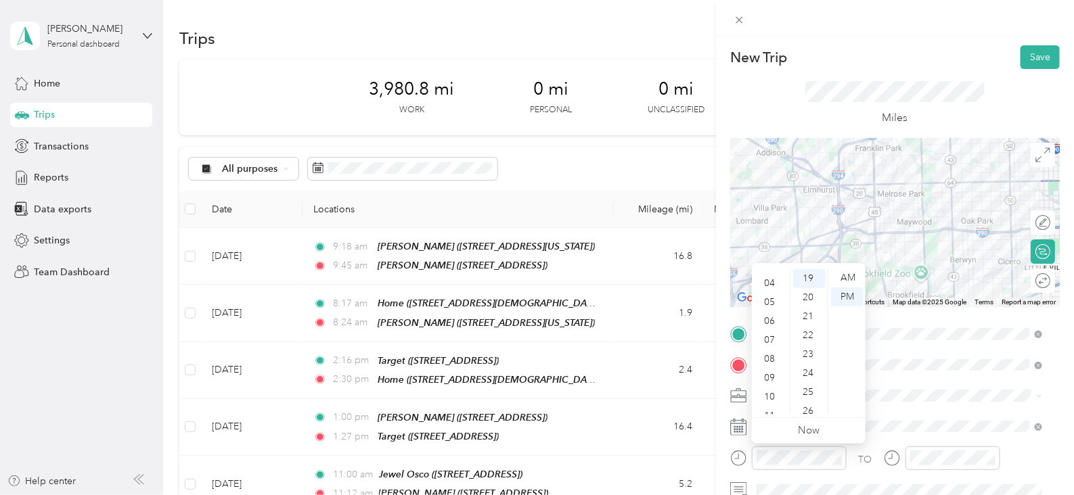
scroll to position [81, 0]
click at [774, 384] on div "10" at bounding box center [771, 387] width 32 height 19
click at [800, 277] on div "00" at bounding box center [809, 278] width 32 height 19
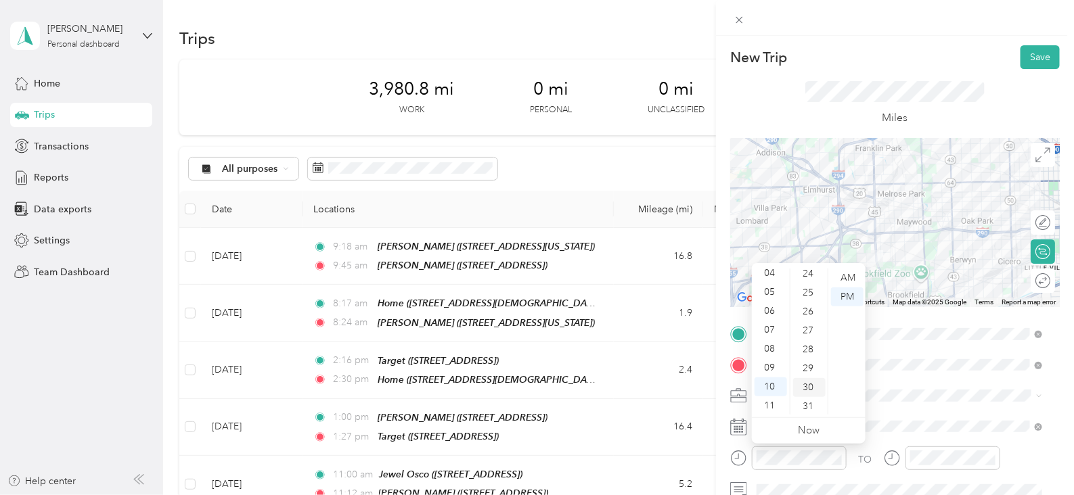
click at [807, 389] on div "30" at bounding box center [809, 387] width 32 height 19
click at [847, 273] on div "AM" at bounding box center [847, 278] width 32 height 19
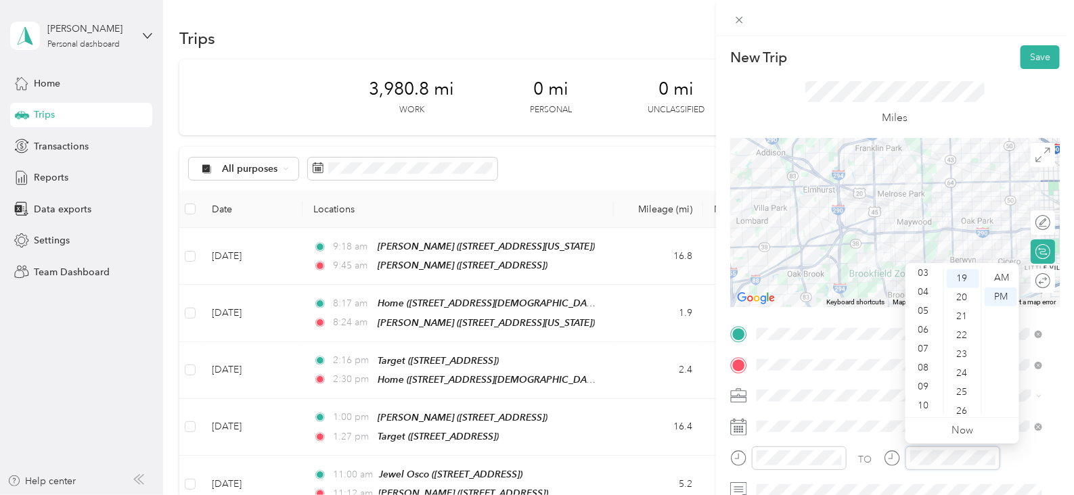
scroll to position [81, 0]
click at [925, 402] on div "11" at bounding box center [924, 406] width 32 height 19
click at [964, 367] on div "05" at bounding box center [963, 372] width 32 height 19
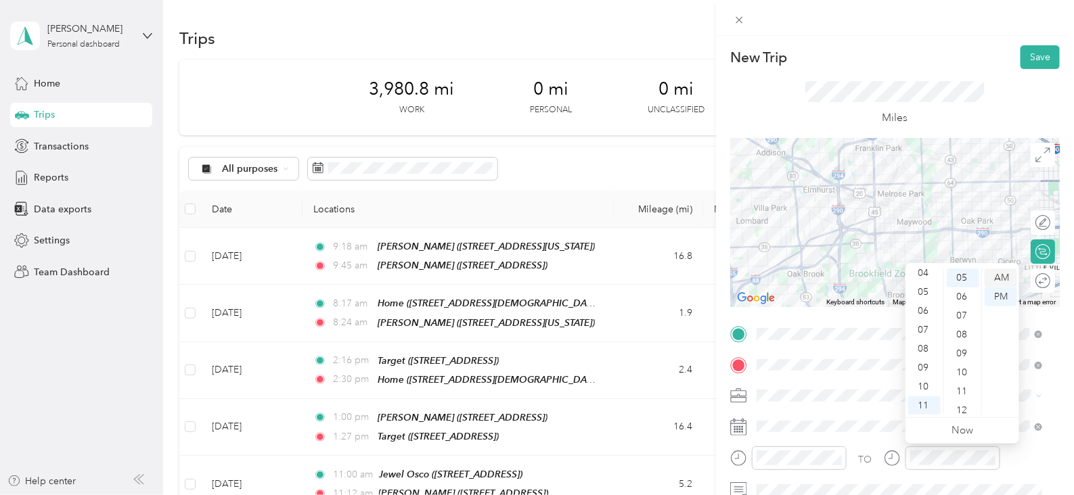
click at [1008, 280] on div "AM" at bounding box center [1001, 278] width 32 height 19
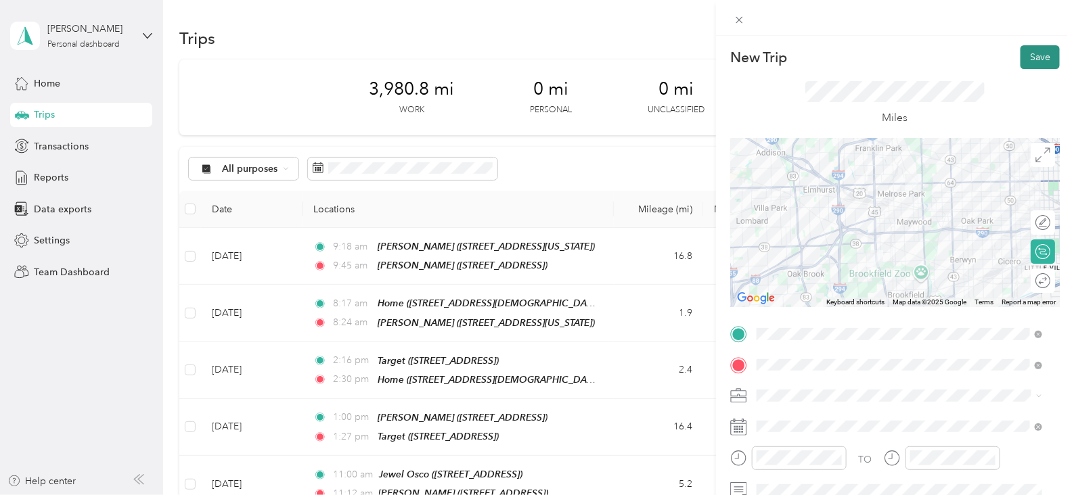
click at [1023, 53] on button "Save" at bounding box center [1040, 57] width 39 height 24
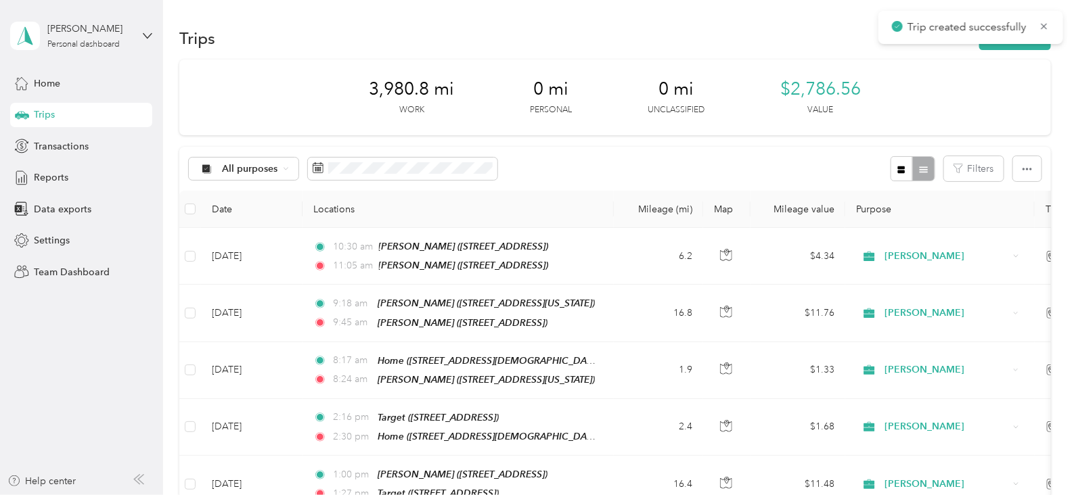
click at [1027, 49] on div "Trips New trip" at bounding box center [615, 38] width 872 height 28
click at [1018, 39] on button "New trip" at bounding box center [1015, 38] width 72 height 24
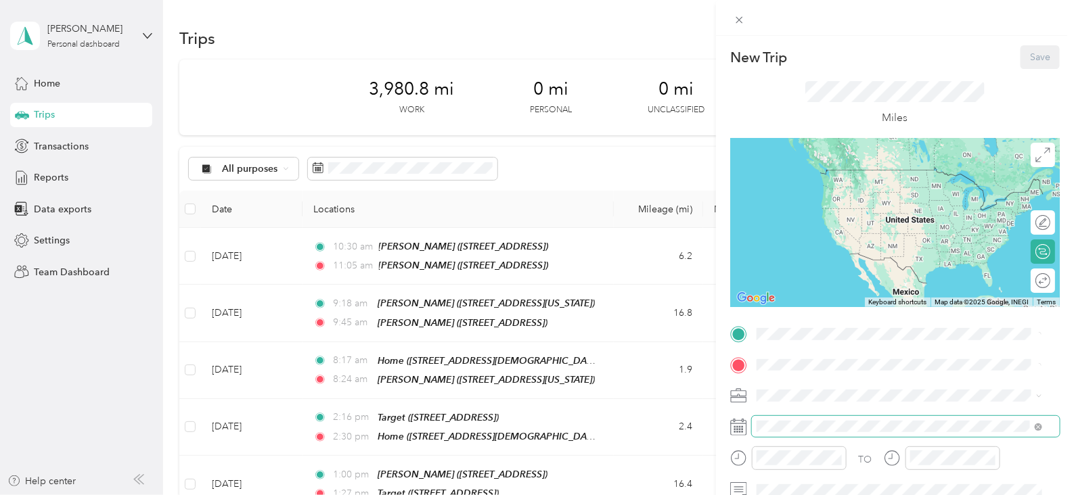
click at [801, 432] on span at bounding box center [906, 427] width 308 height 22
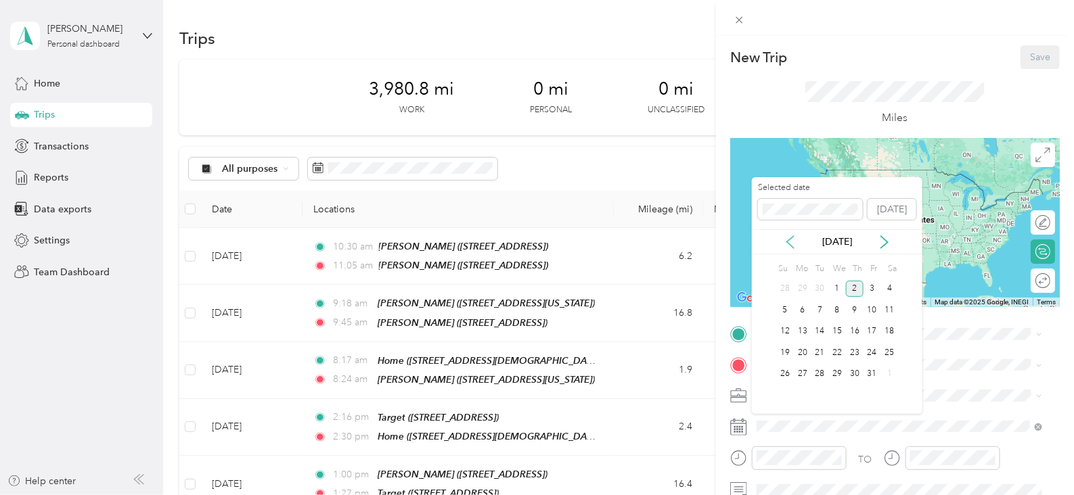
click at [789, 238] on icon at bounding box center [790, 242] width 7 height 12
click at [876, 350] on div "26" at bounding box center [873, 353] width 18 height 17
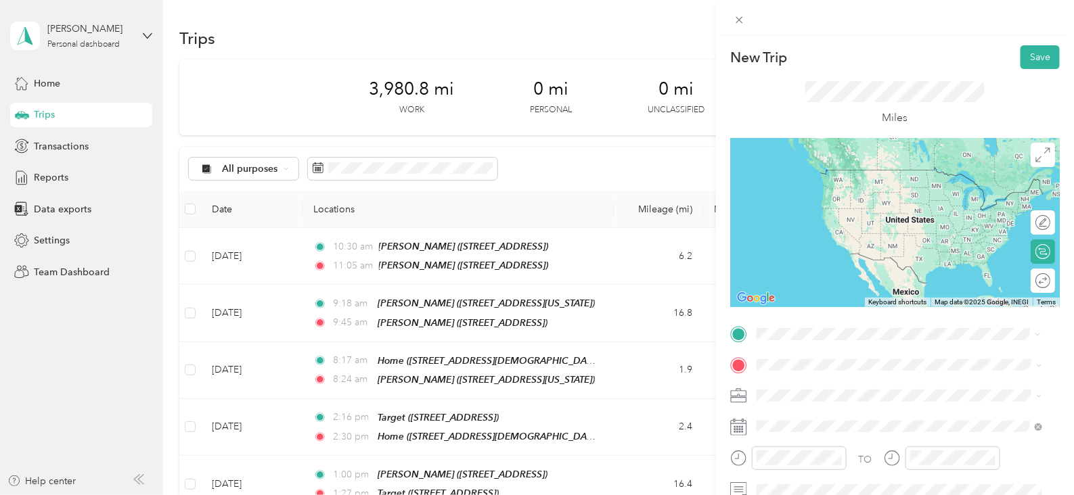
click at [826, 191] on span "[STREET_ADDRESS]" at bounding box center [825, 194] width 86 height 12
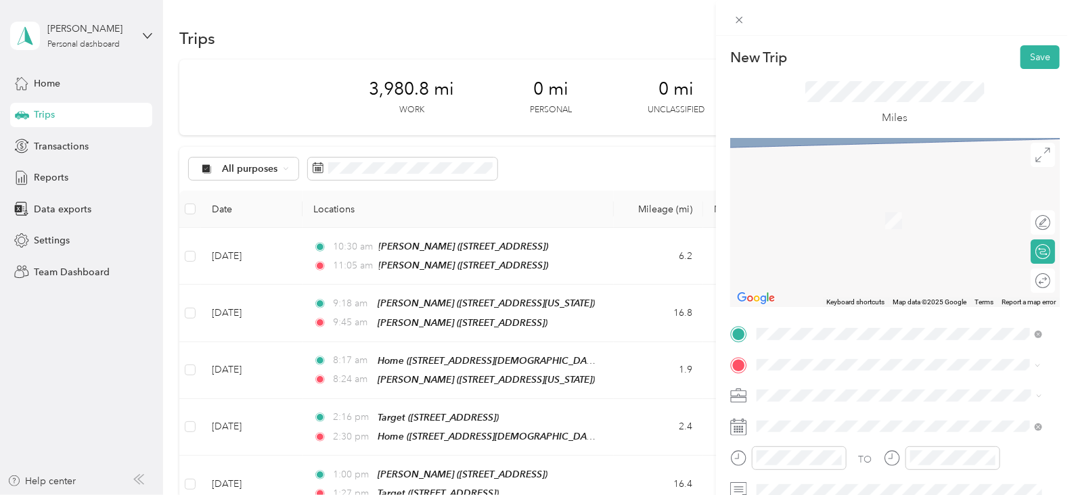
click at [841, 215] on div "TEAM [PERSON_NAME] [STREET_ADDRESS]" at bounding box center [845, 215] width 127 height 33
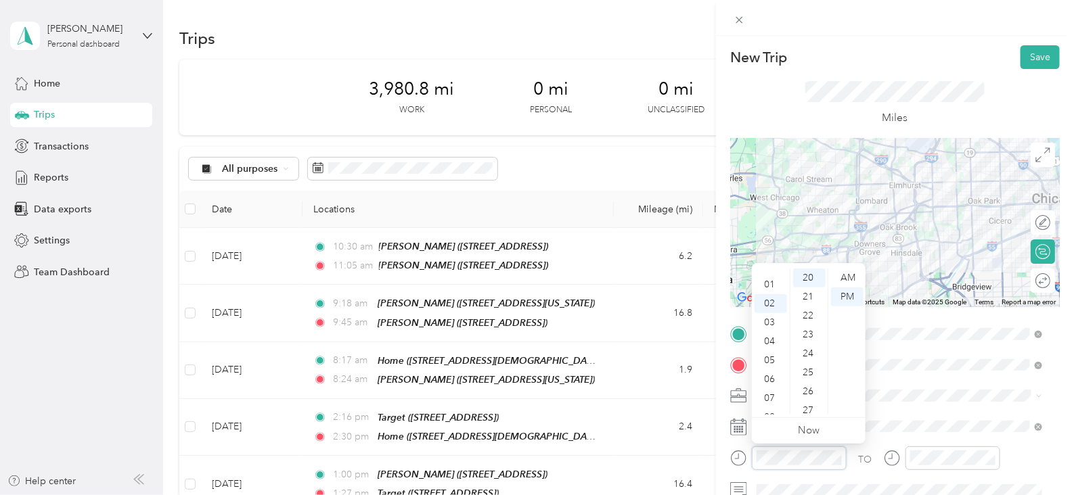
scroll to position [0, 0]
click at [774, 274] on div "12" at bounding box center [771, 278] width 32 height 19
click at [808, 280] on div "00" at bounding box center [809, 278] width 32 height 19
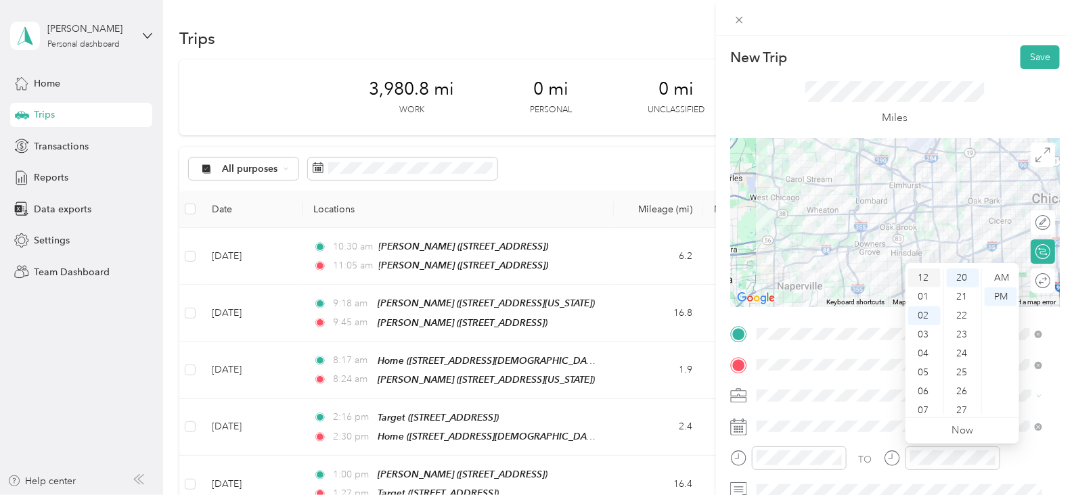
click at [927, 276] on div "12" at bounding box center [924, 278] width 32 height 19
click at [962, 374] on div "35" at bounding box center [963, 377] width 32 height 19
click at [1021, 55] on button "Save" at bounding box center [1040, 57] width 39 height 24
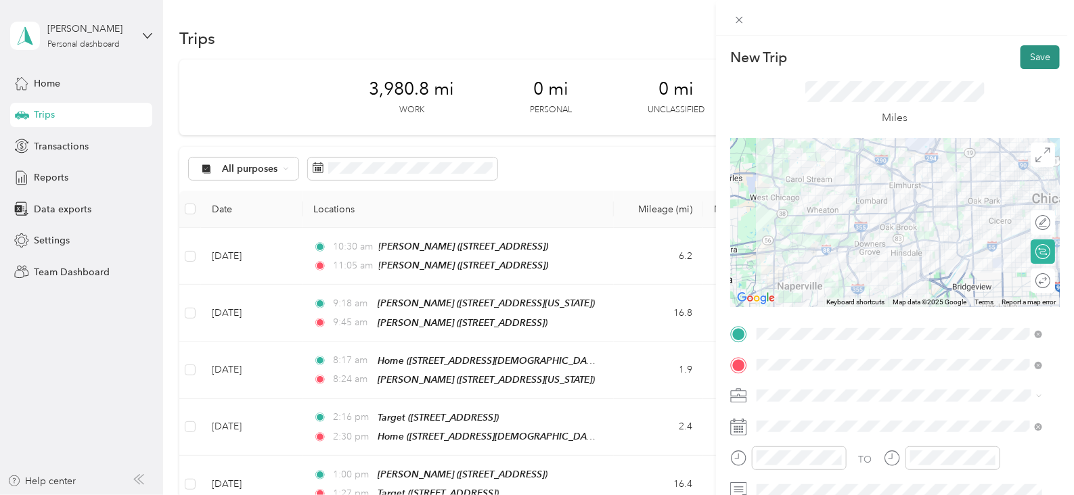
click at [1037, 55] on button "Save" at bounding box center [1040, 57] width 39 height 24
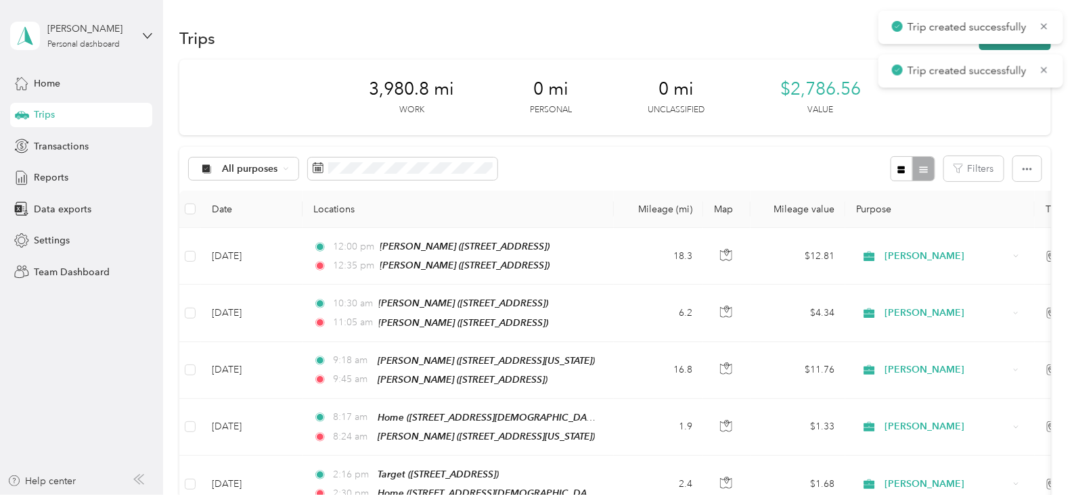
click at [990, 46] on button "New trip" at bounding box center [1015, 38] width 72 height 24
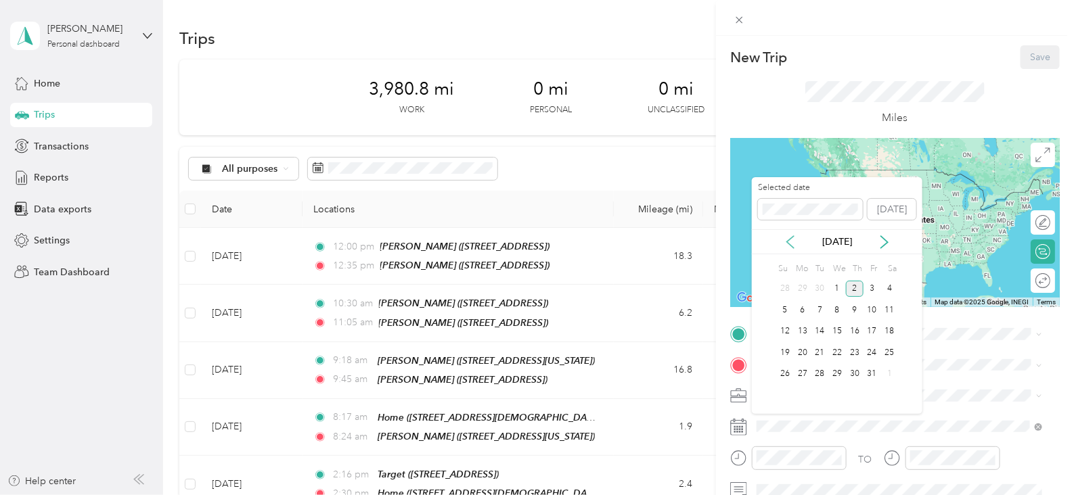
click at [789, 242] on icon at bounding box center [791, 243] width 14 height 14
click at [877, 355] on div "26" at bounding box center [873, 353] width 18 height 17
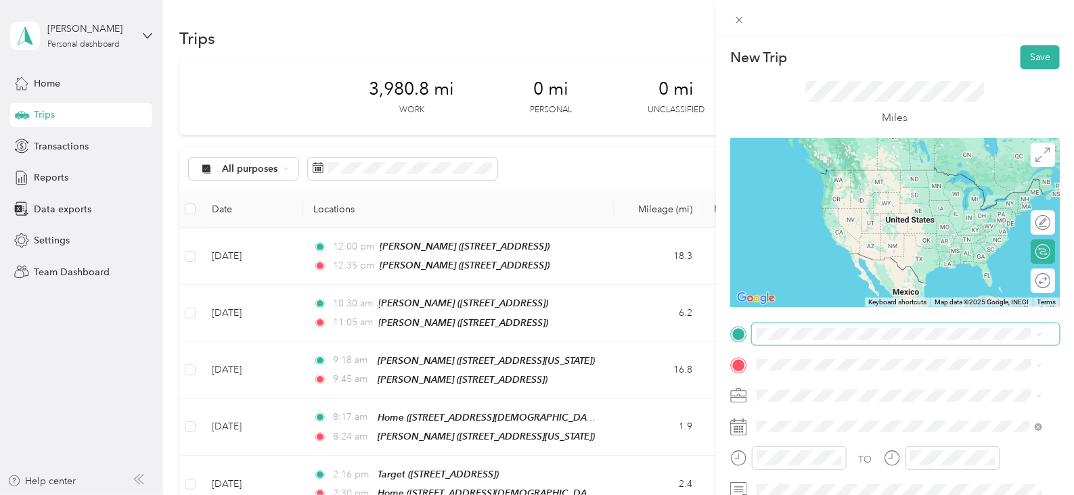
click at [812, 343] on span at bounding box center [906, 335] width 308 height 22
click at [853, 190] on span "[STREET_ADDRESS]" at bounding box center [825, 194] width 86 height 12
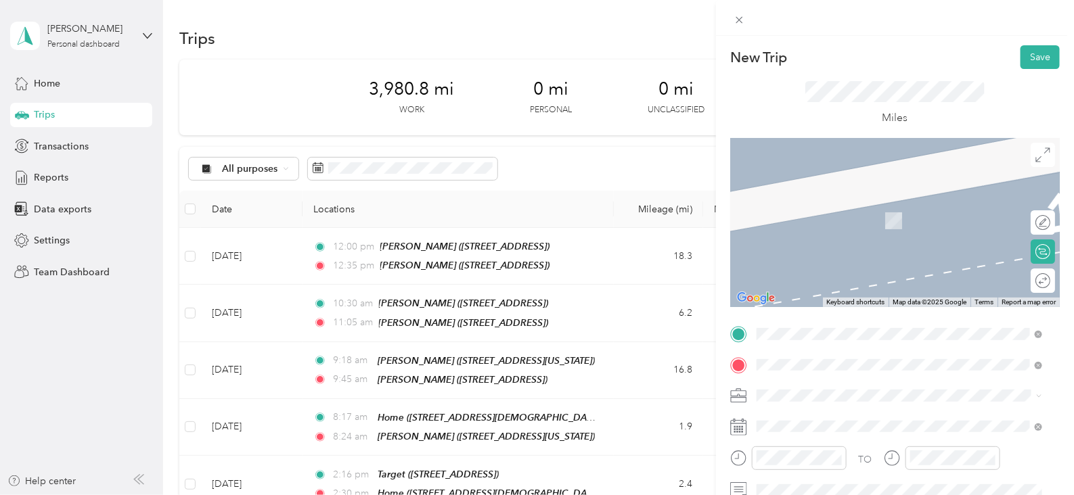
click at [799, 213] on div "Home [STREET_ADDRESS][DEMOGRAPHIC_DATA][US_STATE]" at bounding box center [902, 213] width 241 height 28
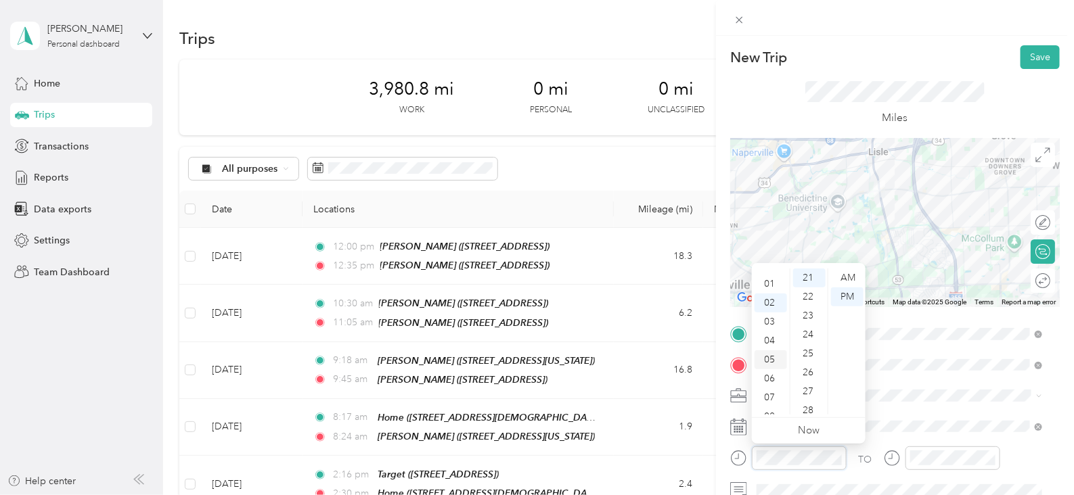
scroll to position [0, 0]
click at [774, 294] on div "01" at bounding box center [771, 297] width 32 height 19
click at [809, 335] on div "24" at bounding box center [809, 335] width 32 height 19
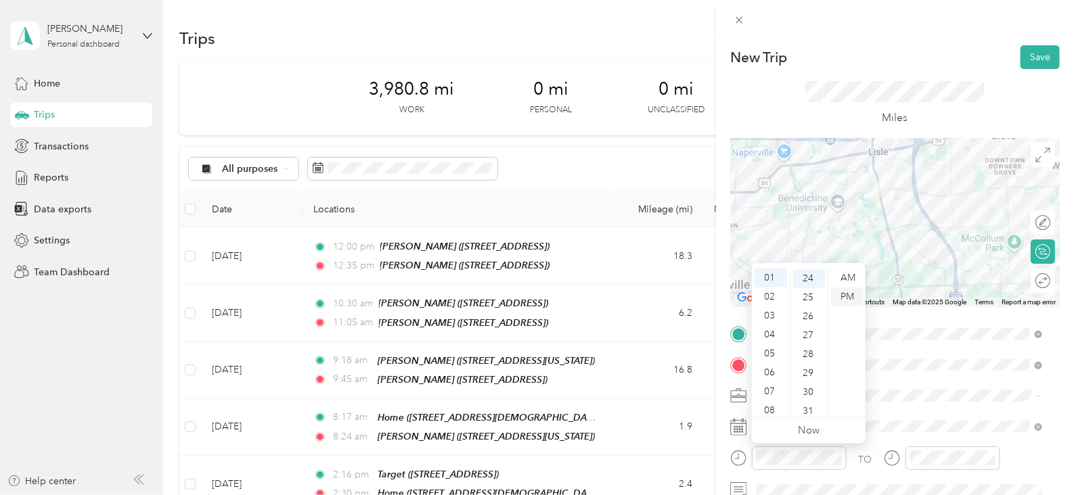
drag, startPoint x: 847, startPoint y: 274, endPoint x: 851, endPoint y: 304, distance: 30.1
click at [847, 274] on div "AM" at bounding box center [847, 278] width 32 height 19
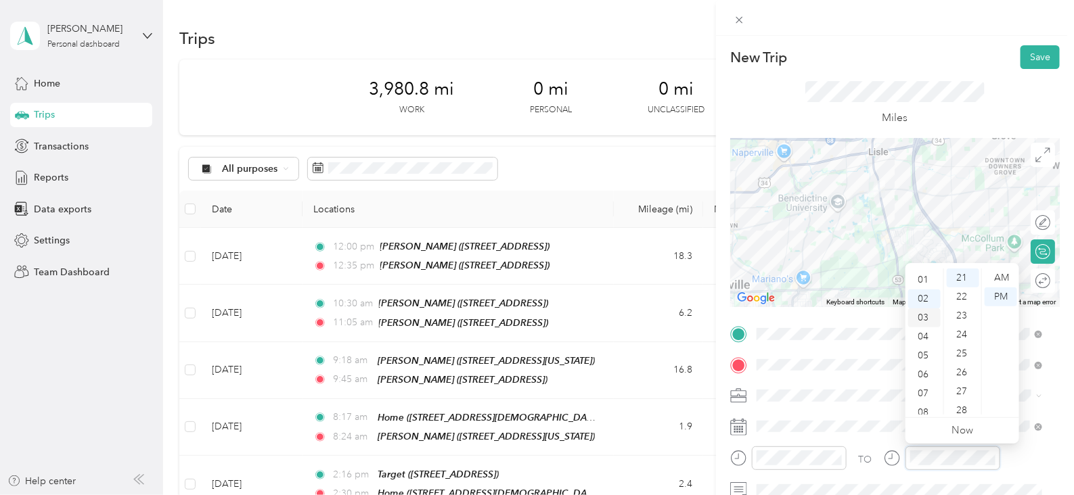
scroll to position [0, 0]
click at [927, 301] on div "01" at bounding box center [924, 297] width 32 height 19
click at [964, 322] on div "30" at bounding box center [963, 320] width 32 height 19
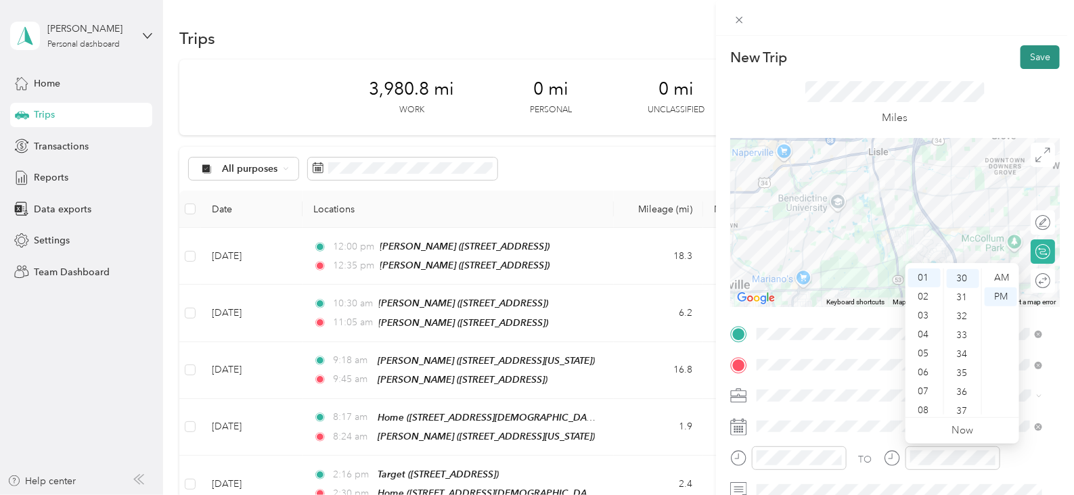
click at [1031, 64] on button "Save" at bounding box center [1040, 57] width 39 height 24
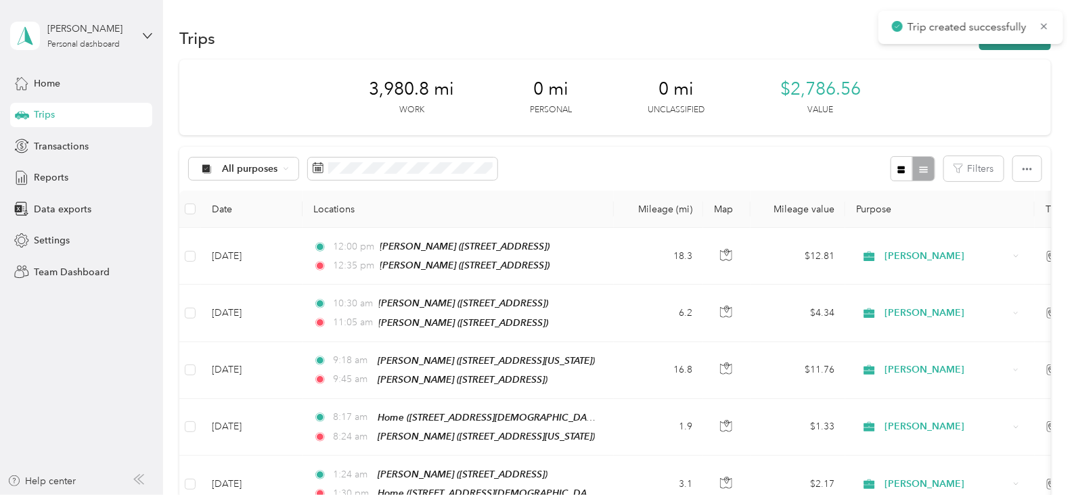
click at [987, 47] on button "New trip" at bounding box center [1015, 38] width 72 height 24
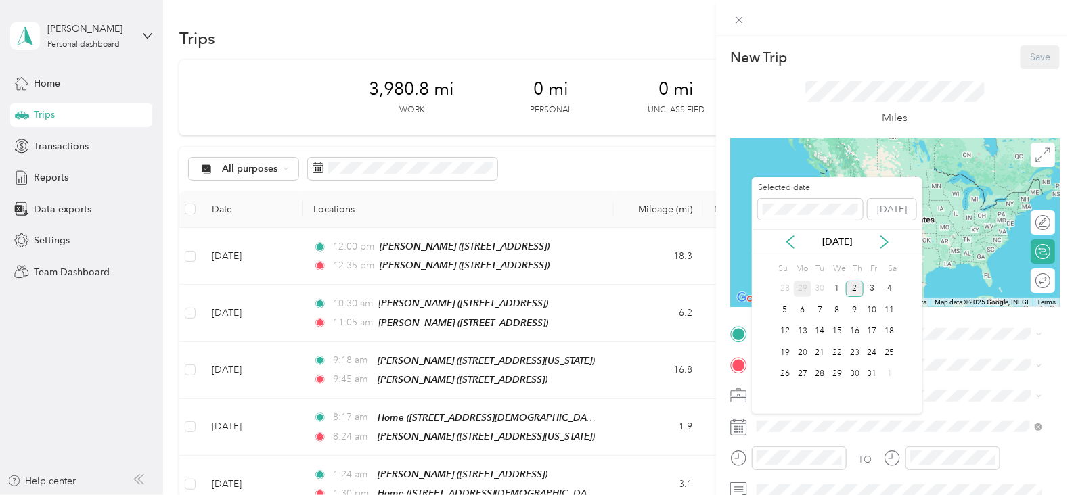
click at [797, 292] on div "29" at bounding box center [803, 289] width 18 height 17
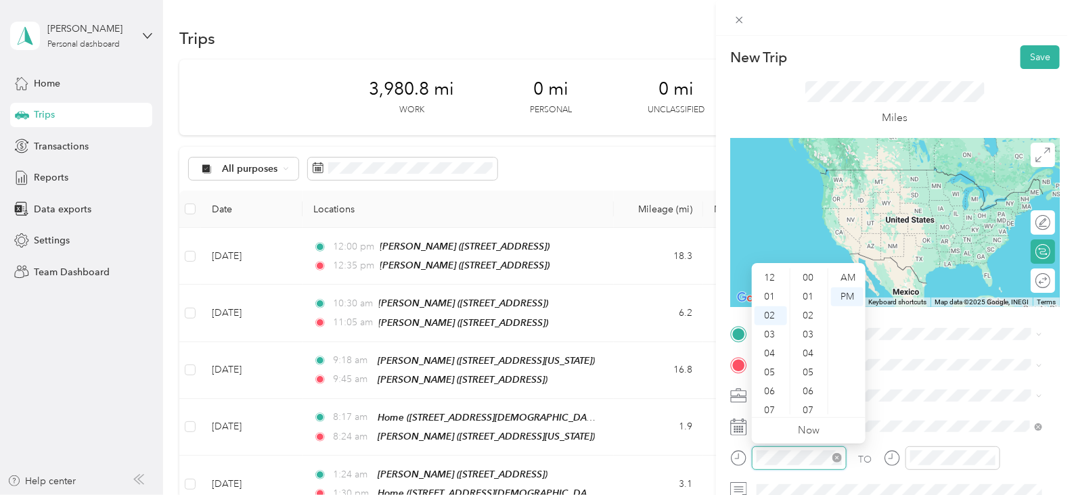
scroll to position [398, 0]
click at [772, 338] on div "05" at bounding box center [771, 335] width 32 height 19
drag, startPoint x: 810, startPoint y: 314, endPoint x: 786, endPoint y: 319, distance: 25.0
click at [810, 313] on div "50" at bounding box center [809, 315] width 32 height 19
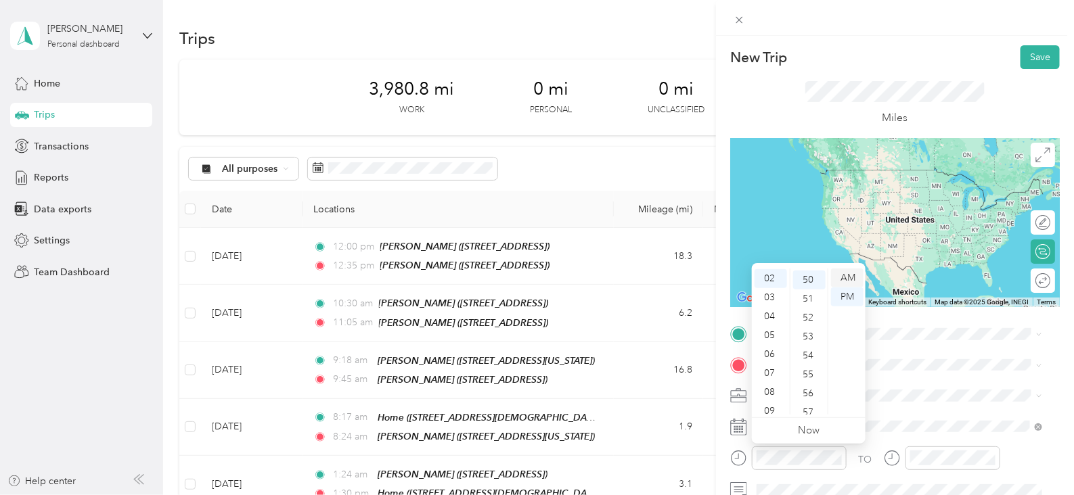
scroll to position [948, 0]
click at [845, 270] on div "AM" at bounding box center [847, 278] width 32 height 19
click at [852, 272] on div "AM" at bounding box center [847, 278] width 32 height 19
click at [778, 334] on div "05" at bounding box center [771, 335] width 32 height 19
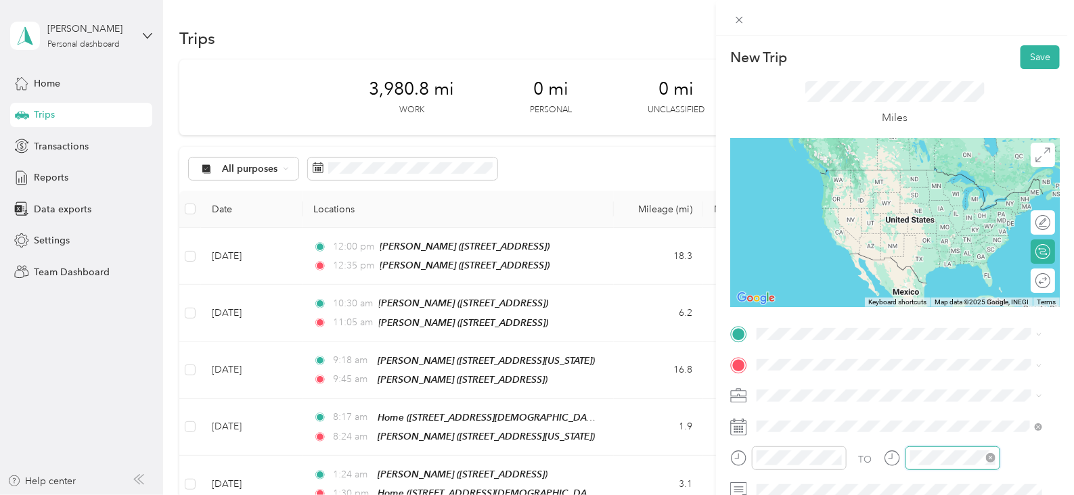
scroll to position [398, 0]
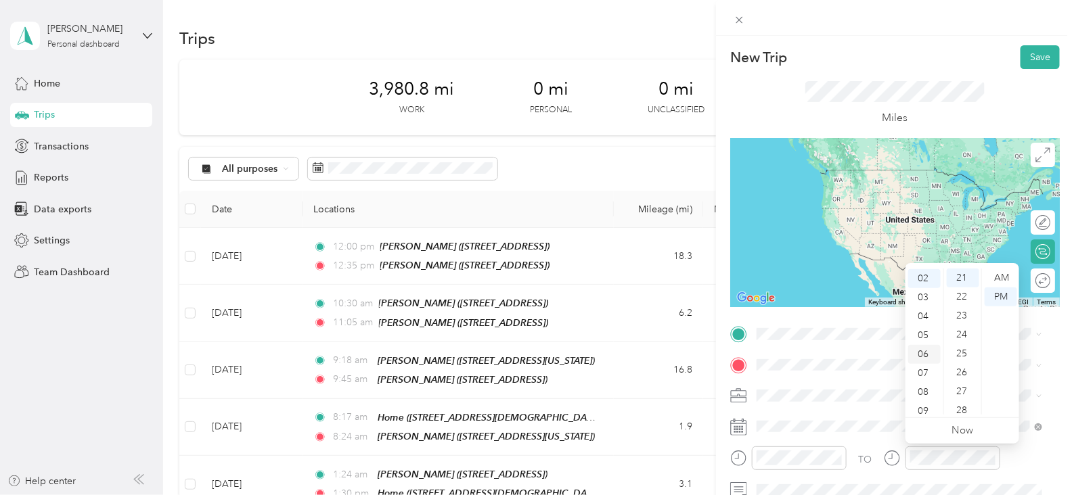
click at [919, 351] on div "06" at bounding box center [924, 354] width 32 height 19
click at [962, 276] on div "00" at bounding box center [963, 278] width 32 height 19
click at [998, 272] on div "AM" at bounding box center [1001, 278] width 32 height 19
click at [879, 340] on span at bounding box center [906, 335] width 308 height 22
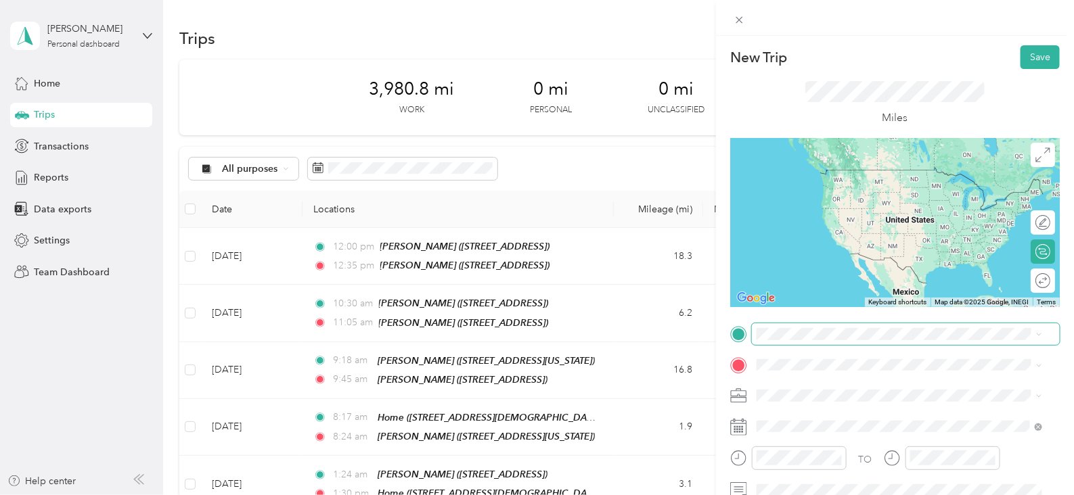
click at [859, 340] on span at bounding box center [906, 335] width 308 height 22
drag, startPoint x: 826, startPoint y: 176, endPoint x: 826, endPoint y: 216, distance: 39.9
click at [826, 177] on div "Home [STREET_ADDRESS][DEMOGRAPHIC_DATA][US_STATE]" at bounding box center [902, 182] width 241 height 28
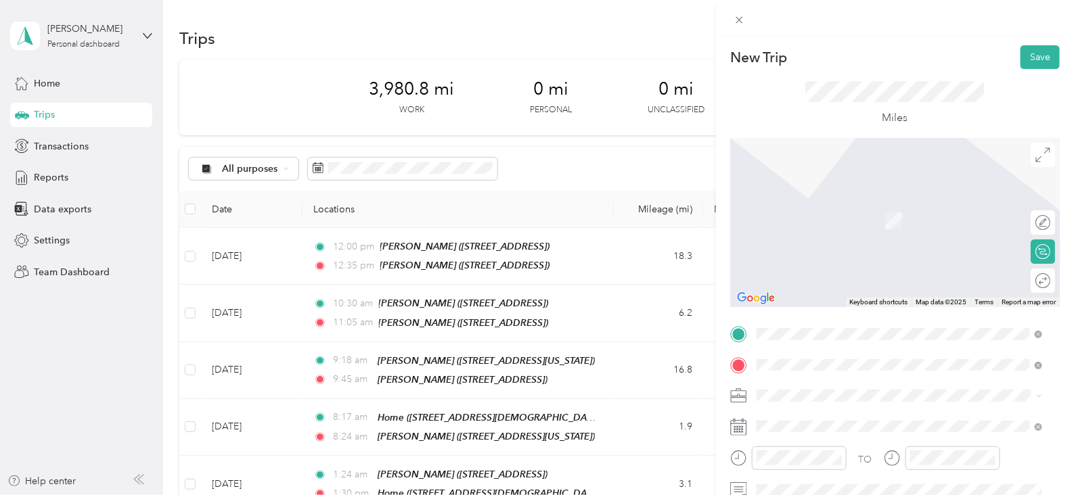
click at [825, 224] on span "[STREET_ADDRESS]" at bounding box center [825, 225] width 86 height 12
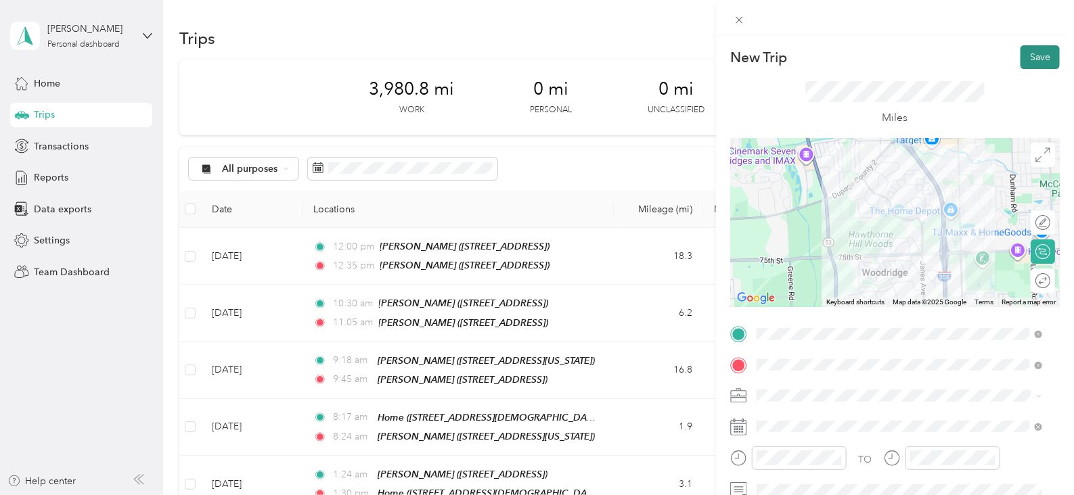
click at [1034, 56] on button "Save" at bounding box center [1040, 57] width 39 height 24
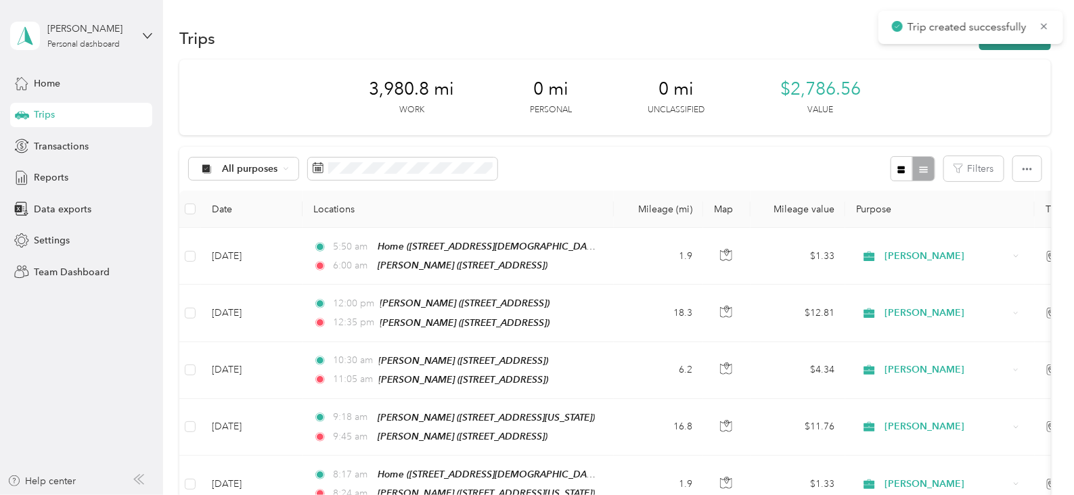
click at [981, 45] on button "New trip" at bounding box center [1015, 38] width 72 height 24
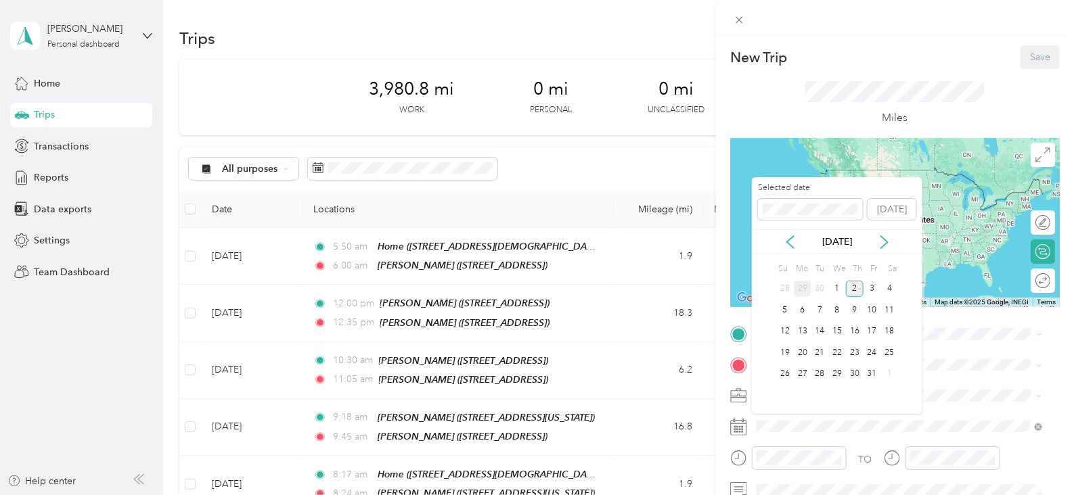
click at [798, 283] on div "29" at bounding box center [803, 289] width 18 height 17
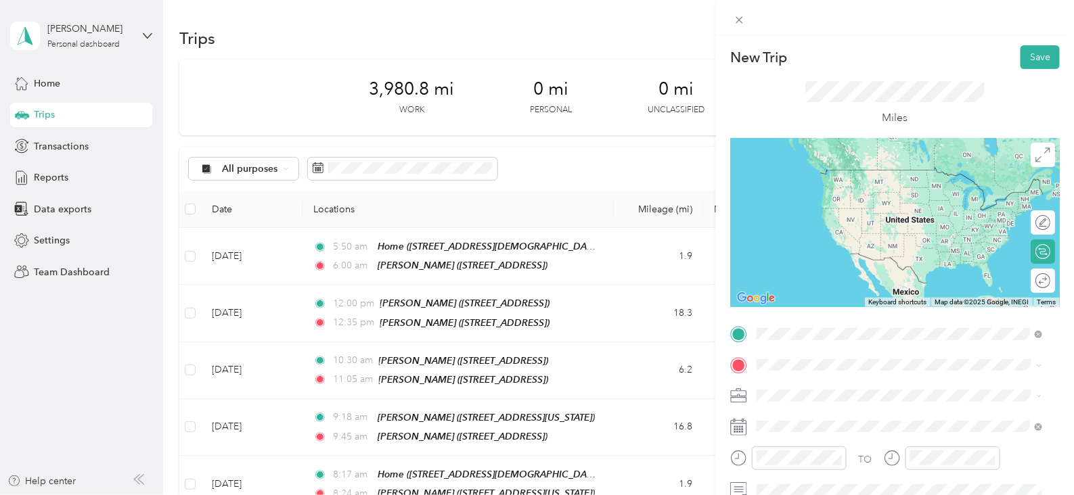
click at [832, 187] on div "TEAM Jewel Osco [STREET_ADDRESS]" at bounding box center [845, 184] width 127 height 33
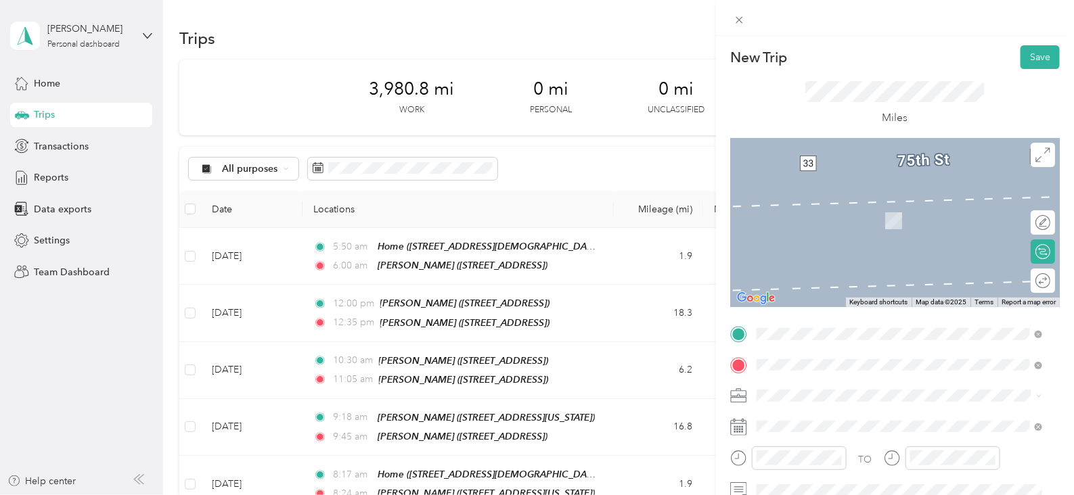
click at [868, 221] on span "[STREET_ADDRESS]" at bounding box center [825, 225] width 86 height 12
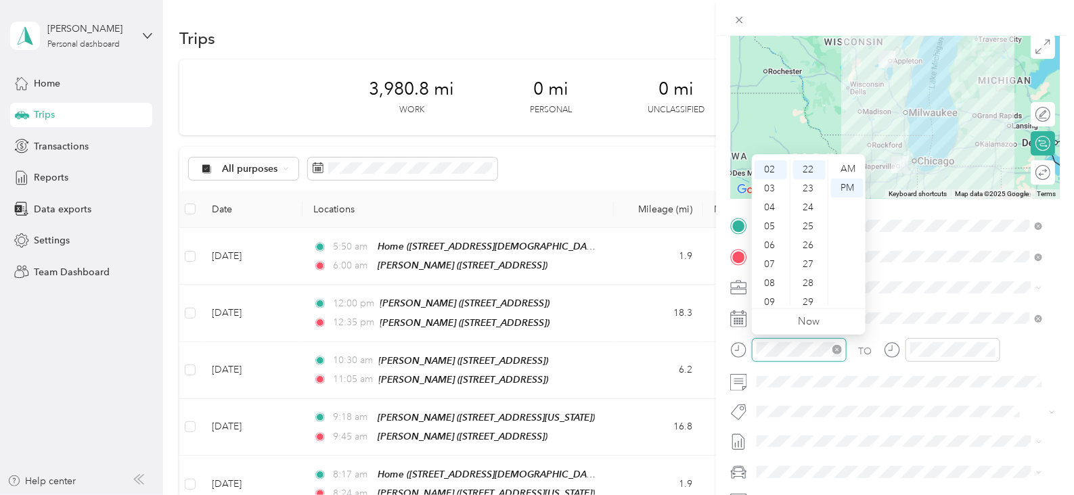
scroll to position [416, 0]
click at [770, 248] on div "06" at bounding box center [771, 245] width 32 height 19
click at [812, 228] on div "30" at bounding box center [809, 228] width 32 height 19
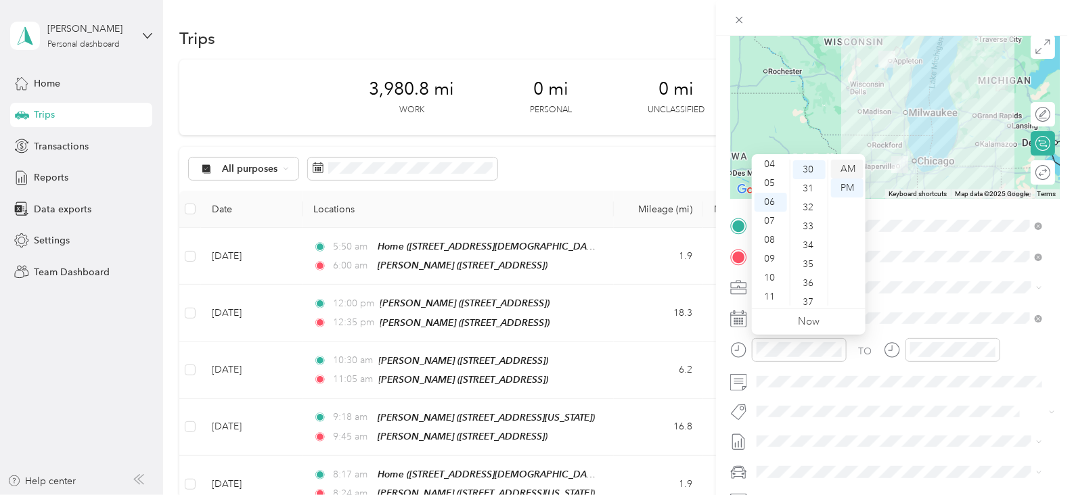
click at [843, 164] on div "AM" at bounding box center [847, 169] width 32 height 19
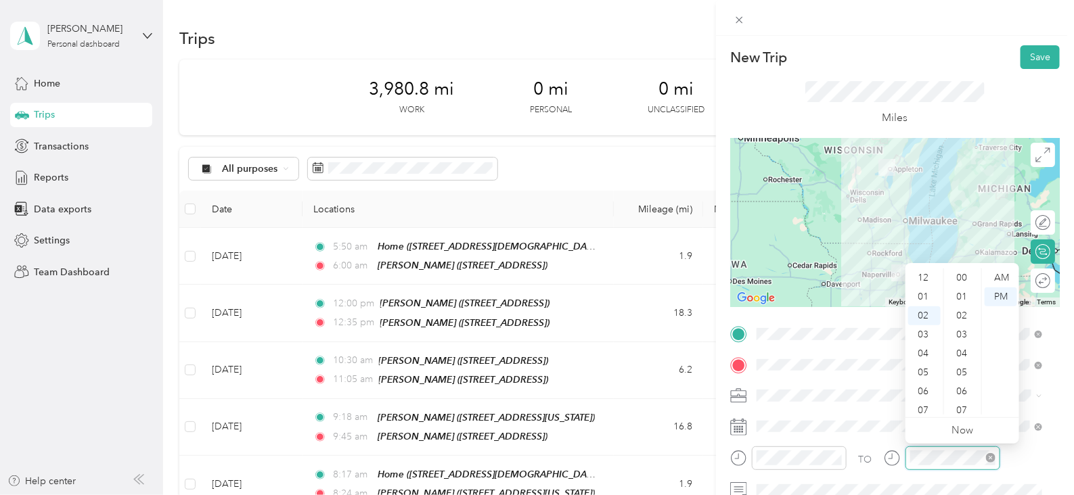
scroll to position [416, 0]
click at [994, 457] on icon "close-circle" at bounding box center [990, 457] width 9 height 9
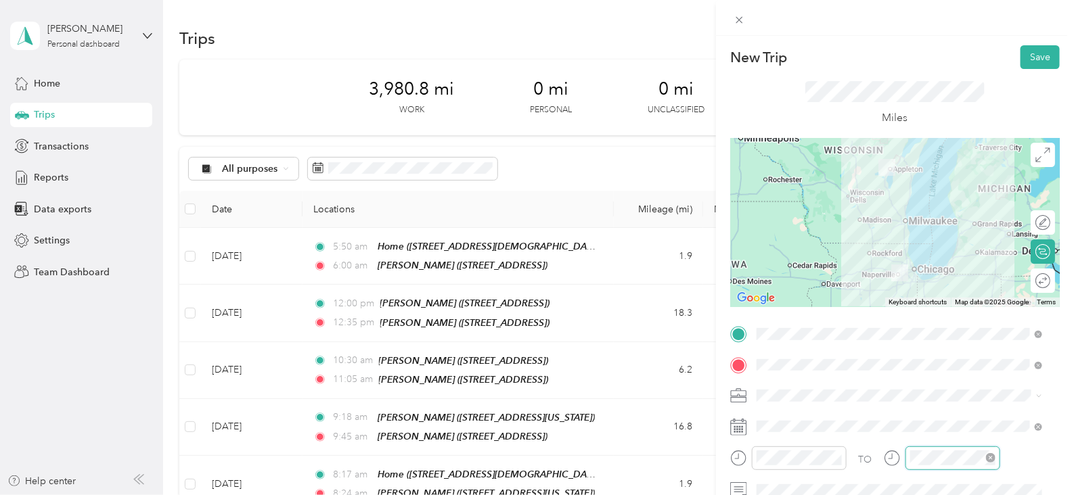
click at [884, 445] on div "TO Add photo" at bounding box center [895, 487] width 330 height 327
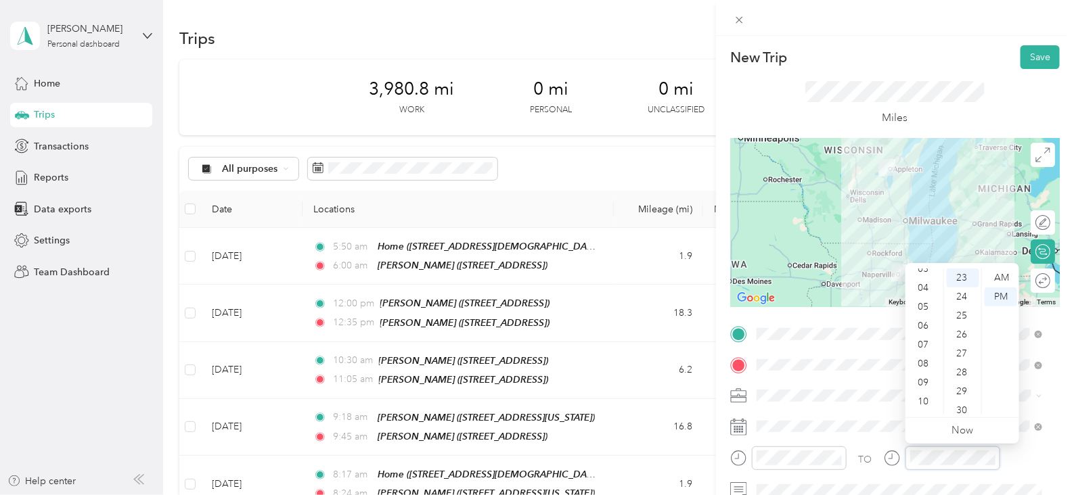
scroll to position [81, 0]
drag, startPoint x: 929, startPoint y: 385, endPoint x: 931, endPoint y: 374, distance: 11.2
click at [929, 384] on div "10" at bounding box center [924, 387] width 32 height 19
click at [966, 278] on div "00" at bounding box center [963, 278] width 32 height 19
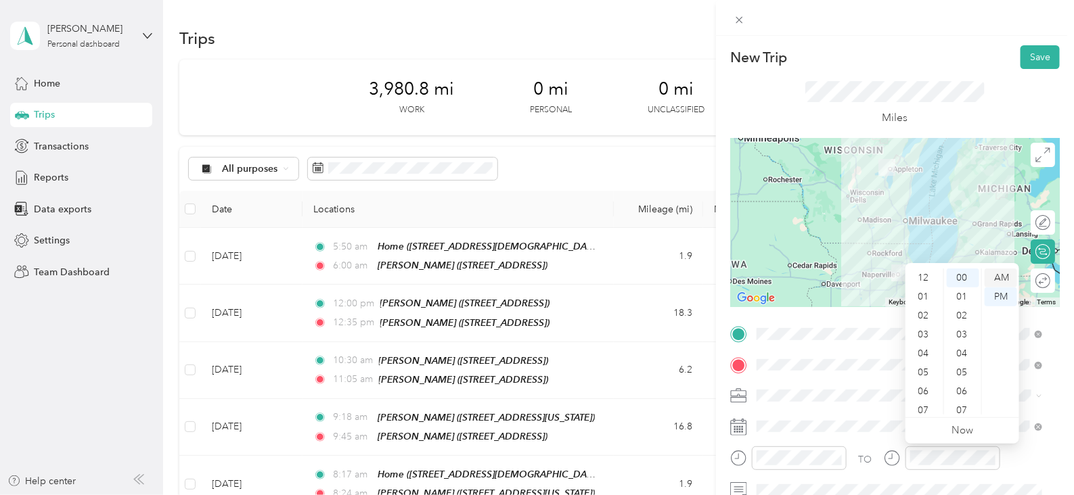
click at [1005, 276] on div "AM" at bounding box center [1001, 278] width 32 height 19
click at [1021, 59] on button "Save" at bounding box center [1040, 57] width 39 height 24
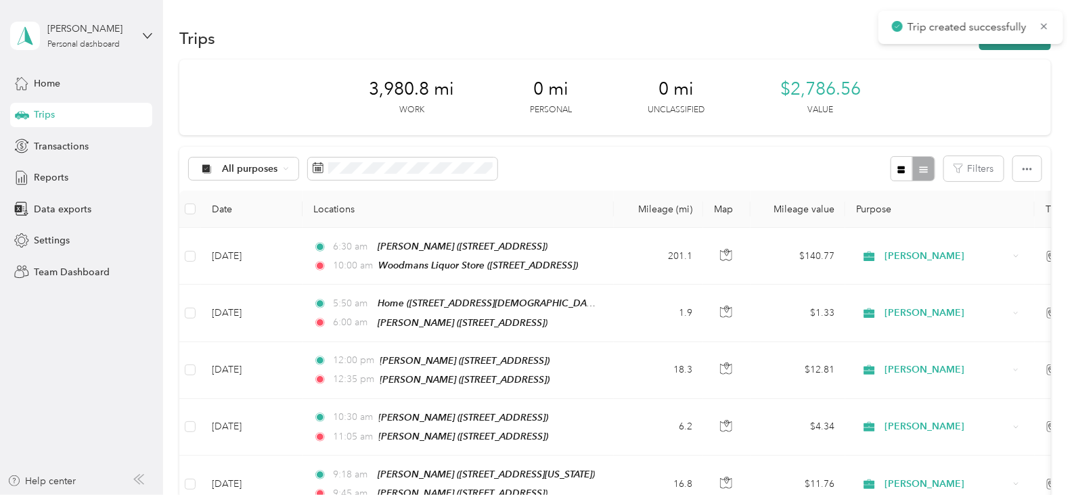
click at [1008, 45] on button "New trip" at bounding box center [1015, 38] width 72 height 24
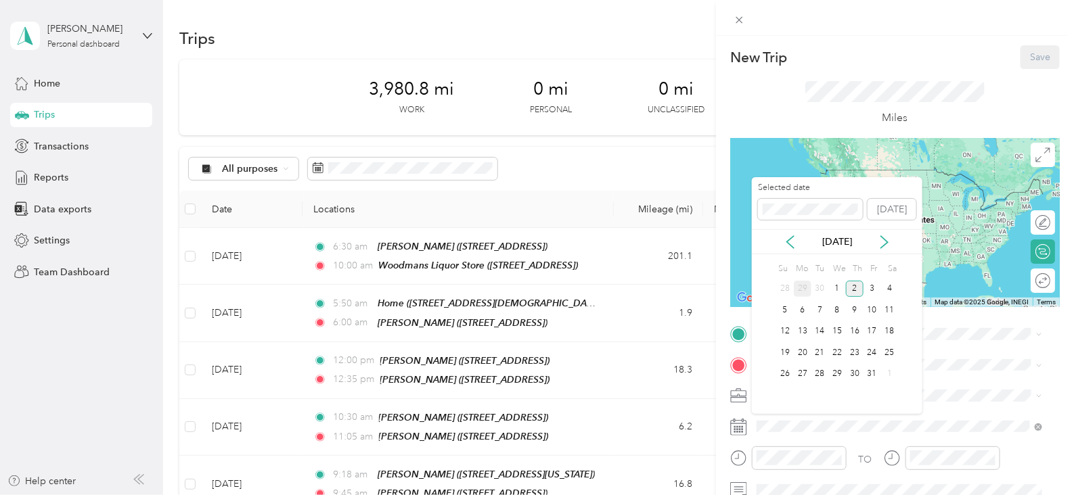
click at [805, 282] on div "29" at bounding box center [803, 289] width 18 height 17
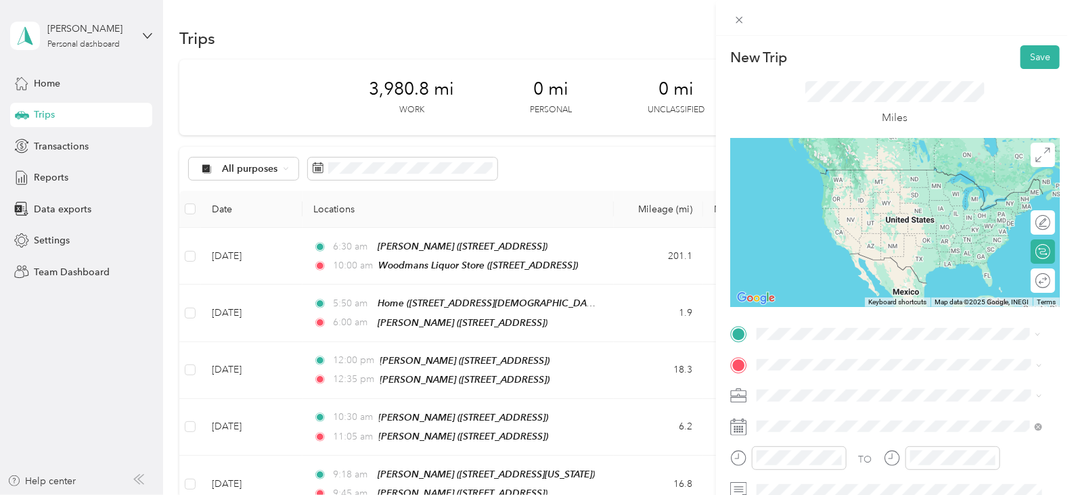
drag, startPoint x: 920, startPoint y: 245, endPoint x: 903, endPoint y: 234, distance: 21.0
click at [920, 245] on div "TEAM Woodmans Food Market [STREET_ADDRESS]" at bounding box center [860, 231] width 157 height 33
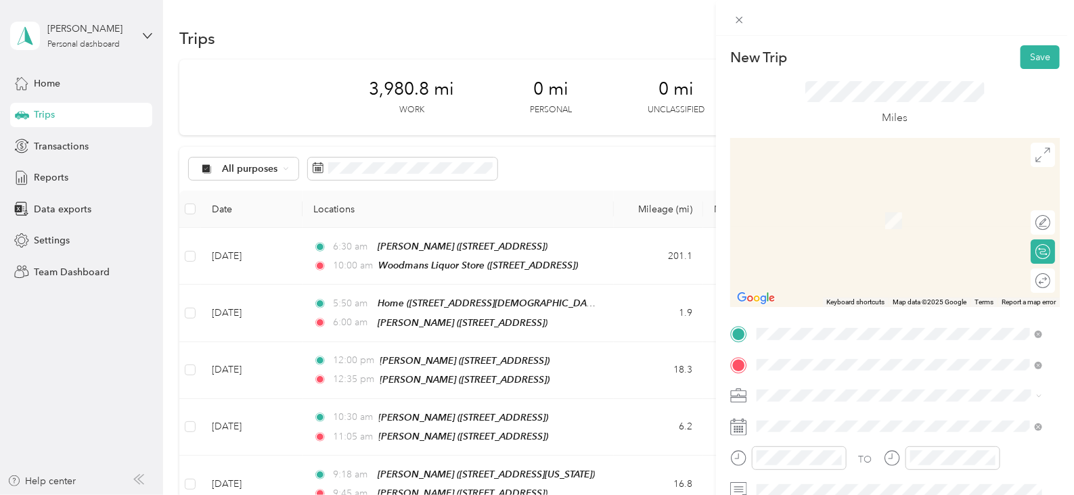
click at [868, 225] on span "[STREET_ADDRESS]" at bounding box center [825, 225] width 86 height 12
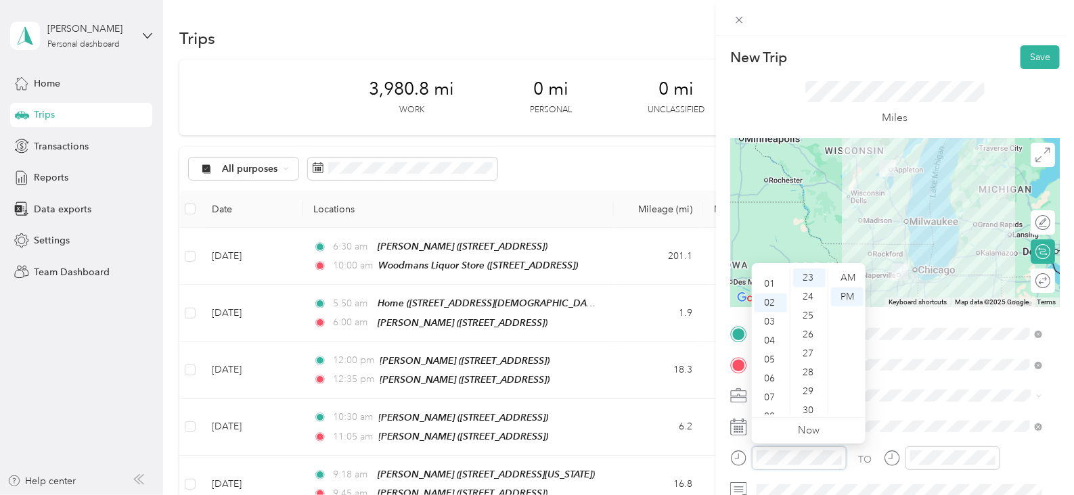
scroll to position [0, 0]
click at [775, 275] on div "12" at bounding box center [771, 278] width 32 height 19
click at [813, 277] on div "00" at bounding box center [809, 278] width 32 height 19
click at [852, 296] on div "PM" at bounding box center [847, 297] width 32 height 19
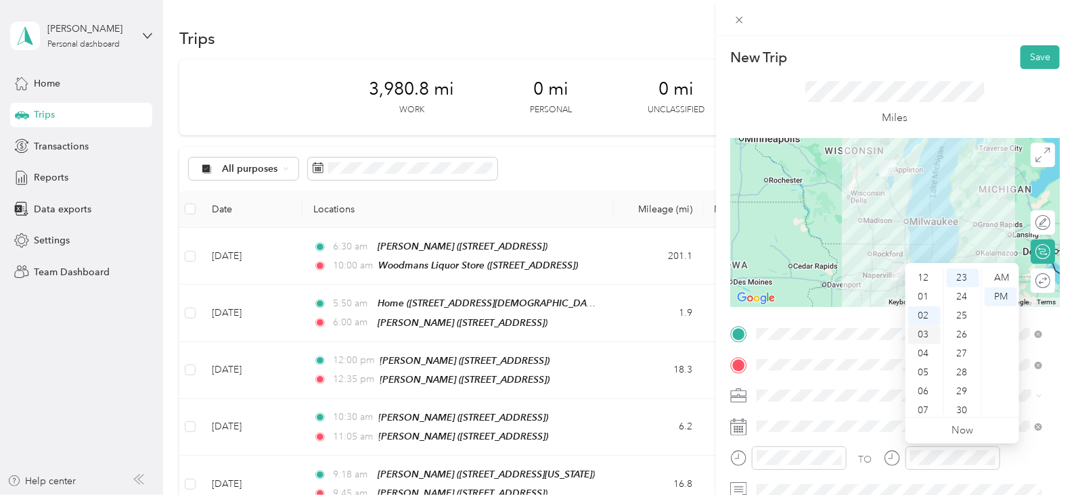
click at [927, 336] on div "03" at bounding box center [924, 335] width 32 height 19
click at [963, 347] on div "27" at bounding box center [963, 354] width 32 height 19
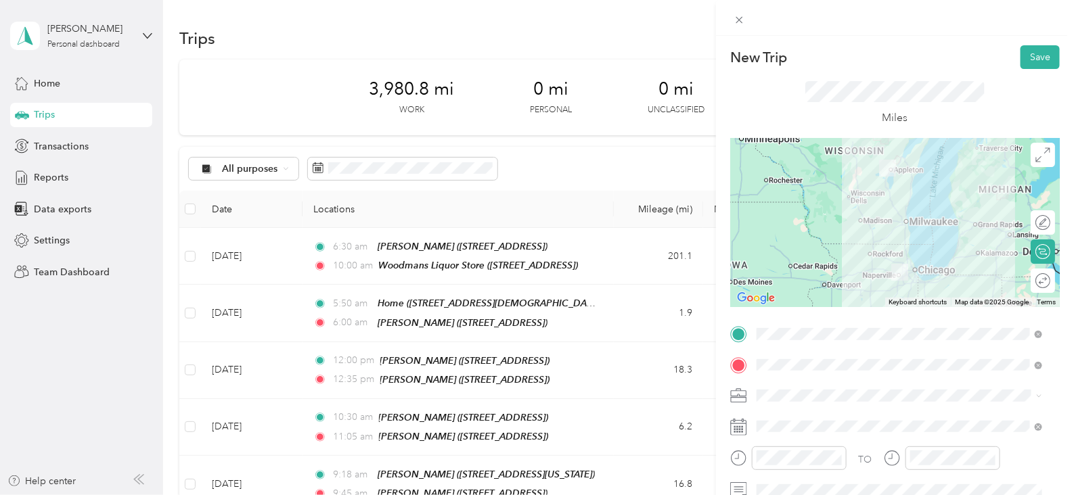
click at [893, 73] on div "Miles" at bounding box center [895, 103] width 330 height 69
click at [1022, 54] on button "Save" at bounding box center [1040, 57] width 39 height 24
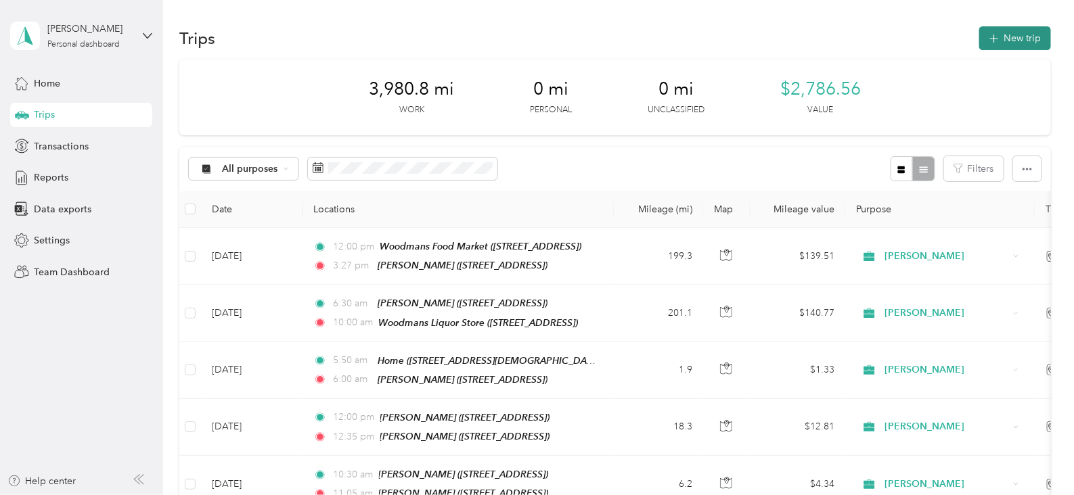
click at [1008, 29] on button "New trip" at bounding box center [1015, 38] width 72 height 24
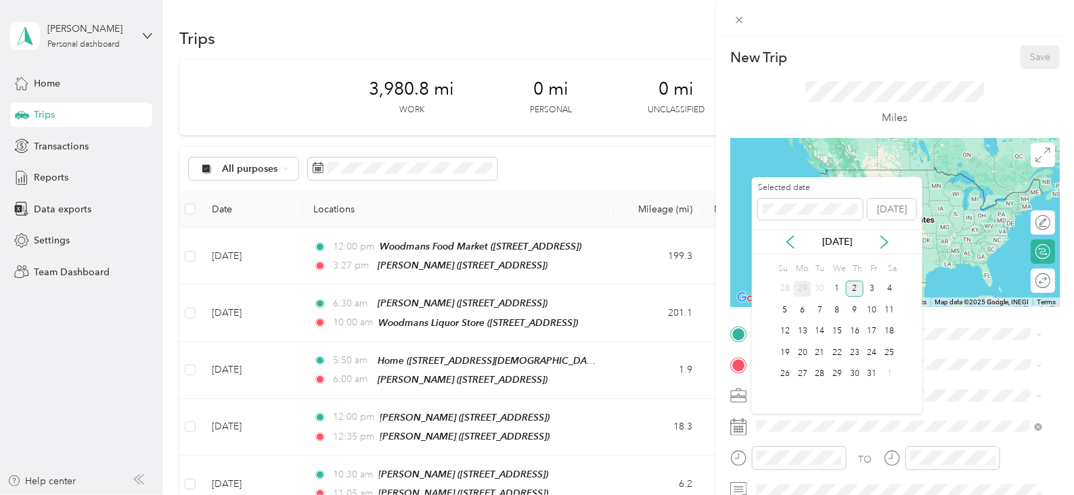
click at [804, 288] on div "29" at bounding box center [803, 289] width 18 height 17
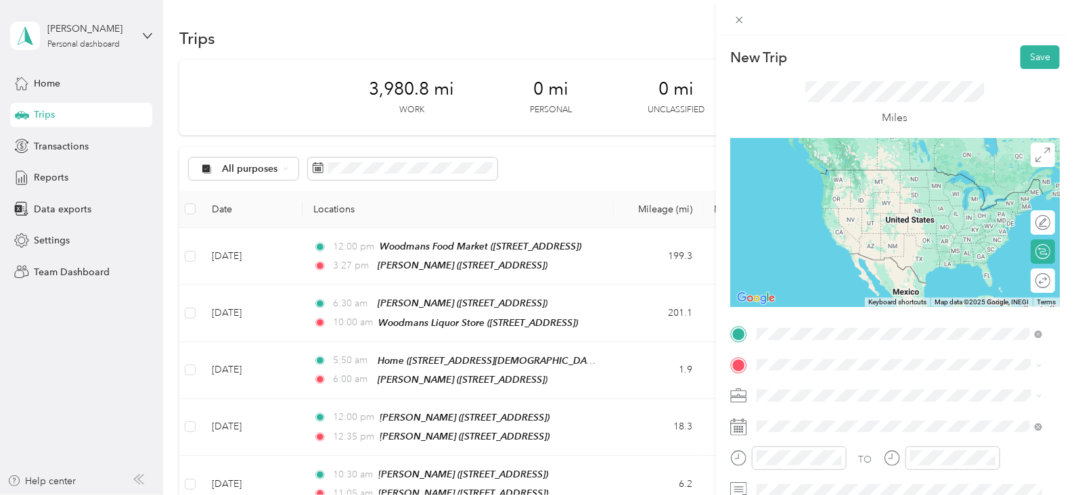
click at [868, 192] on span "[STREET_ADDRESS]" at bounding box center [825, 194] width 86 height 12
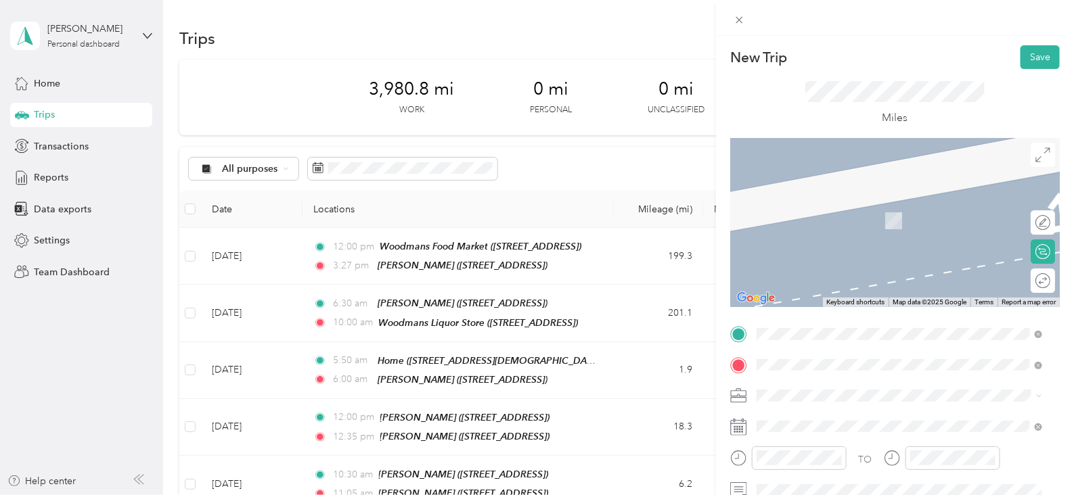
click at [874, 207] on div "Home [STREET_ADDRESS][DEMOGRAPHIC_DATA][US_STATE]" at bounding box center [902, 213] width 241 height 28
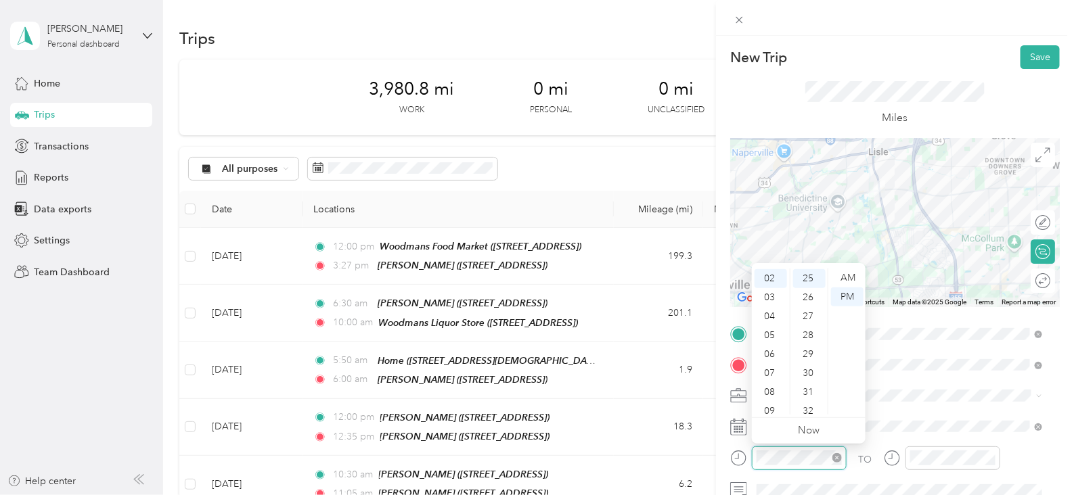
scroll to position [474, 0]
click at [774, 317] on div "04" at bounding box center [771, 316] width 32 height 19
click at [805, 275] on div "00" at bounding box center [809, 278] width 32 height 19
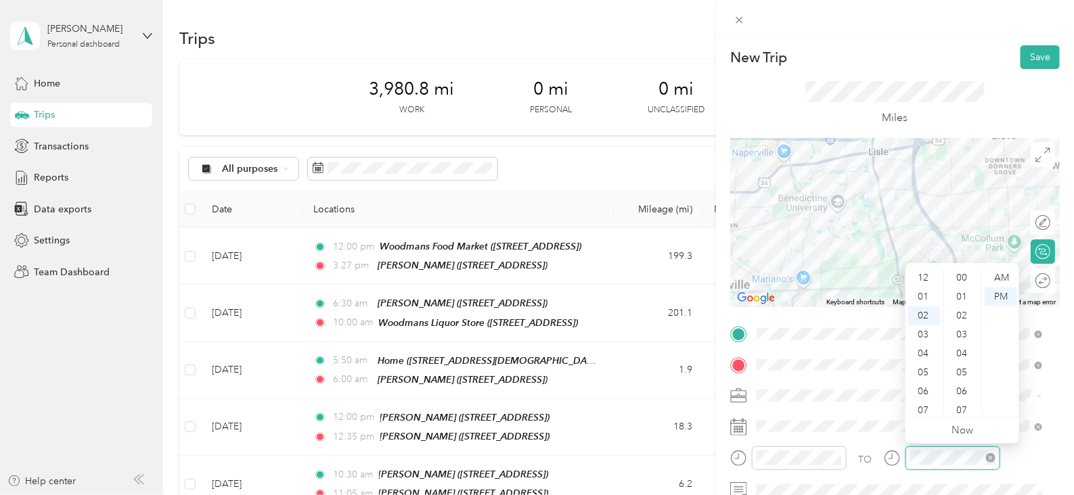
scroll to position [474, 0]
click at [923, 316] on div "04" at bounding box center [924, 316] width 32 height 19
drag, startPoint x: 967, startPoint y: 404, endPoint x: 986, endPoint y: 357, distance: 51.3
click at [968, 403] on div "13" at bounding box center [963, 406] width 32 height 19
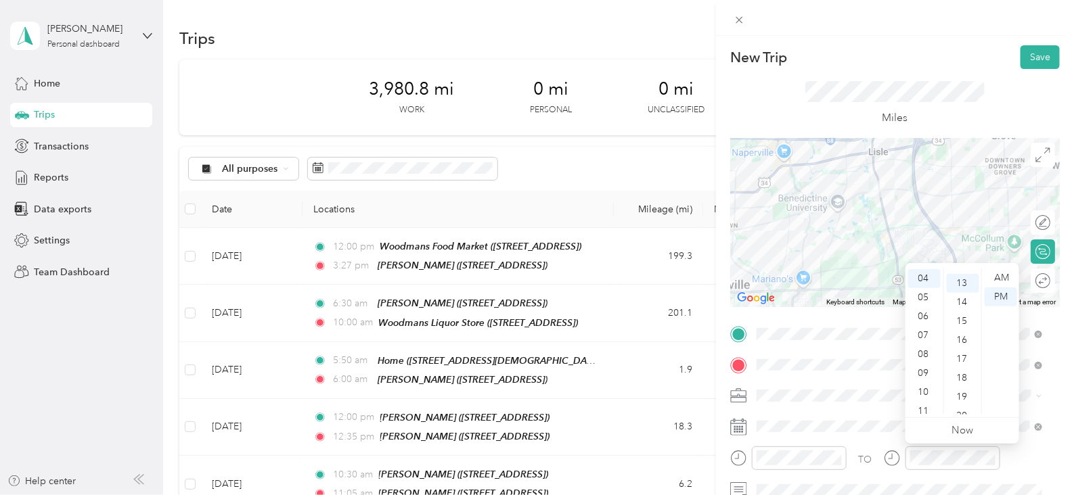
scroll to position [246, 0]
click at [1029, 48] on button "Save" at bounding box center [1040, 57] width 39 height 24
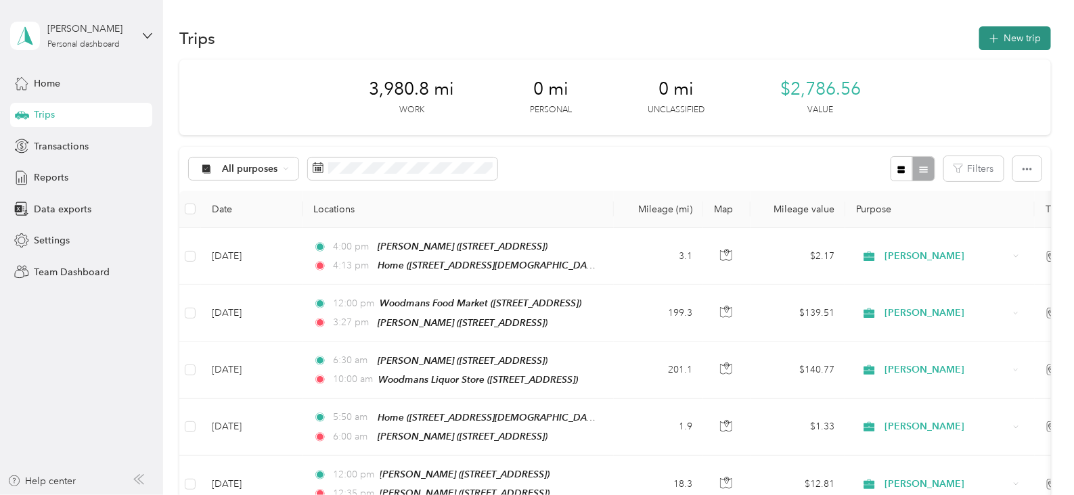
click at [1023, 37] on button "New trip" at bounding box center [1015, 38] width 72 height 24
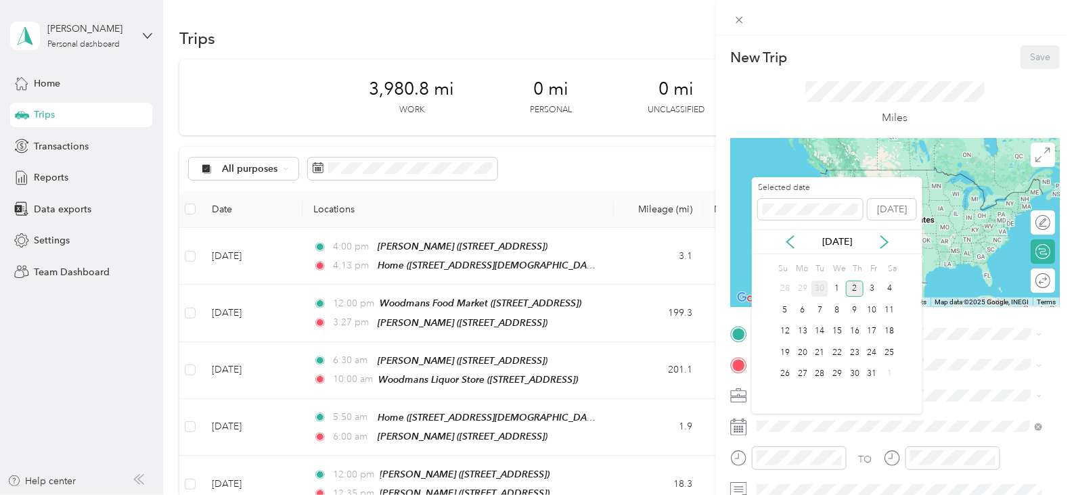
click at [818, 290] on div "30" at bounding box center [821, 289] width 18 height 17
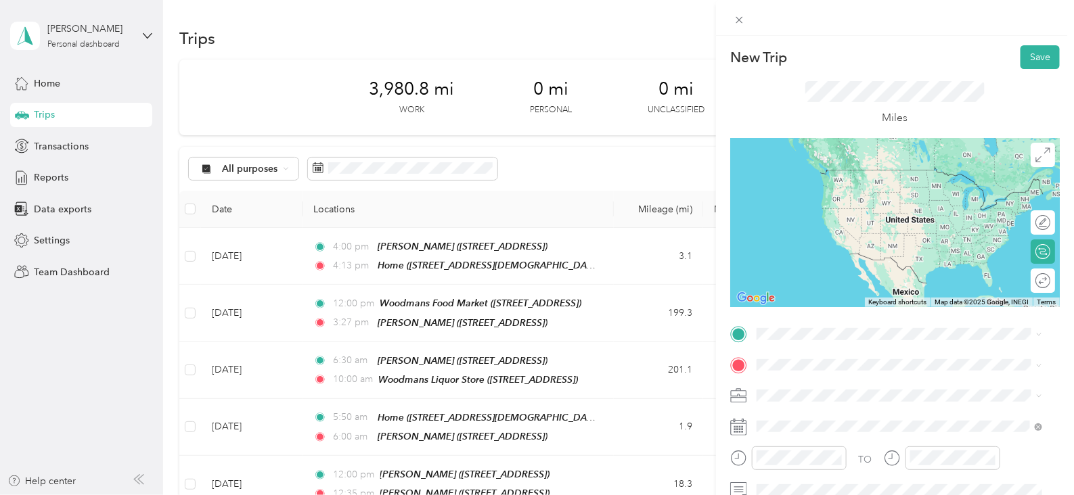
click at [822, 187] on span "[STREET_ADDRESS][DEMOGRAPHIC_DATA][US_STATE]" at bounding box center [902, 189] width 241 height 12
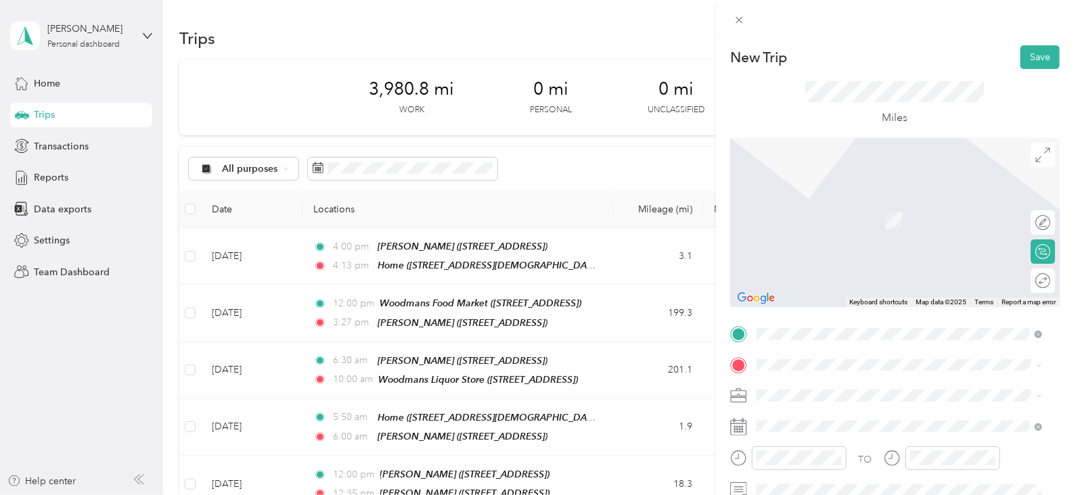
click at [853, 218] on div "TEAM Jewel Osco [STREET_ADDRESS]" at bounding box center [845, 212] width 127 height 33
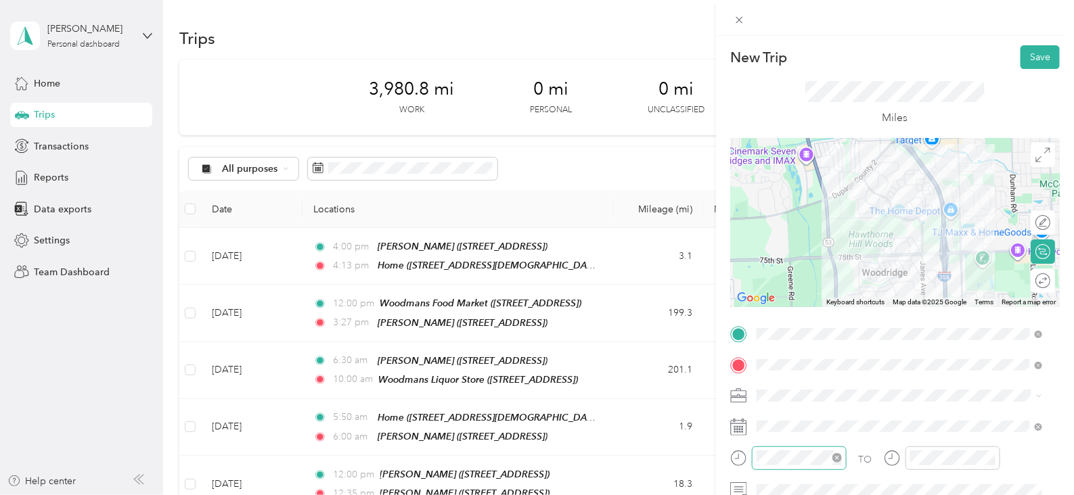
click at [816, 465] on div at bounding box center [799, 459] width 95 height 24
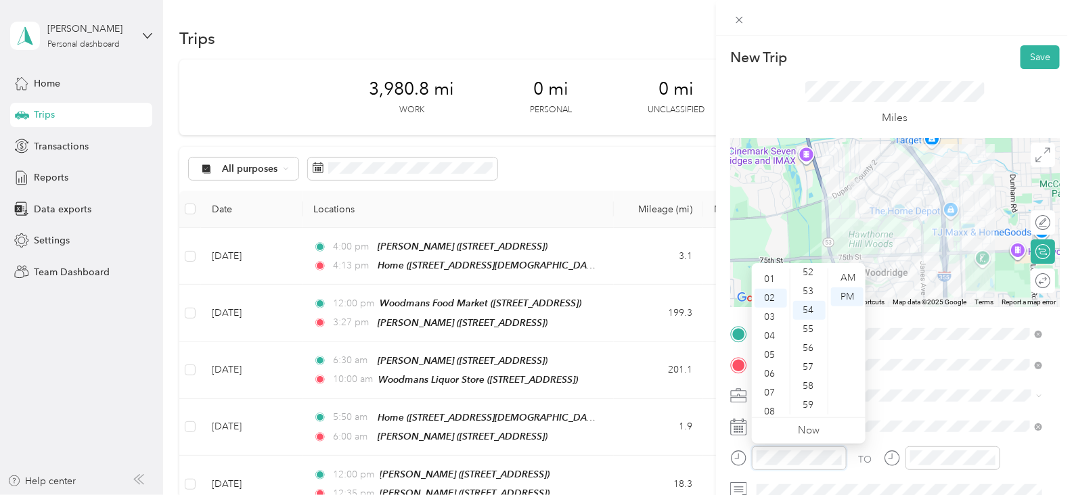
scroll to position [0, 0]
click at [772, 395] on div "06" at bounding box center [771, 391] width 32 height 19
click at [812, 278] on div "00" at bounding box center [809, 278] width 32 height 19
click at [773, 346] on div "08" at bounding box center [771, 349] width 32 height 19
click at [854, 274] on div "AM" at bounding box center [847, 278] width 32 height 19
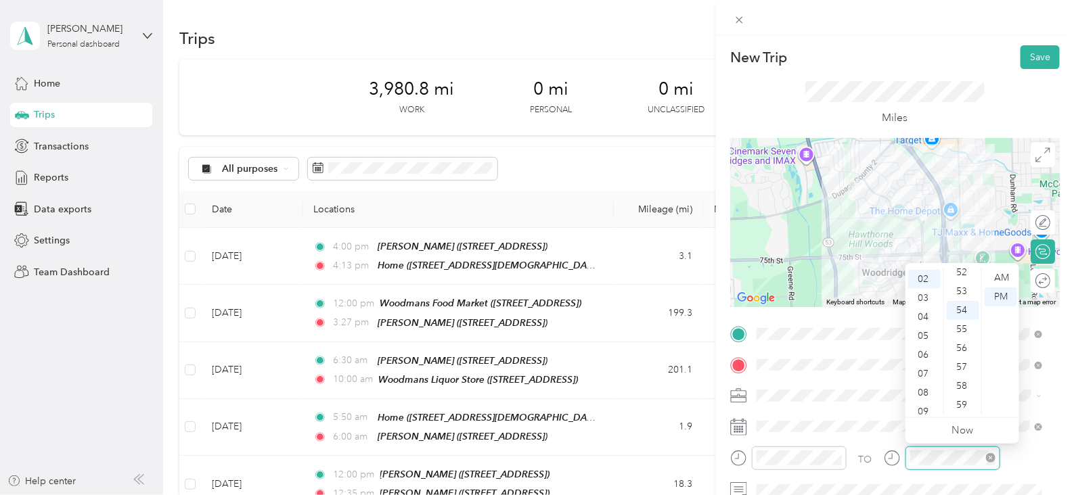
scroll to position [37, 0]
click at [924, 394] on div "08" at bounding box center [924, 392] width 32 height 19
drag, startPoint x: 1005, startPoint y: 279, endPoint x: 1000, endPoint y: 301, distance: 23.0
click at [1004, 279] on div "AM" at bounding box center [1001, 278] width 32 height 19
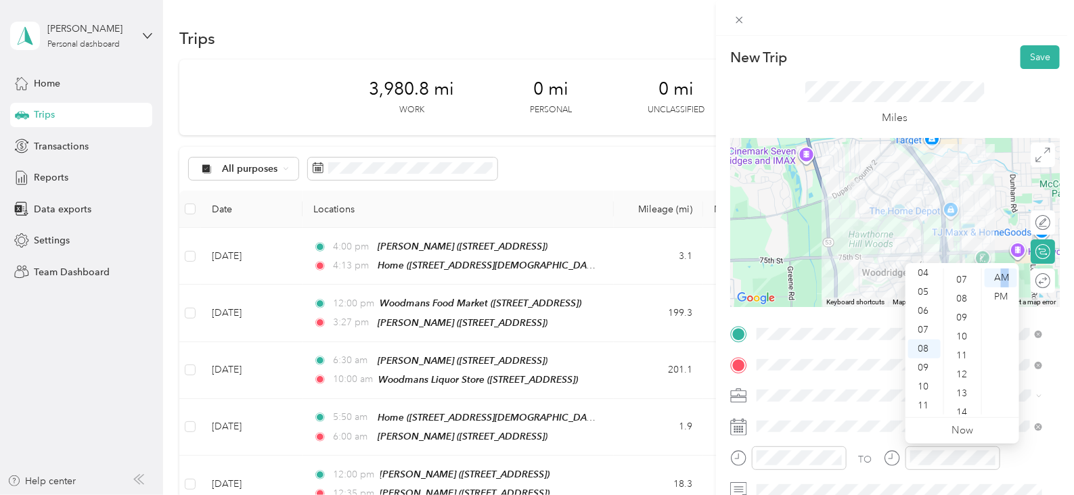
scroll to position [60, 0]
click at [964, 412] on div "10" at bounding box center [963, 407] width 32 height 19
click at [1031, 55] on button "Save" at bounding box center [1040, 57] width 39 height 24
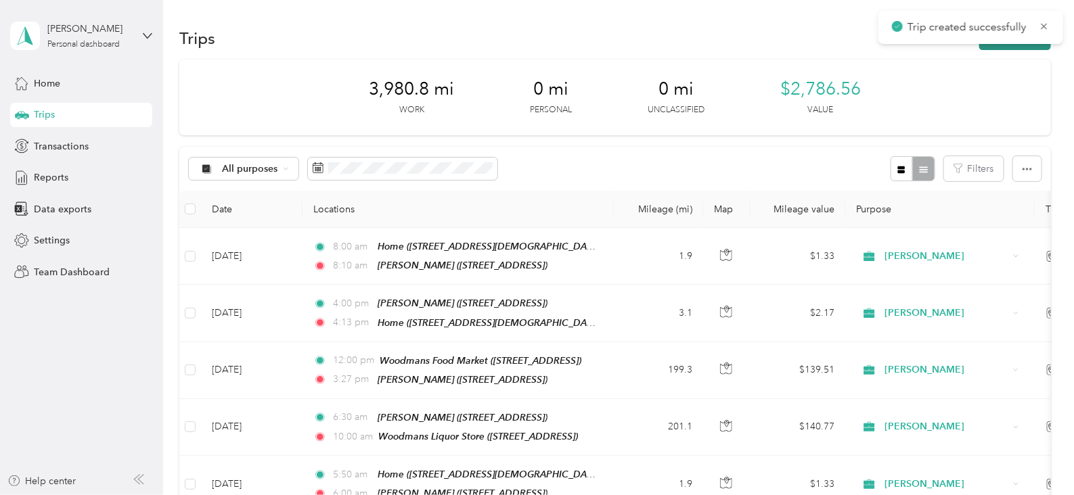
click at [990, 47] on button "New trip" at bounding box center [1015, 38] width 72 height 24
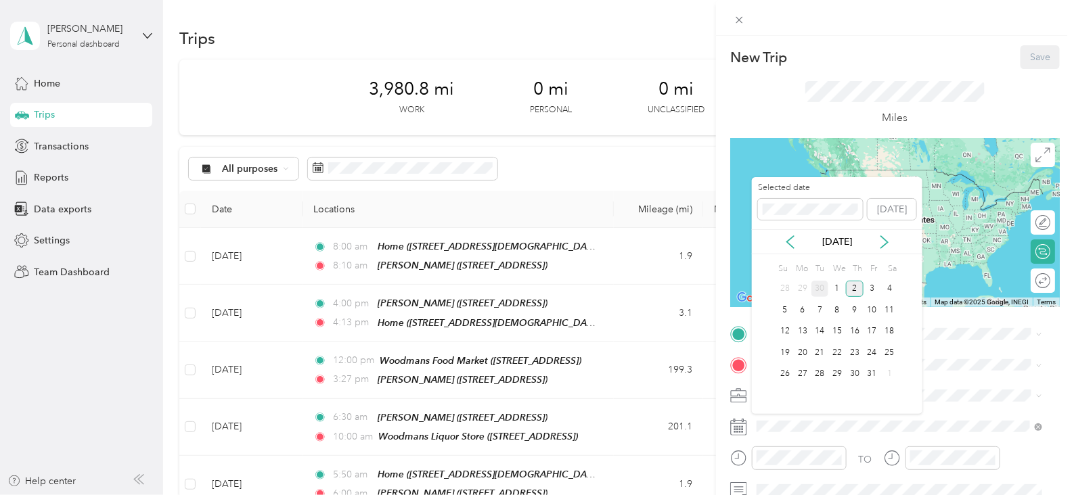
click at [824, 289] on div "30" at bounding box center [821, 289] width 18 height 17
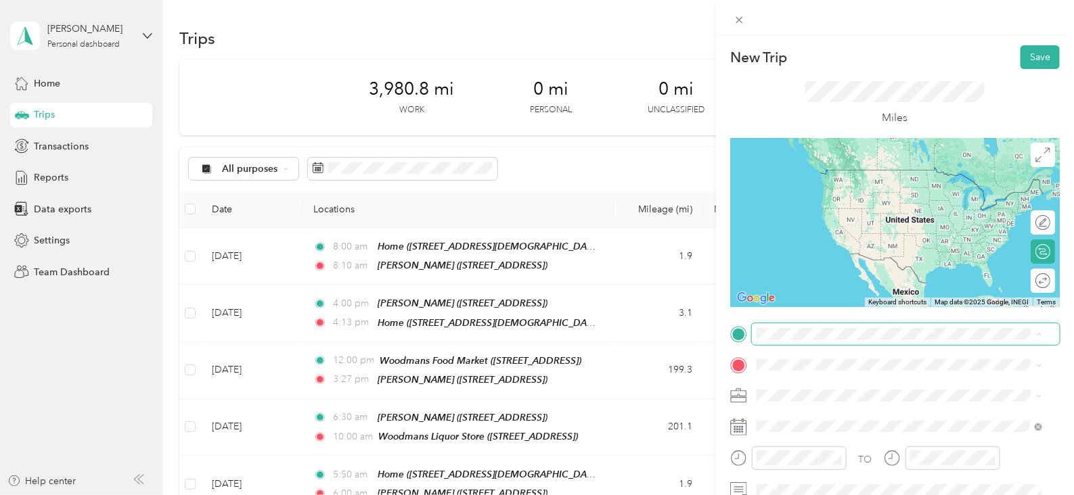
click at [835, 345] on div "TO Add photo" at bounding box center [895, 487] width 330 height 327
click at [885, 201] on li "TEAM Jewel Osco [STREET_ADDRESS]" at bounding box center [899, 184] width 295 height 47
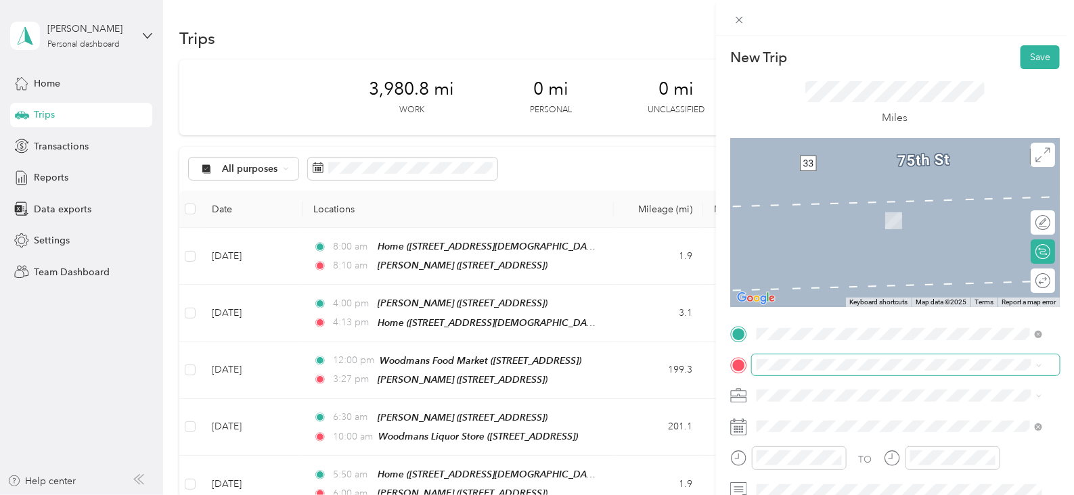
click at [868, 357] on span at bounding box center [906, 366] width 308 height 22
click at [931, 313] on div "TEAM Marianos Fresh Market [STREET_ADDRESS]" at bounding box center [856, 310] width 148 height 33
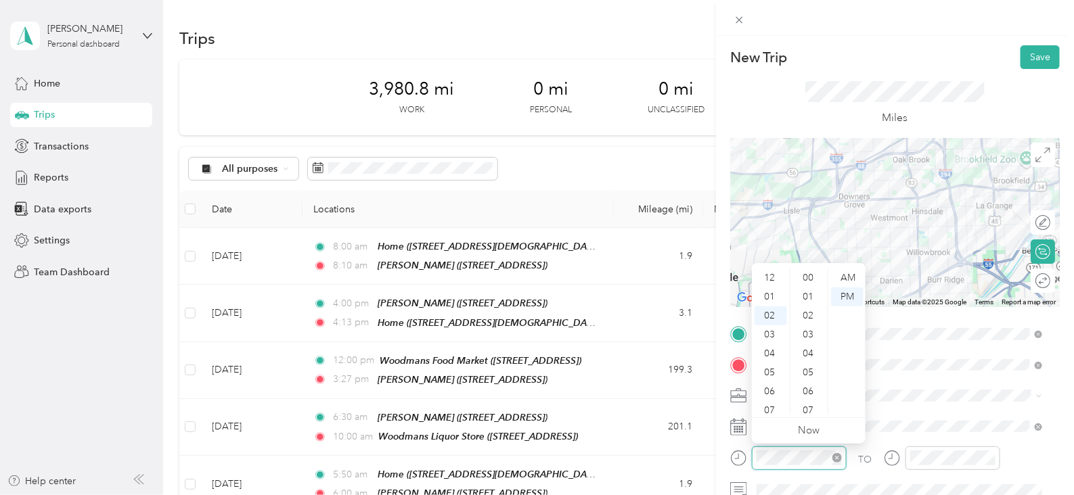
scroll to position [991, 0]
click at [778, 414] on div "09" at bounding box center [771, 411] width 32 height 19
click at [803, 277] on div "00" at bounding box center [809, 278] width 32 height 19
click at [845, 275] on div "AM" at bounding box center [847, 278] width 32 height 19
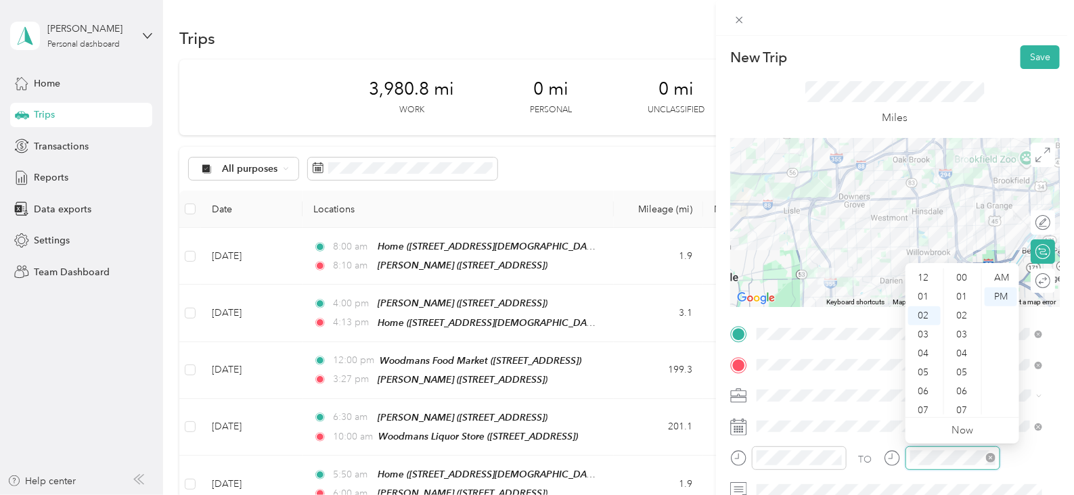
scroll to position [991, 0]
click at [932, 411] on div "09" at bounding box center [924, 411] width 32 height 19
click at [964, 394] on div "27" at bounding box center [963, 391] width 32 height 19
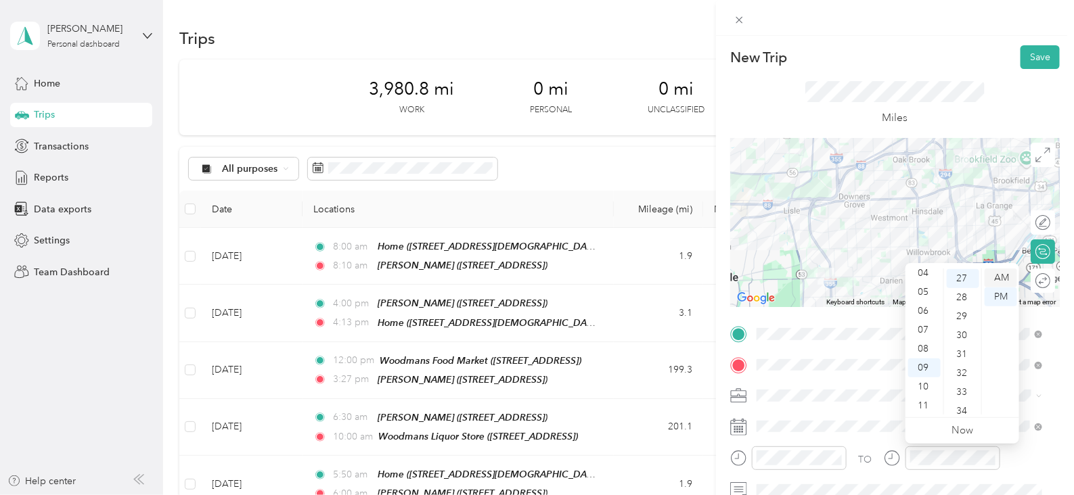
click at [1003, 280] on div "AM" at bounding box center [1001, 278] width 32 height 19
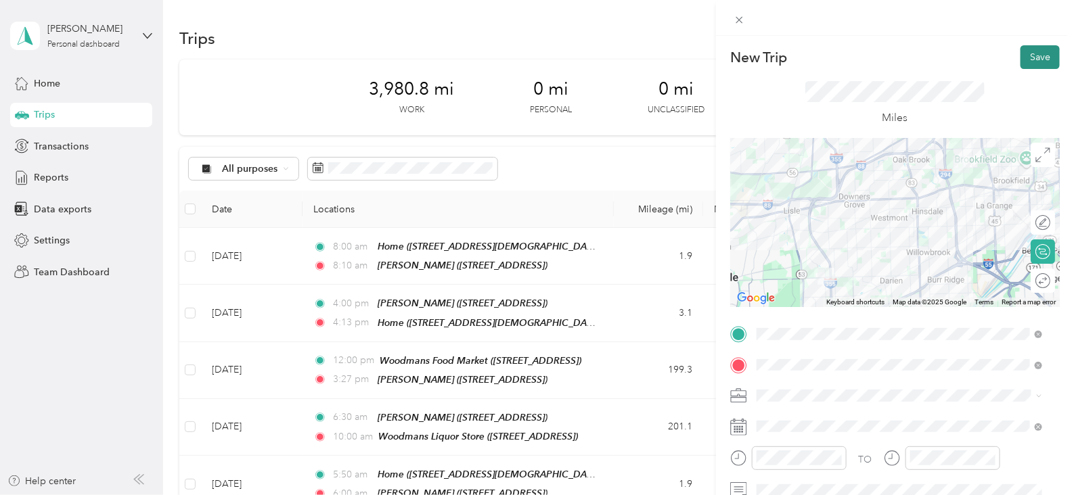
click at [1025, 52] on button "Save" at bounding box center [1040, 57] width 39 height 24
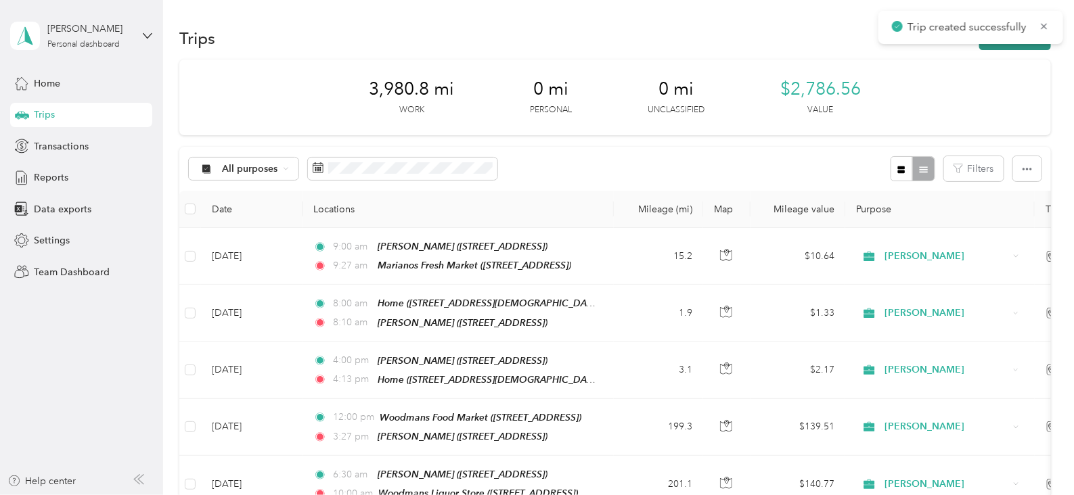
click at [996, 49] on button "New trip" at bounding box center [1015, 38] width 72 height 24
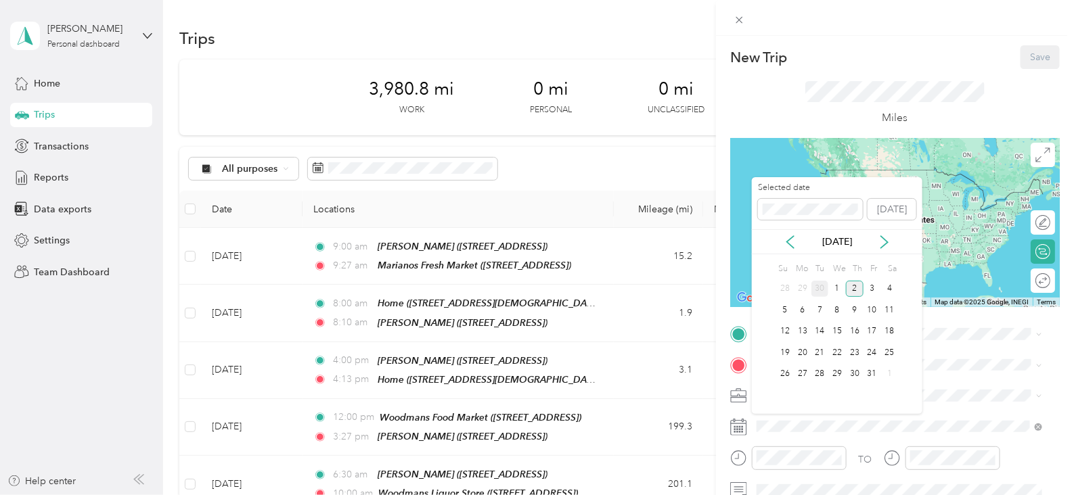
click at [822, 290] on div "30" at bounding box center [821, 289] width 18 height 17
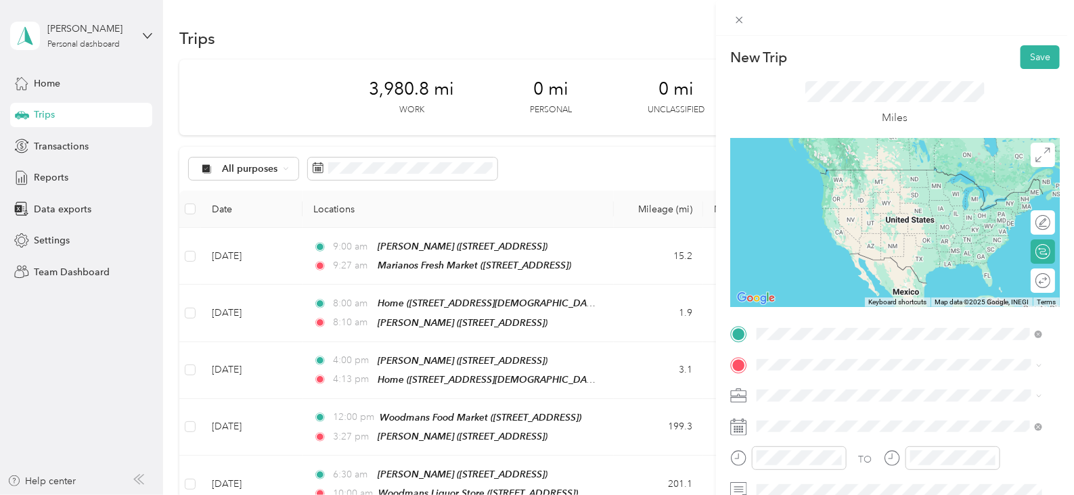
click at [931, 179] on div "TEAM Marianos Fresh Market" at bounding box center [856, 176] width 148 height 17
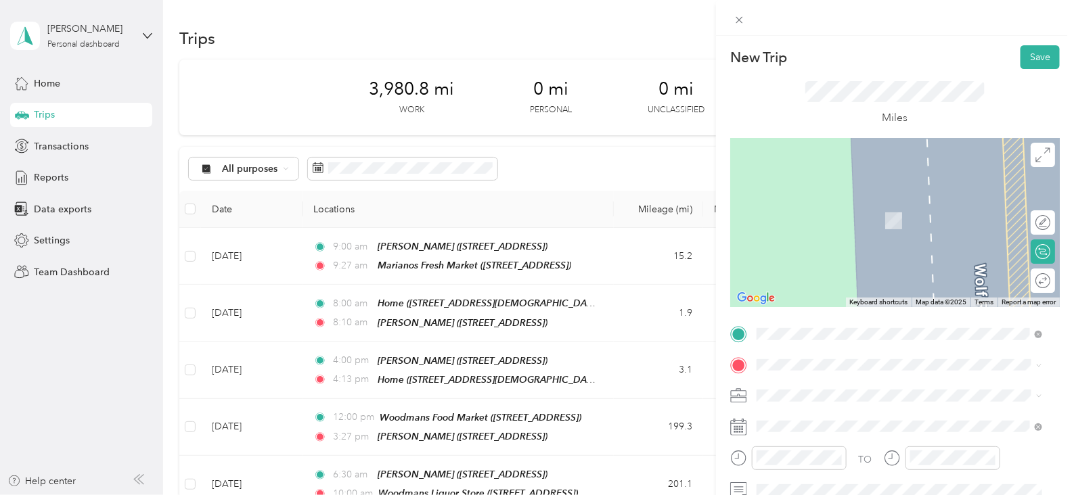
click at [870, 211] on div "TEAM Jewel Osco [STREET_ADDRESS]" at bounding box center [845, 214] width 127 height 33
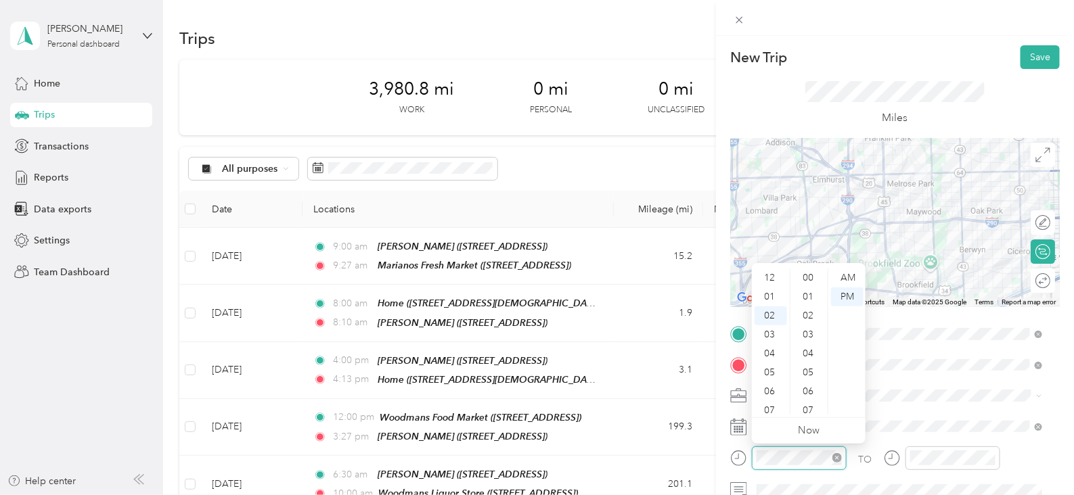
scroll to position [991, 0]
click at [771, 395] on div "10" at bounding box center [771, 396] width 32 height 19
click at [813, 400] on div "11" at bounding box center [809, 402] width 32 height 19
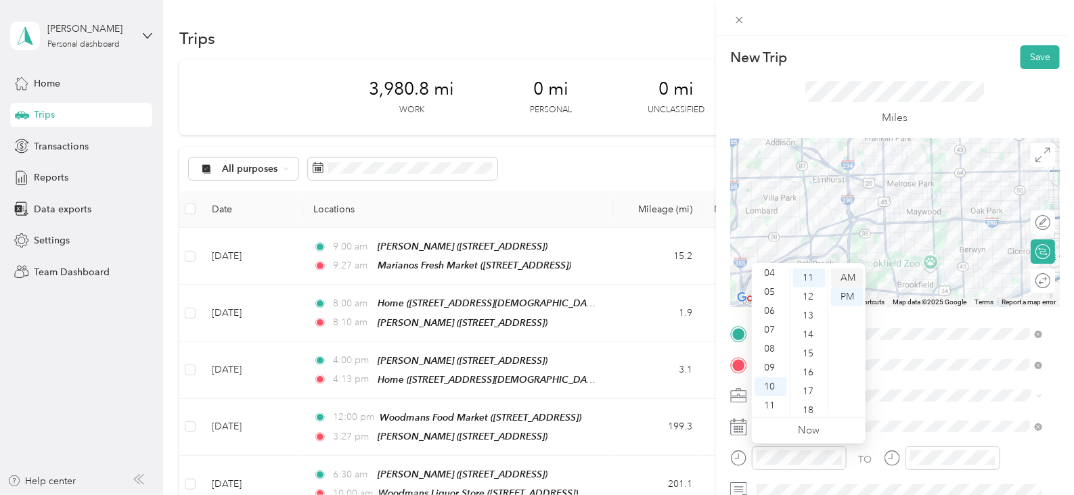
click at [846, 278] on div "AM" at bounding box center [847, 278] width 32 height 19
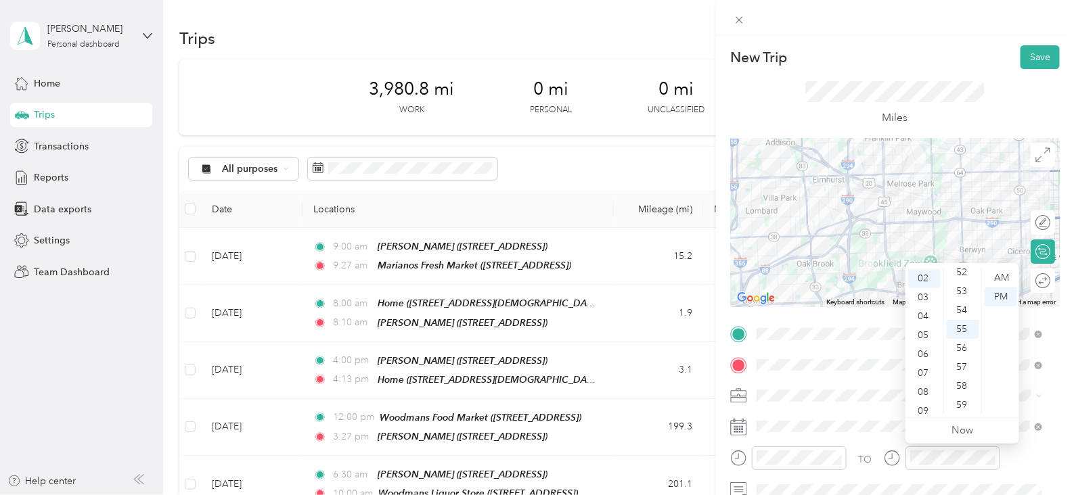
scroll to position [71, 0]
click at [927, 397] on div "10" at bounding box center [924, 396] width 32 height 19
click at [963, 285] on div "35" at bounding box center [963, 289] width 32 height 19
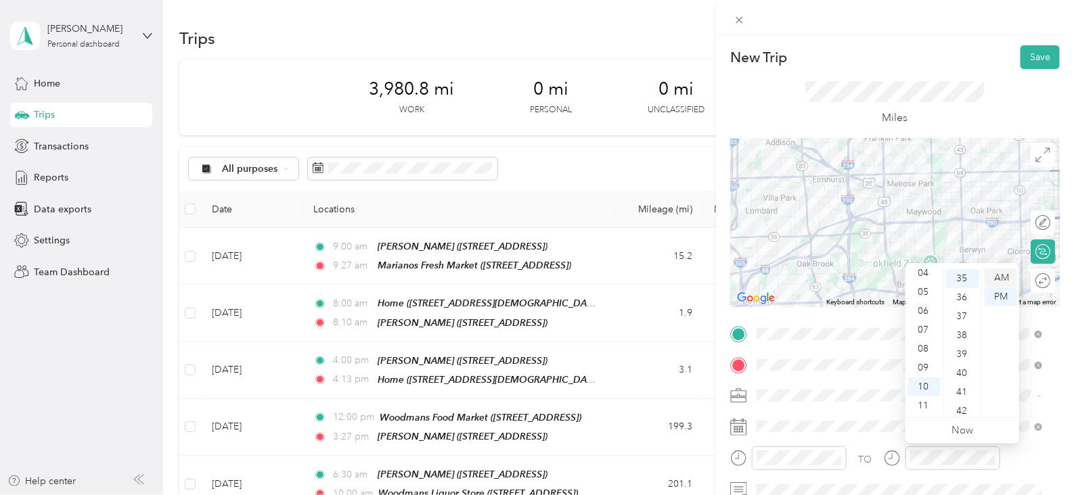
click at [1001, 275] on div "AM" at bounding box center [1001, 278] width 32 height 19
click at [1034, 62] on button "Save" at bounding box center [1040, 57] width 39 height 24
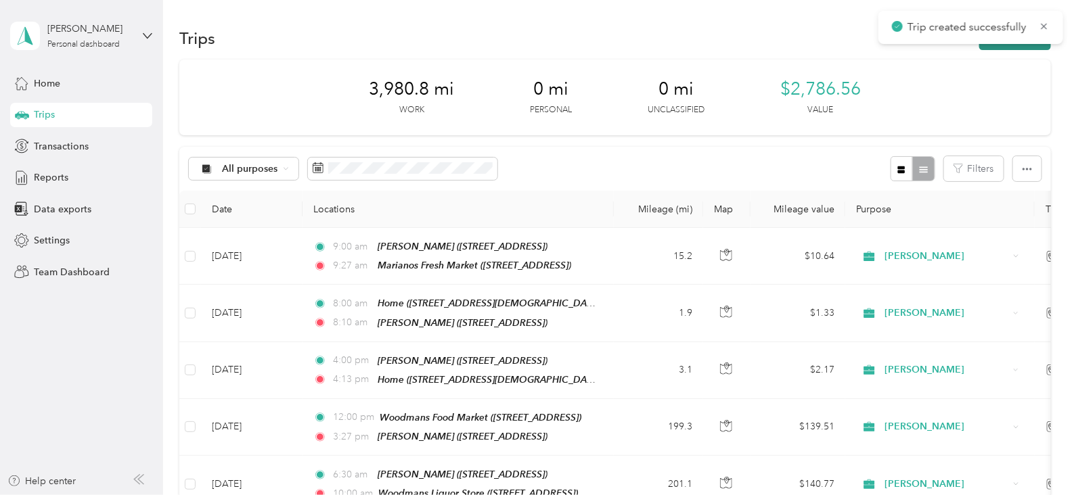
click at [986, 47] on button "New trip" at bounding box center [1015, 38] width 72 height 24
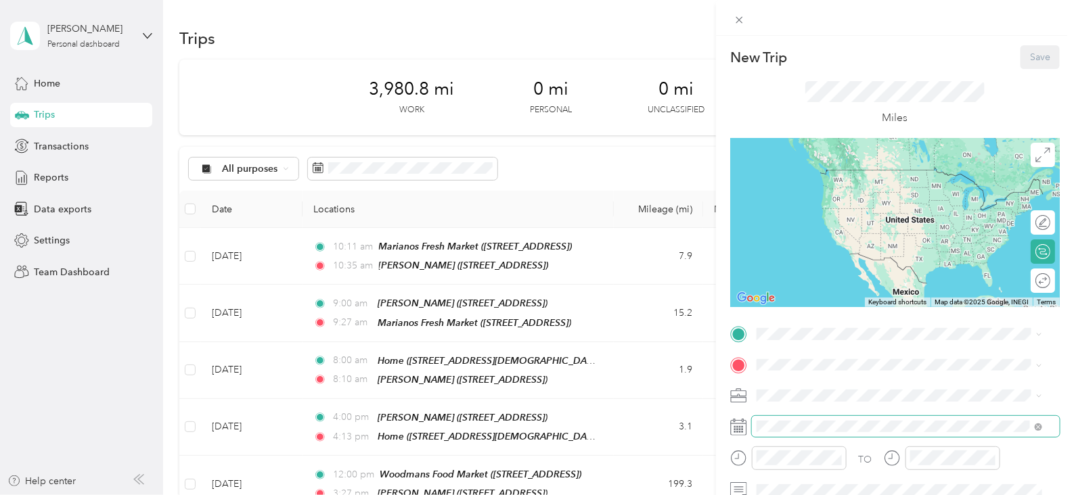
click at [797, 434] on span at bounding box center [906, 427] width 308 height 22
click at [798, 432] on span at bounding box center [906, 427] width 308 height 22
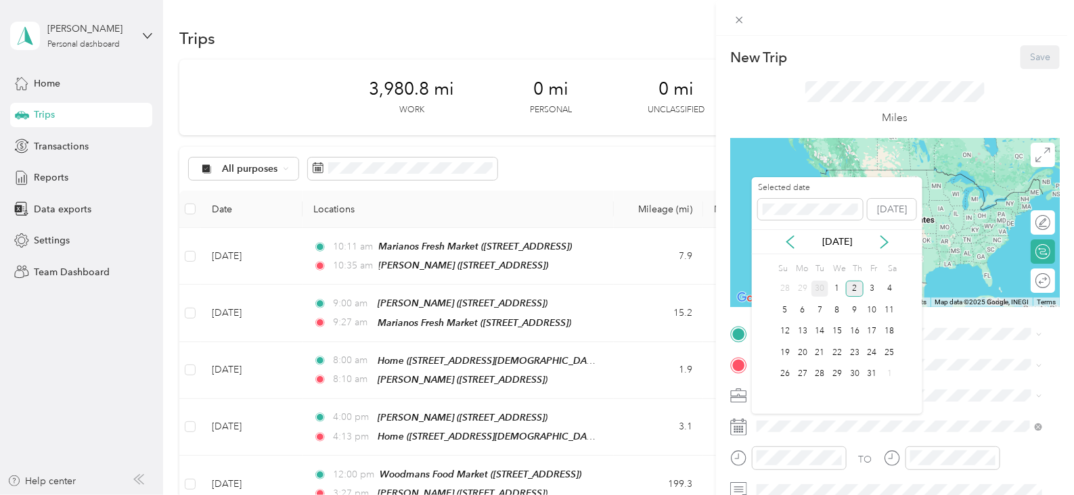
click at [820, 286] on div "30" at bounding box center [821, 289] width 18 height 17
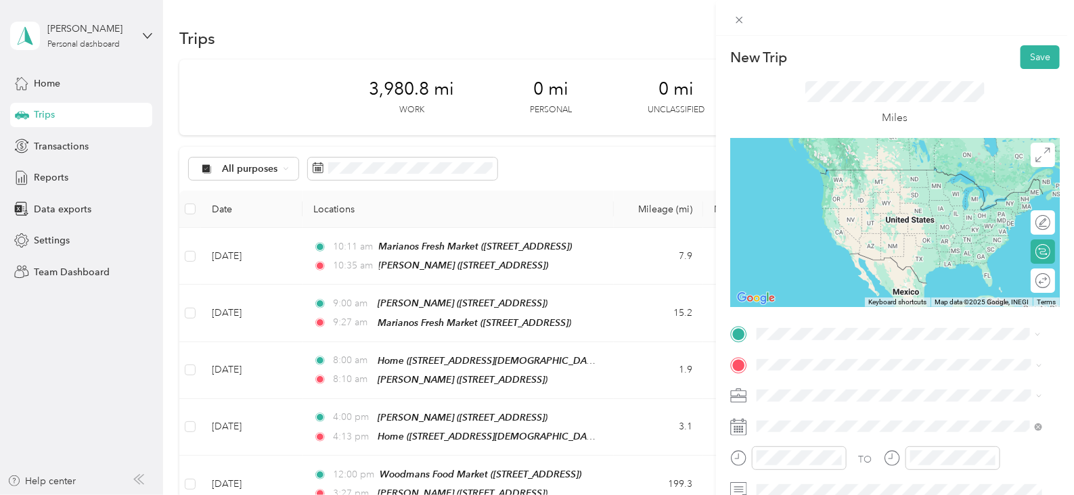
click at [835, 200] on div "TEAM Jewel Osco [STREET_ADDRESS]" at bounding box center [899, 185] width 276 height 38
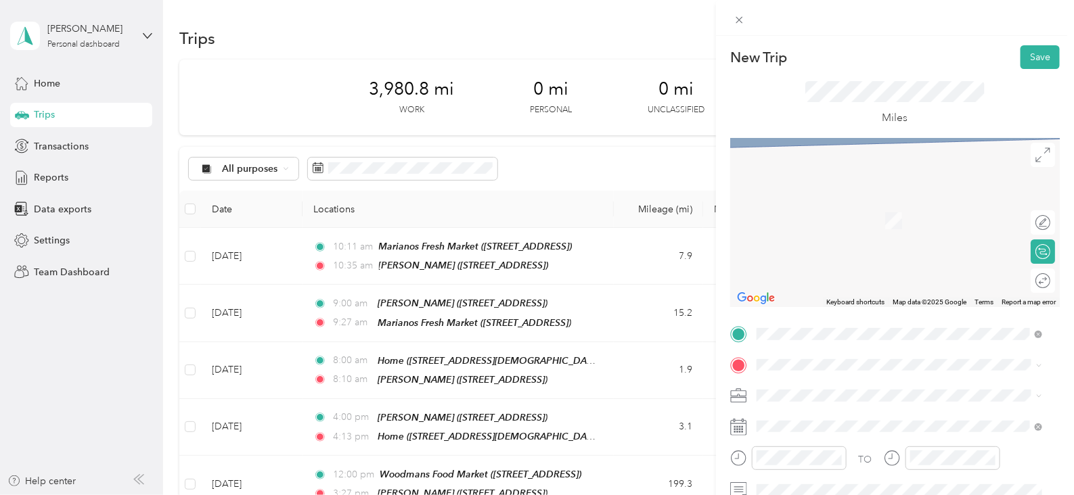
click at [839, 211] on div "TEAM [PERSON_NAME]" at bounding box center [910, 206] width 256 height 17
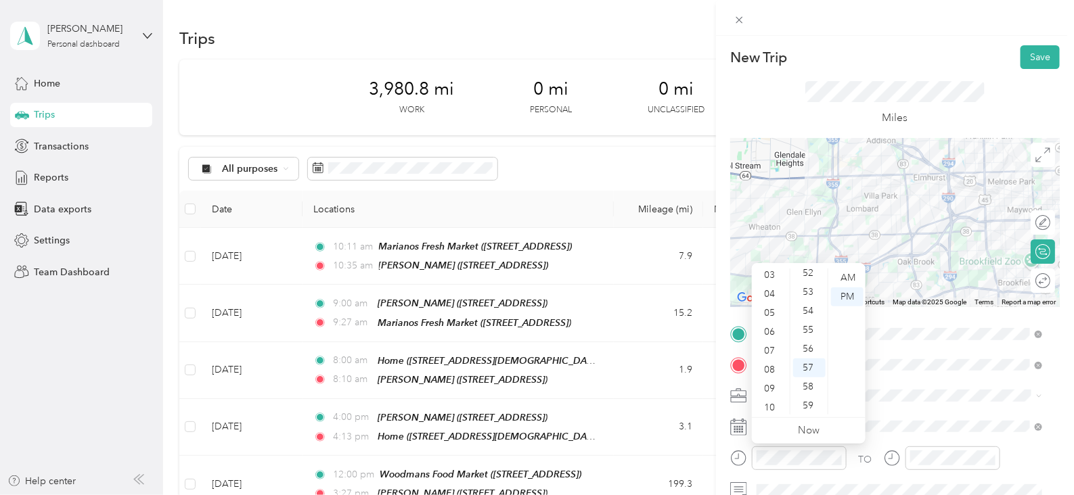
scroll to position [71, 0]
click at [770, 410] on div "11" at bounding box center [771, 415] width 32 height 19
click at [770, 404] on div "11" at bounding box center [771, 406] width 32 height 19
click at [851, 272] on div "AM" at bounding box center [847, 278] width 32 height 19
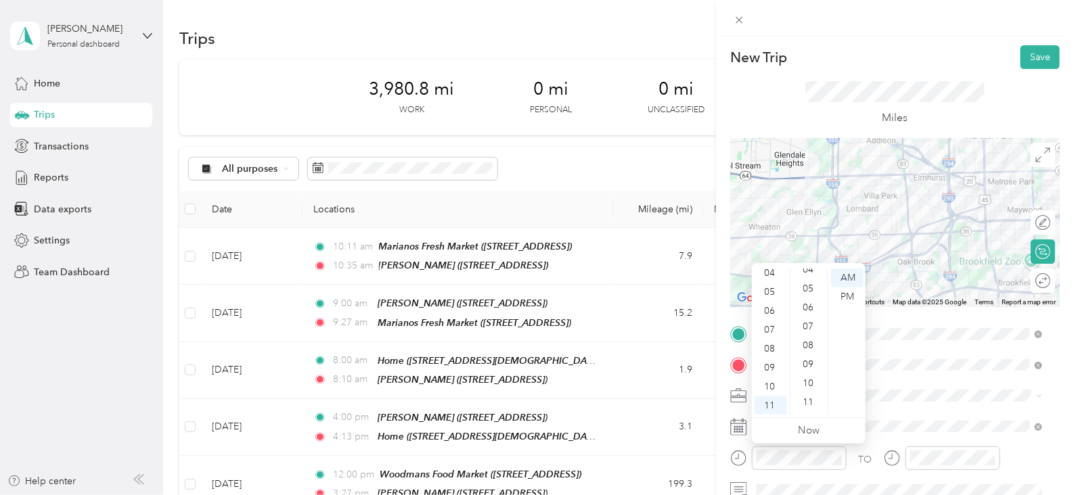
scroll to position [213, 0]
click at [819, 380] on ul "00 01 02 03 04 05 06 07 08 09 10 11 12 13 14 15 16 17 18 19 20 21 22 23 24 25 2…" at bounding box center [809, 342] width 38 height 146
click at [828, 405] on ul "AM PM" at bounding box center [847, 342] width 38 height 146
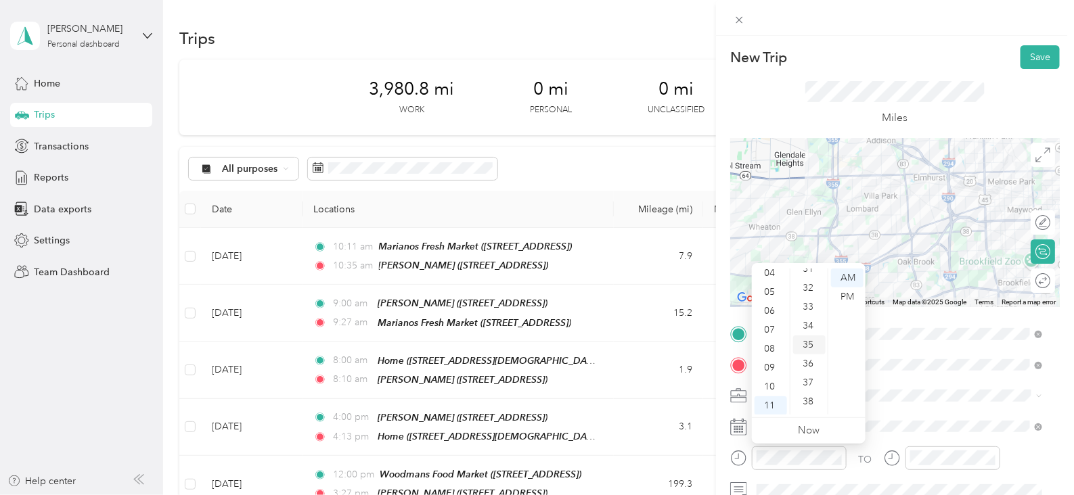
click at [815, 343] on div "35" at bounding box center [809, 345] width 32 height 19
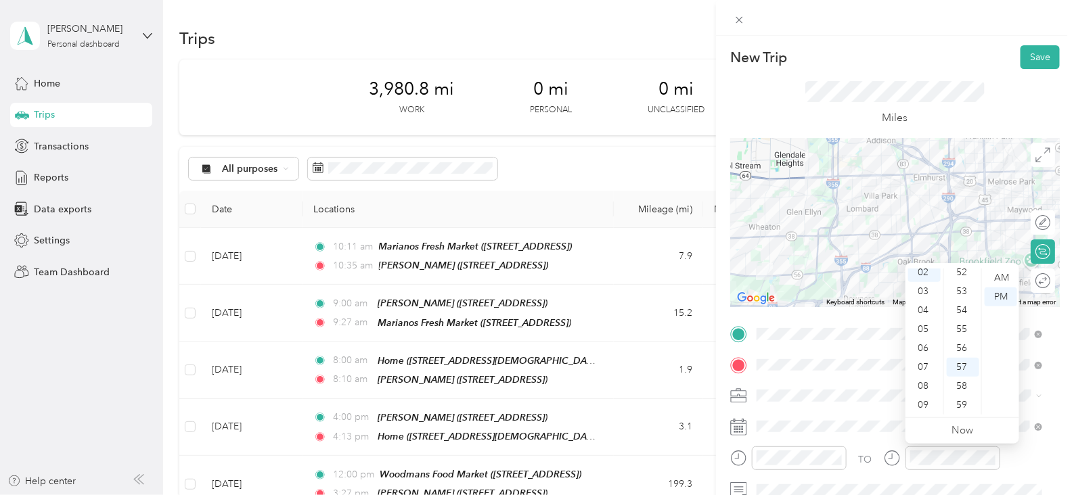
scroll to position [0, 0]
click at [917, 280] on div "12" at bounding box center [924, 278] width 32 height 19
click at [958, 374] on div "05" at bounding box center [963, 372] width 32 height 19
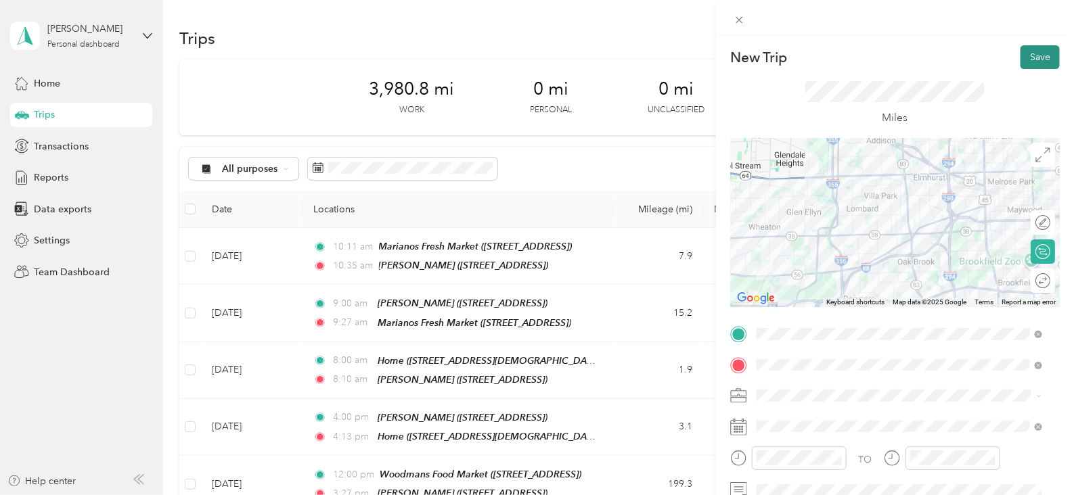
click at [1025, 56] on button "Save" at bounding box center [1040, 57] width 39 height 24
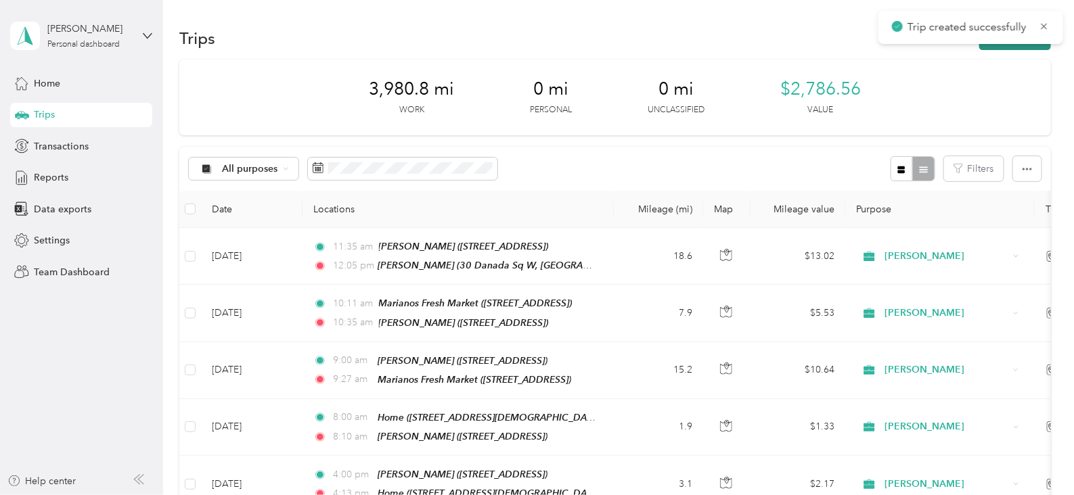
click at [1012, 47] on button "New trip" at bounding box center [1015, 38] width 72 height 24
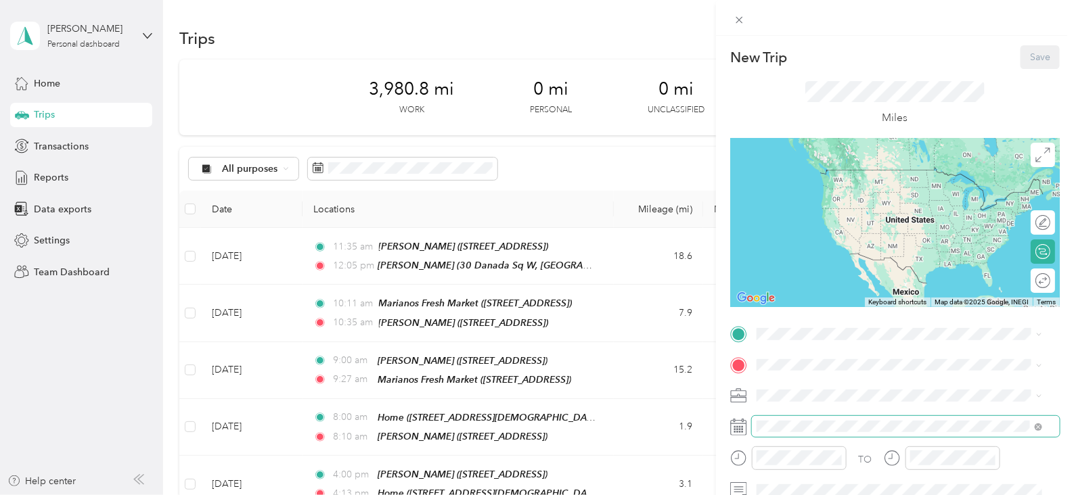
click at [774, 435] on span at bounding box center [906, 427] width 308 height 22
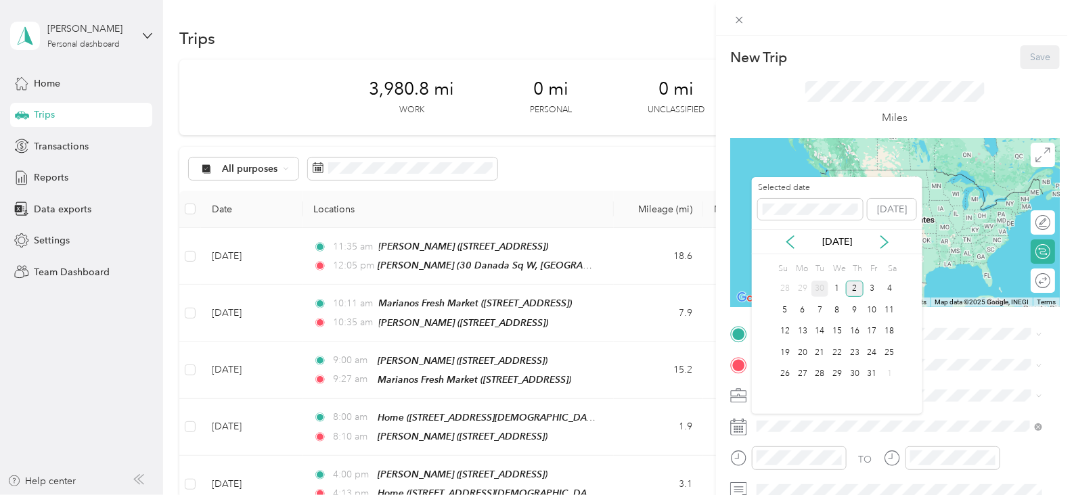
click at [823, 289] on div "30" at bounding box center [821, 289] width 18 height 17
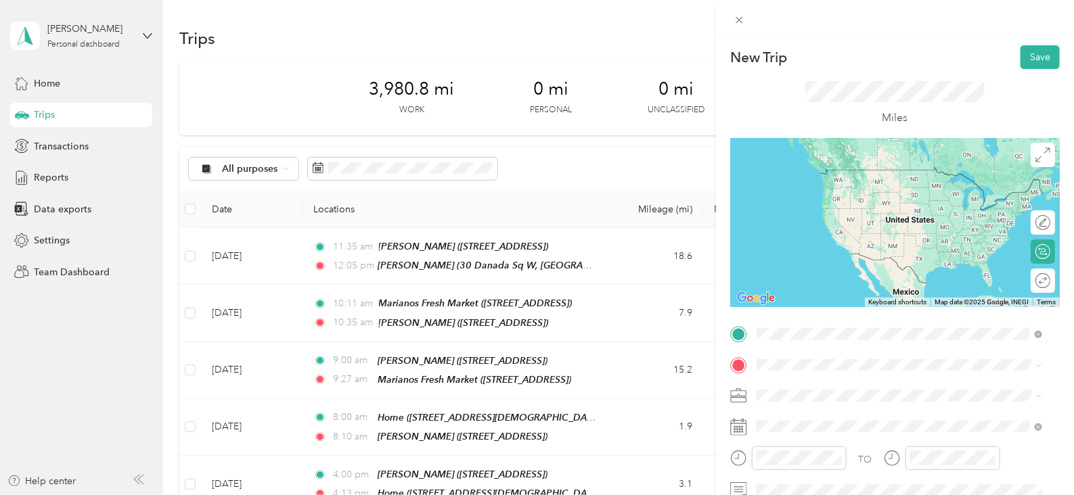
click at [873, 183] on div "TEAM Jewel Osco 30 Danada Sq W, 601892000, [GEOGRAPHIC_DATA], [GEOGRAPHIC_DATA]…" at bounding box center [910, 191] width 256 height 47
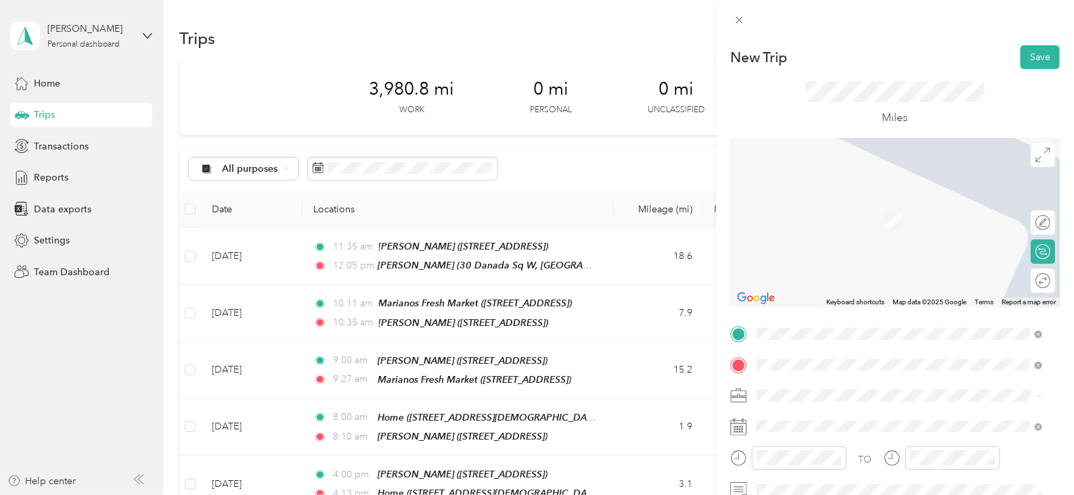
click at [836, 219] on span "[STREET_ADDRESS][US_STATE]" at bounding box center [849, 221] width 135 height 12
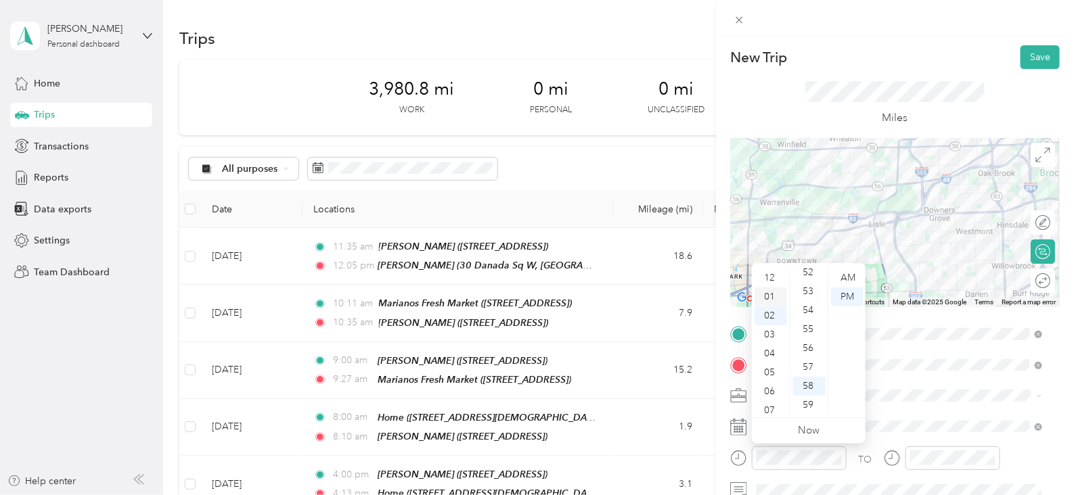
click at [776, 297] on div "01" at bounding box center [771, 297] width 32 height 19
click at [809, 274] on div "00" at bounding box center [809, 278] width 32 height 19
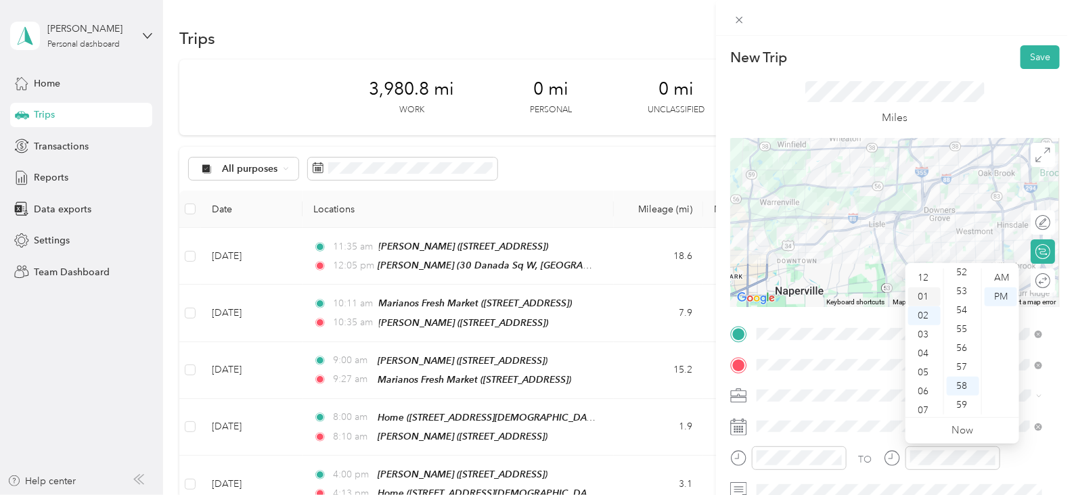
click at [927, 297] on div "01" at bounding box center [924, 297] width 32 height 19
click at [966, 271] on div "25" at bounding box center [963, 268] width 32 height 19
click at [1021, 61] on button "Save" at bounding box center [1040, 57] width 39 height 24
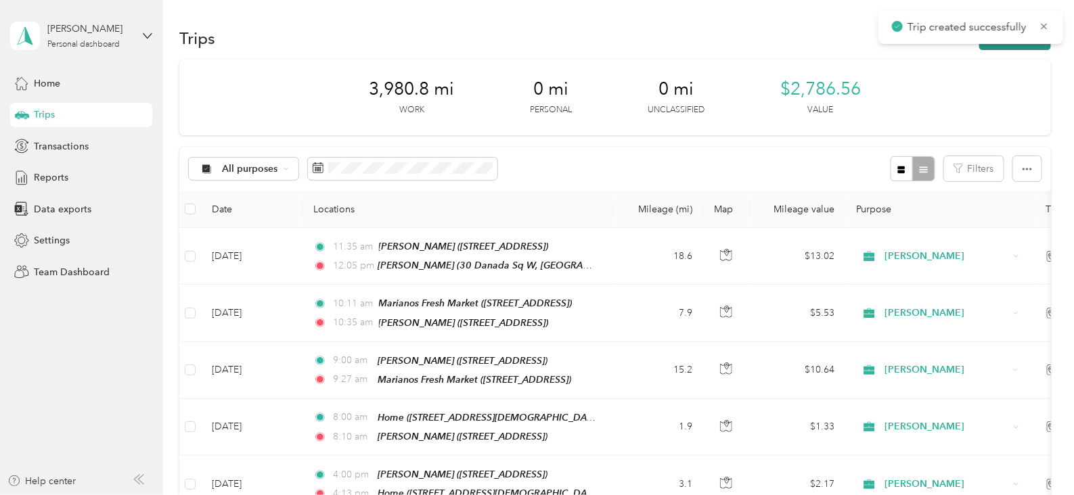
click at [984, 48] on button "New trip" at bounding box center [1015, 38] width 72 height 24
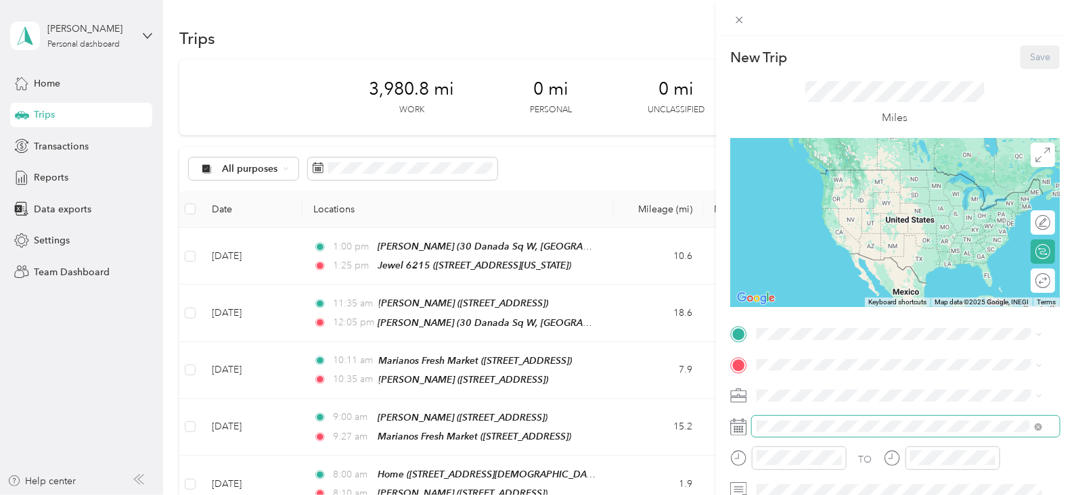
click at [797, 433] on span at bounding box center [906, 427] width 308 height 22
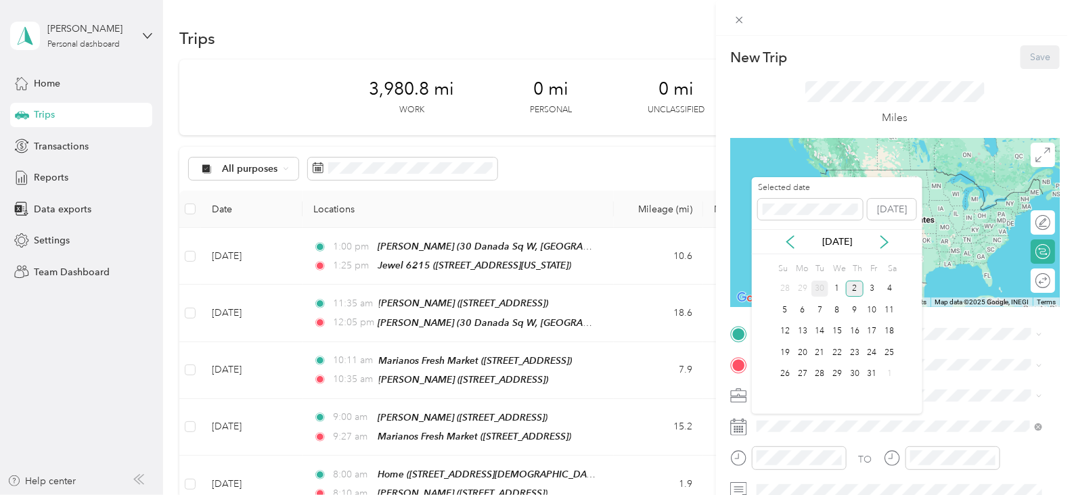
click at [824, 289] on div "30" at bounding box center [821, 289] width 18 height 17
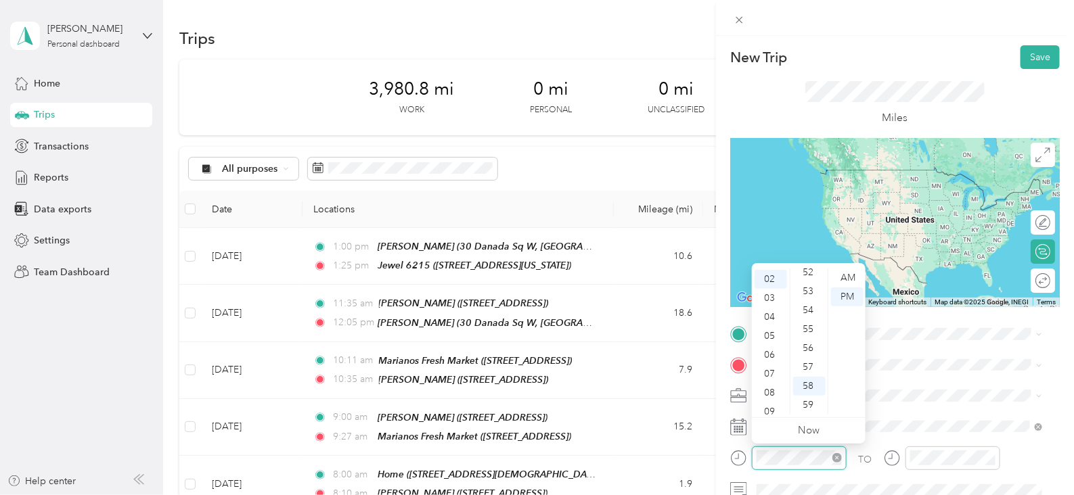
scroll to position [37, 0]
click at [772, 275] on div "02" at bounding box center [771, 278] width 32 height 19
click at [774, 276] on div "02" at bounding box center [771, 278] width 32 height 19
click at [809, 275] on div "30" at bounding box center [809, 278] width 32 height 19
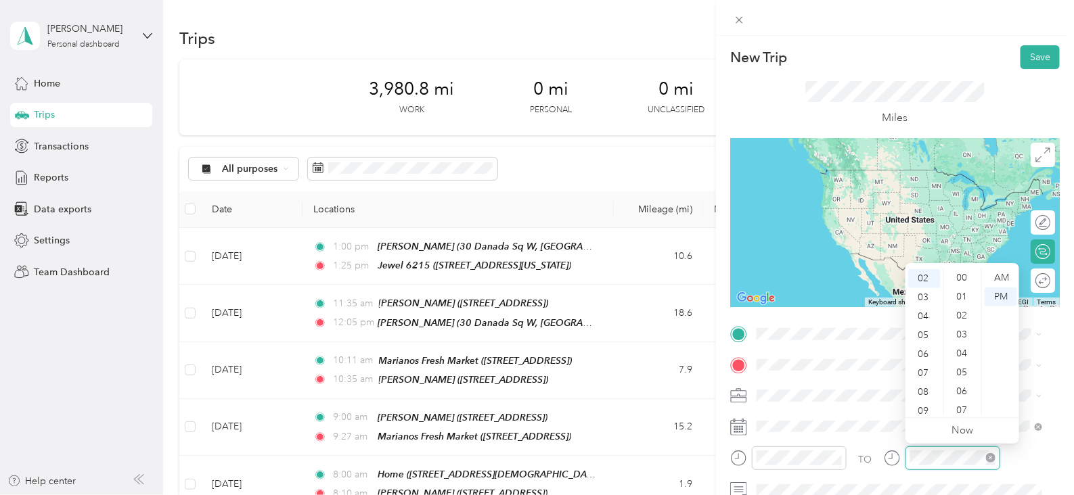
scroll to position [991, 0]
click at [921, 276] on div "02" at bounding box center [924, 278] width 32 height 19
click at [964, 373] on div "57" at bounding box center [963, 367] width 32 height 19
click at [960, 361] on div "57" at bounding box center [963, 367] width 32 height 19
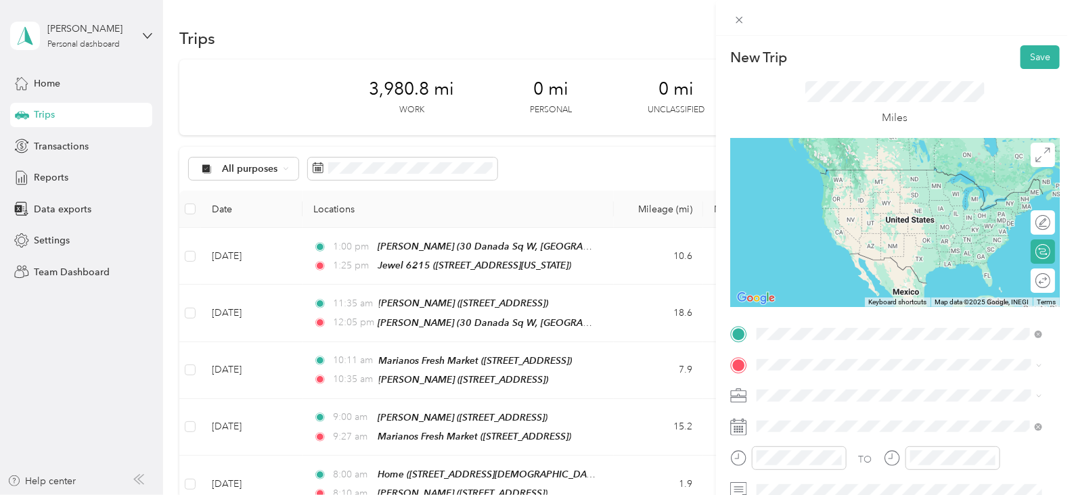
click at [845, 187] on span "[STREET_ADDRESS][US_STATE]" at bounding box center [849, 189] width 135 height 12
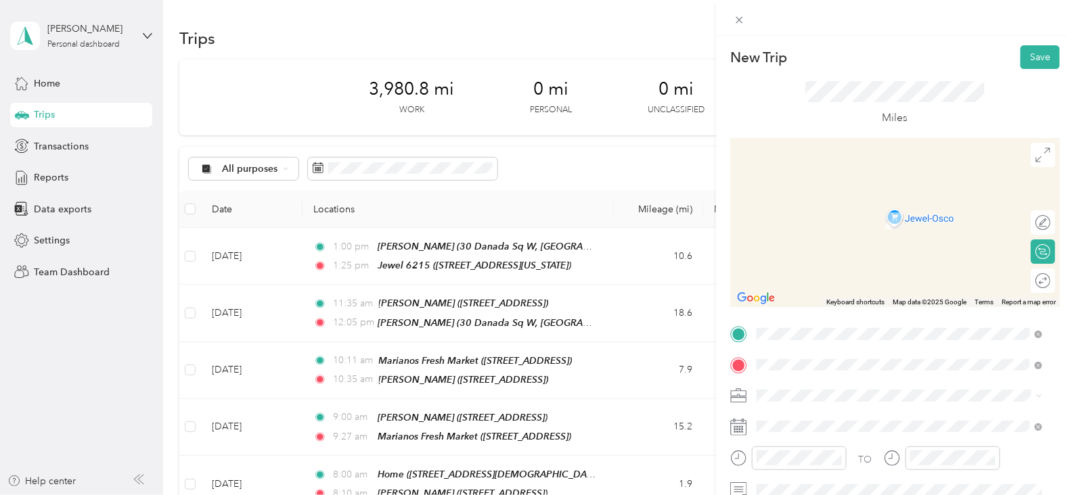
click at [934, 212] on div "Home [STREET_ADDRESS][DEMOGRAPHIC_DATA][US_STATE]" at bounding box center [902, 213] width 241 height 28
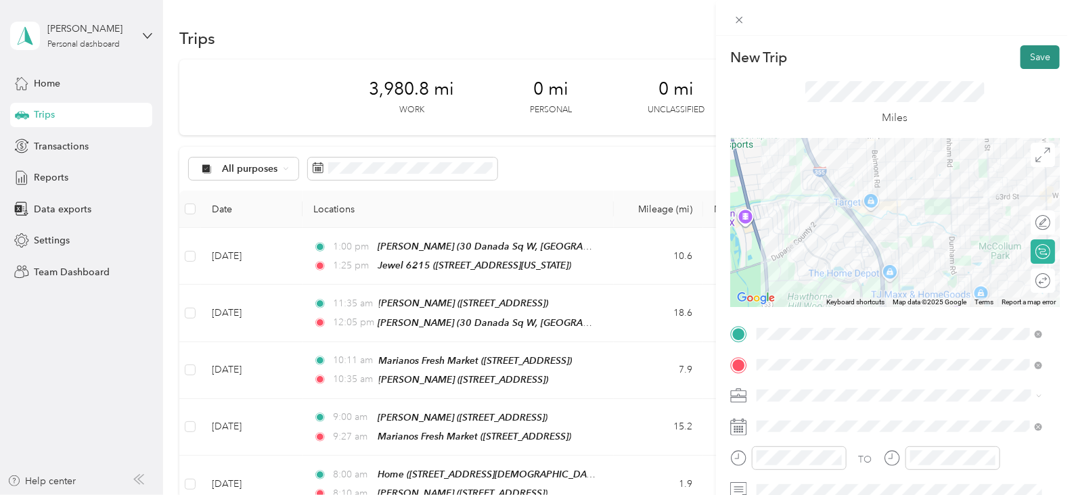
click at [1031, 61] on button "Save" at bounding box center [1040, 57] width 39 height 24
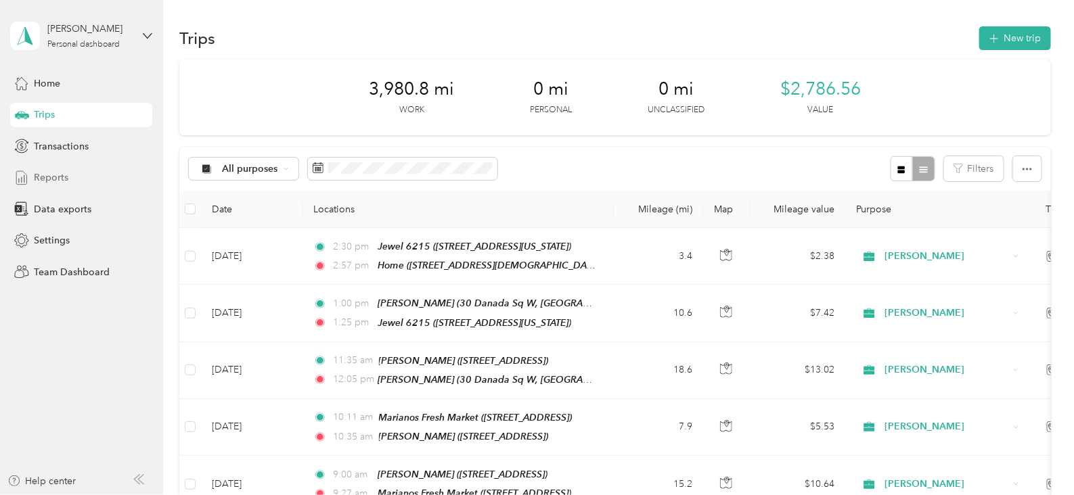
click at [77, 173] on div "Reports" at bounding box center [81, 178] width 142 height 24
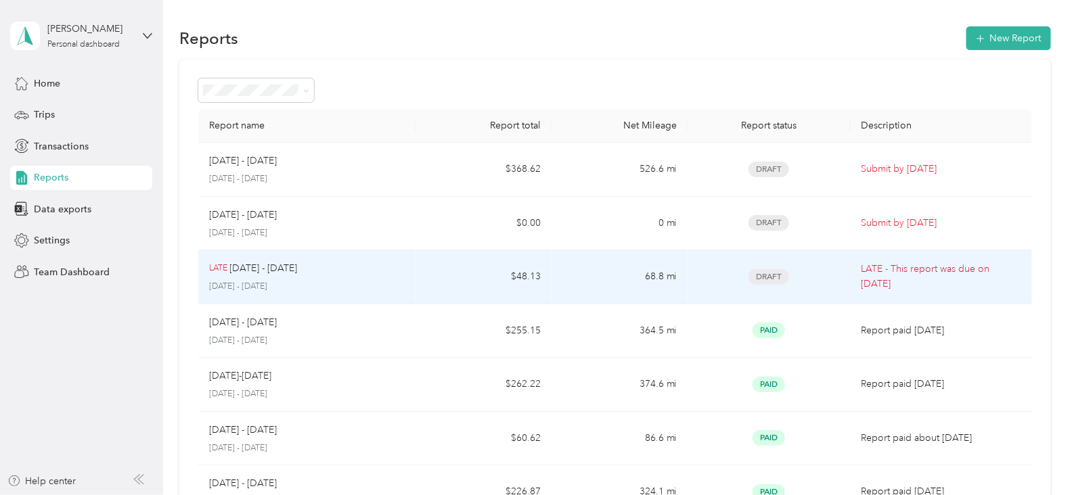
click at [897, 275] on p "LATE - This report was due on Sep. 19, 2025" at bounding box center [942, 277] width 160 height 30
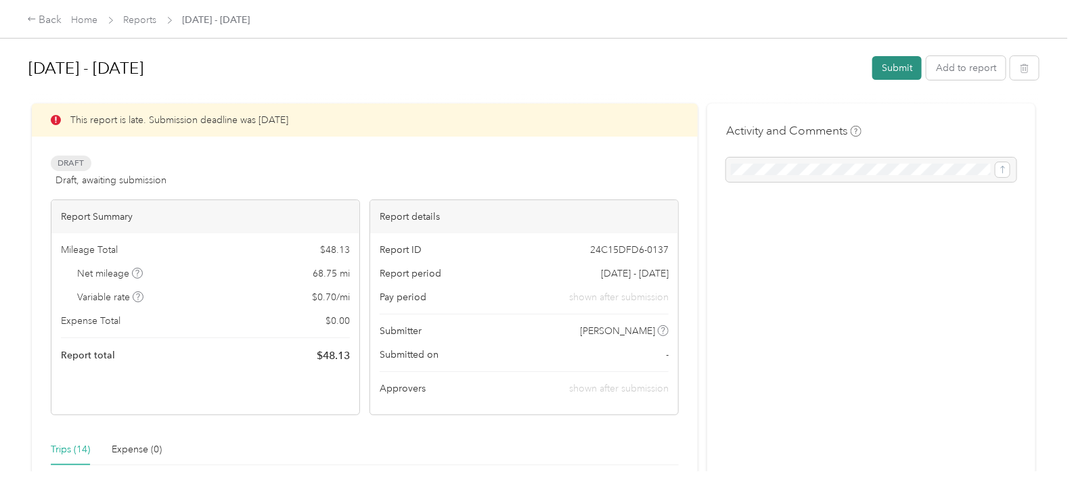
click at [895, 72] on button "Submit" at bounding box center [896, 68] width 49 height 24
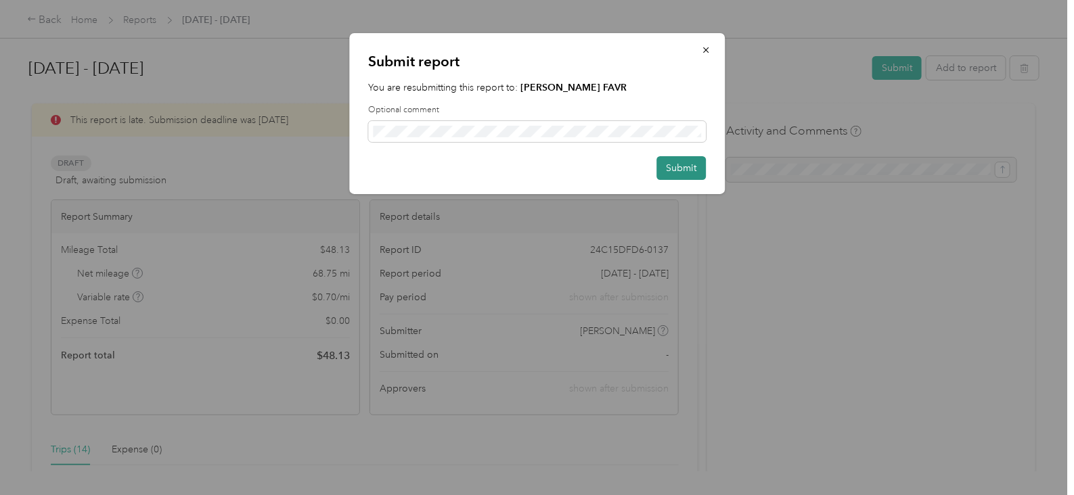
click at [690, 171] on button "Submit" at bounding box center [681, 168] width 49 height 24
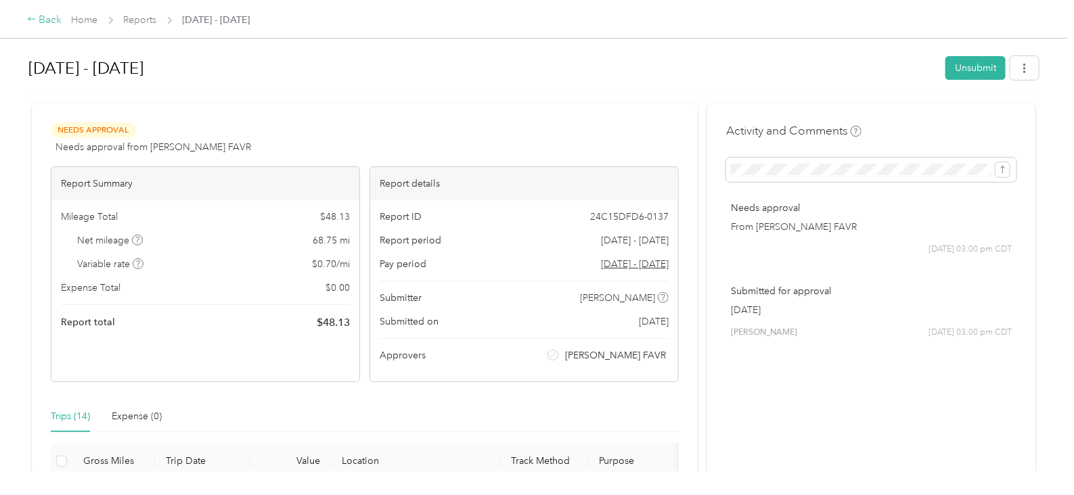
click at [51, 21] on div "Back" at bounding box center [44, 20] width 35 height 16
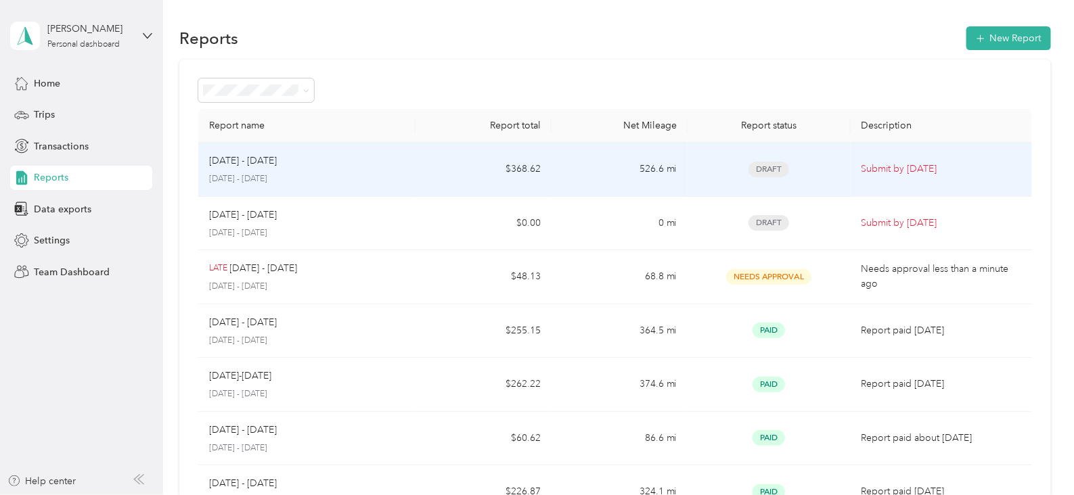
click at [887, 164] on p "Submit by Oct. 4, 2025" at bounding box center [942, 169] width 160 height 15
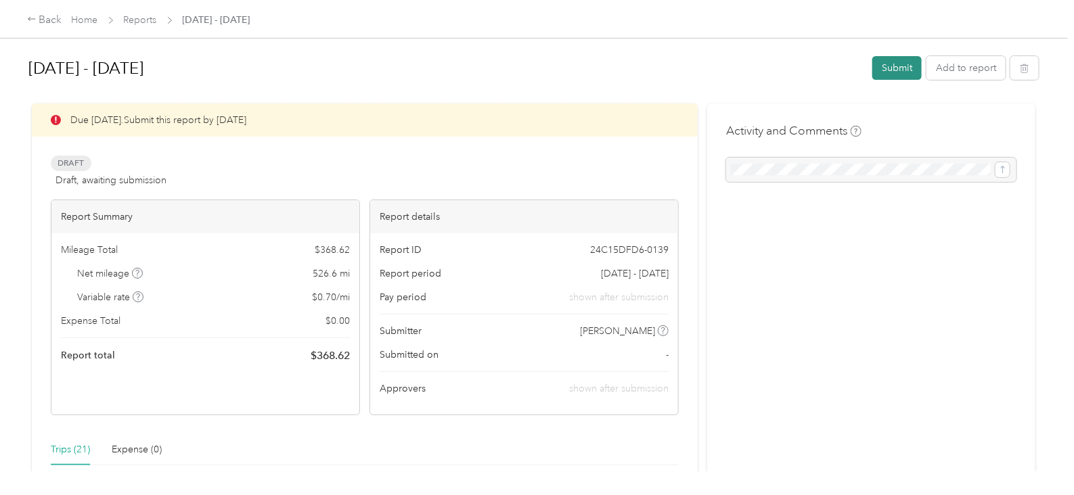
click at [884, 72] on button "Submit" at bounding box center [896, 68] width 49 height 24
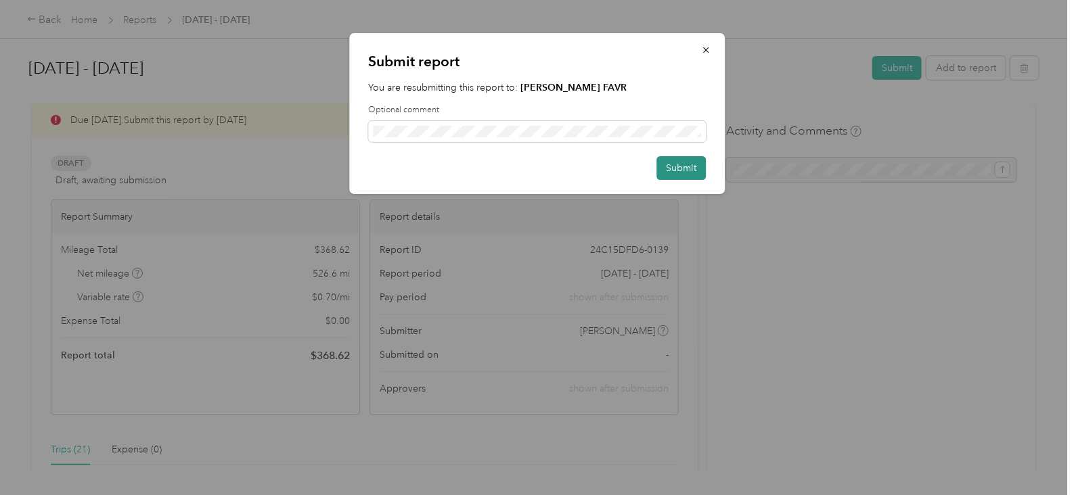
click at [679, 169] on button "Submit" at bounding box center [681, 168] width 49 height 24
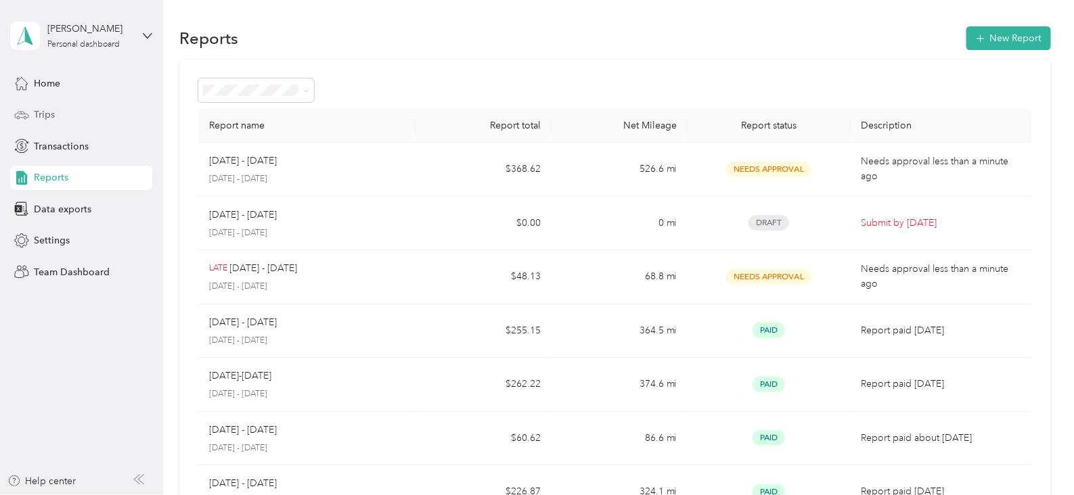
click at [41, 116] on span "Trips" at bounding box center [44, 115] width 21 height 14
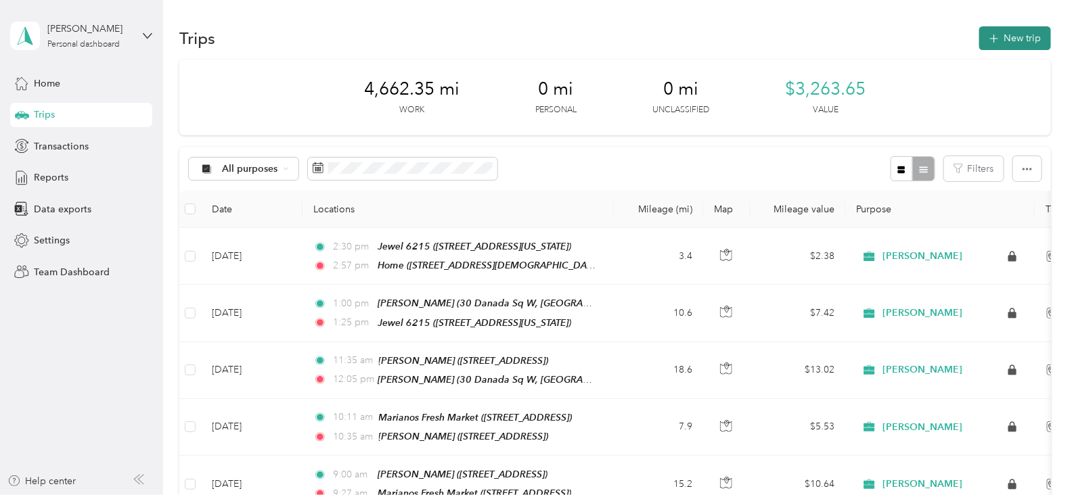
click at [1000, 43] on button "New trip" at bounding box center [1015, 38] width 72 height 24
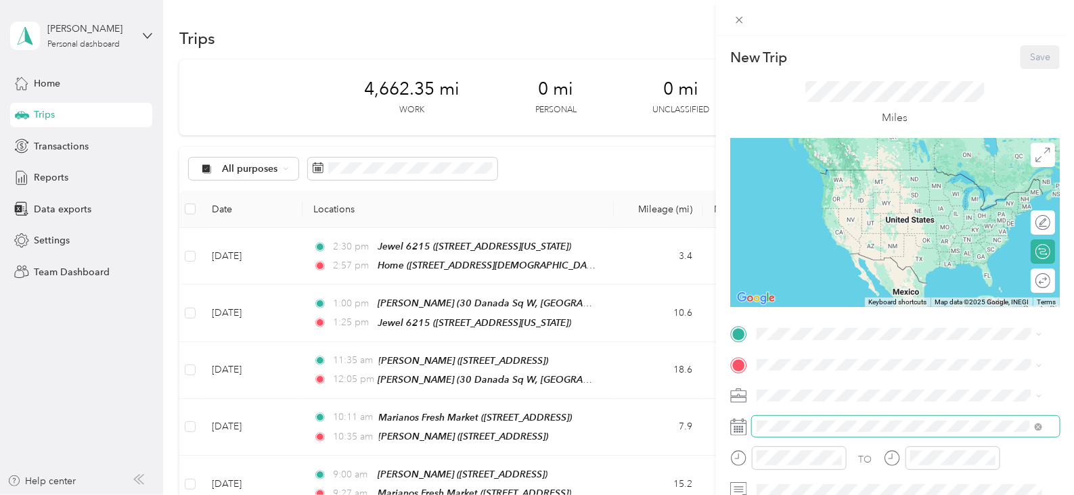
click at [795, 419] on span at bounding box center [906, 427] width 308 height 22
